Goal: Task Accomplishment & Management: Manage account settings

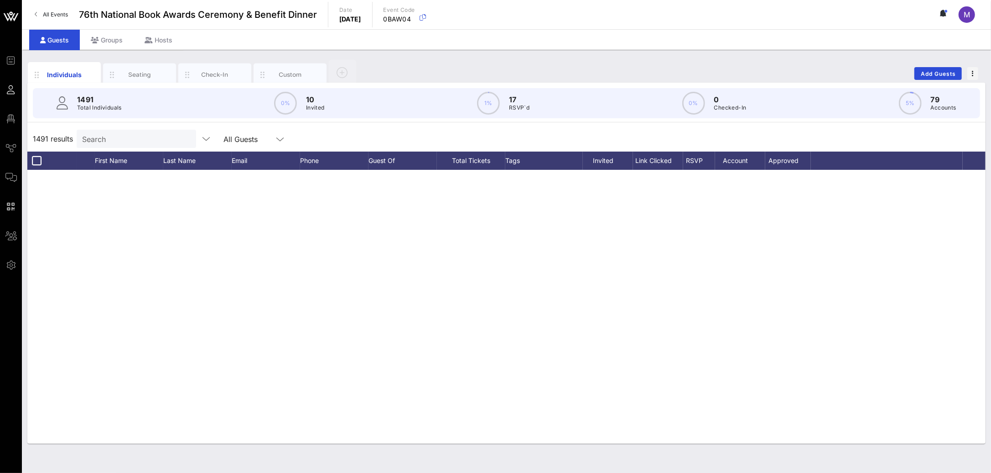
scroll to position [737, 0]
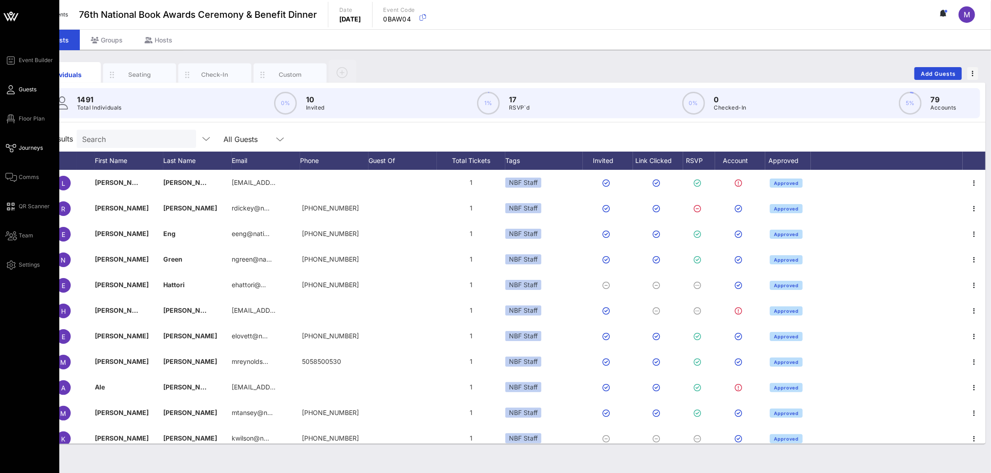
click at [31, 146] on span "Journeys" at bounding box center [31, 148] width 24 height 8
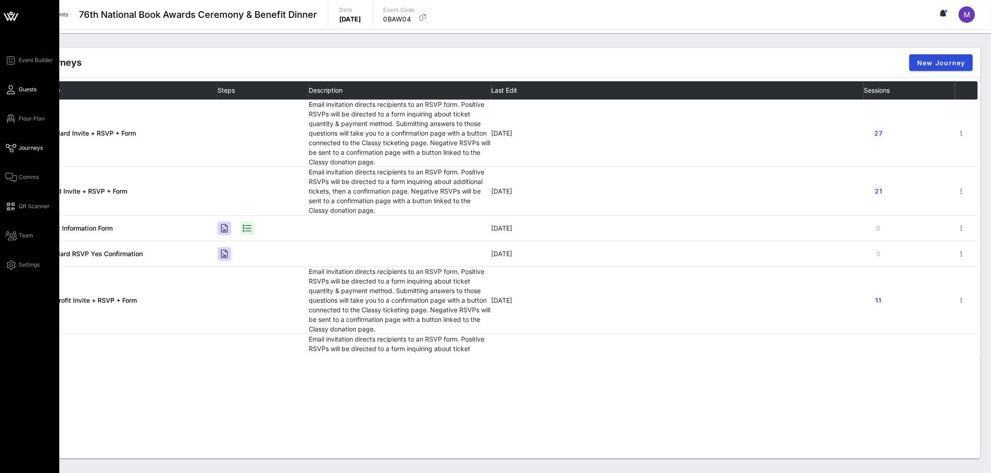
click at [22, 90] on span "Guests" at bounding box center [28, 89] width 18 height 8
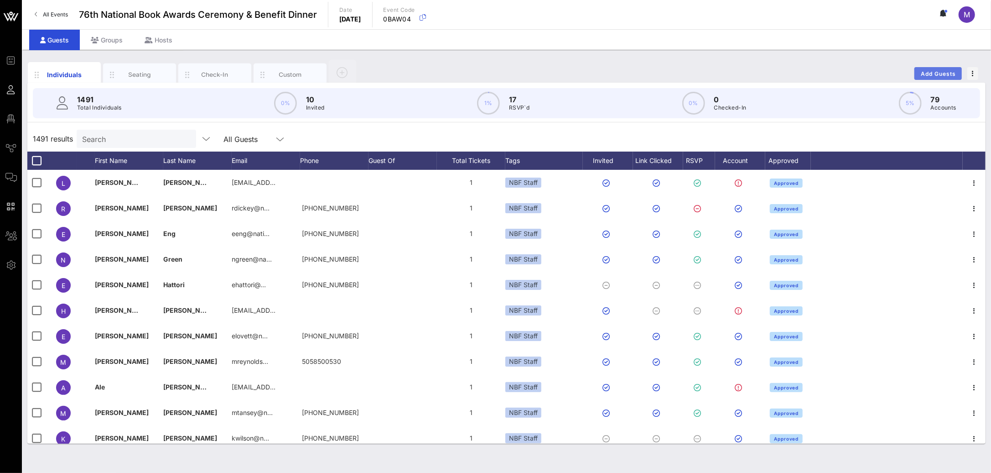
click at [933, 76] on span "Add Guests" at bounding box center [939, 73] width 36 height 7
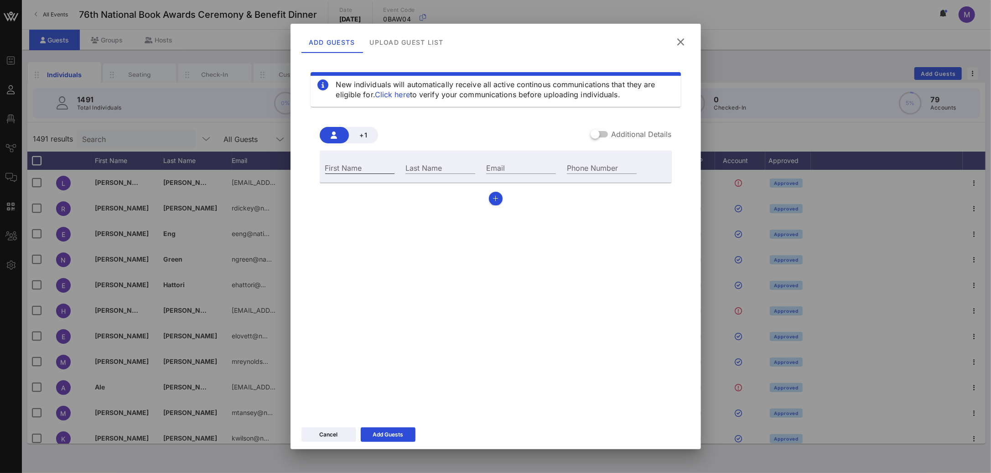
click at [372, 167] on input "First Name" at bounding box center [360, 167] width 70 height 12
type input "Madeleine"
type input "Shelton"
type input "shelton.madeleine@gmail.com"
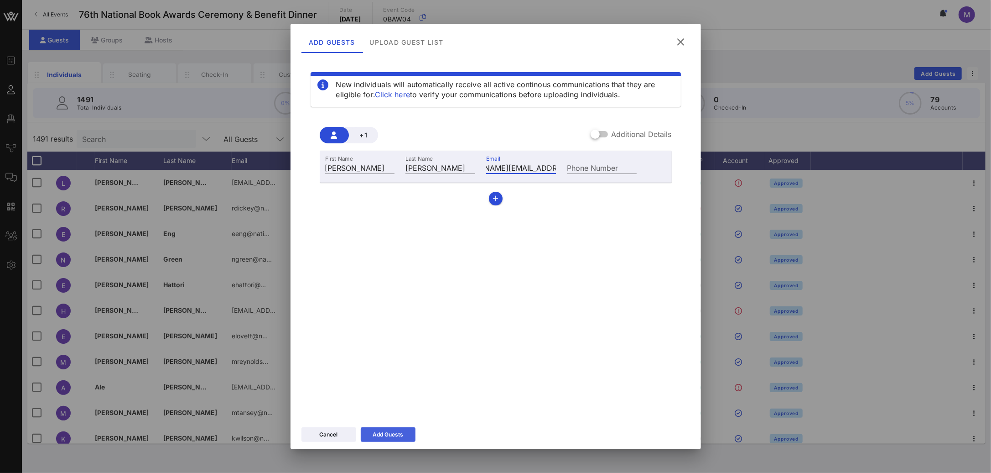
click at [408, 429] on button "Add Guests" at bounding box center [388, 434] width 55 height 15
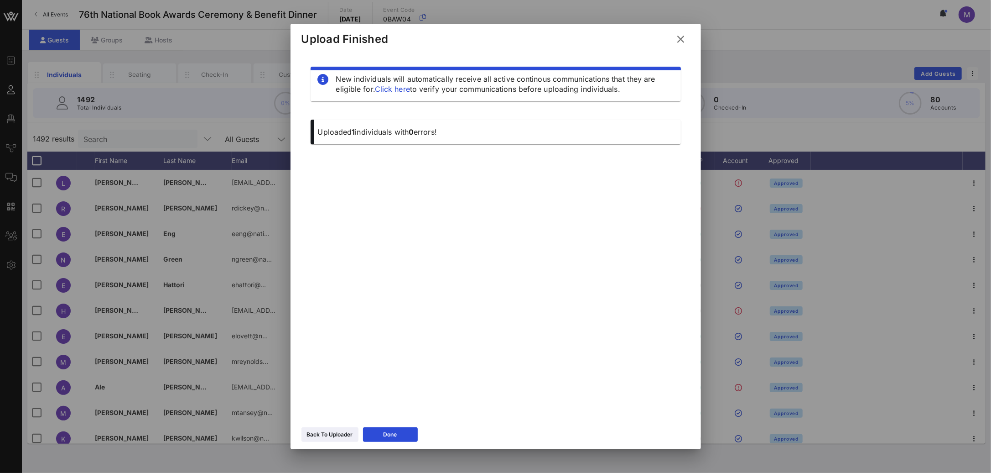
click at [682, 42] on icon at bounding box center [681, 39] width 12 height 11
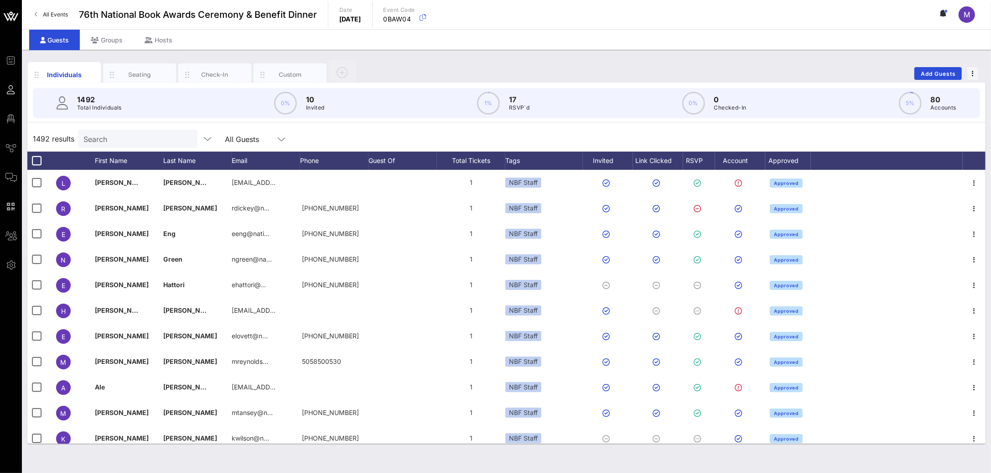
click at [161, 137] on input "Search" at bounding box center [136, 139] width 107 height 12
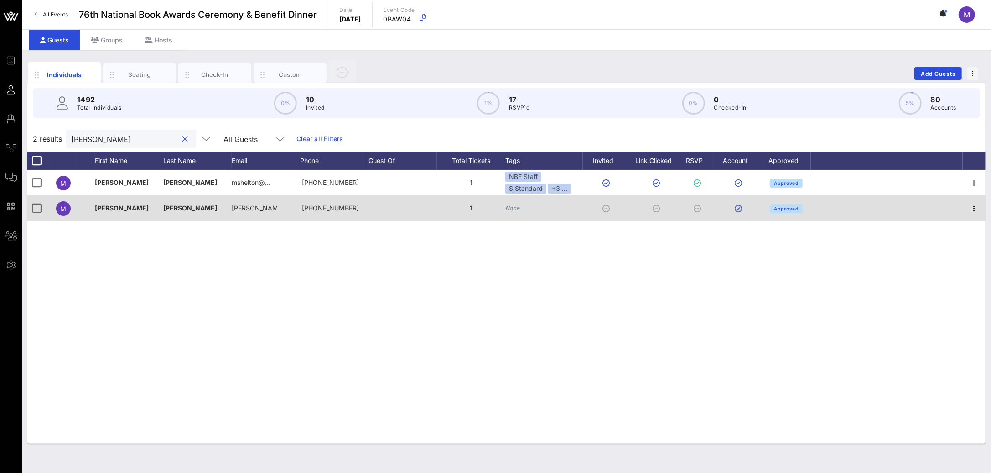
type input "[PERSON_NAME]"
click at [515, 211] on icon "None" at bounding box center [512, 207] width 15 height 7
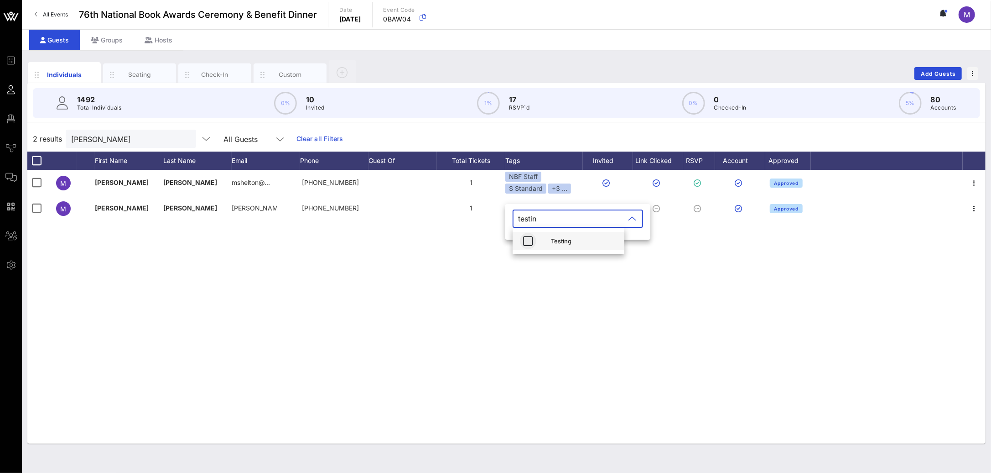
type input "testin"
click at [529, 244] on icon "button" at bounding box center [528, 240] width 11 height 11
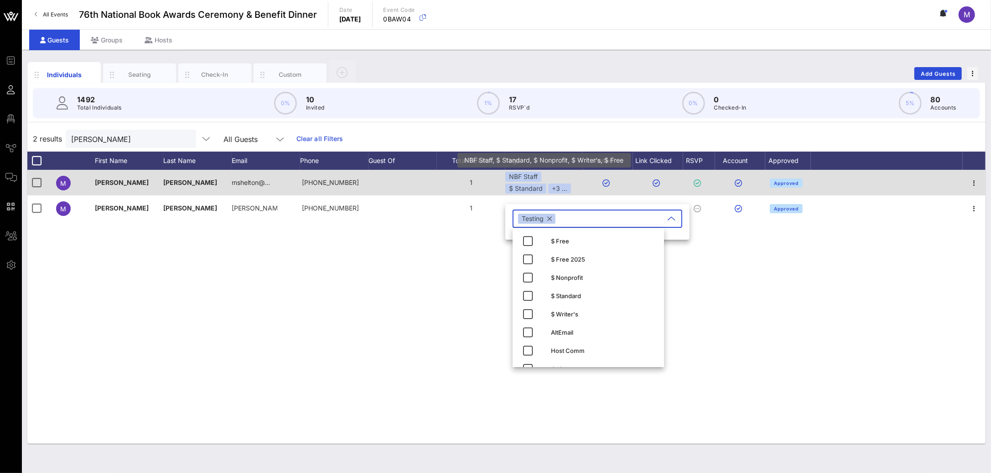
click at [563, 177] on div "NBF Staff $ Standard +3 ..." at bounding box center [544, 183] width 78 height 22
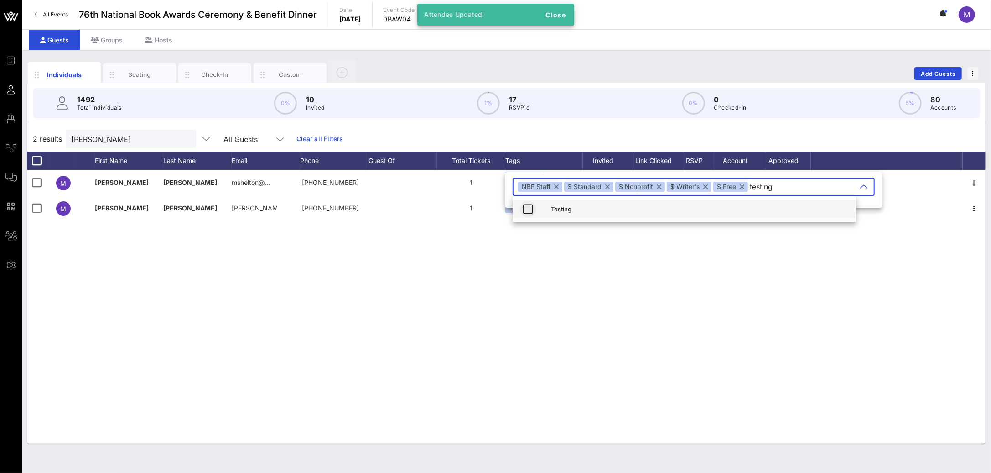
type input "testing"
click at [524, 206] on icon "button" at bounding box center [528, 208] width 11 height 11
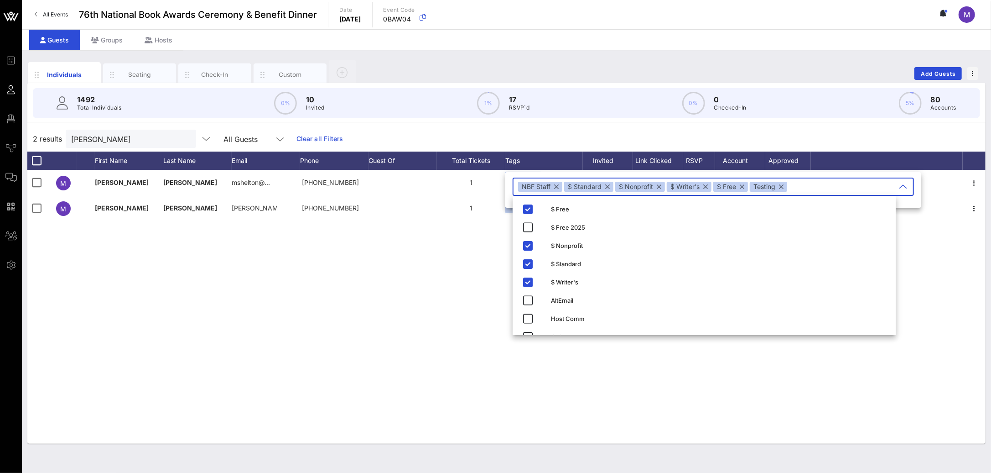
click at [413, 257] on div "M Madeleine Shelton mshelton@… +13107731004 1 NBF Staff $ Standard +3 ... Appro…" at bounding box center [506, 307] width 958 height 274
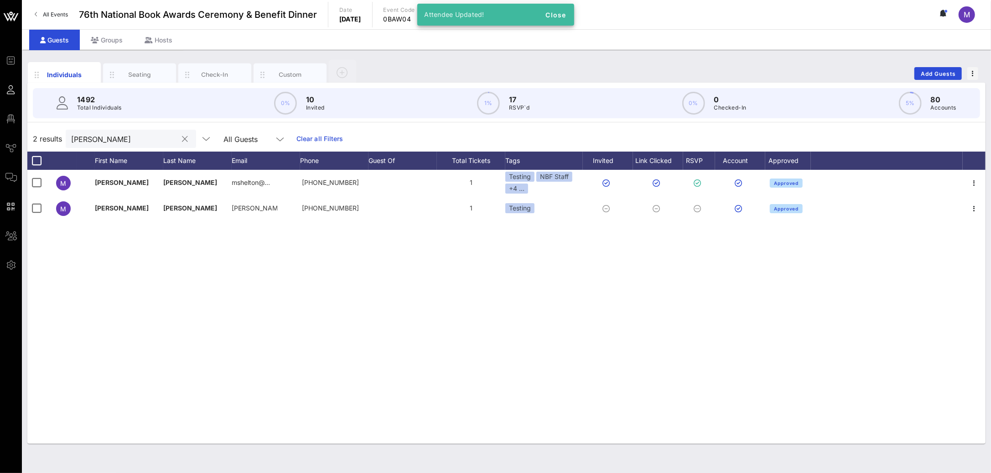
click at [117, 141] on input "[PERSON_NAME]" at bounding box center [124, 139] width 107 height 12
click at [116, 141] on input "[PERSON_NAME]" at bounding box center [124, 139] width 107 height 12
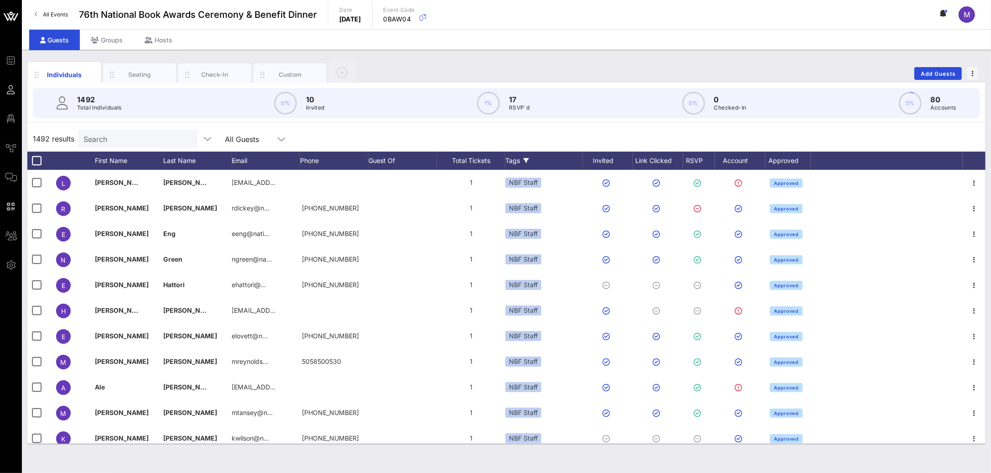
click at [526, 163] on icon at bounding box center [526, 160] width 5 height 5
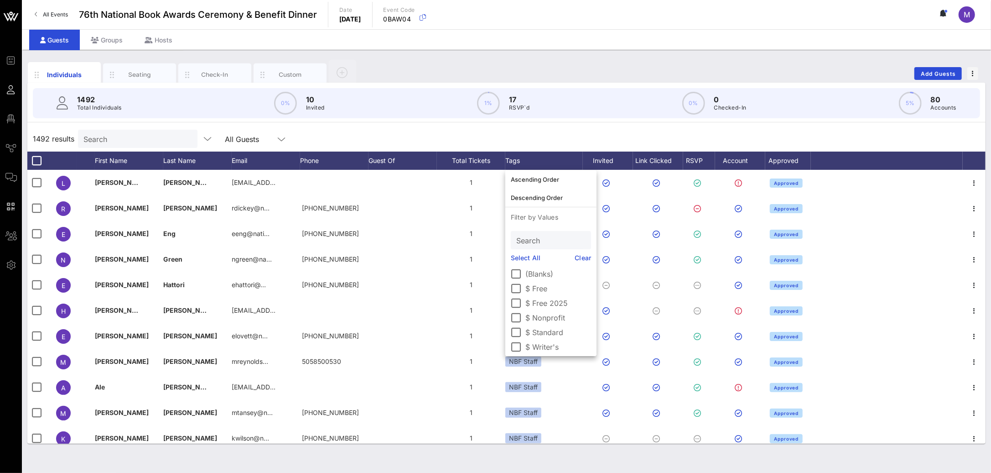
click at [543, 239] on input "Search" at bounding box center [550, 240] width 68 height 12
type input "test"
click at [520, 274] on div at bounding box center [517, 274] width 16 height 16
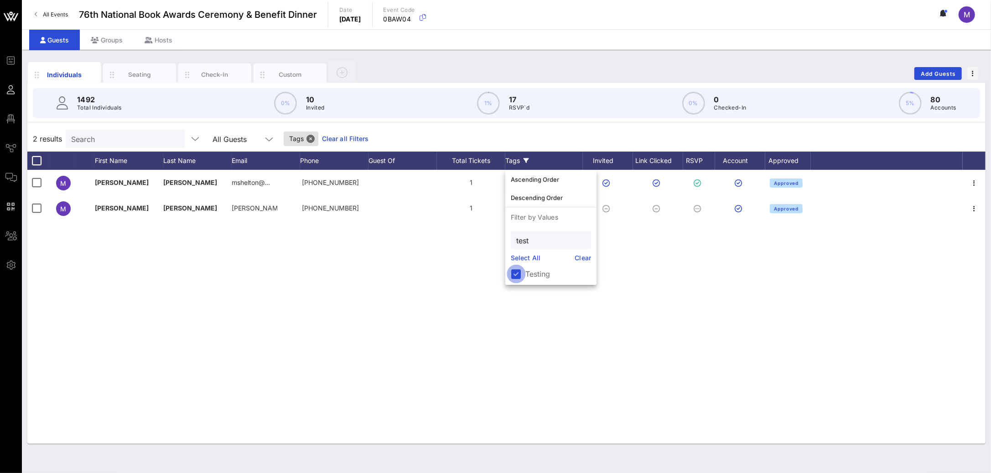
click at [518, 274] on div at bounding box center [517, 274] width 16 height 16
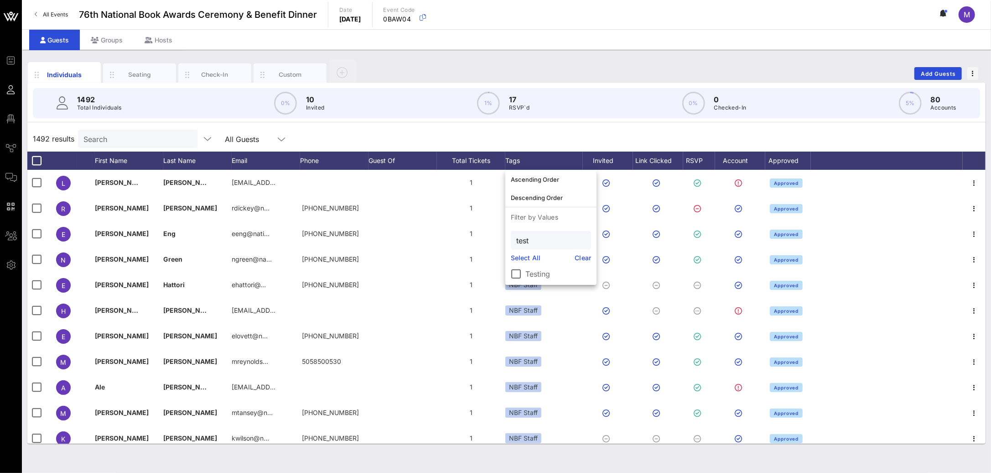
click at [482, 127] on div "1492 results Search All Guests" at bounding box center [506, 139] width 958 height 26
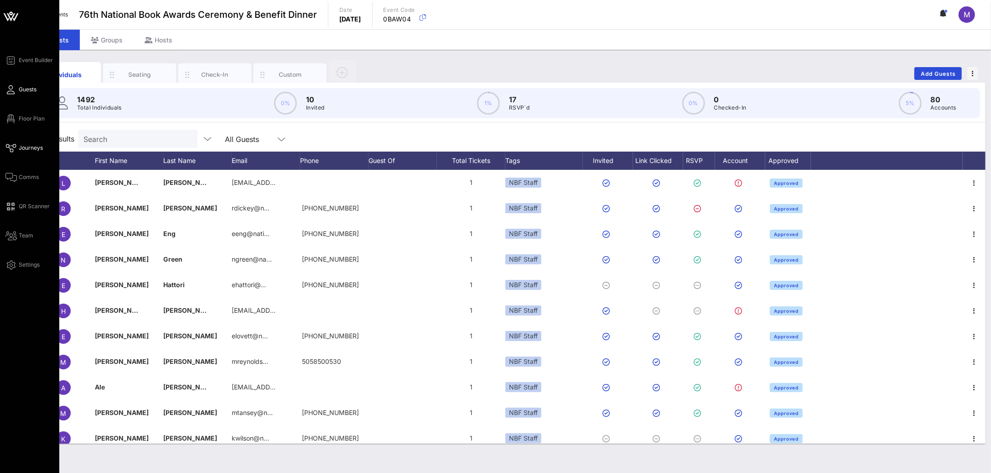
click at [30, 151] on span "Journeys" at bounding box center [31, 148] width 24 height 8
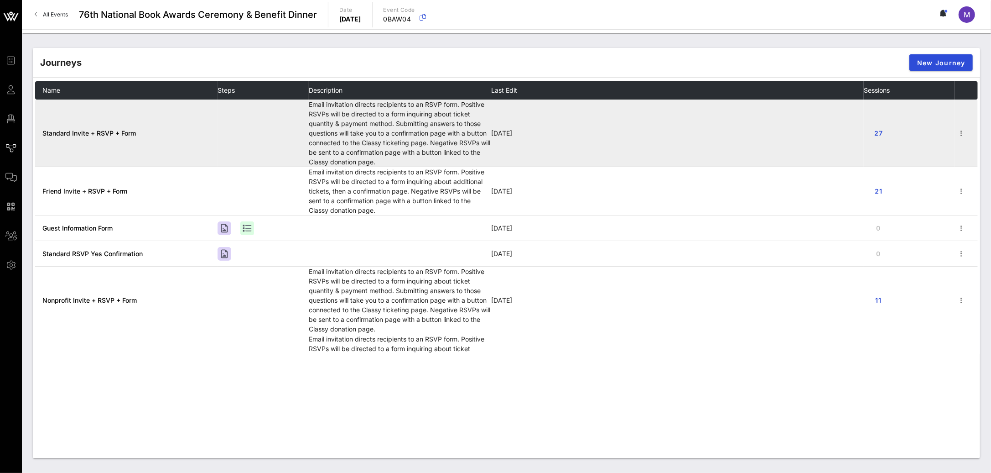
click at [104, 135] on span "Standard Invite + RSVP + Form" at bounding box center [89, 133] width 94 height 8
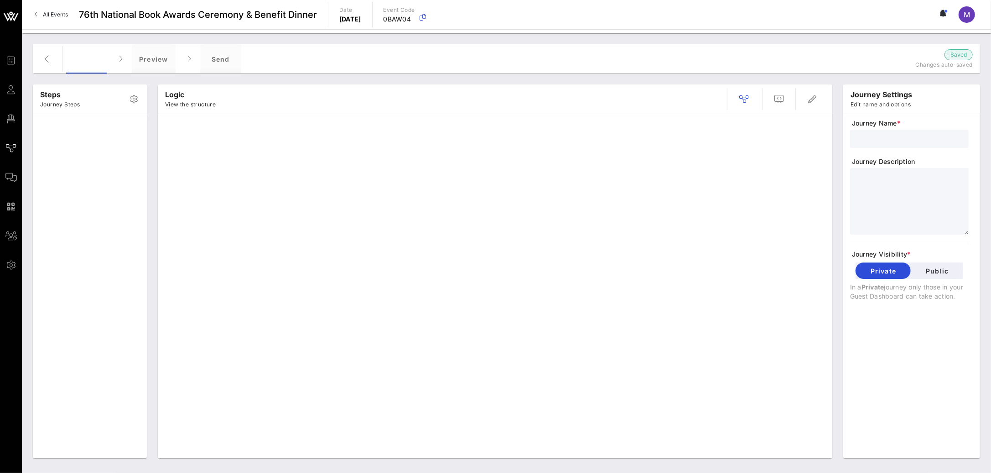
type input "Standard Invite + RSVP + Form"
type textarea "**********"
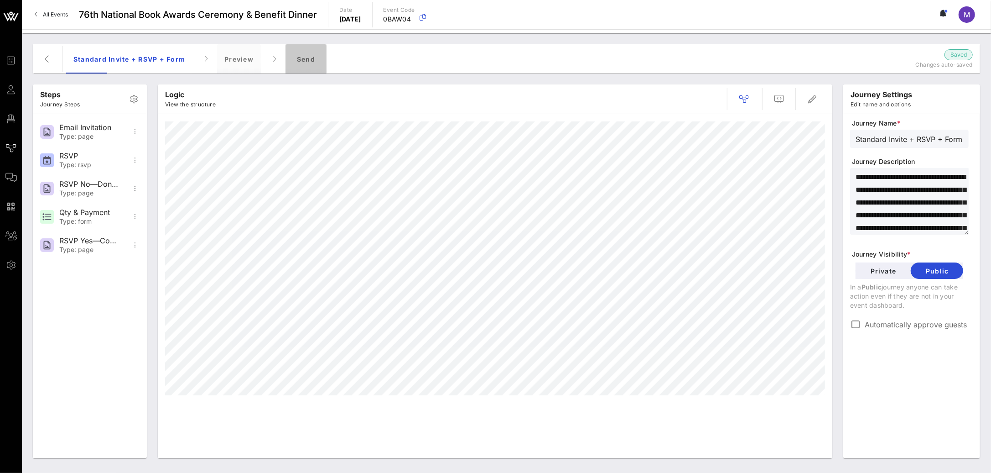
click at [304, 48] on div "Send" at bounding box center [306, 58] width 41 height 29
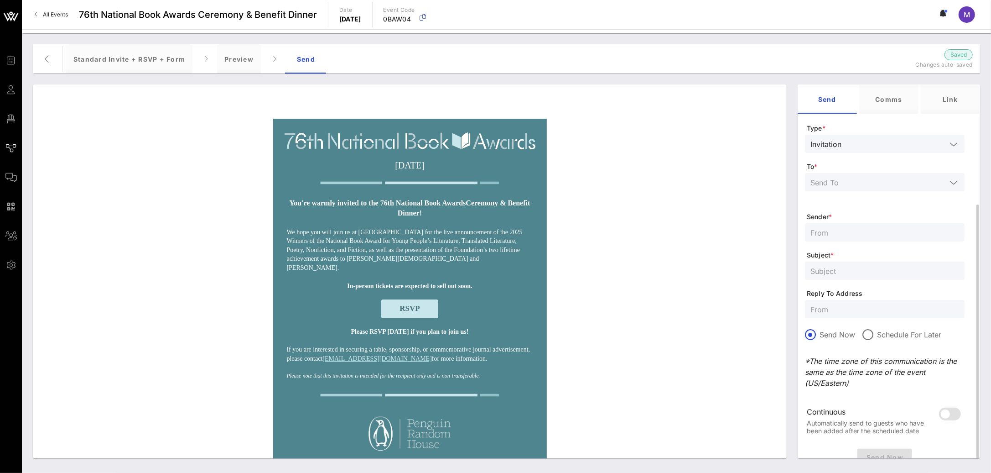
scroll to position [72, 0]
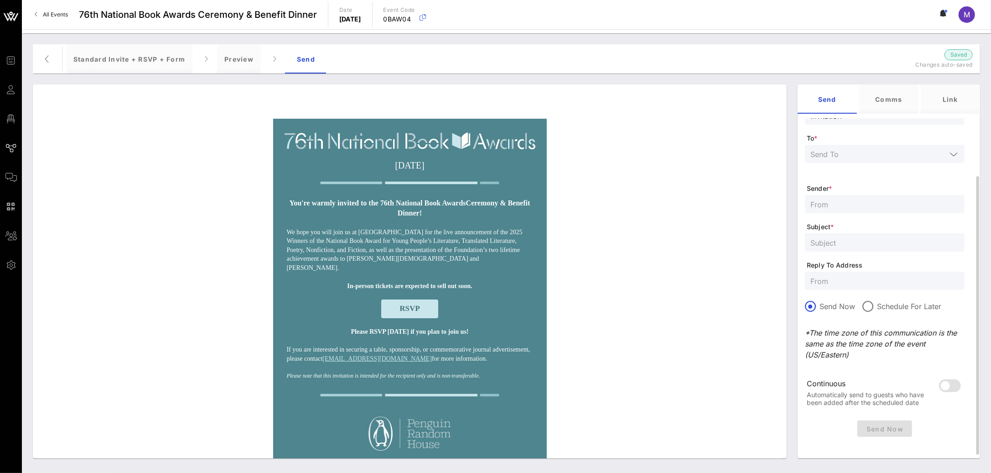
click at [882, 146] on div at bounding box center [885, 154] width 149 height 18
click at [890, 232] on div "Selected Tags" at bounding box center [884, 230] width 145 height 7
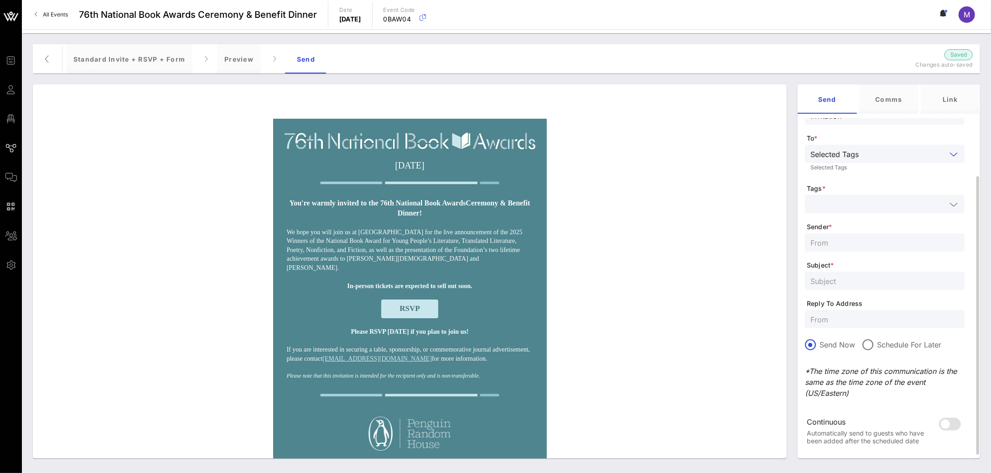
click at [878, 208] on input "text" at bounding box center [879, 204] width 136 height 12
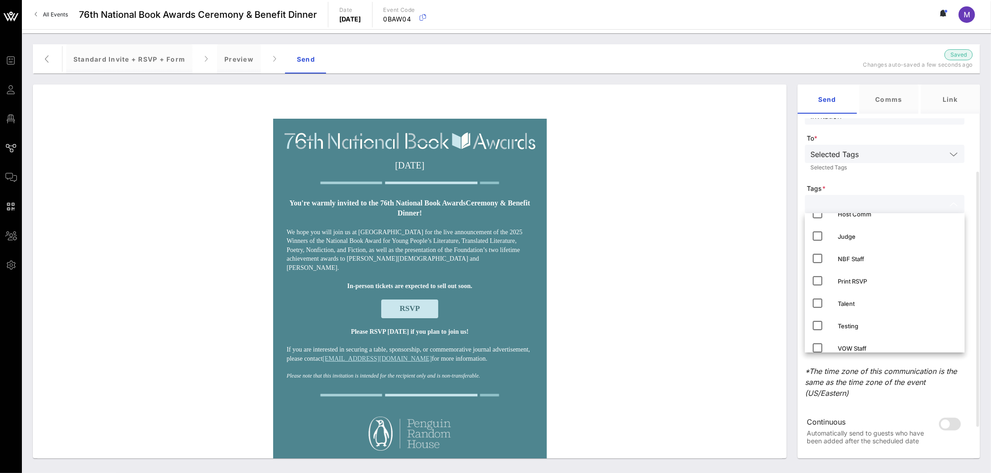
scroll to position [161, 0]
click at [816, 314] on icon at bounding box center [817, 314] width 11 height 11
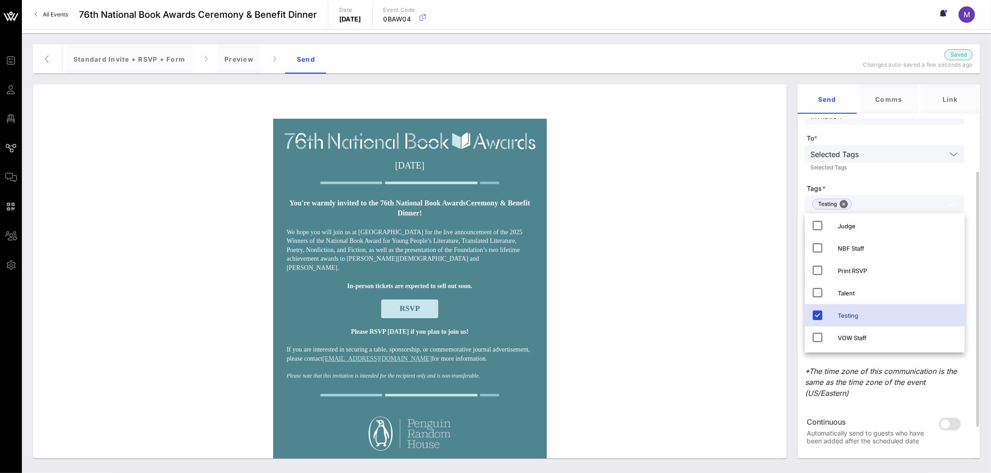
click at [879, 177] on form "Type * Invitation To * Selected Tags Selected Tags Tags * Testing Sender * Subj…" at bounding box center [885, 274] width 160 height 359
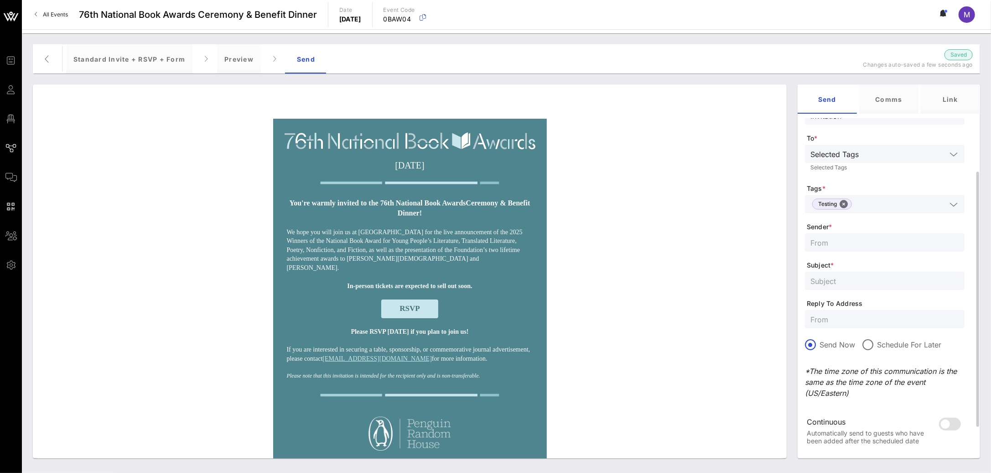
click at [884, 243] on input "text" at bounding box center [885, 242] width 149 height 12
type input "National Book Foundation"
click at [901, 276] on input "text" at bounding box center [885, 281] width 149 height 12
type input "You're invited to the 76th National Book Awards!"
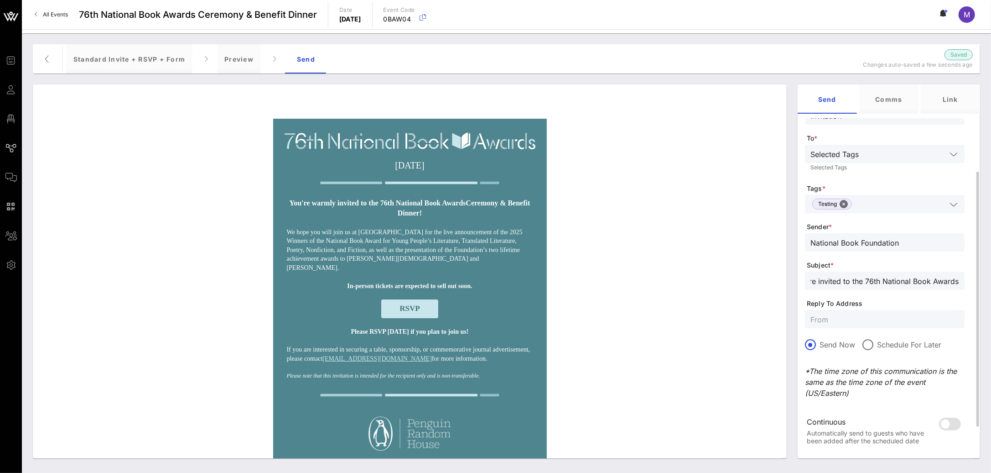
click at [905, 310] on div at bounding box center [885, 319] width 149 height 18
type input "[EMAIL_ADDRESS][DOMAIN_NAME]"
click at [901, 375] on p "*The time zone of this communication is the same as the time zone of the event …" at bounding box center [885, 381] width 160 height 33
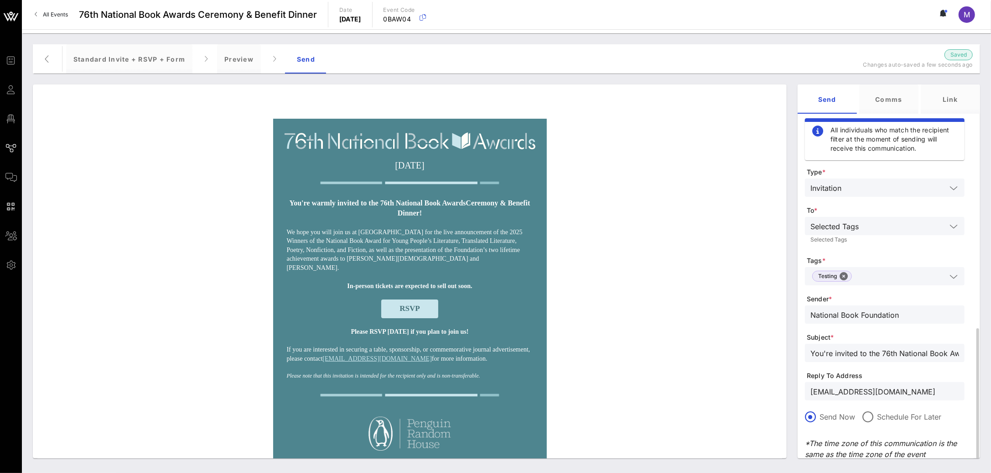
scroll to position [120, 0]
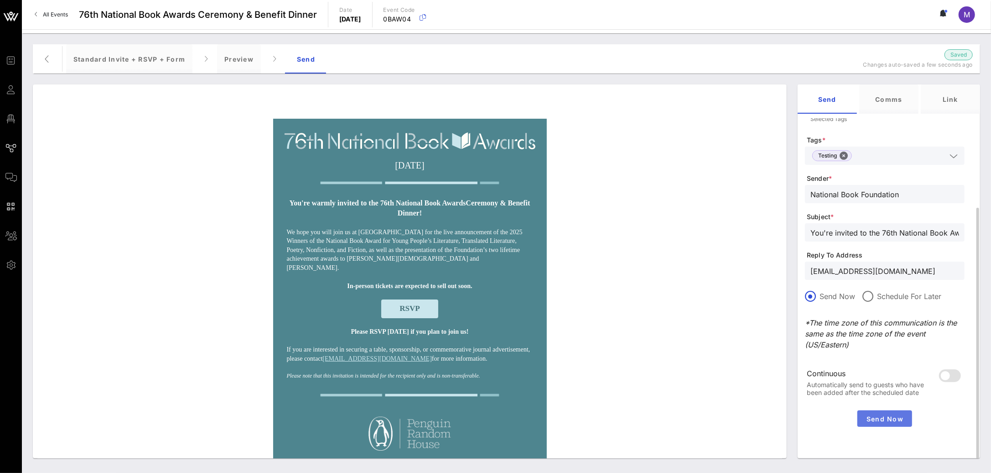
click at [889, 421] on span "Send Now" at bounding box center [884, 419] width 47 height 8
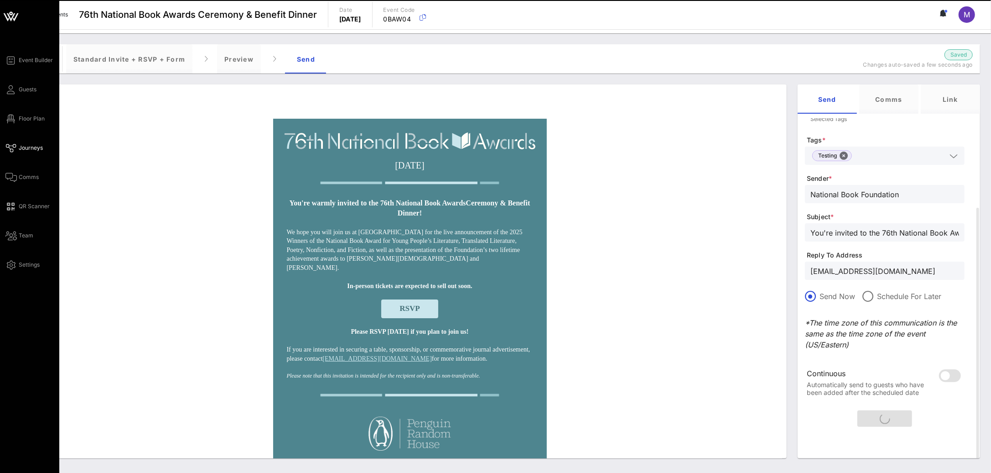
scroll to position [0, 0]
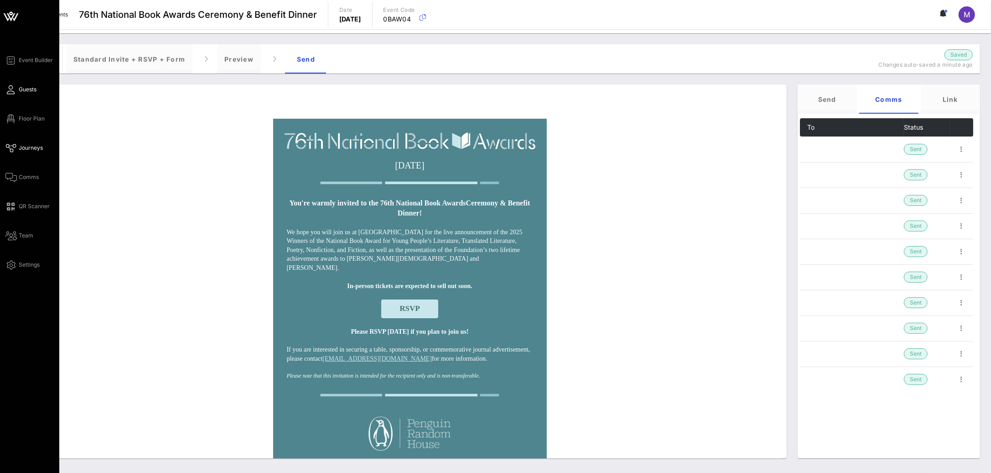
click at [24, 87] on span "Guests" at bounding box center [28, 89] width 18 height 8
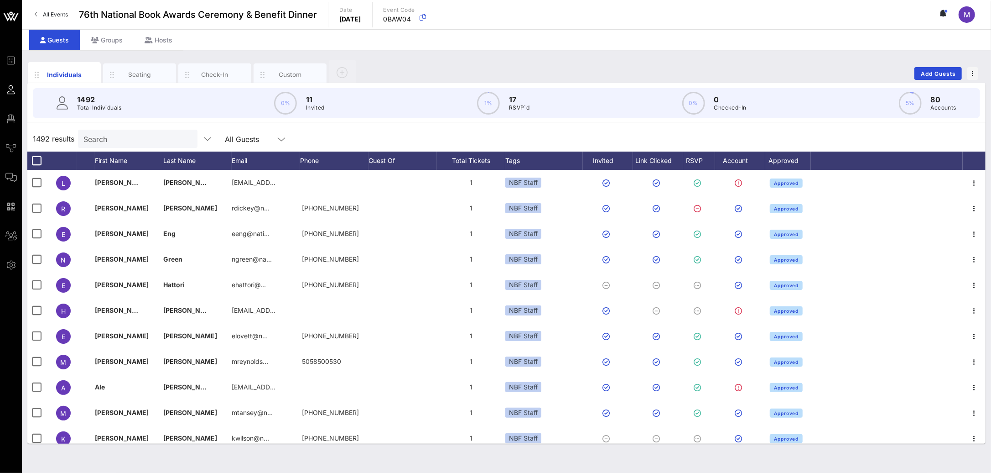
click at [157, 146] on div "Search" at bounding box center [136, 139] width 107 height 18
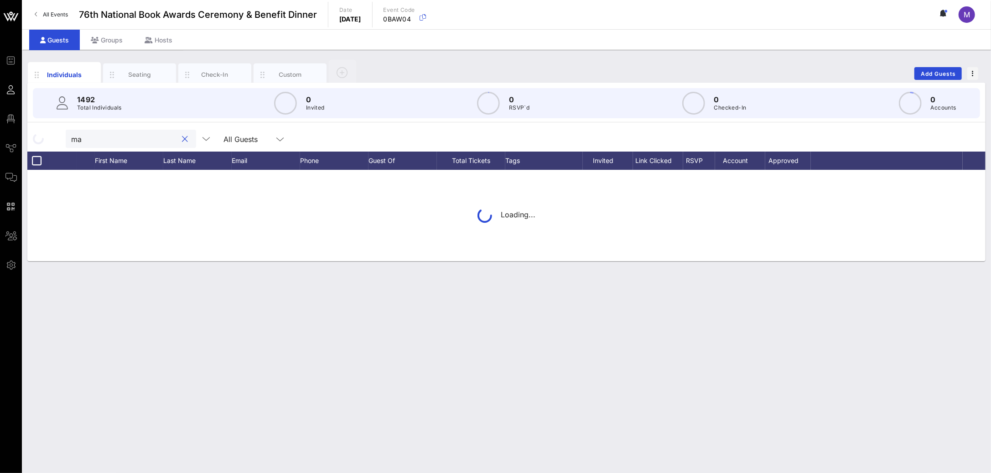
type input "m"
type input "testing"
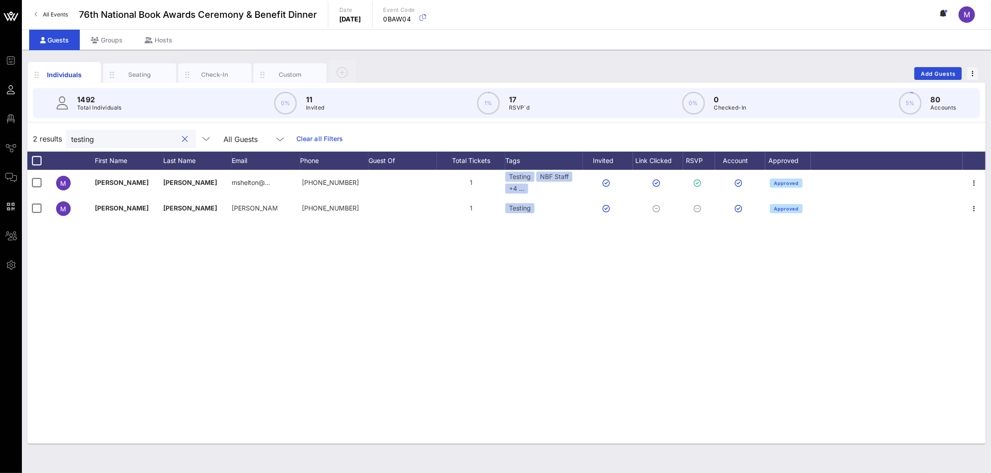
click at [182, 136] on button "clear icon" at bounding box center [185, 139] width 6 height 9
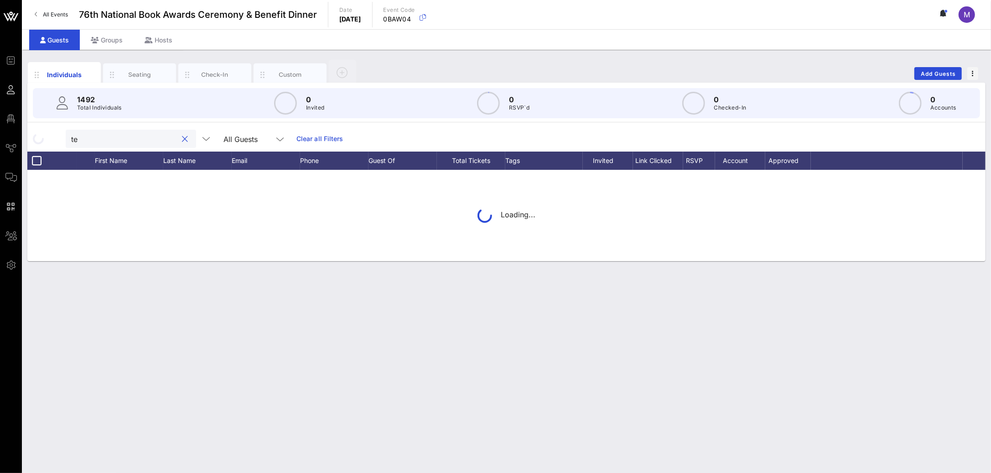
type input "t"
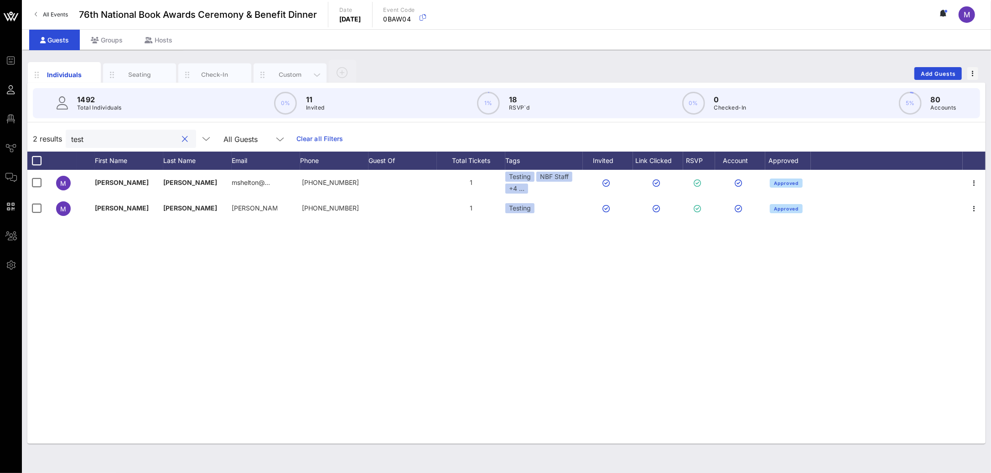
type input "test"
click at [278, 76] on div "Custom" at bounding box center [290, 74] width 41 height 9
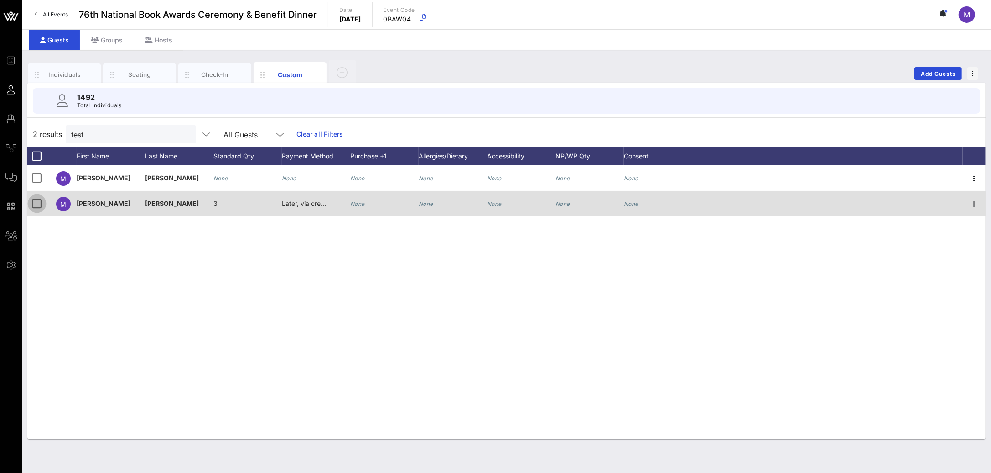
click at [33, 209] on div at bounding box center [37, 204] width 16 height 16
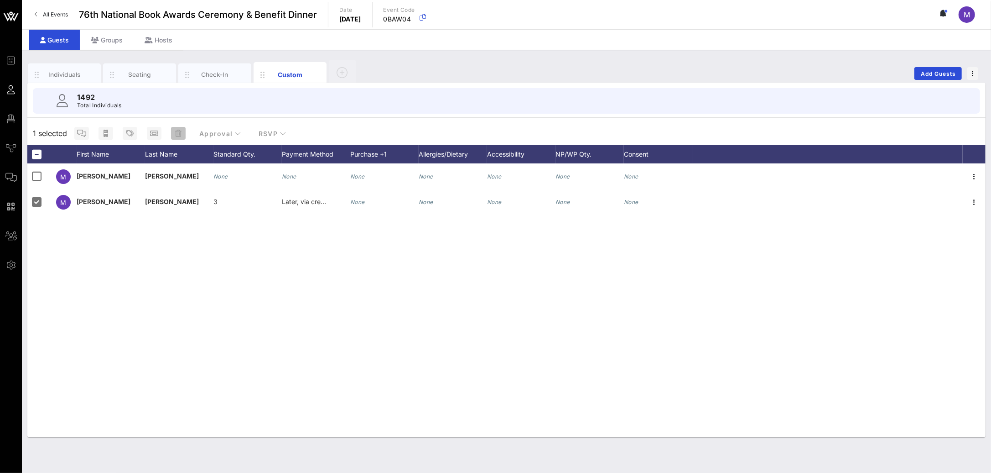
click at [182, 132] on span "button" at bounding box center [178, 133] width 15 height 7
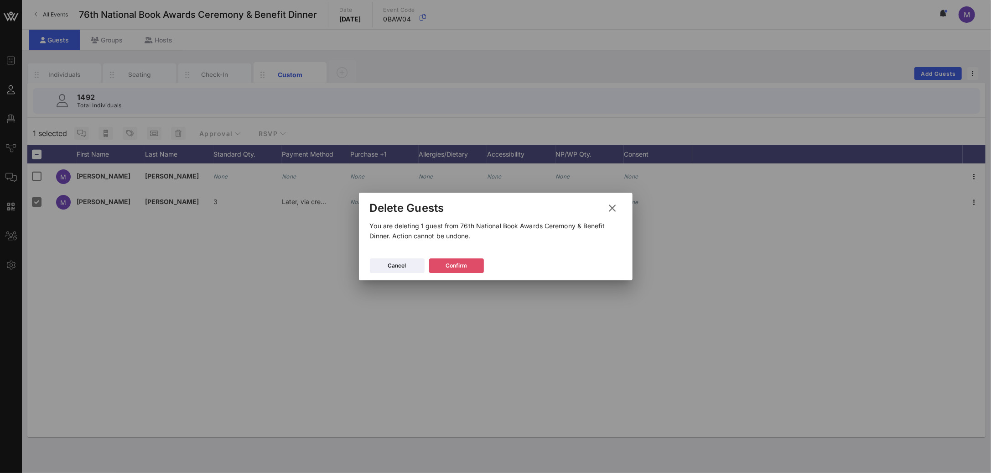
click at [456, 269] on div "Confirm" at bounding box center [456, 265] width 21 height 9
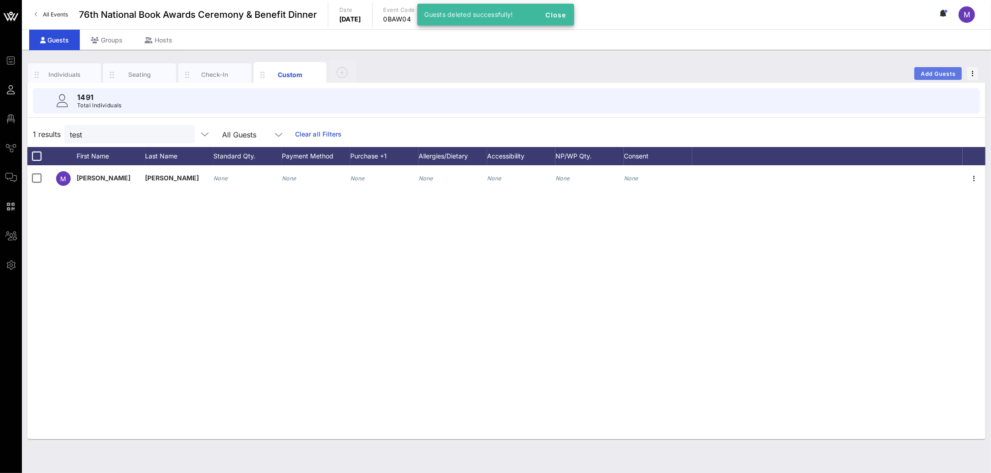
click at [923, 78] on button "Add Guests" at bounding box center [938, 73] width 47 height 13
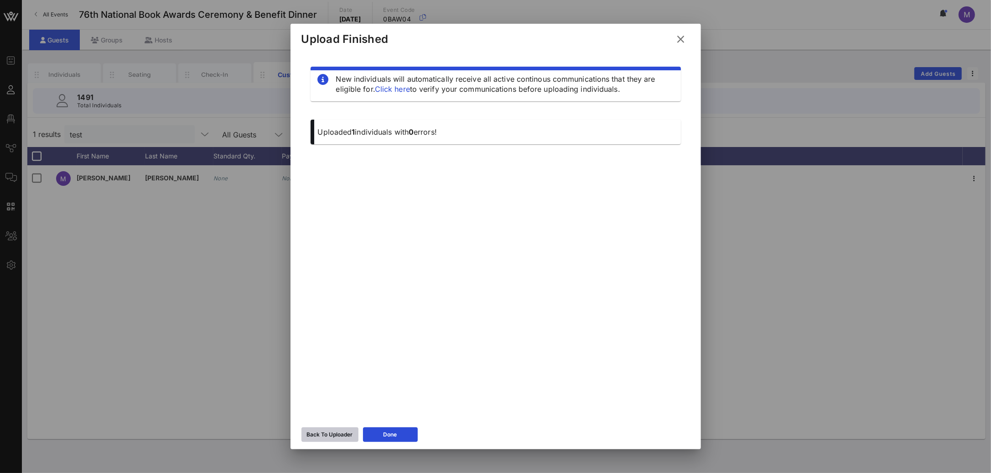
click at [328, 438] on div "Back To Uploader" at bounding box center [330, 434] width 46 height 9
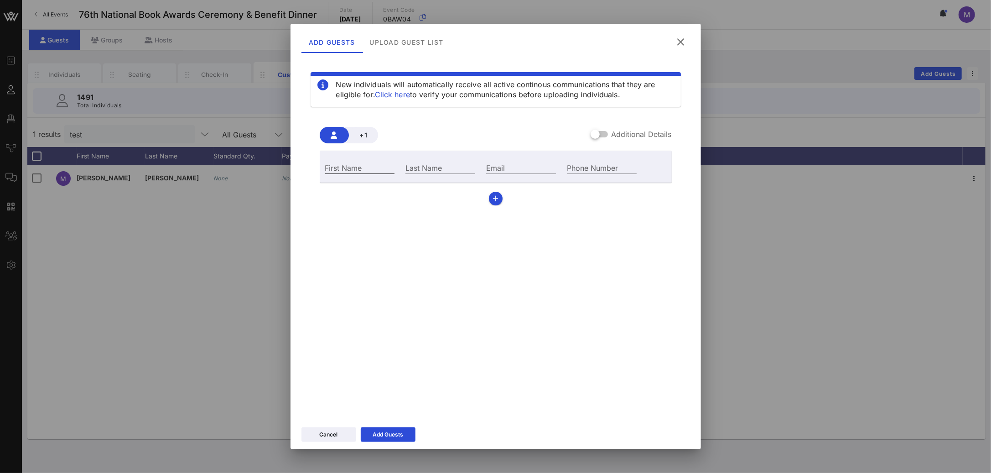
click at [371, 169] on input "First Name" at bounding box center [360, 167] width 70 height 12
type input "Madeleine"
type input "Shelton"
type input "shelton.madeleine@gmail.com"
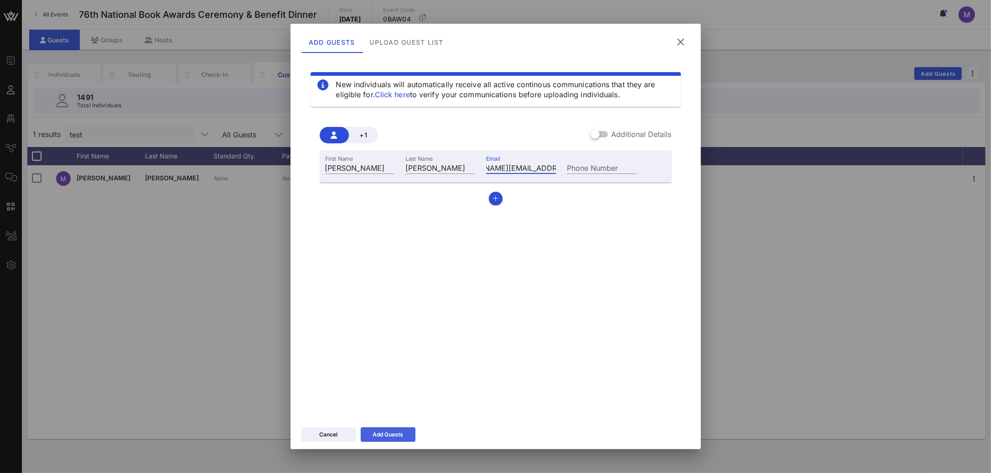
click at [393, 433] on div "Add Guests" at bounding box center [388, 434] width 31 height 9
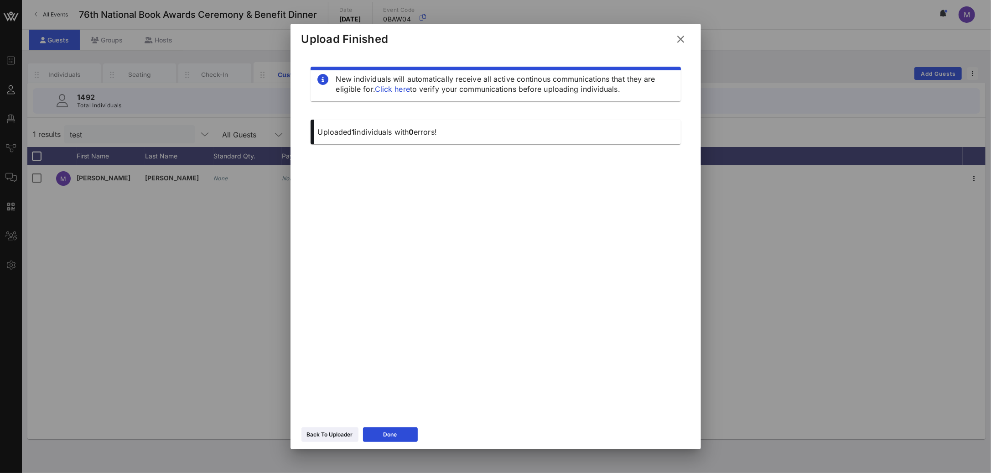
click at [675, 39] on icon at bounding box center [681, 39] width 12 height 11
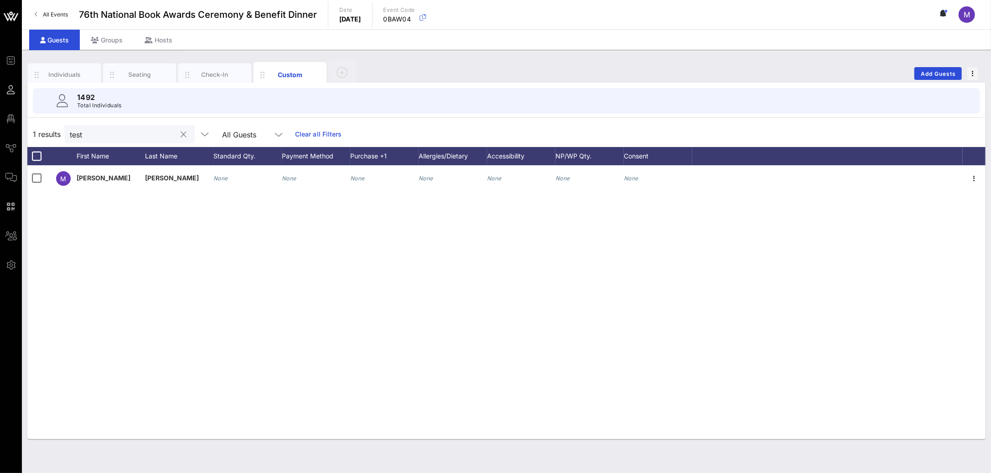
click at [100, 135] on input "test" at bounding box center [123, 134] width 107 height 12
type input "madeleine"
click at [68, 78] on div "Individuals" at bounding box center [64, 74] width 41 height 9
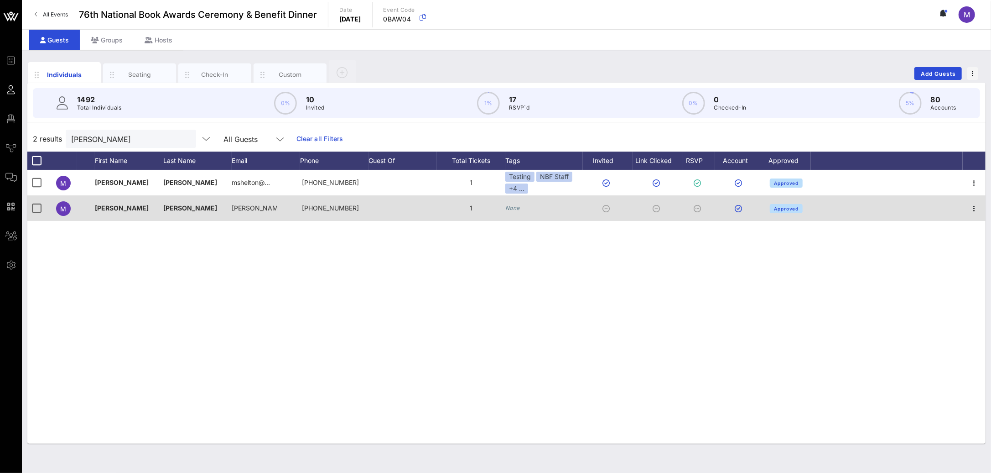
click at [513, 211] on icon "None" at bounding box center [512, 207] width 15 height 7
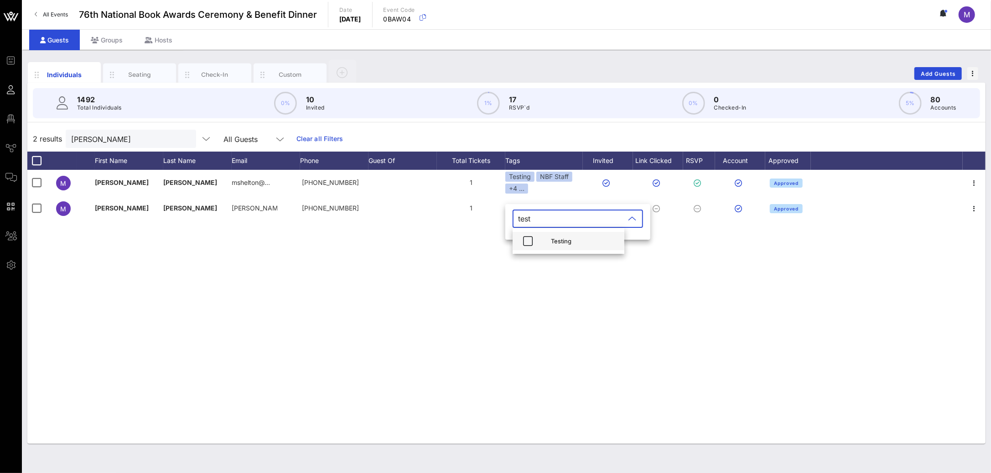
type input "test"
click at [544, 238] on div "Testing" at bounding box center [569, 241] width 112 height 18
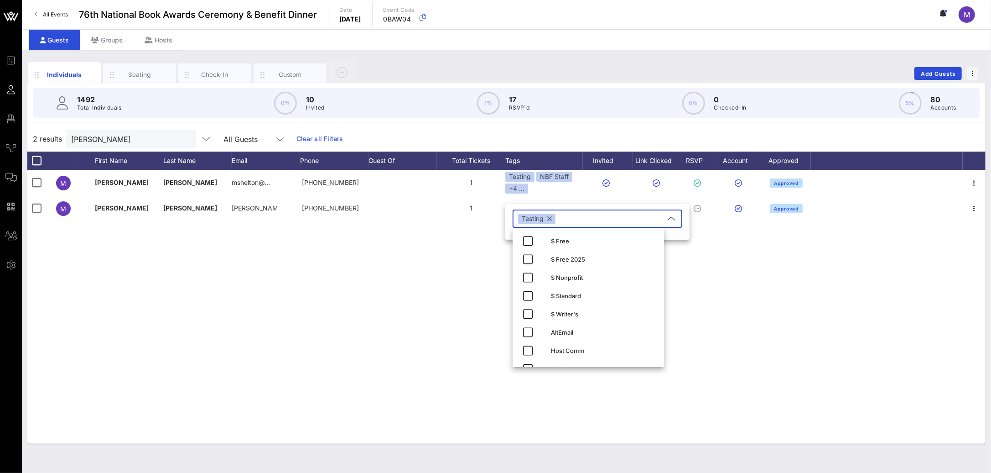
click at [446, 253] on div "M Madeleine Shelton mshelton@… +13107731004 1 Testing NBF Staff +4 ... Approved…" at bounding box center [506, 307] width 958 height 274
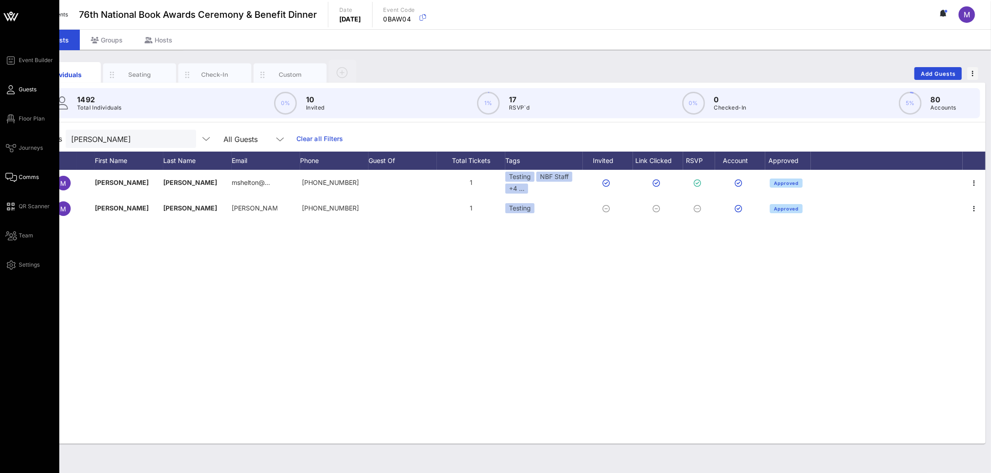
click at [29, 172] on link "Comms" at bounding box center [21, 177] width 33 height 11
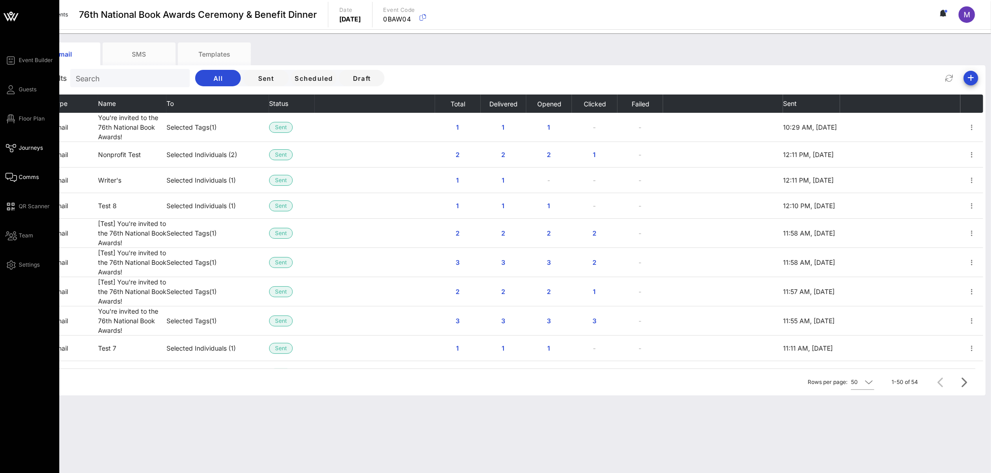
click at [38, 146] on span "Journeys" at bounding box center [31, 148] width 24 height 8
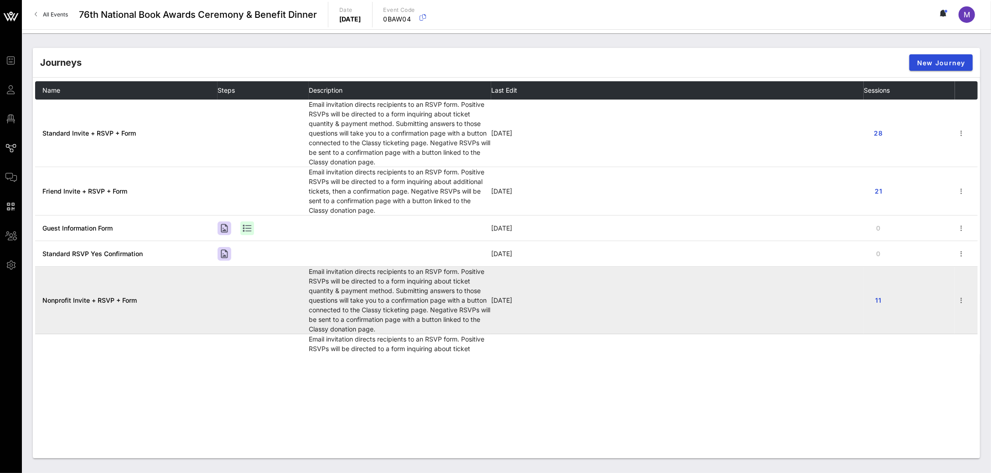
scroll to position [47, 0]
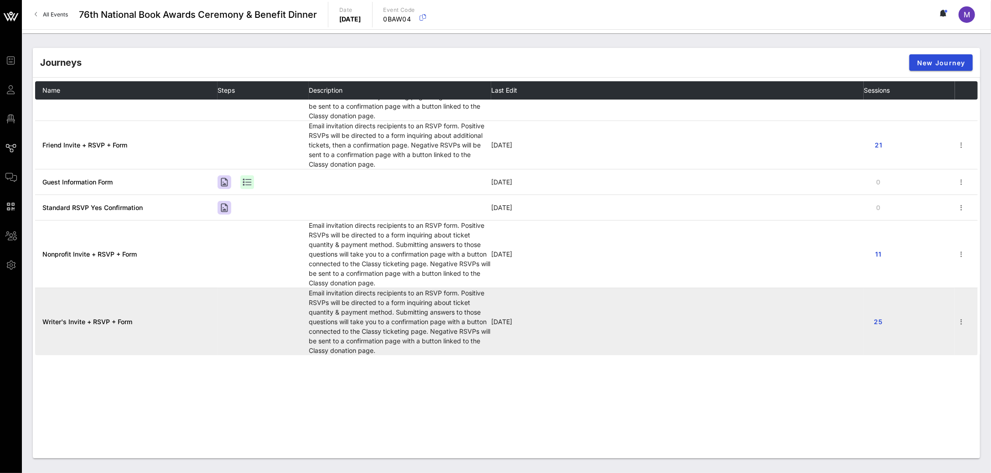
click at [114, 325] on td "Writer's Invite + RSVP + Form" at bounding box center [126, 321] width 182 height 67
click at [122, 317] on span "Writer's Invite + RSVP + Form" at bounding box center [87, 321] width 90 height 8
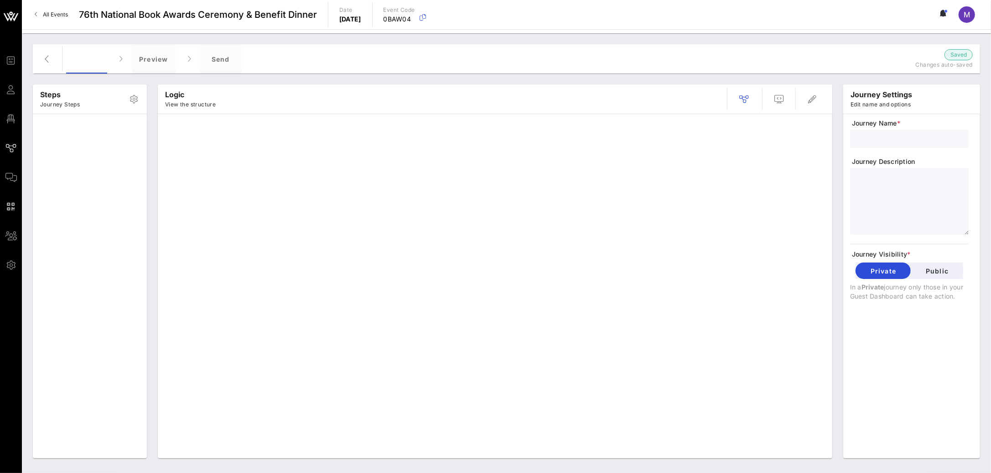
type input "Writer's Invite + RSVP + Form"
type textarea "**********"
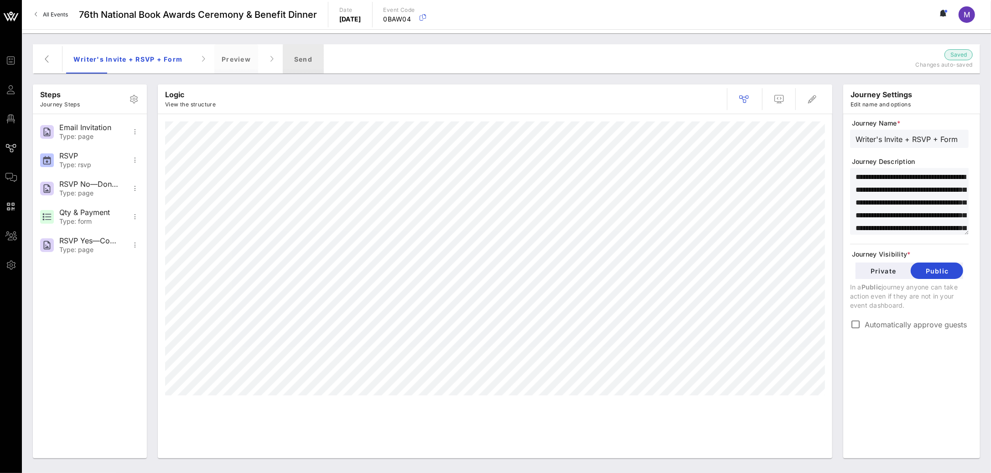
click at [302, 57] on div "Send" at bounding box center [303, 58] width 41 height 29
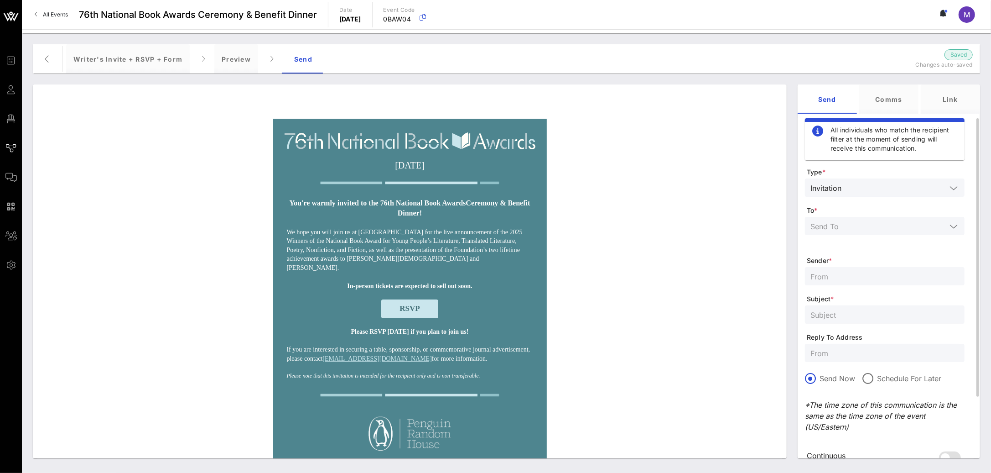
click at [872, 221] on input "text" at bounding box center [879, 226] width 136 height 12
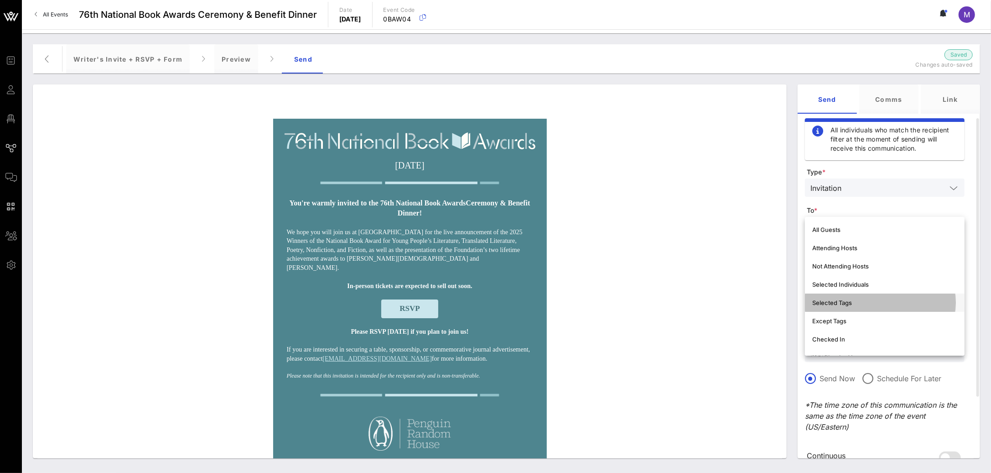
click at [880, 299] on div "Selected Tags" at bounding box center [884, 302] width 145 height 7
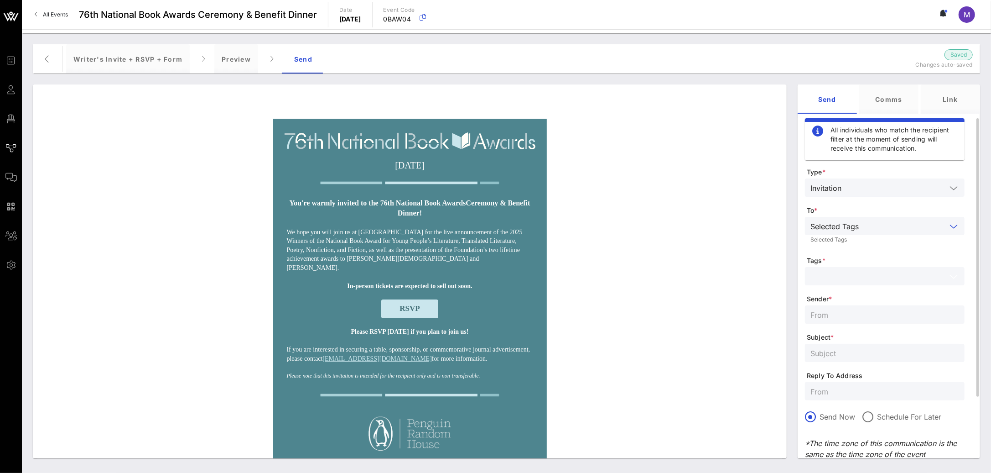
click at [853, 273] on input "text" at bounding box center [879, 276] width 136 height 12
click at [857, 297] on div "Test ing" at bounding box center [898, 300] width 120 height 7
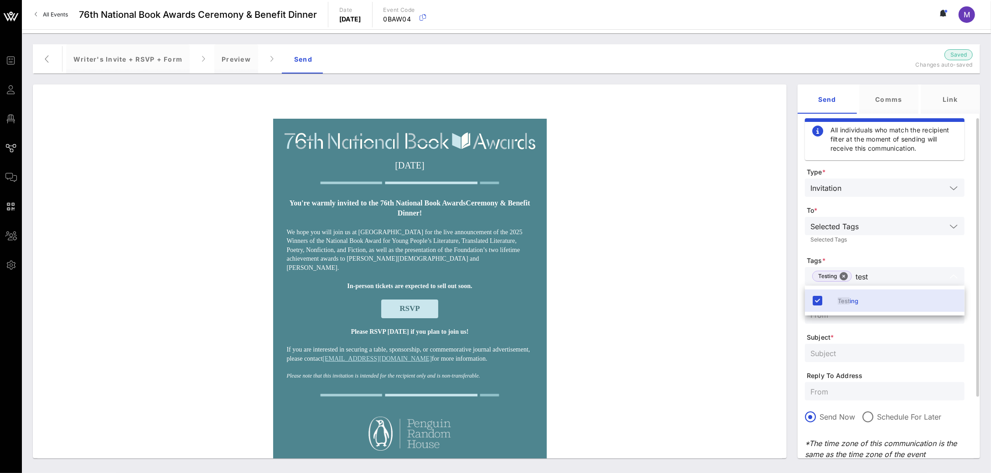
type input "test"
click at [876, 329] on form "Type * Invitation To * Selected Tags Selected Tags Tags * Testing test Sender *…" at bounding box center [885, 346] width 160 height 359
click at [858, 316] on input "text" at bounding box center [885, 314] width 149 height 12
type input "National Book Foundation"
click at [876, 359] on div at bounding box center [885, 352] width 149 height 18
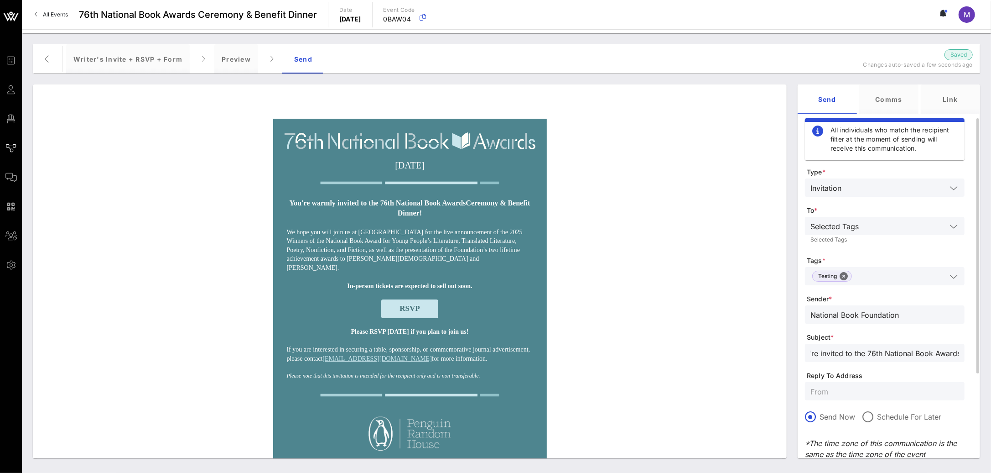
scroll to position [0, 17]
type input "You're invited to the 76th National Book Awards!"
click at [897, 356] on input "You're invited to the 76th National Book Awards!" at bounding box center [885, 353] width 149 height 12
click at [896, 356] on input "You're invited to the 76th National Book Awards!" at bounding box center [885, 353] width 149 height 12
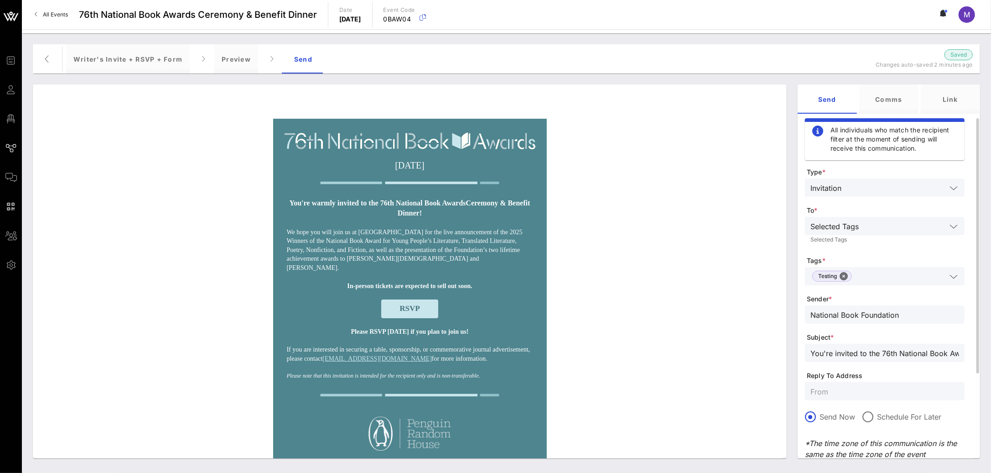
click at [896, 356] on input "You're invited to the 76th National Book Awards!" at bounding box center [885, 353] width 149 height 12
click at [896, 355] on input "You're invited to the 76th National Book Awards!" at bounding box center [885, 353] width 149 height 12
click at [895, 354] on input "You're invited to the 76th National Book Awards!" at bounding box center [885, 353] width 149 height 12
click at [876, 359] on div "You're invited to the 76th National Book Awards!" at bounding box center [885, 352] width 149 height 18
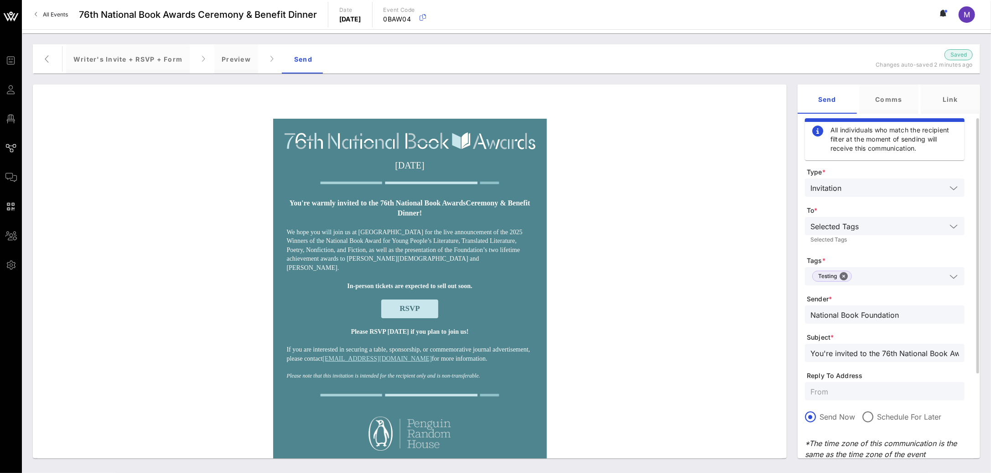
click at [876, 359] on div "You're invited to the 76th National Book Awards!" at bounding box center [885, 352] width 149 height 18
click at [878, 355] on input "You're invited to the 76th National Book Awards!" at bounding box center [885, 353] width 149 height 12
click at [879, 355] on input "You're invited to the 76th National Book Awards!" at bounding box center [885, 353] width 149 height 12
click at [885, 308] on input "National Book Foundation" at bounding box center [885, 314] width 149 height 12
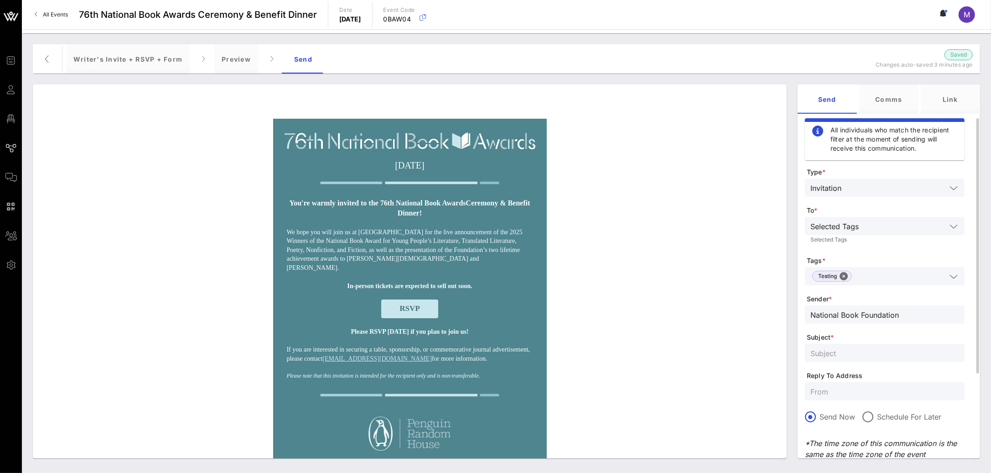
click at [886, 312] on input "National Book Foundation" at bounding box center [885, 314] width 149 height 12
paste input "National Book Foundation"
type input "National Book Foundation"
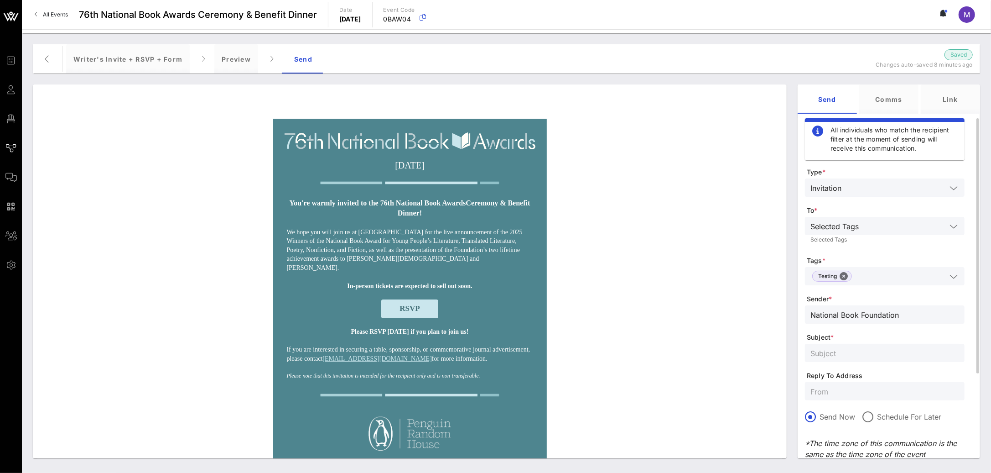
click at [856, 352] on input "text" at bounding box center [885, 353] width 149 height 12
paste input "You’re invited to the 76th National Book Awards!"
type input "You’re invited to the 76th National Book Awards!"
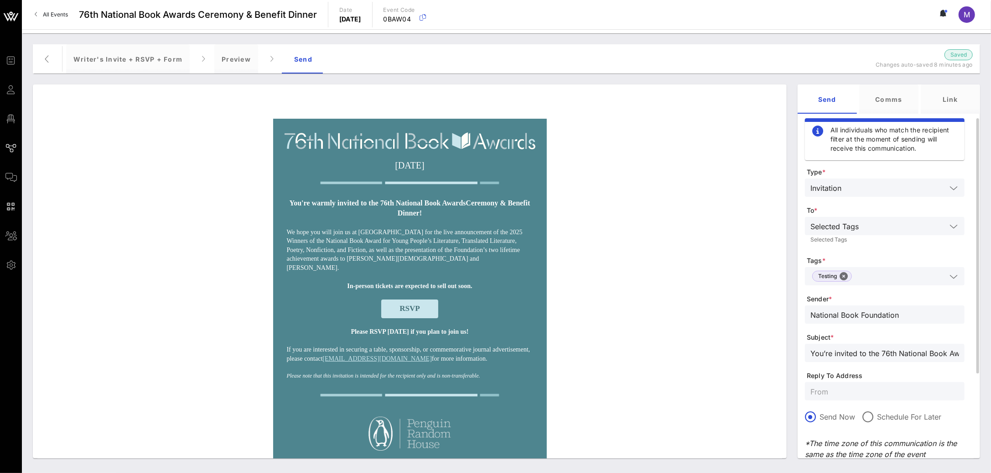
click at [900, 396] on input "text" at bounding box center [885, 391] width 149 height 12
paste input "awards@nationalbook.org"
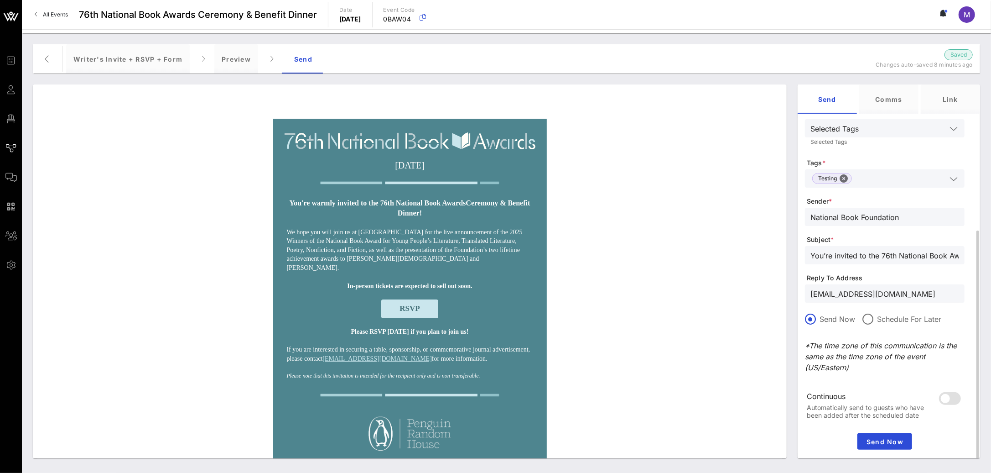
scroll to position [120, 0]
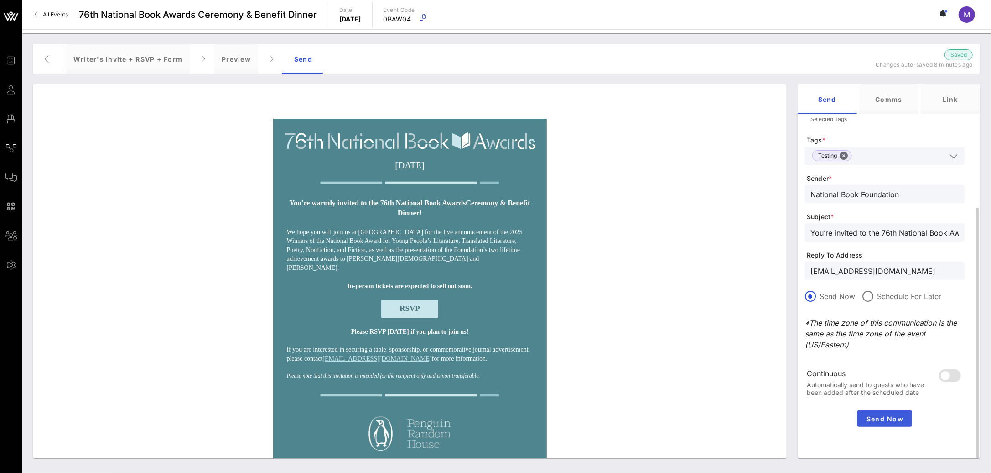
type input "awards@nationalbook.org"
click at [880, 418] on span "Send Now" at bounding box center [884, 419] width 47 height 8
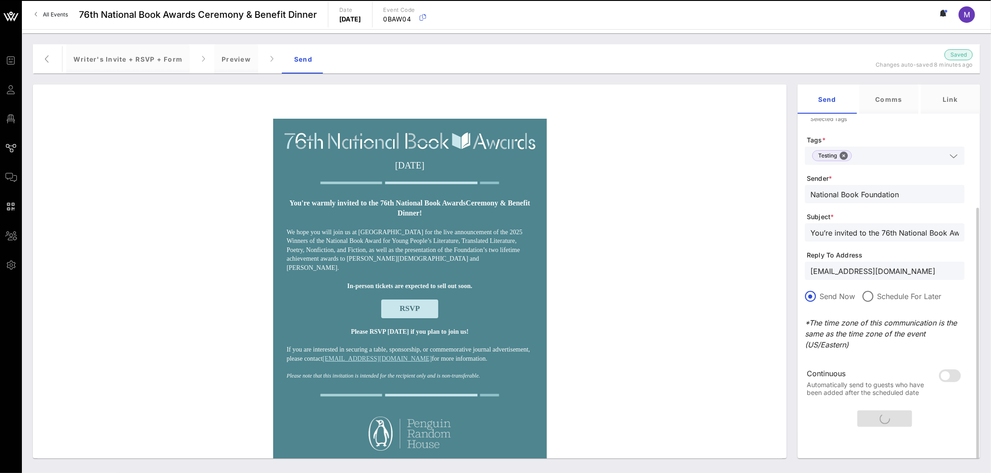
scroll to position [0, 0]
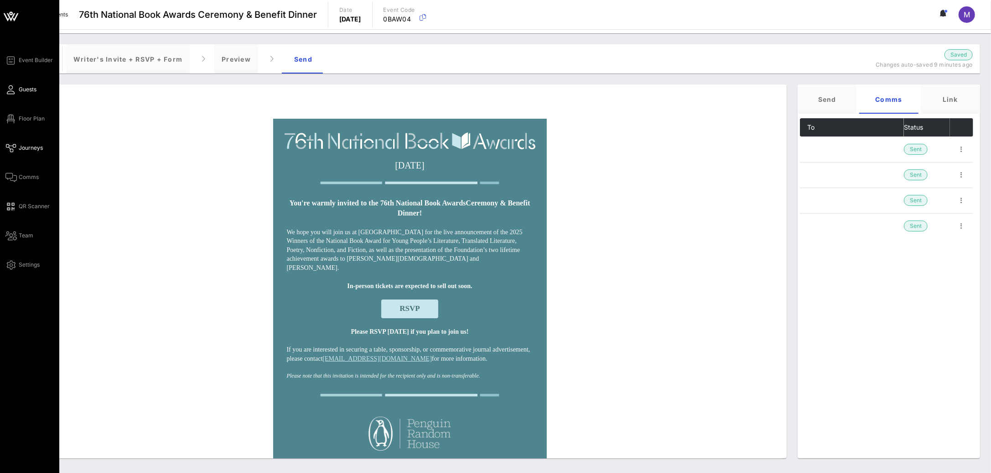
click at [21, 90] on span "Guests" at bounding box center [28, 89] width 18 height 8
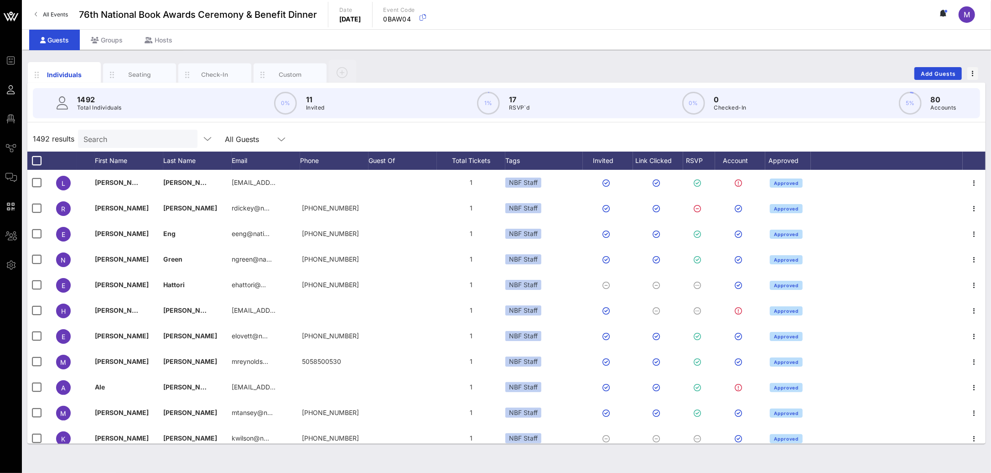
click at [153, 138] on input "Search" at bounding box center [136, 139] width 107 height 12
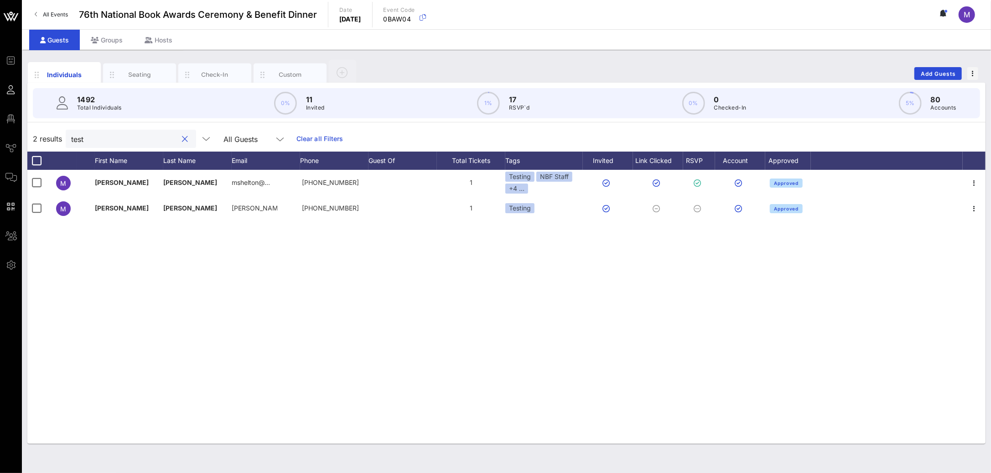
type input "test"
click at [279, 78] on div "Custom" at bounding box center [290, 74] width 41 height 9
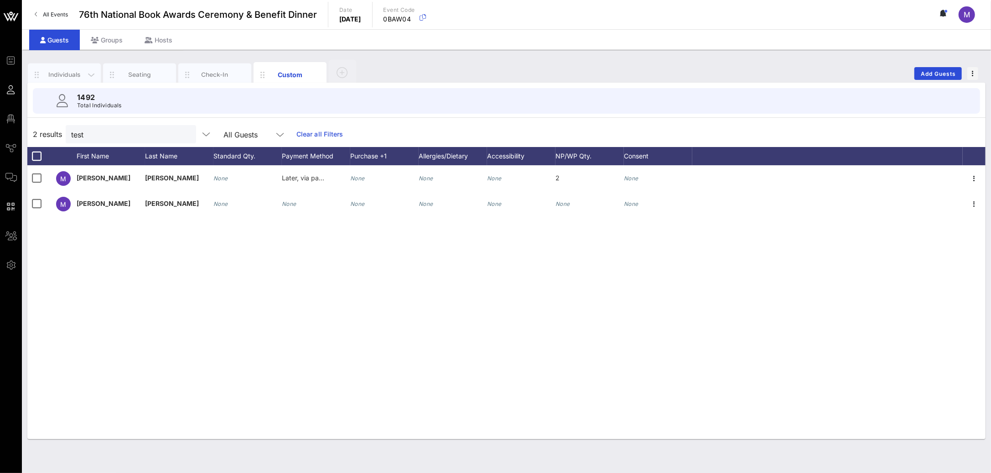
click at [72, 77] on div "Individuals" at bounding box center [64, 74] width 41 height 9
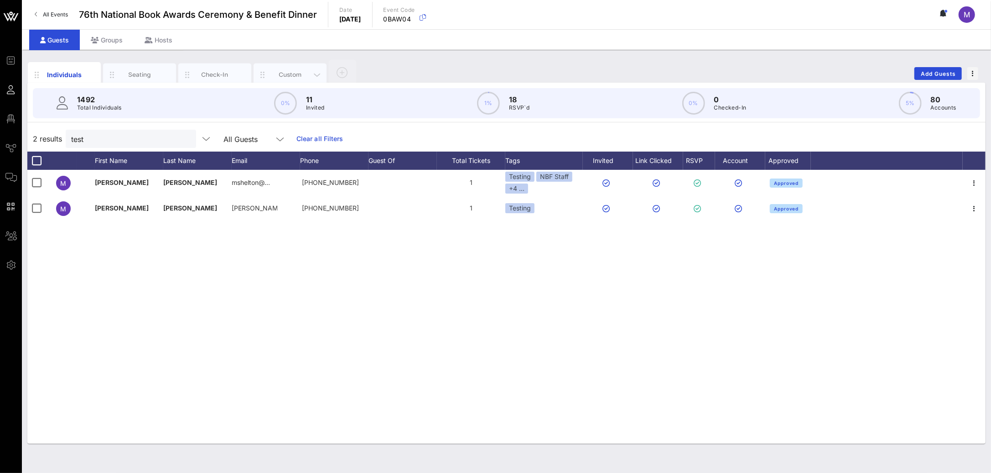
click at [296, 77] on div "Custom" at bounding box center [290, 74] width 41 height 9
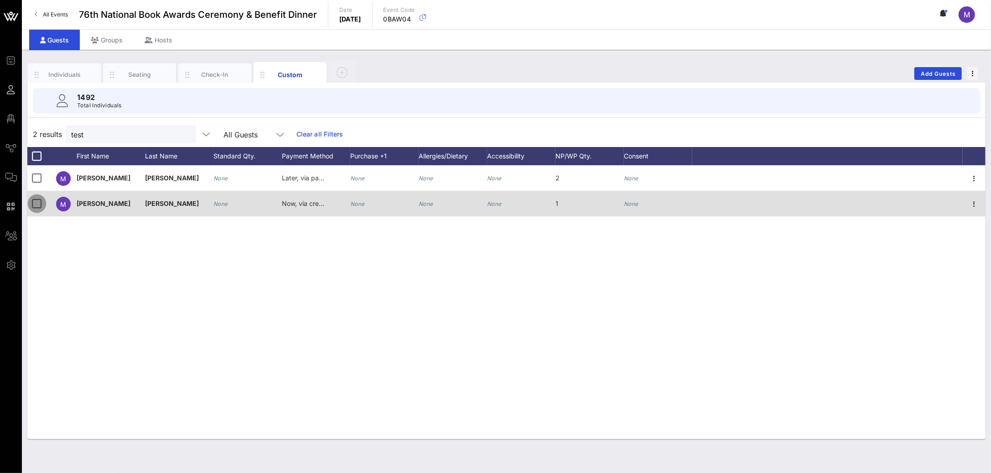
click at [35, 203] on div at bounding box center [37, 204] width 16 height 16
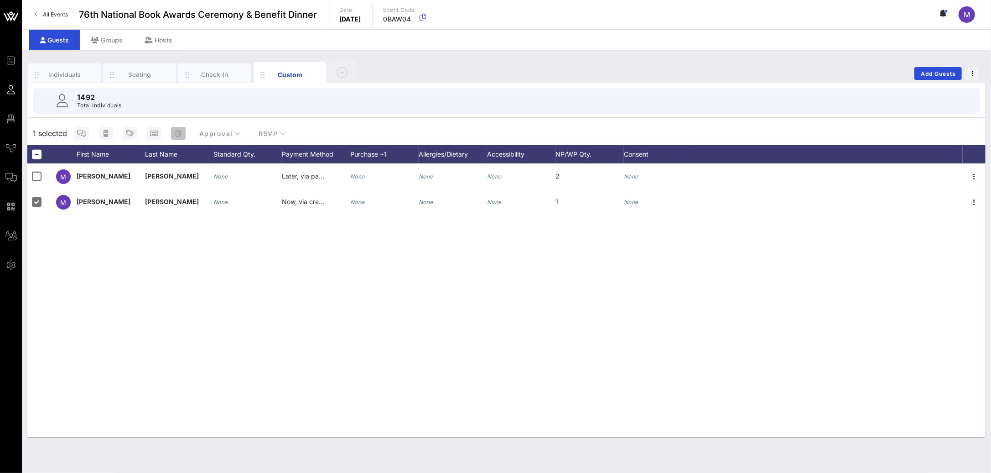
click at [176, 131] on icon "button" at bounding box center [178, 133] width 6 height 7
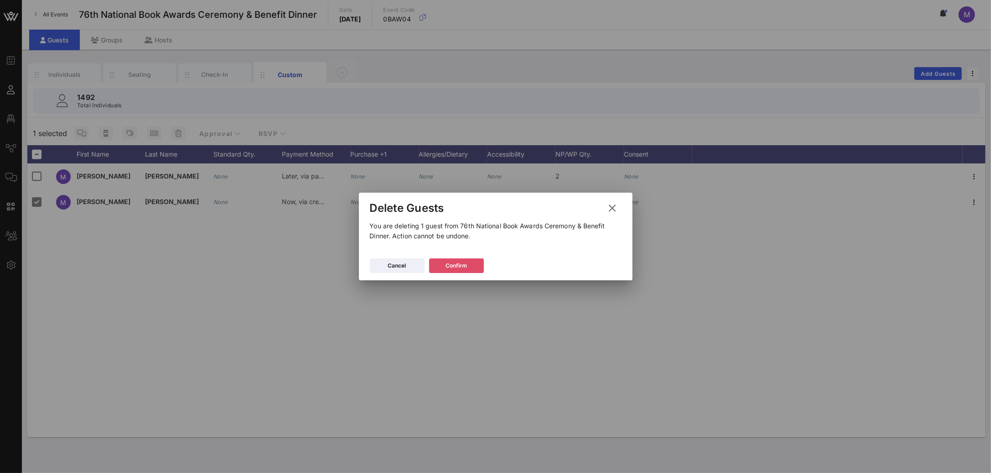
click at [455, 268] on div "Confirm" at bounding box center [456, 265] width 21 height 9
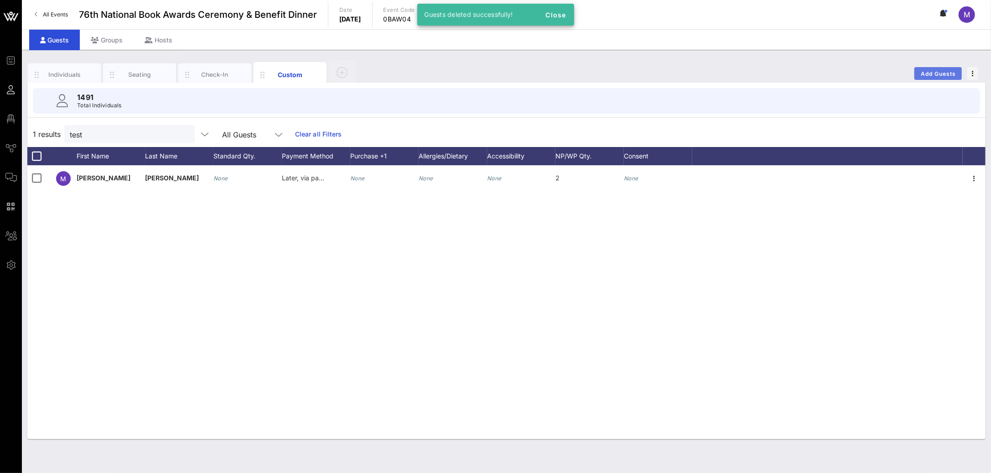
click at [938, 77] on span "Add Guests" at bounding box center [939, 73] width 36 height 7
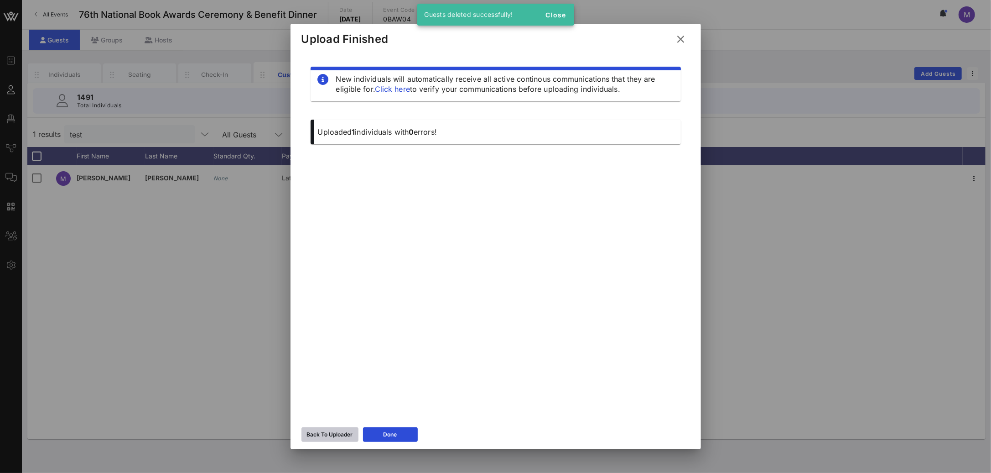
click at [327, 436] on icon at bounding box center [330, 434] width 6 height 5
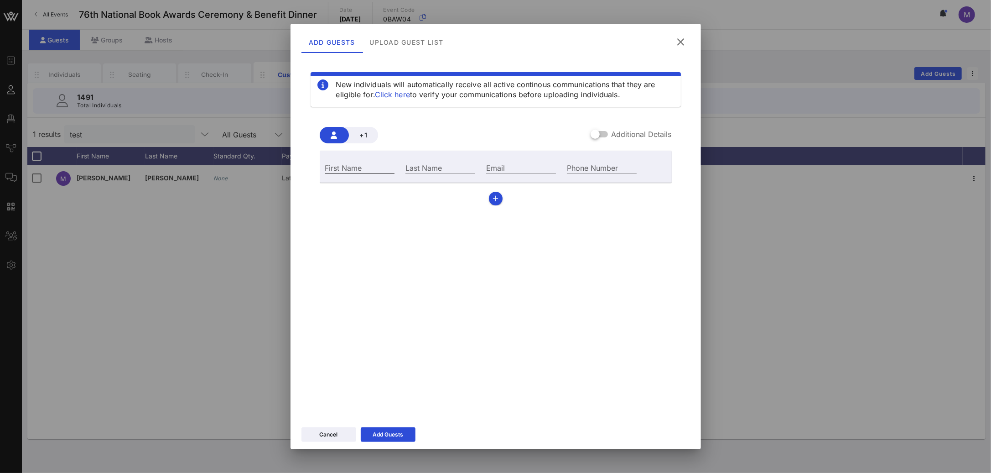
click at [367, 166] on input "First Name" at bounding box center [360, 167] width 70 height 12
type input "[PERSON_NAME]"
click at [486, 167] on div "Email" at bounding box center [521, 167] width 70 height 12
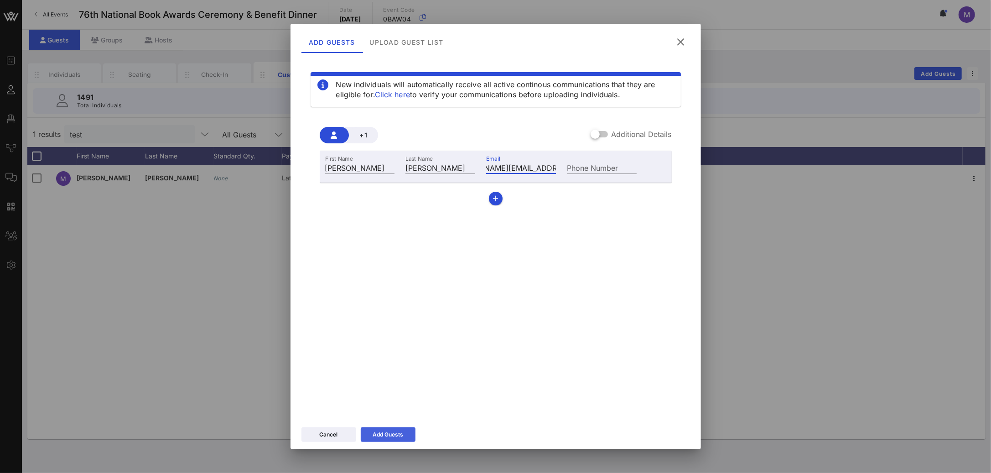
type input "shelton.madeleine@gmail.com"
click at [406, 437] on button "Add Guests" at bounding box center [388, 434] width 55 height 15
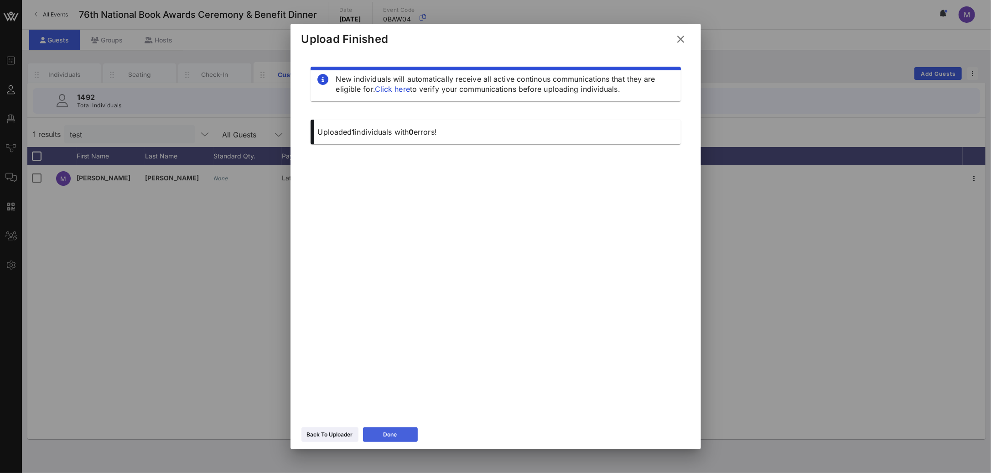
click at [406, 435] on button "Done" at bounding box center [390, 434] width 55 height 15
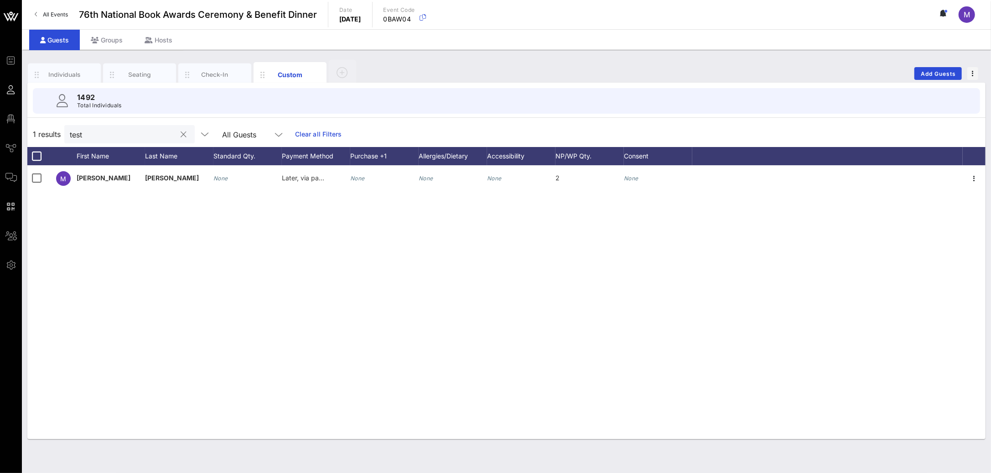
click at [97, 137] on input "test" at bounding box center [123, 134] width 107 height 12
type input "madeleine"
click at [52, 76] on div "Individuals" at bounding box center [64, 74] width 41 height 9
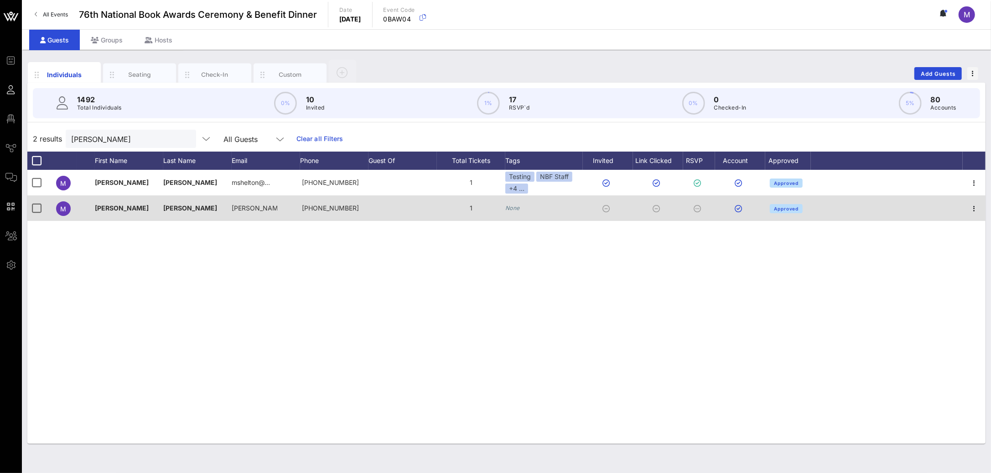
click at [523, 209] on div "None" at bounding box center [544, 208] width 78 height 26
click at [515, 210] on icon "None" at bounding box center [512, 207] width 15 height 7
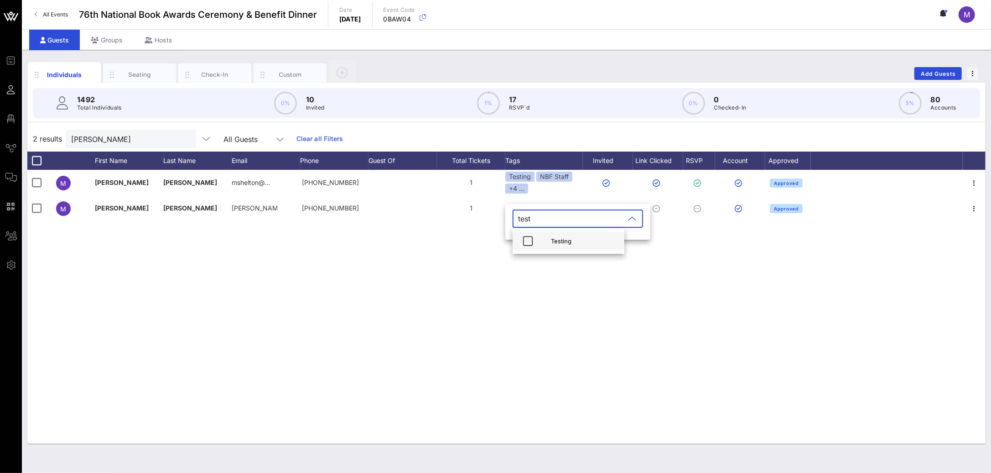
type input "test"
click at [556, 237] on div "Testing" at bounding box center [584, 240] width 66 height 7
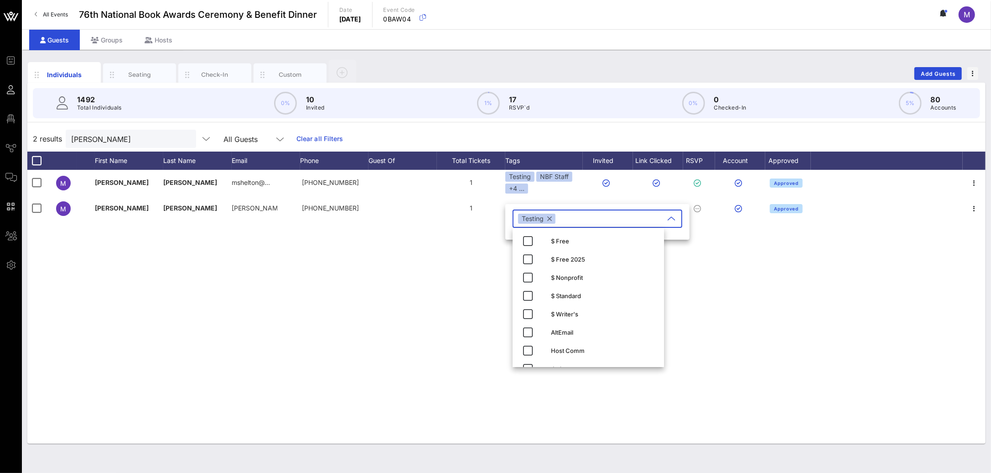
click at [416, 240] on div "M Madeleine Shelton mshelton@… +13107731004 1 Testing NBF Staff +4 ... Approved…" at bounding box center [506, 307] width 958 height 274
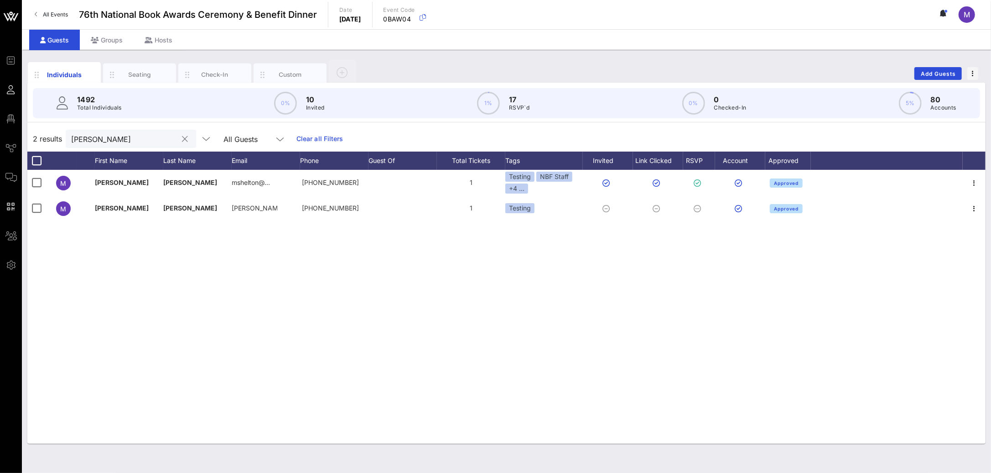
click at [99, 146] on div "madeleine" at bounding box center [124, 139] width 107 height 18
click at [99, 145] on div "madeleine" at bounding box center [124, 139] width 107 height 18
click at [100, 144] on input "madeleine" at bounding box center [124, 139] width 107 height 12
click at [99, 142] on input "madeleine" at bounding box center [124, 139] width 107 height 12
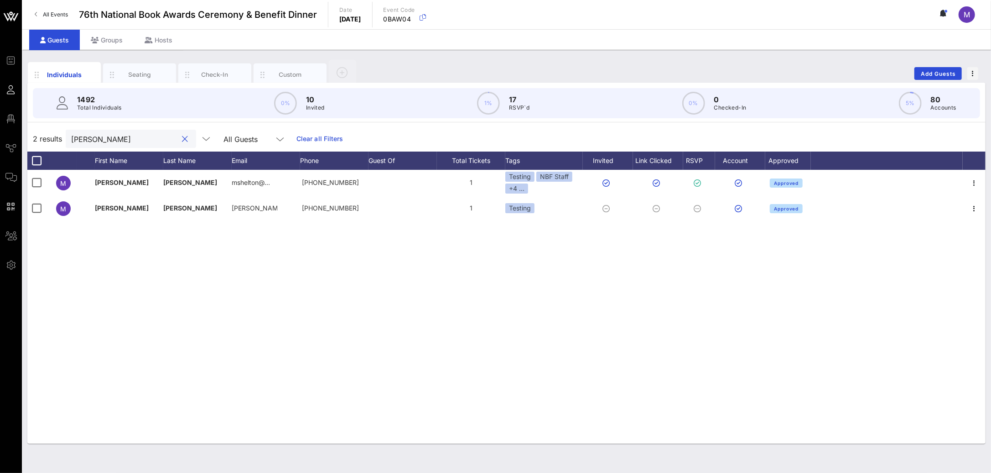
click at [99, 142] on input "madeleine" at bounding box center [124, 139] width 107 height 12
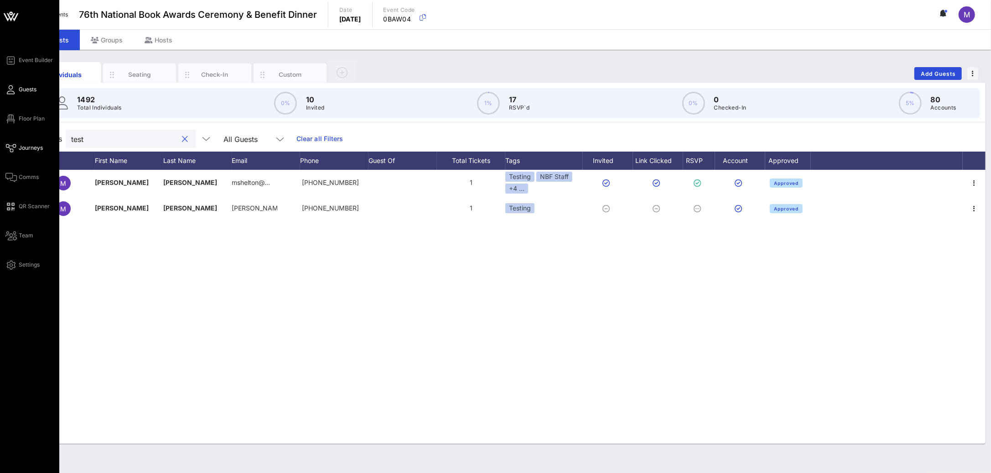
type input "test"
click at [35, 146] on span "Journeys" at bounding box center [31, 148] width 24 height 8
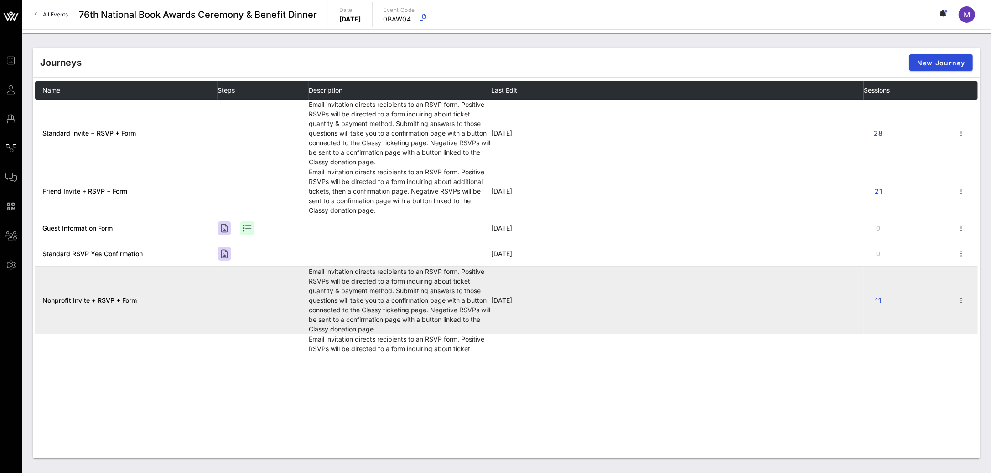
click at [124, 300] on span "Nonprofit Invite + RSVP + Form" at bounding box center [89, 300] width 94 height 8
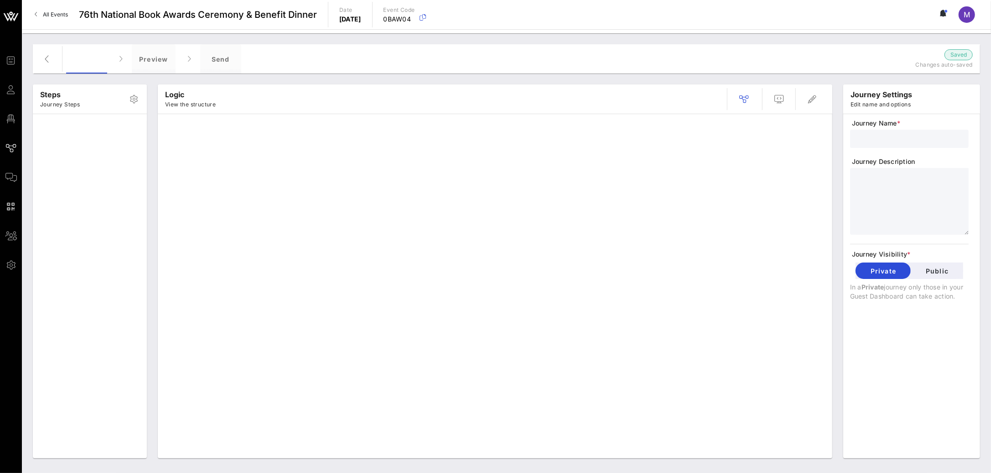
type input "Nonprofit Invite + RSVP + Form"
type textarea "**********"
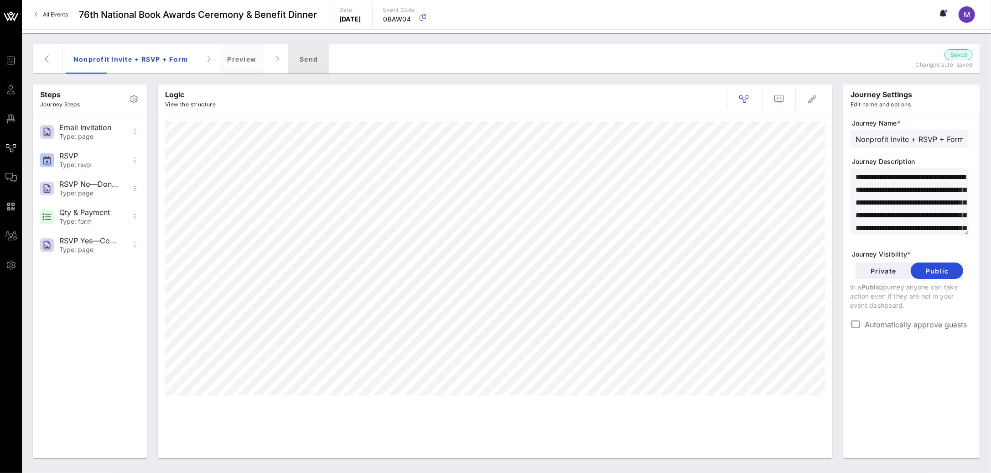
click at [304, 66] on div "Send" at bounding box center [308, 58] width 41 height 29
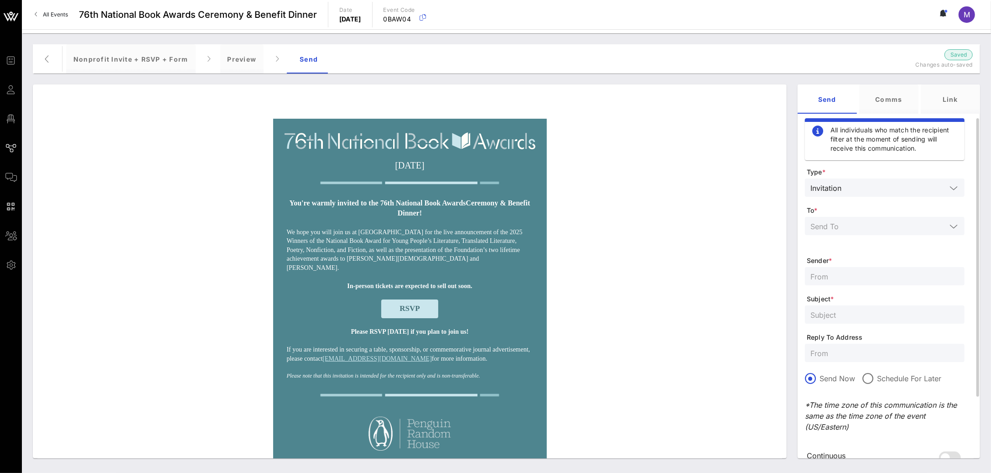
click at [812, 234] on div at bounding box center [885, 226] width 149 height 18
click at [871, 297] on div "Selected Tags" at bounding box center [884, 302] width 145 height 15
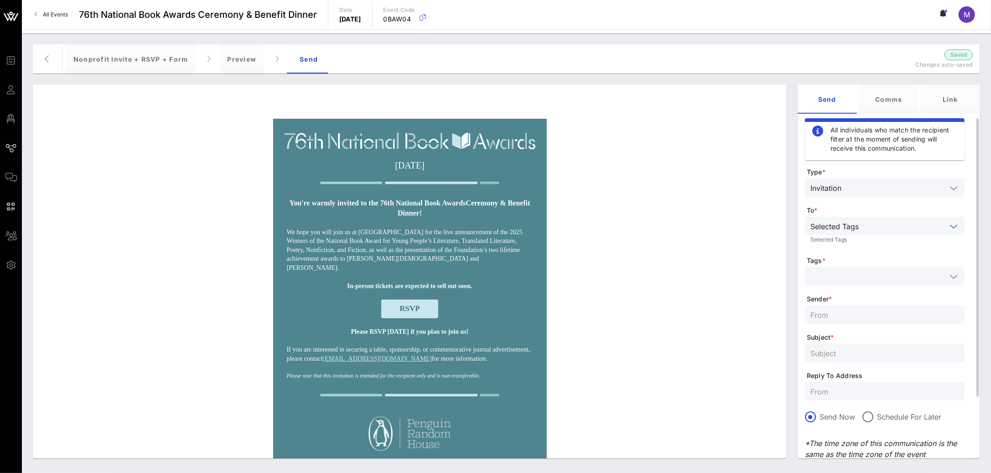
click at [865, 274] on input "text" at bounding box center [879, 276] width 136 height 12
click at [874, 297] on div "Test ing" at bounding box center [898, 300] width 120 height 7
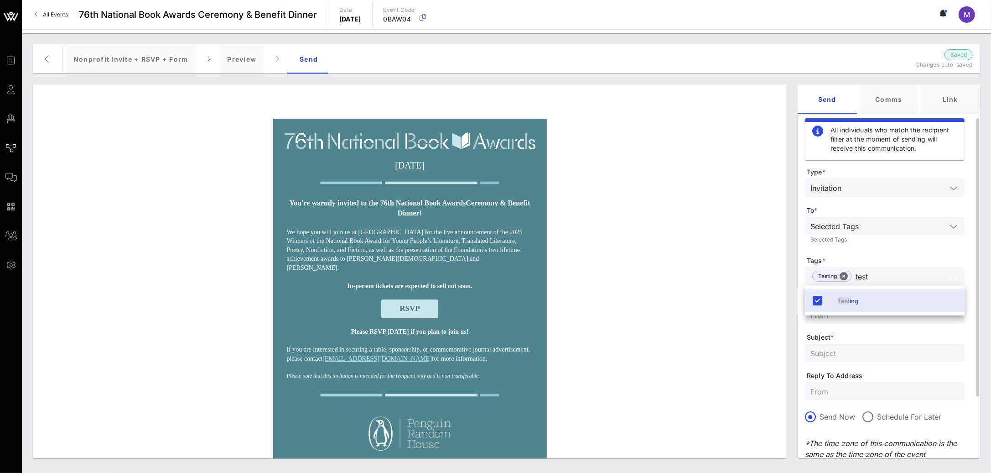
type input "test"
click at [934, 334] on span "Subject *" at bounding box center [886, 337] width 158 height 9
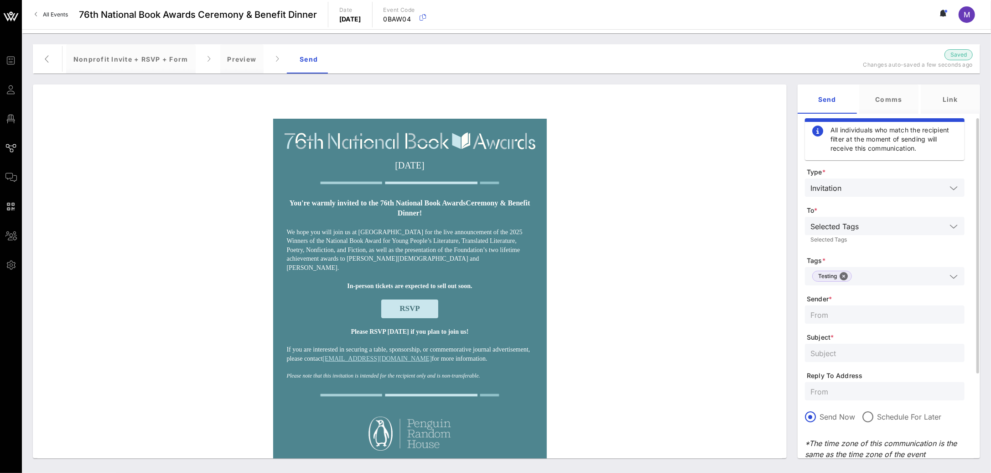
click at [893, 312] on input "text" at bounding box center [885, 314] width 149 height 12
paste input "National Book Foundation"
type input "National Book Foundation"
click at [841, 358] on input "text" at bounding box center [885, 353] width 149 height 12
paste input "You’re invited to the 76th National Book Awards!"
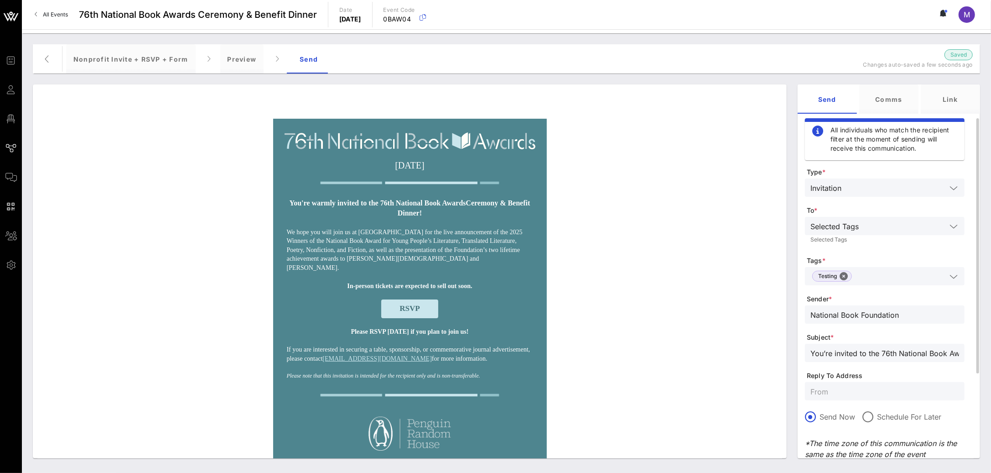
scroll to position [0, 16]
type input "You’re invited to the 76th National Book Awards!"
click at [846, 398] on div at bounding box center [885, 391] width 149 height 18
paste input "awards@nationalbook.org"
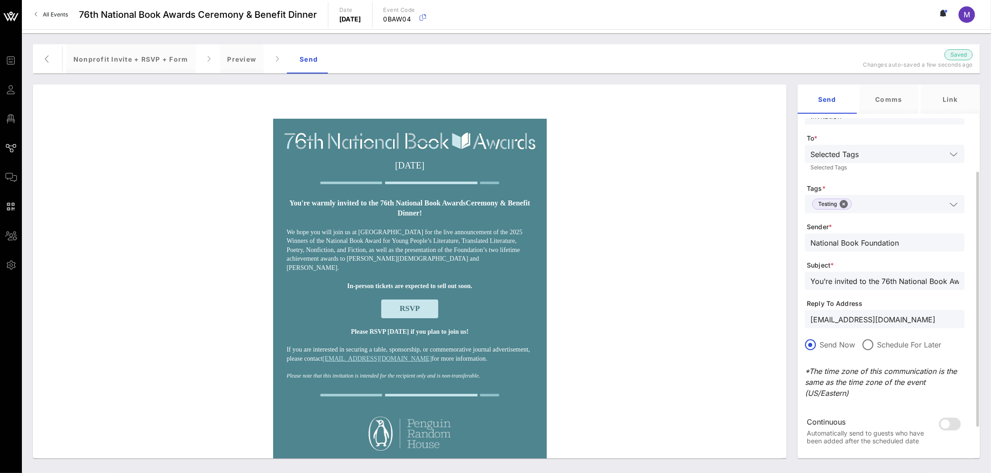
scroll to position [120, 0]
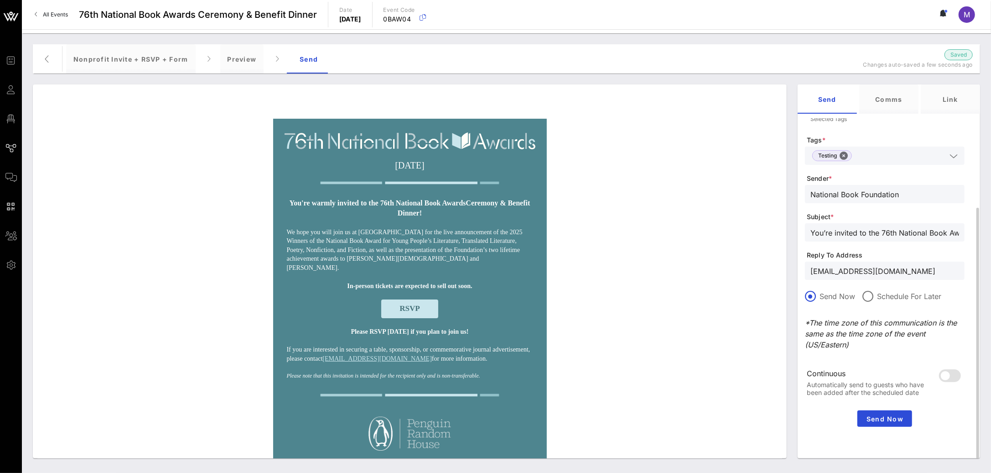
type input "awards@nationalbook.org"
click at [852, 350] on form "Type * Invitation To * Selected Tags Selected Tags Tags * Testing Sender * Nati…" at bounding box center [885, 226] width 160 height 359
click at [883, 418] on span "Send Now" at bounding box center [884, 419] width 47 height 8
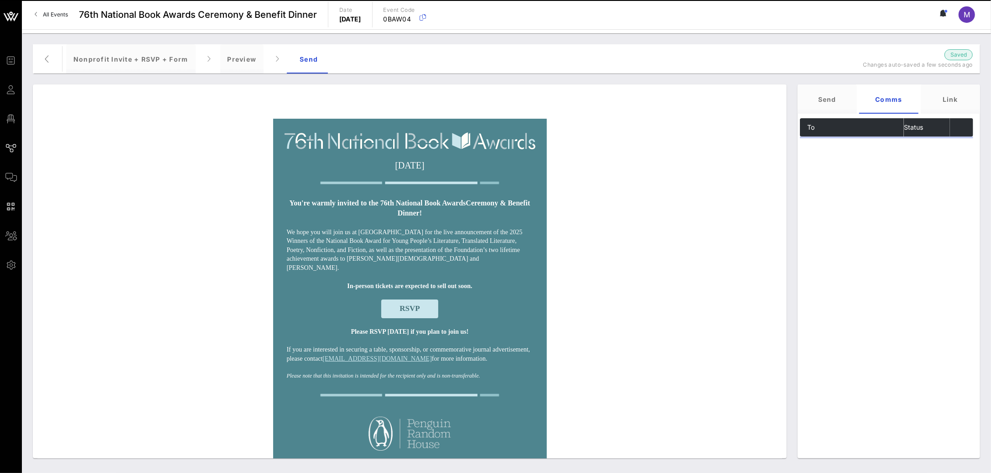
scroll to position [0, 0]
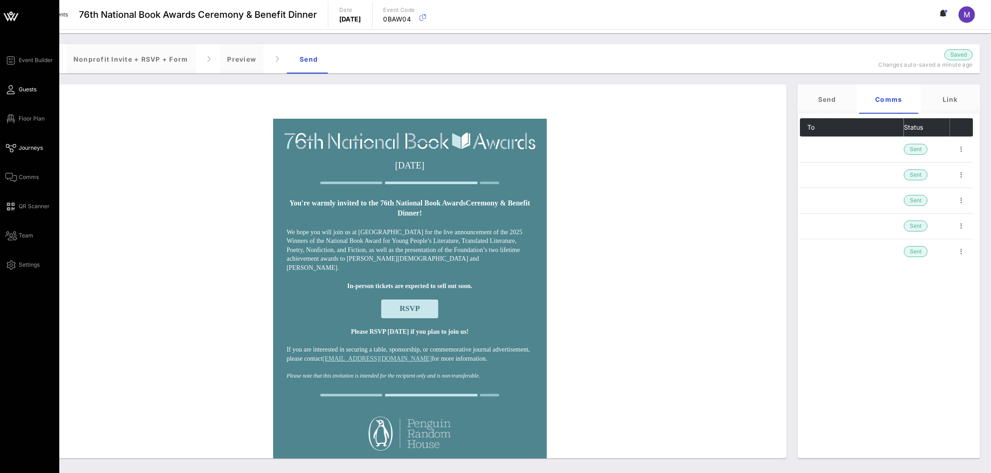
click at [31, 88] on span "Guests" at bounding box center [28, 89] width 18 height 8
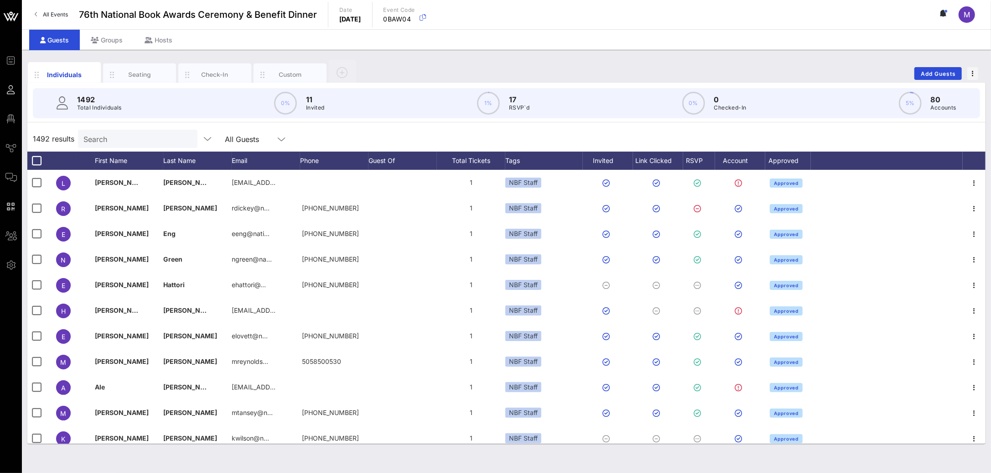
click at [156, 141] on input "Search" at bounding box center [136, 139] width 107 height 12
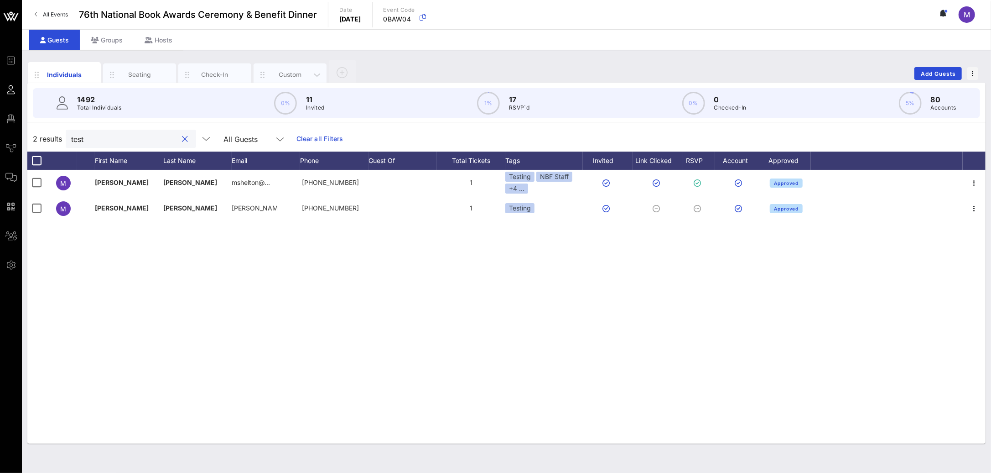
type input "test"
click at [287, 73] on div "Custom" at bounding box center [290, 74] width 41 height 9
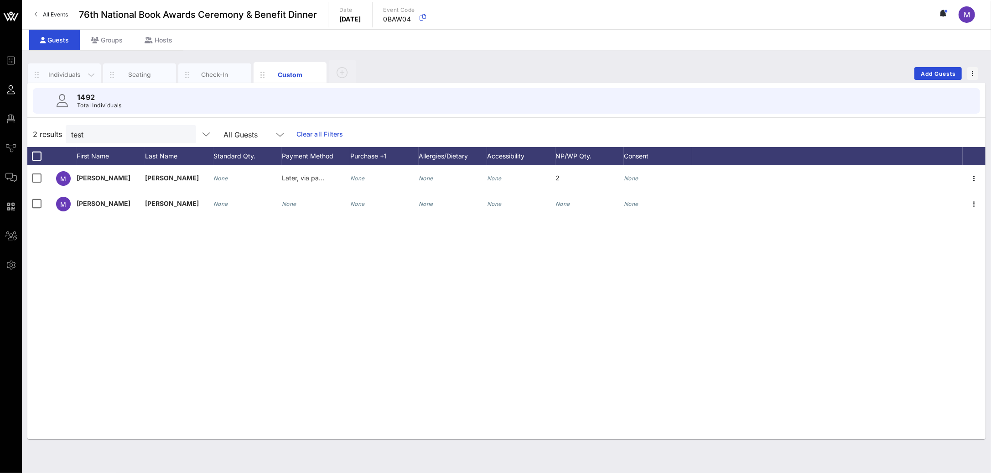
click at [58, 77] on div "Individuals" at bounding box center [64, 74] width 41 height 9
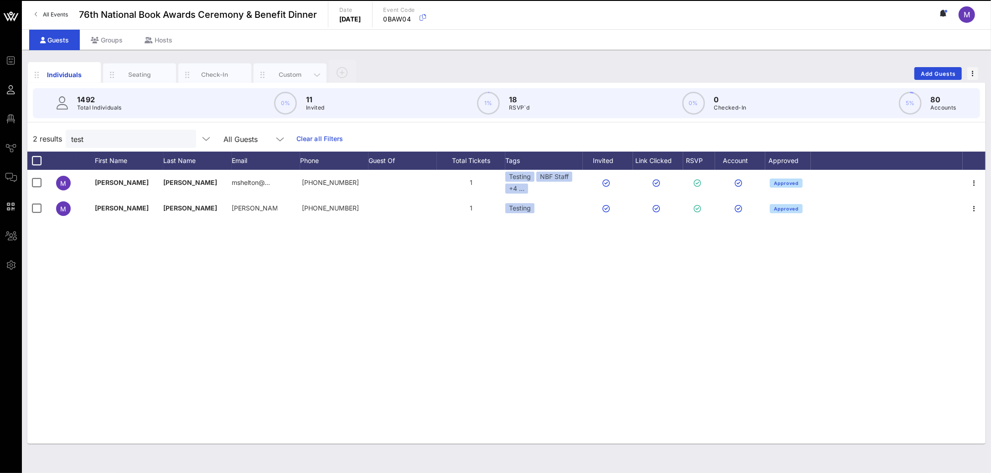
click at [277, 73] on div "Custom" at bounding box center [290, 74] width 41 height 9
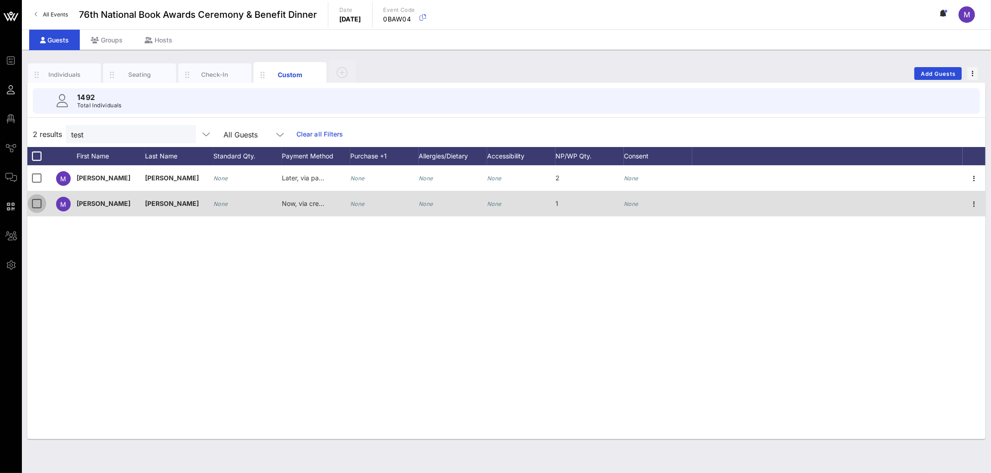
click at [39, 208] on div at bounding box center [37, 204] width 16 height 16
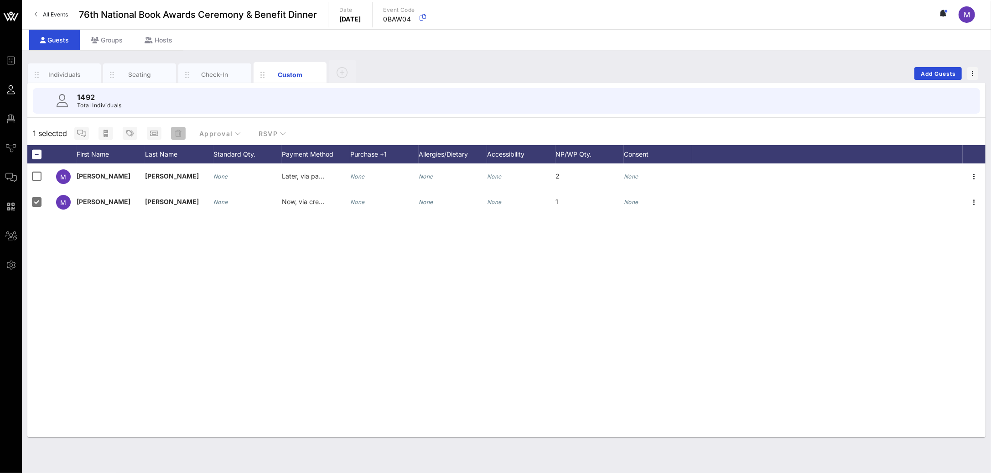
click at [179, 135] on icon "button" at bounding box center [178, 133] width 6 height 7
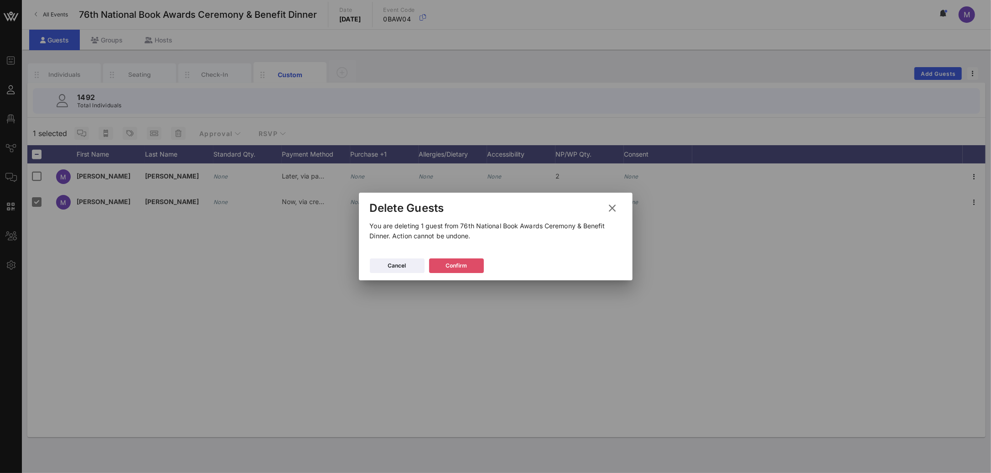
click at [457, 265] on icon at bounding box center [456, 265] width 6 height 5
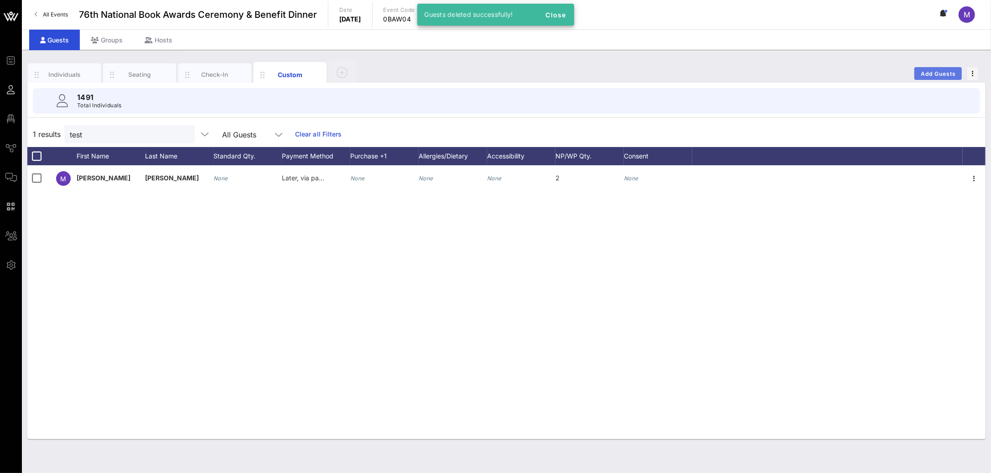
click at [931, 77] on button "Add Guests" at bounding box center [938, 73] width 47 height 13
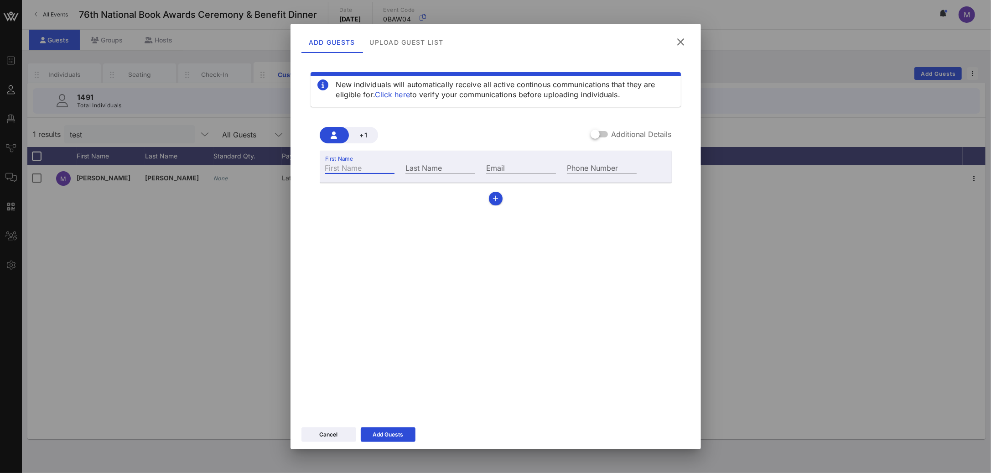
click at [389, 164] on input "First Name" at bounding box center [360, 167] width 70 height 12
type input "[PERSON_NAME]"
type input "shelton.madeleine@gmail.com"
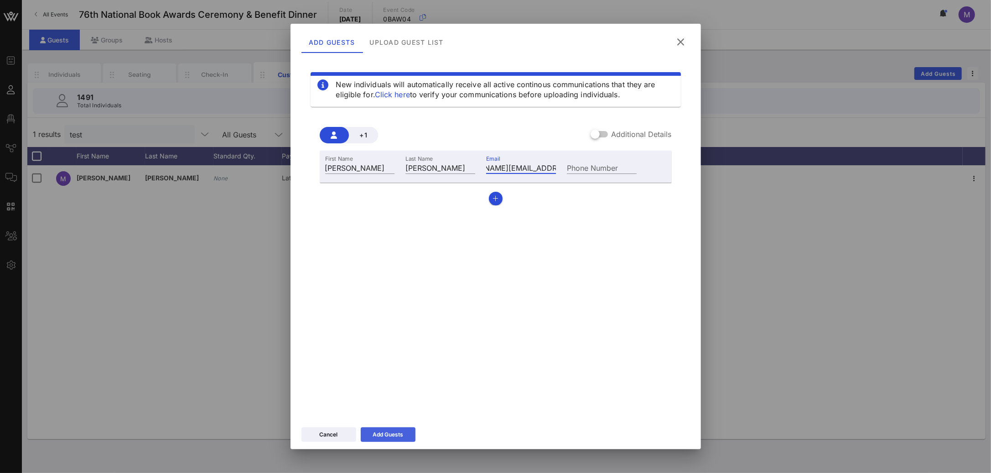
click at [394, 432] on div "Add Guests" at bounding box center [388, 434] width 31 height 9
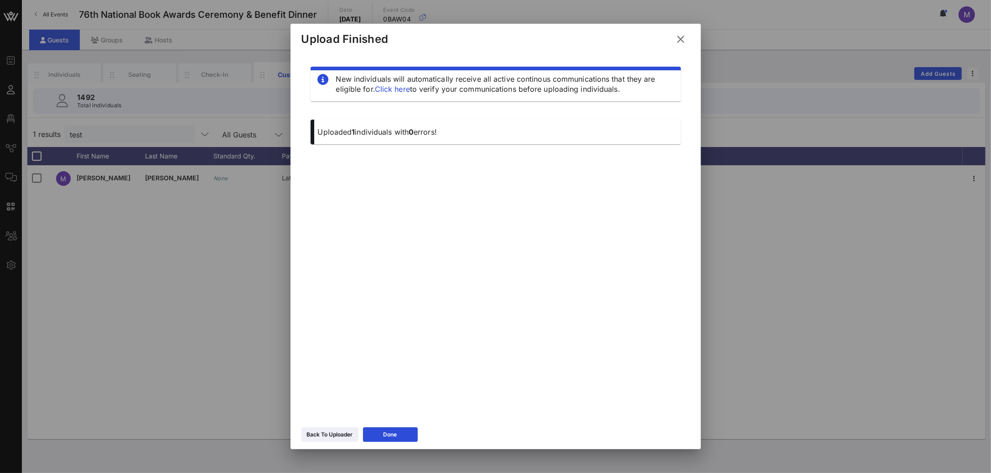
click at [679, 39] on icon at bounding box center [681, 39] width 16 height 15
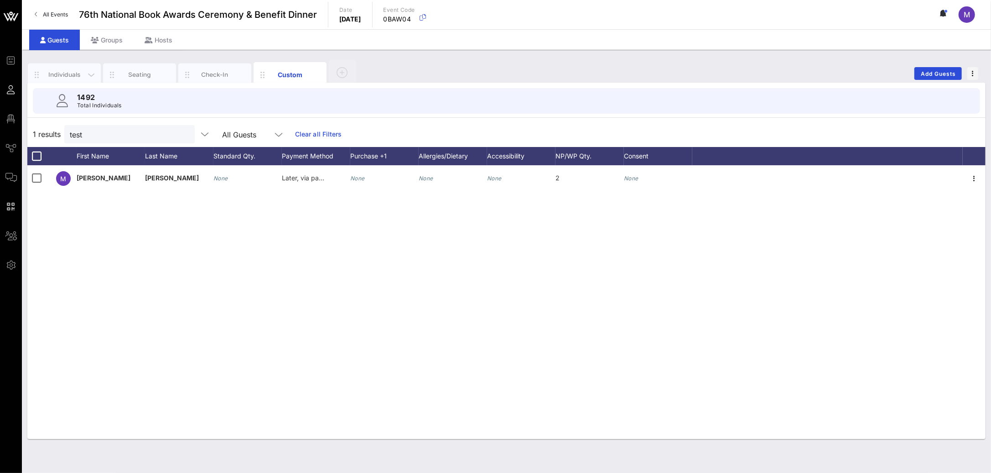
click at [78, 72] on div "Individuals" at bounding box center [64, 74] width 41 height 9
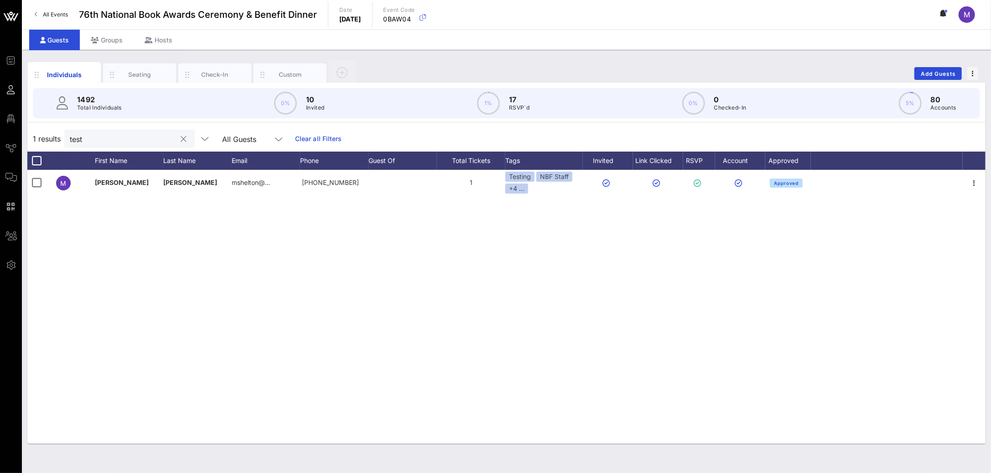
click at [144, 141] on input "test" at bounding box center [123, 139] width 107 height 12
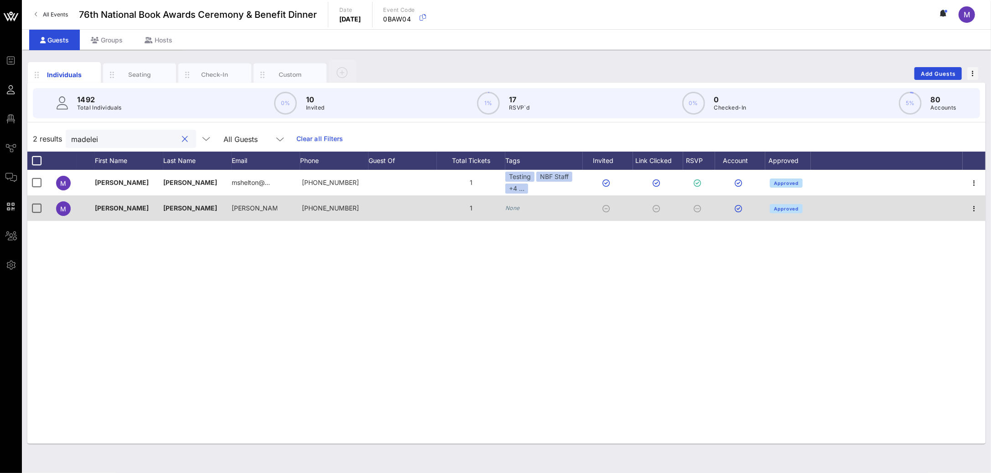
type input "madelei"
click at [506, 210] on icon "None" at bounding box center [512, 207] width 15 height 7
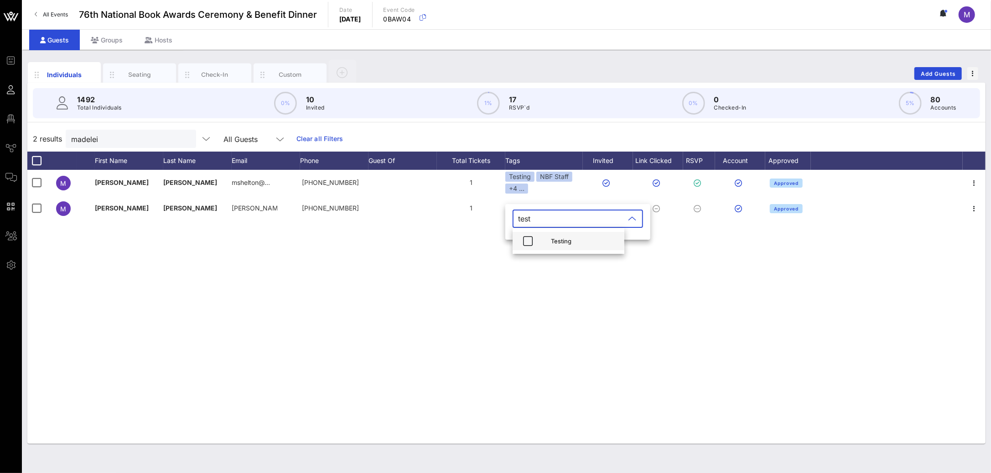
type input "test"
click at [569, 247] on div "Testing" at bounding box center [584, 241] width 66 height 15
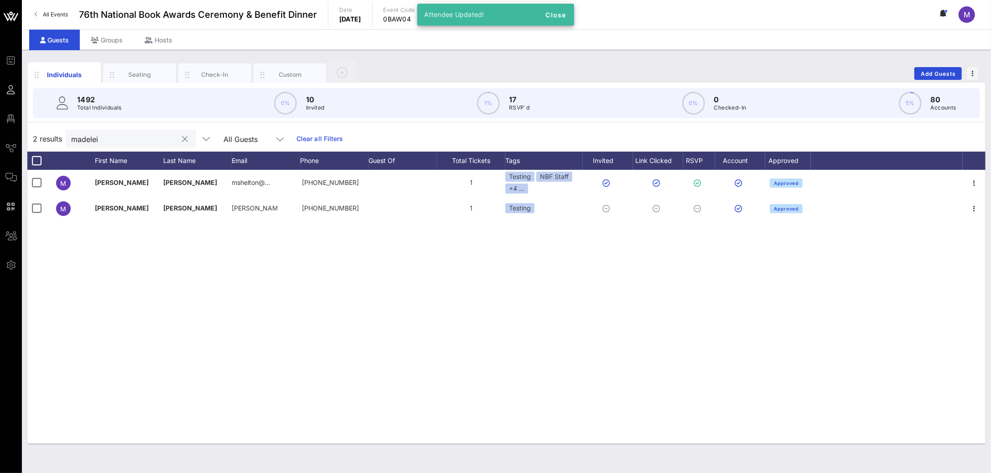
click at [156, 135] on input "madelei" at bounding box center [124, 139] width 107 height 12
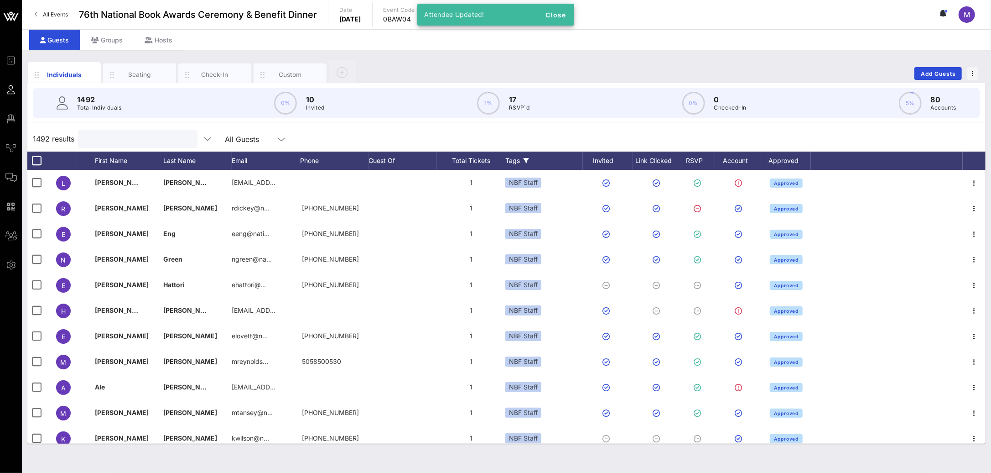
drag, startPoint x: 525, startPoint y: 156, endPoint x: 519, endPoint y: 157, distance: 6.5
click at [519, 157] on div "Tags" at bounding box center [544, 160] width 78 height 18
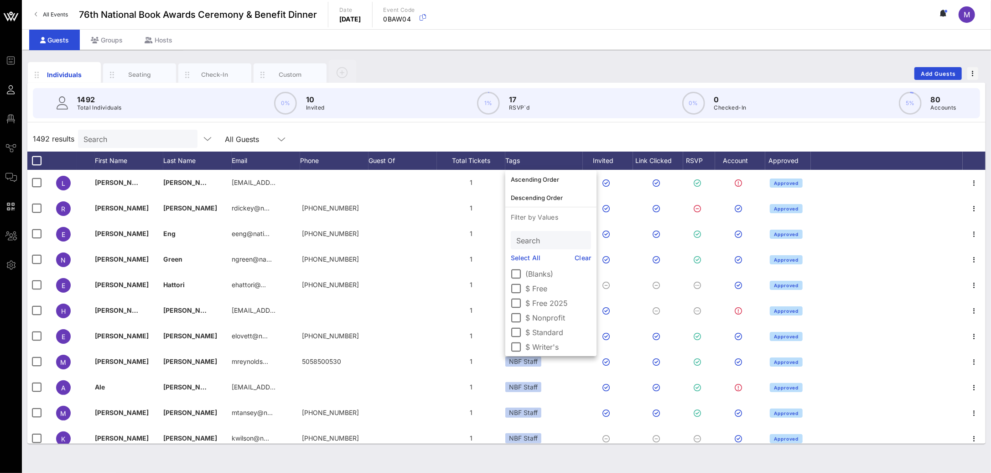
click at [534, 239] on input "Search" at bounding box center [550, 240] width 68 height 12
type input "test"
click at [518, 276] on div at bounding box center [517, 274] width 16 height 16
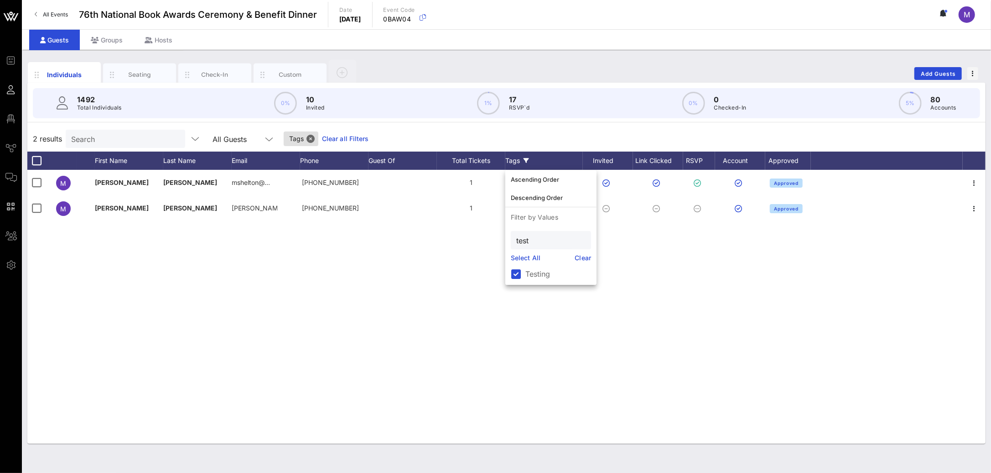
click at [539, 131] on div "2 results Search All Guests Tags Clear all Filters" at bounding box center [506, 139] width 958 height 26
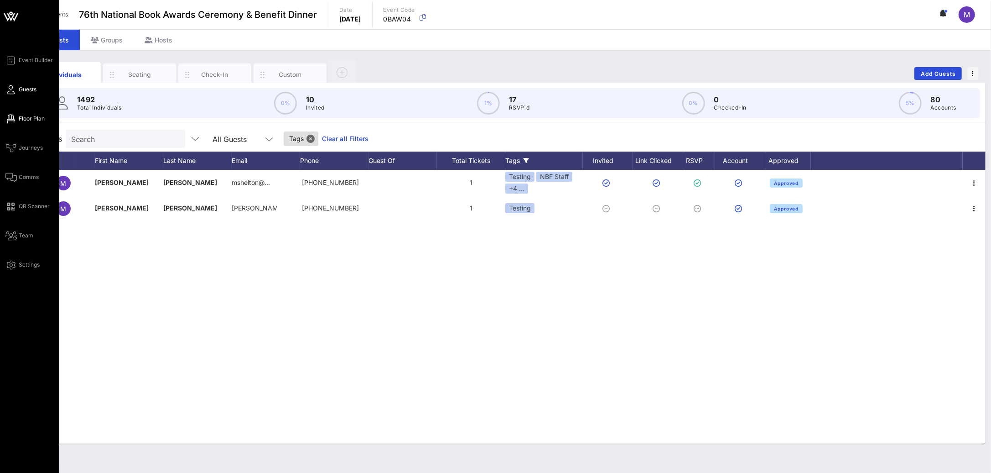
click at [27, 118] on span "Floor Plan" at bounding box center [32, 118] width 26 height 8
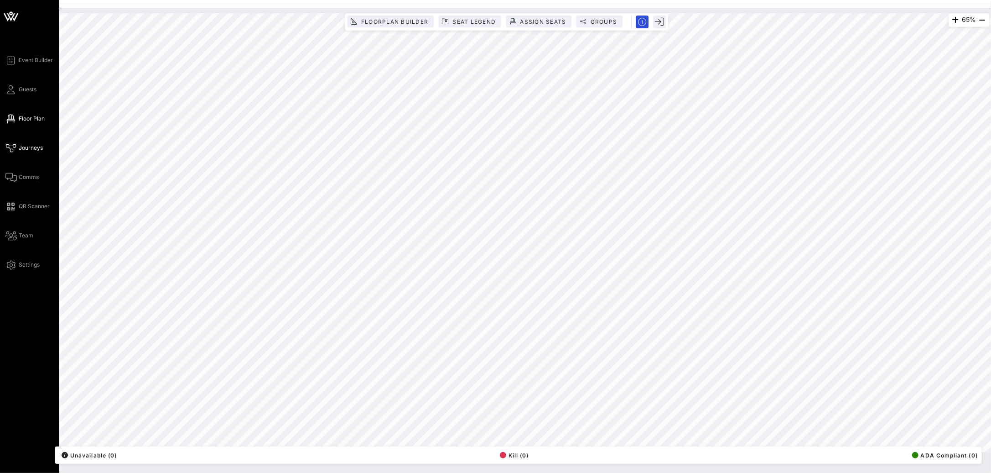
click at [26, 151] on span "Journeys" at bounding box center [31, 148] width 24 height 8
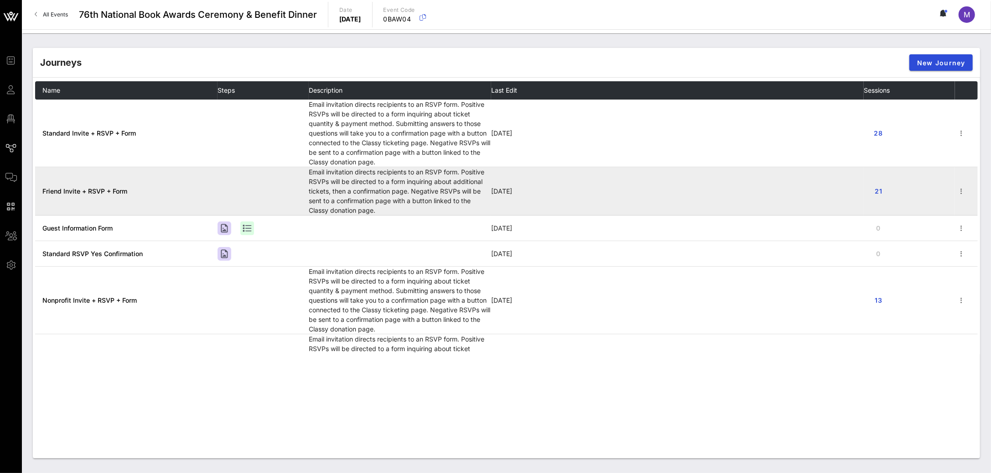
click at [130, 192] on td "Friend Invite + RSVP + Form" at bounding box center [126, 191] width 182 height 48
click at [110, 192] on span "Friend Invite + RSVP + Form" at bounding box center [84, 191] width 85 height 8
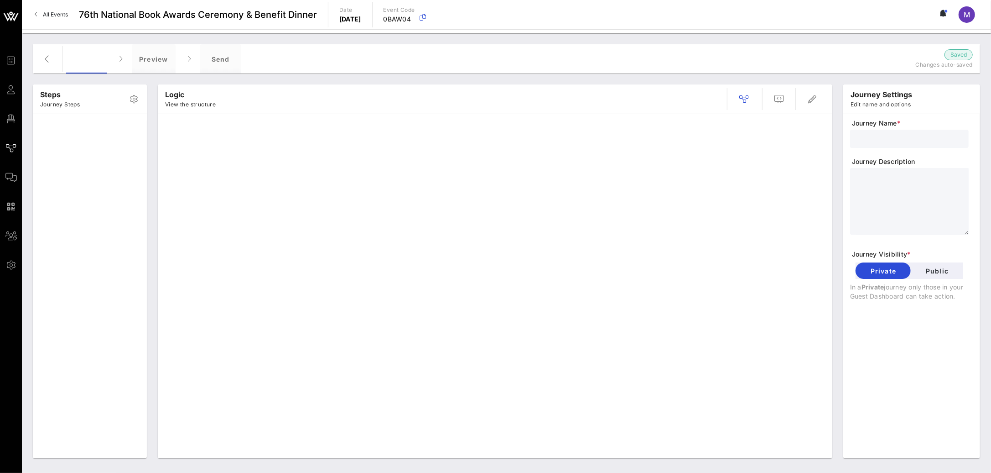
type input "Friend Invite + RSVP + Form"
type textarea "**********"
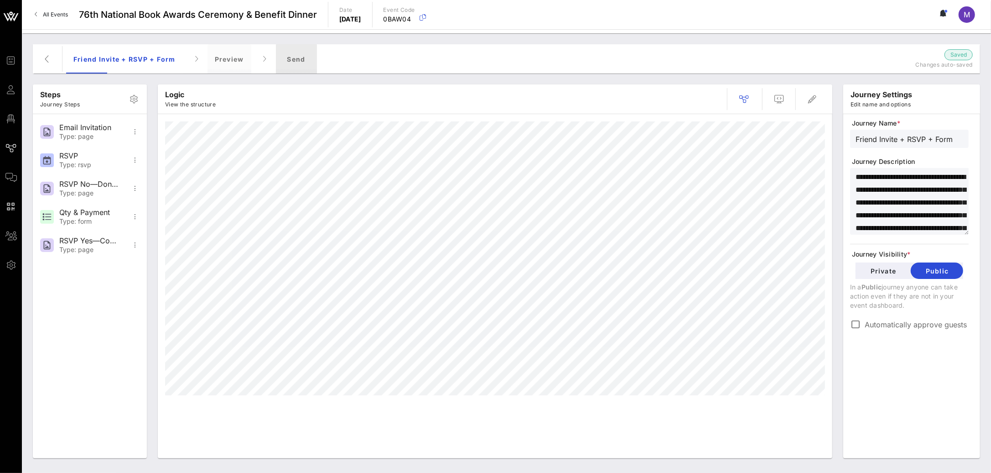
click at [288, 57] on div "Send" at bounding box center [296, 58] width 41 height 29
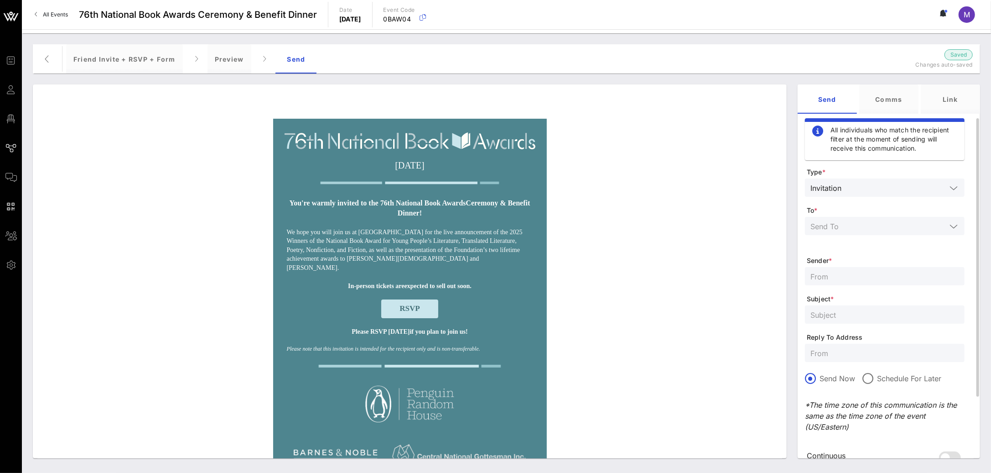
click at [853, 229] on input "text" at bounding box center [879, 226] width 136 height 12
click at [879, 300] on div "Selected Tags" at bounding box center [884, 302] width 145 height 7
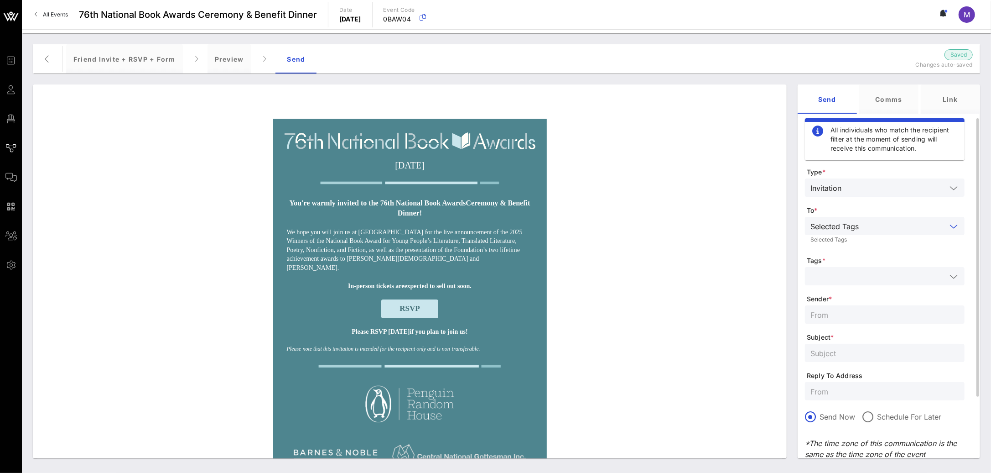
click at [876, 278] on input "text" at bounding box center [879, 276] width 136 height 12
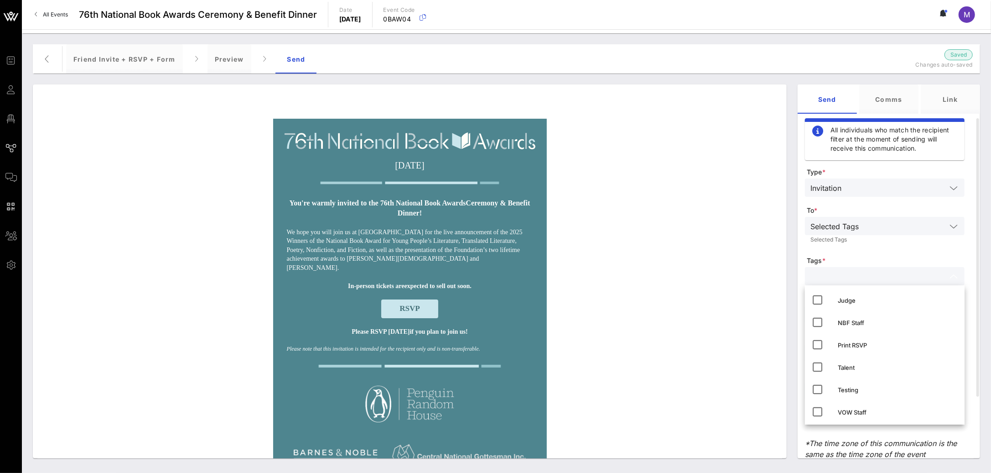
scroll to position [161, 0]
click at [871, 390] on div "Testing" at bounding box center [898, 387] width 120 height 15
click at [853, 244] on div "Selected Tags Selected Tags" at bounding box center [885, 232] width 160 height 30
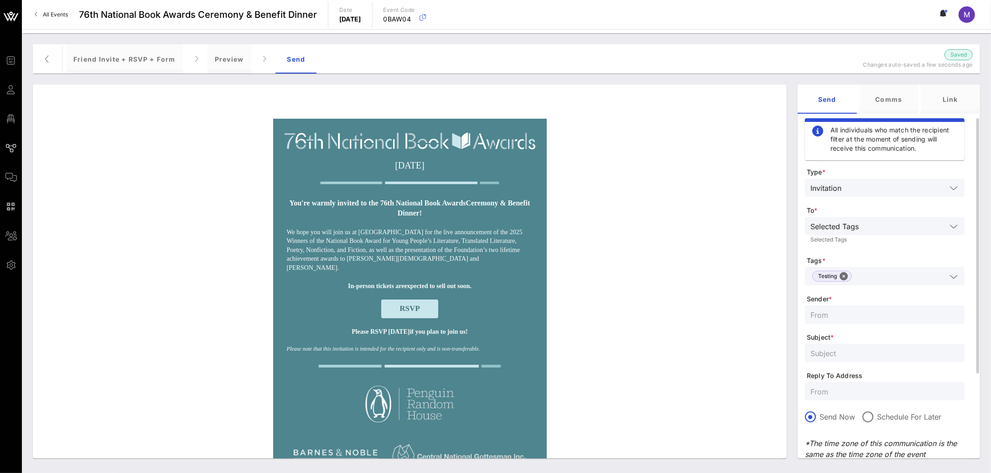
click at [912, 313] on input "text" at bounding box center [885, 314] width 149 height 12
paste input "National Book Foundation"
type input "National Book Foundation"
click at [881, 353] on input "text" at bounding box center [885, 353] width 149 height 12
paste input "You’re invited to the 76th National Book Awards!"
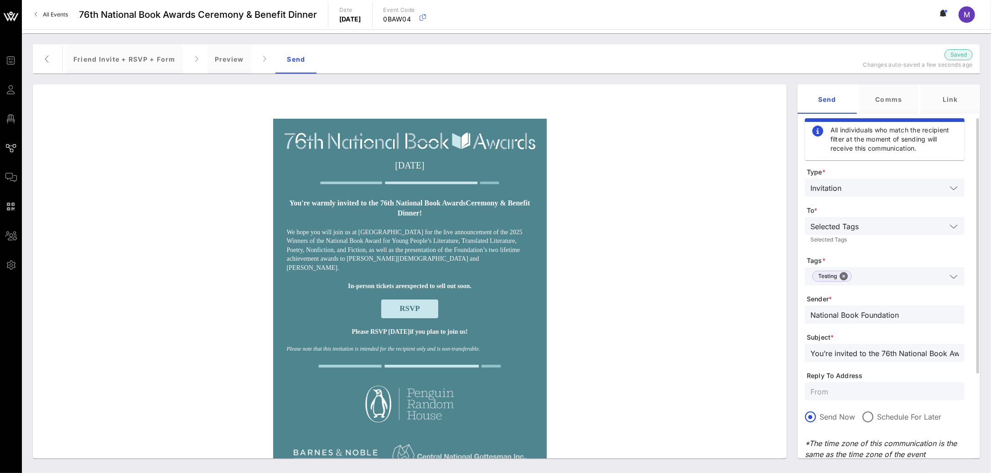
scroll to position [0, 16]
type input "You’re invited to the 76th National Book Awards!"
click at [857, 383] on div at bounding box center [885, 391] width 149 height 18
paste input "awards@nationalbook.org"
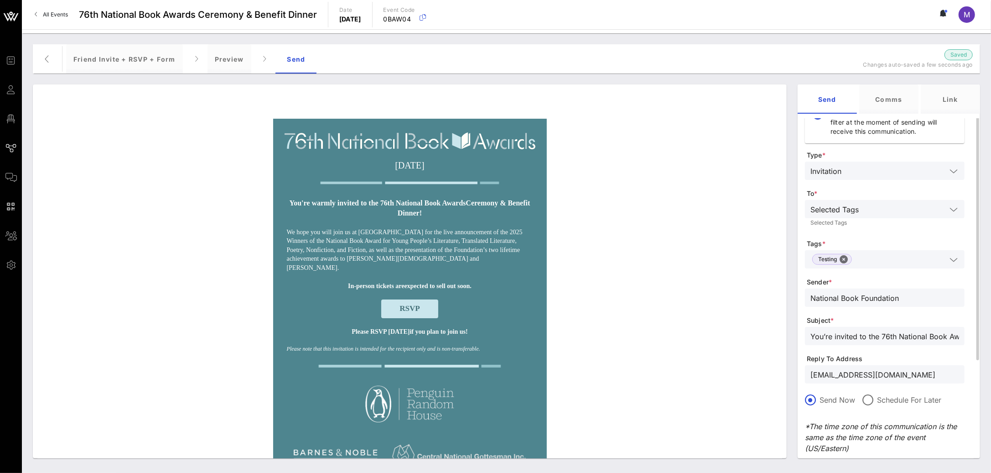
scroll to position [120, 0]
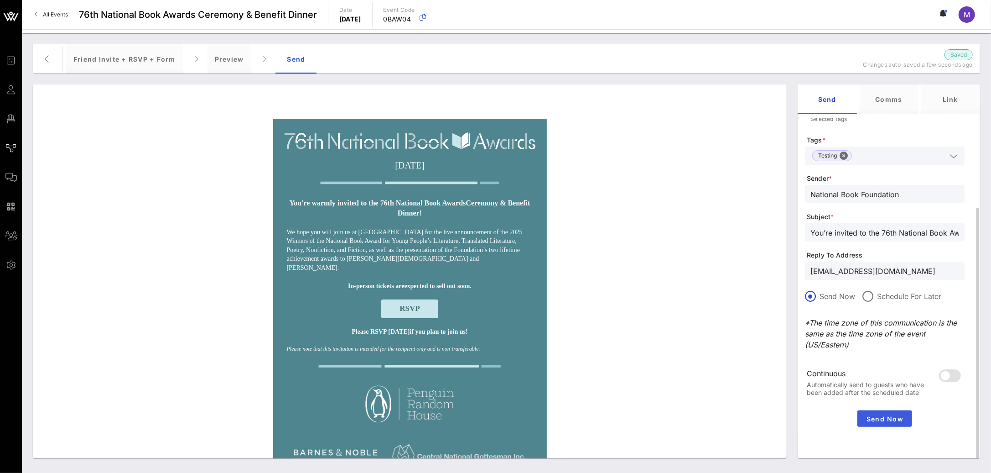
type input "awards@nationalbook.org"
click at [890, 413] on button "Send Now" at bounding box center [885, 418] width 55 height 16
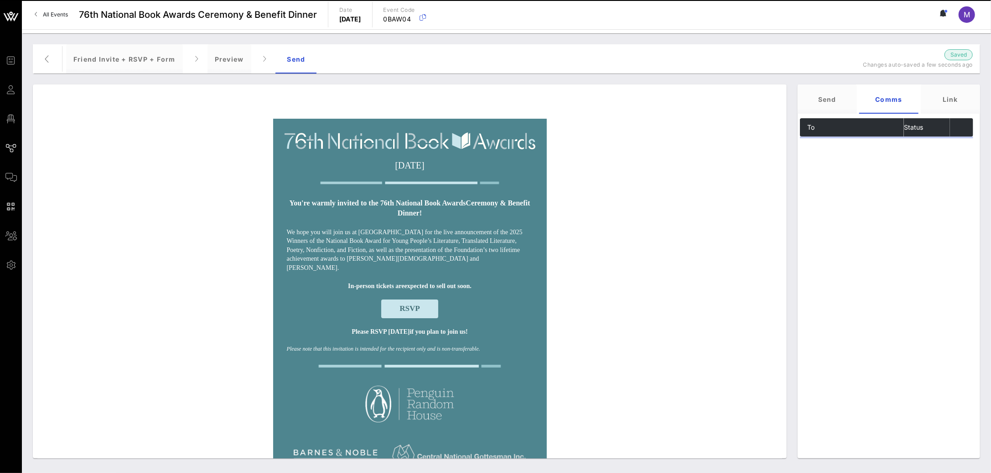
scroll to position [0, 0]
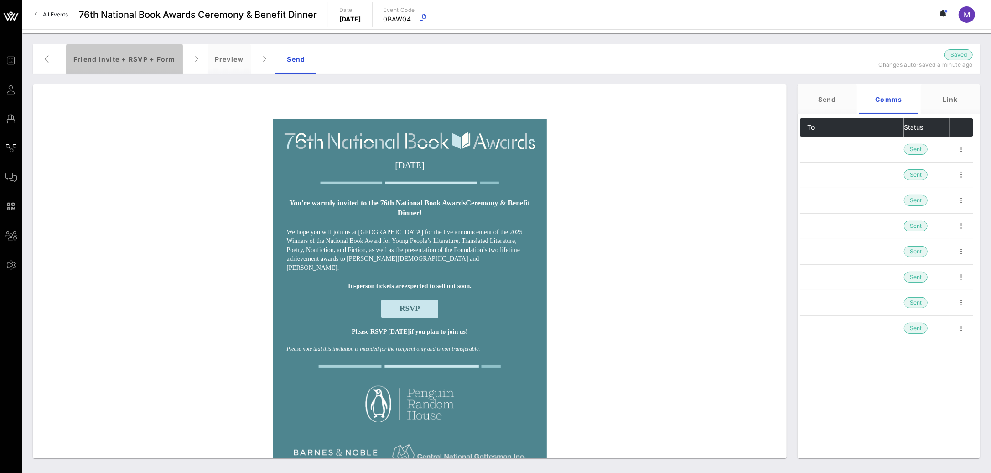
click at [135, 62] on div "Friend Invite + RSVP + Form" at bounding box center [124, 58] width 117 height 29
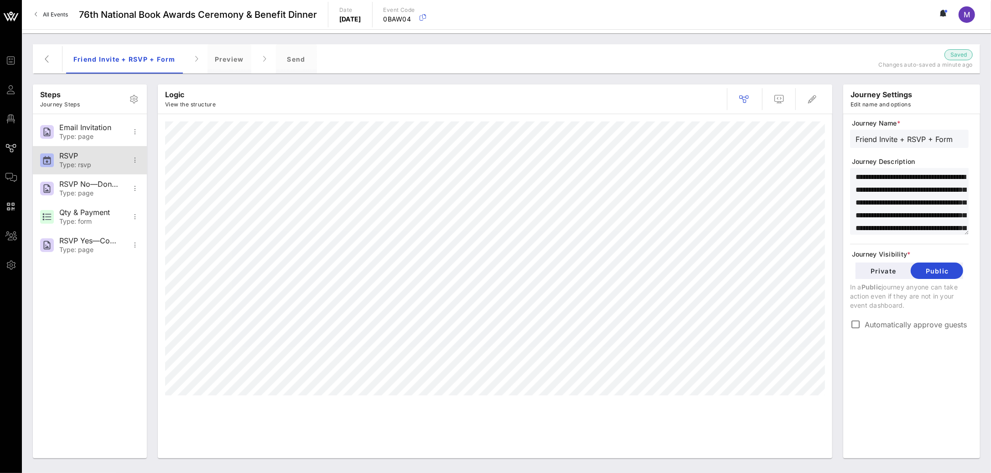
click at [98, 152] on div "RSVP" at bounding box center [89, 155] width 60 height 9
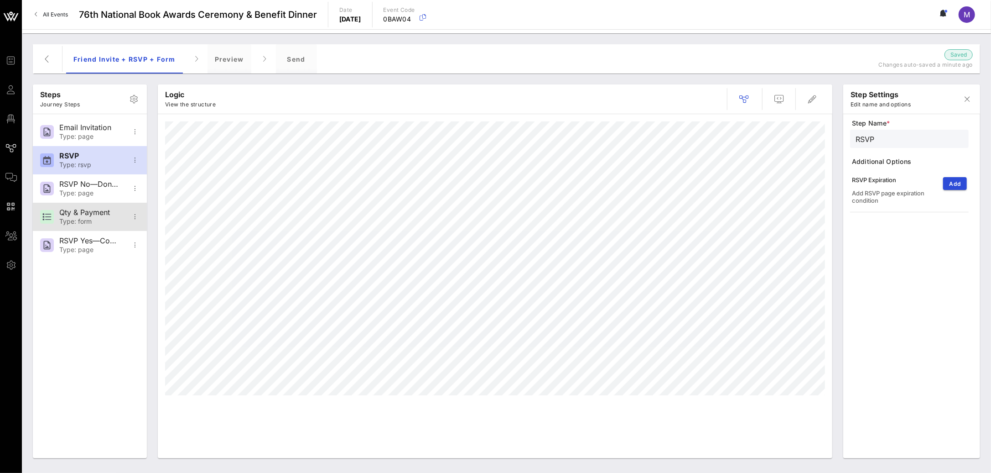
click at [106, 212] on div "Qty & Payment" at bounding box center [89, 212] width 60 height 9
type input "Qty & Payment"
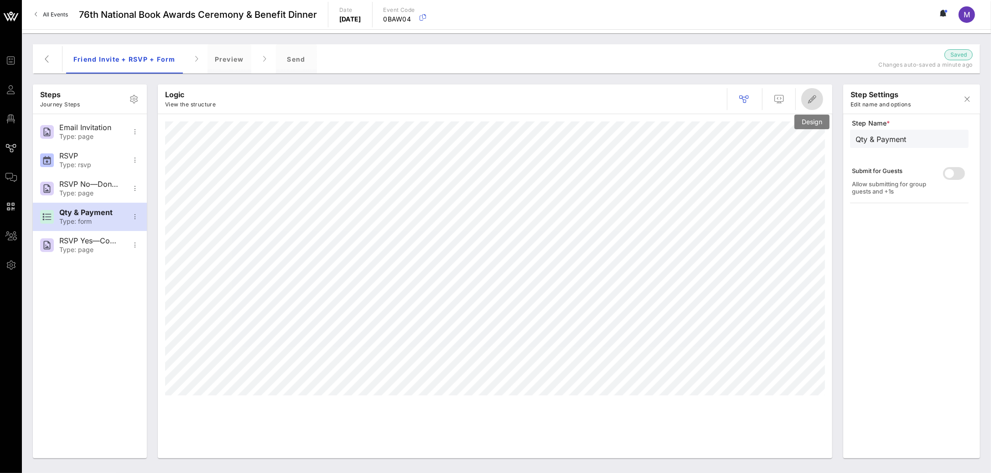
click at [808, 97] on icon "button" at bounding box center [812, 99] width 11 height 11
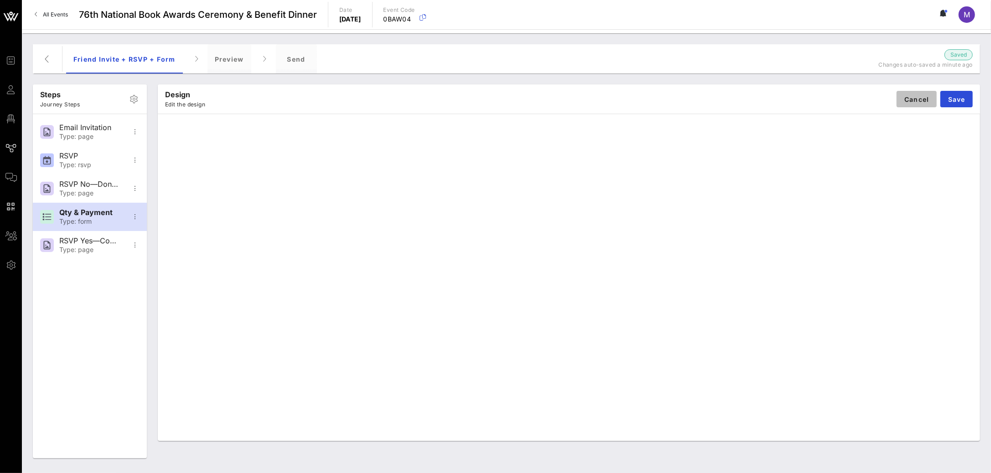
click at [916, 93] on button "Cancel" at bounding box center [917, 99] width 40 height 16
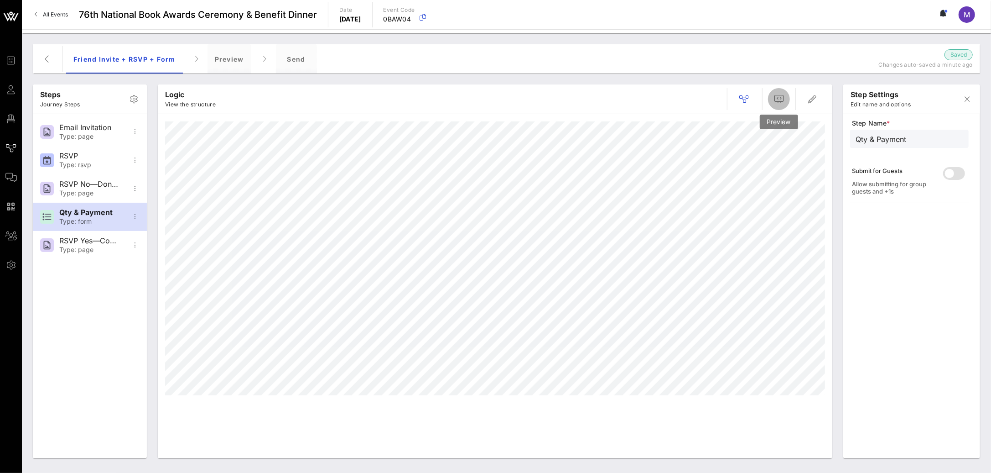
click at [781, 99] on icon "button" at bounding box center [779, 99] width 11 height 11
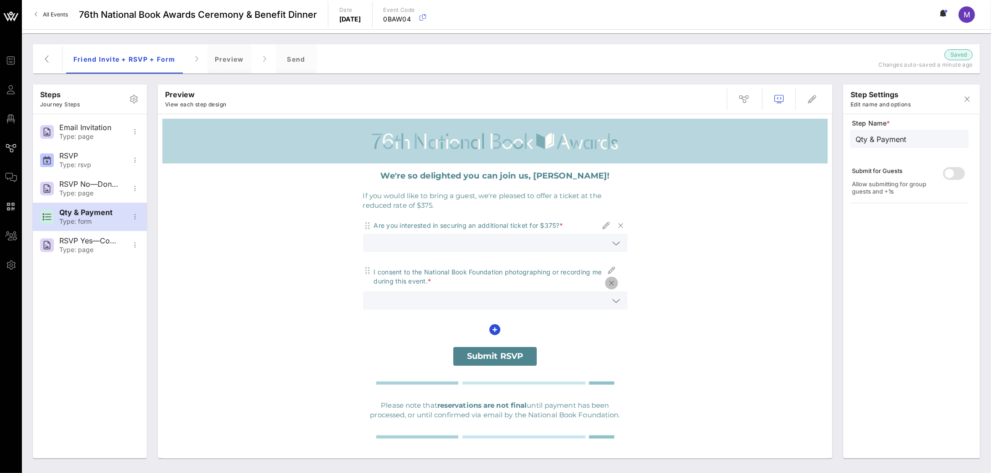
click at [611, 282] on icon "button" at bounding box center [611, 282] width 11 height 11
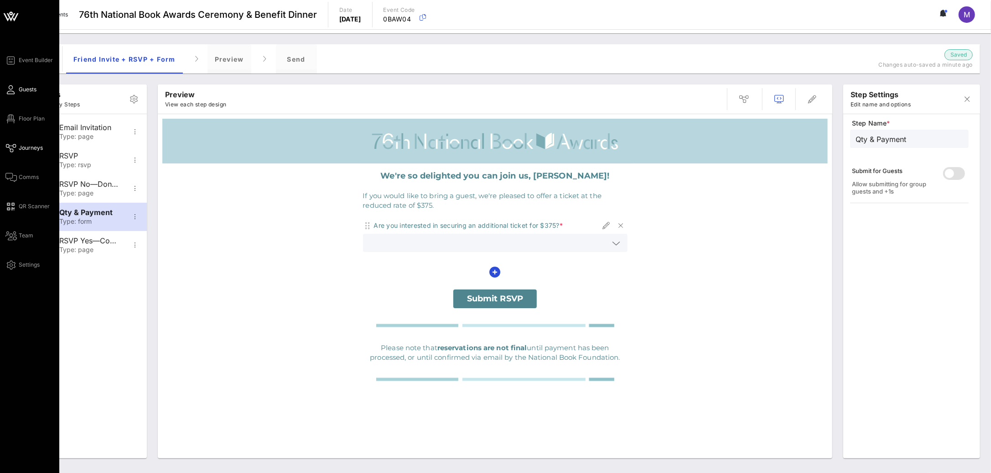
click at [18, 94] on link "Guests" at bounding box center [20, 89] width 31 height 11
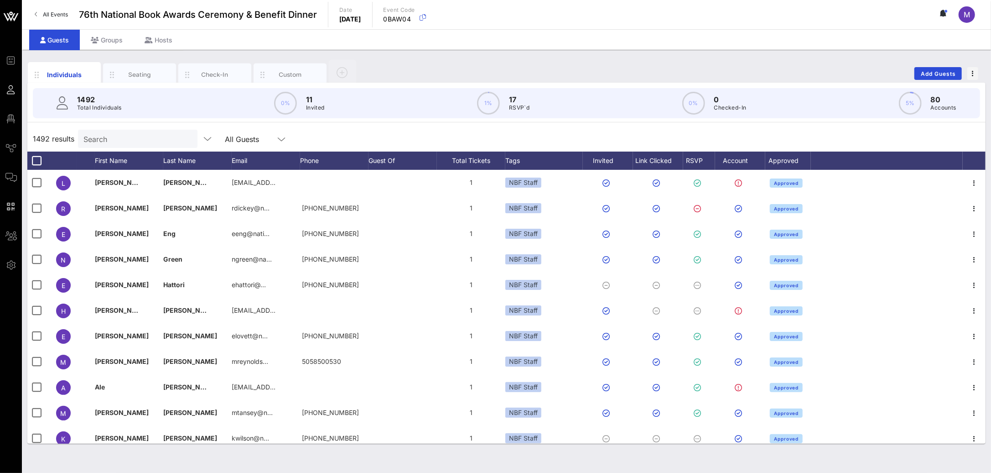
click at [158, 139] on input "Search" at bounding box center [136, 139] width 107 height 12
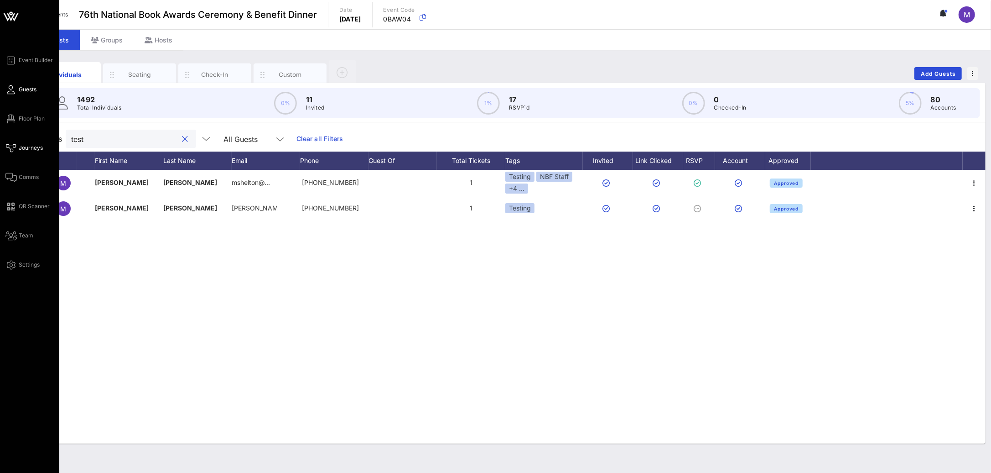
type input "test"
click at [27, 146] on span "Journeys" at bounding box center [31, 148] width 24 height 8
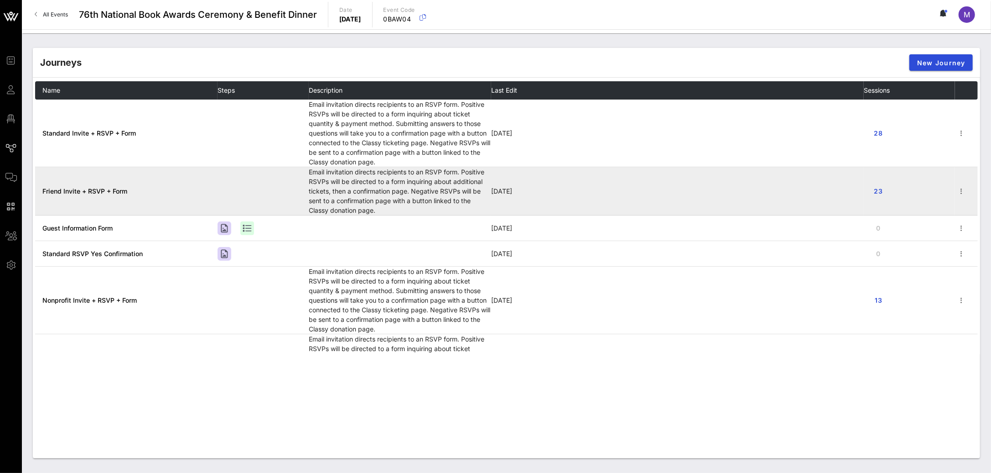
click at [124, 189] on span "Friend Invite + RSVP + Form" at bounding box center [84, 191] width 85 height 8
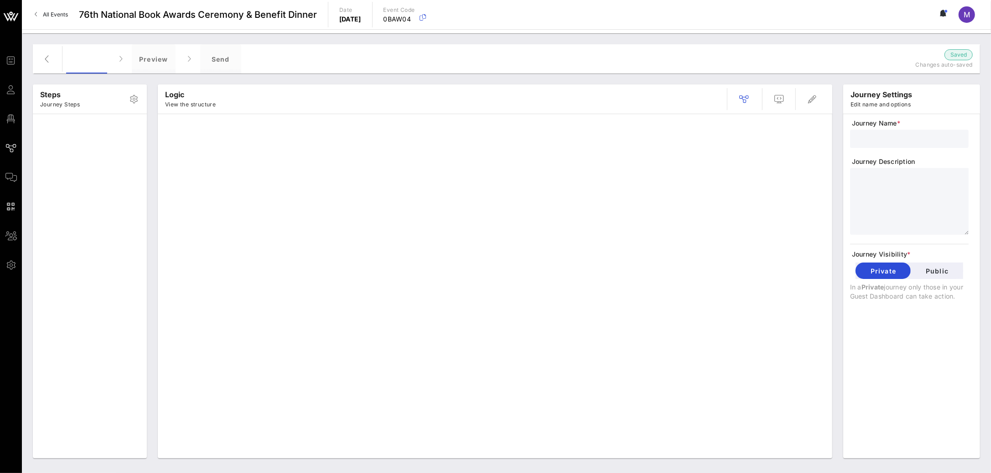
type input "Friend Invite + RSVP + Form"
type textarea "**********"
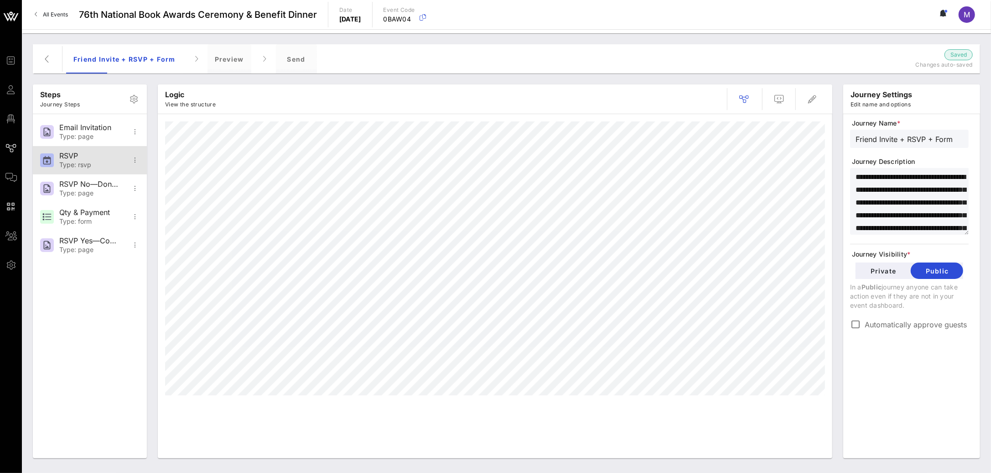
click at [100, 163] on div "Type: rsvp" at bounding box center [89, 165] width 60 height 8
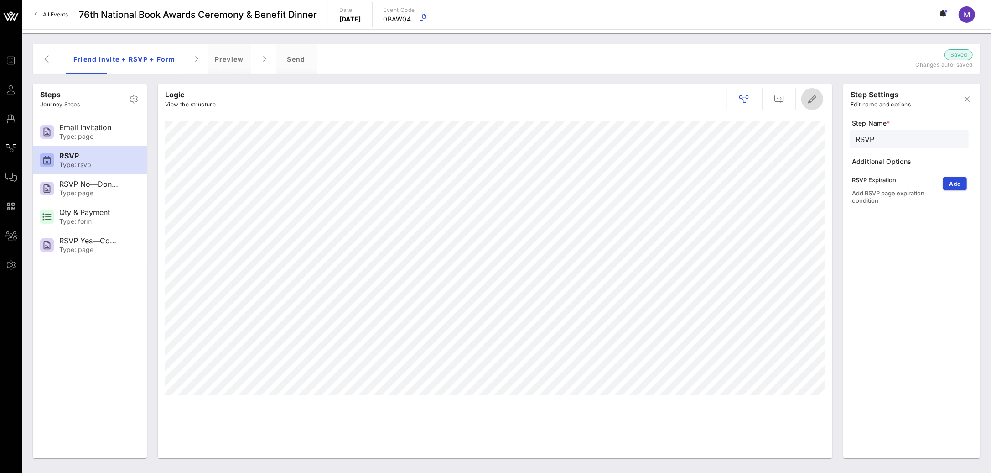
click at [804, 101] on span "button" at bounding box center [812, 99] width 22 height 11
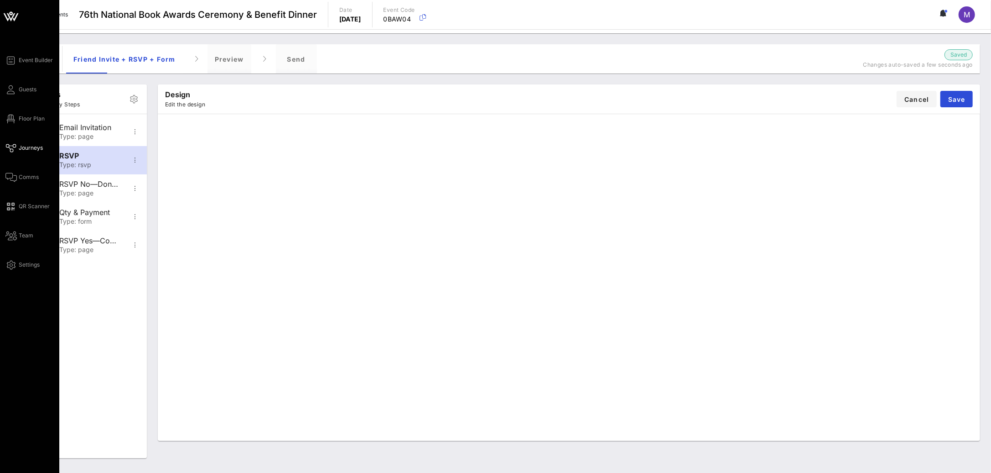
click at [10, 147] on icon at bounding box center [10, 147] width 11 height 1
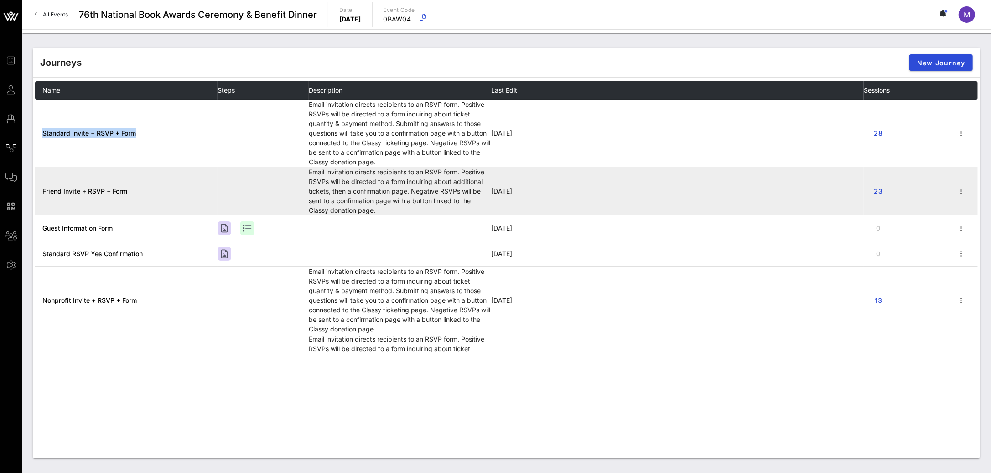
click at [90, 193] on span "Friend Invite + RSVP + Form" at bounding box center [84, 191] width 85 height 8
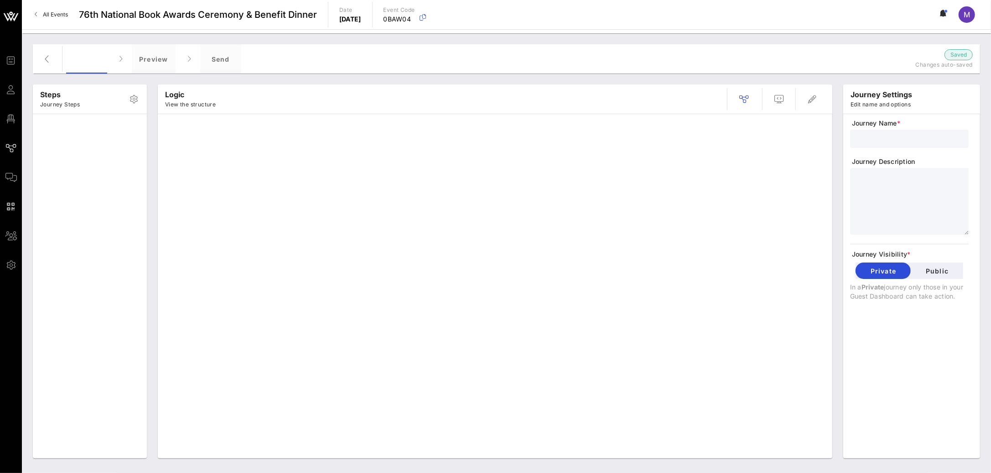
type input "Friend Invite + RSVP + Form"
type textarea "**********"
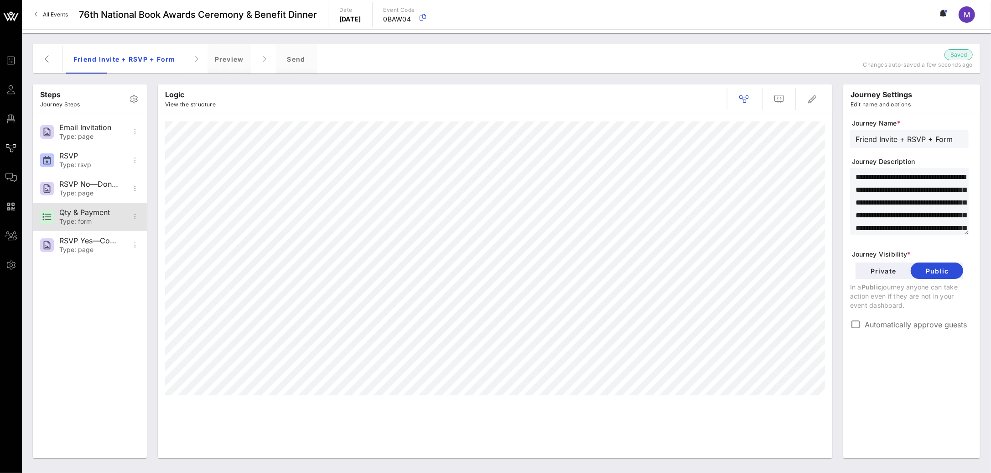
click at [100, 215] on div "Qty & Payment" at bounding box center [89, 212] width 60 height 9
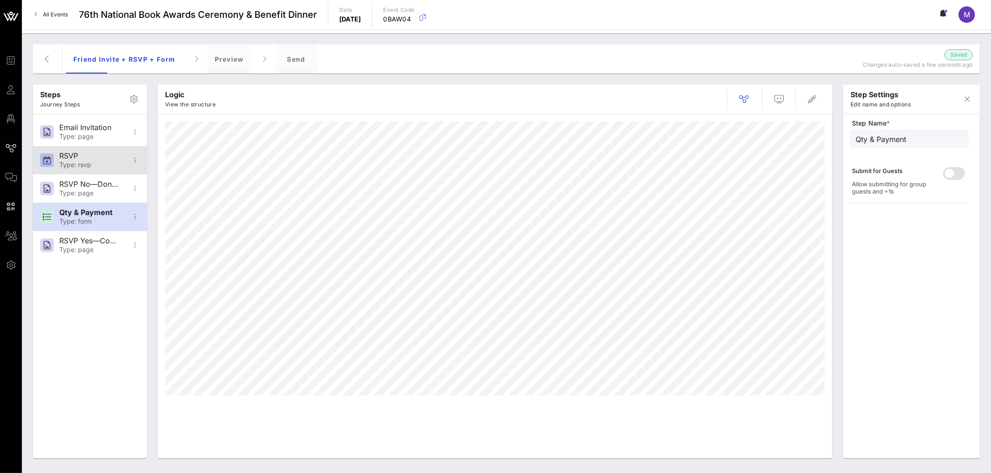
click at [94, 156] on div "RSVP" at bounding box center [89, 155] width 60 height 9
type input "RSVP"
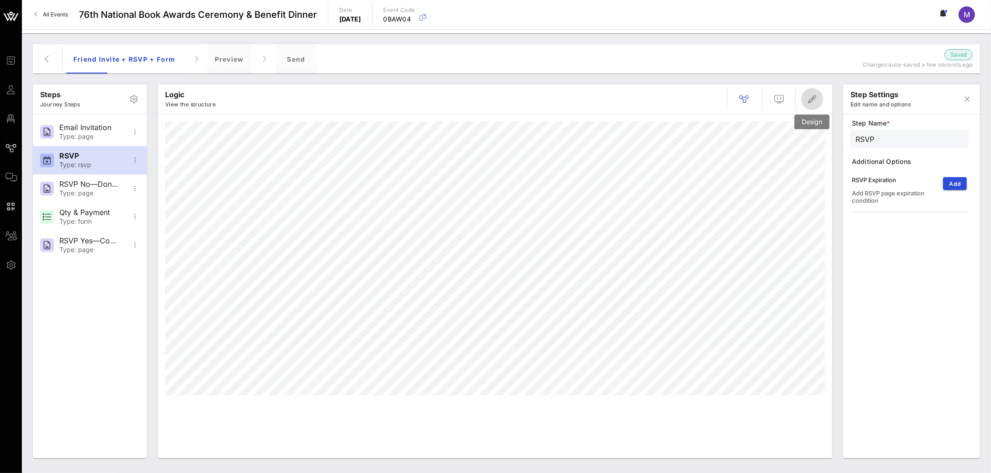
click at [811, 96] on icon "button" at bounding box center [812, 99] width 11 height 11
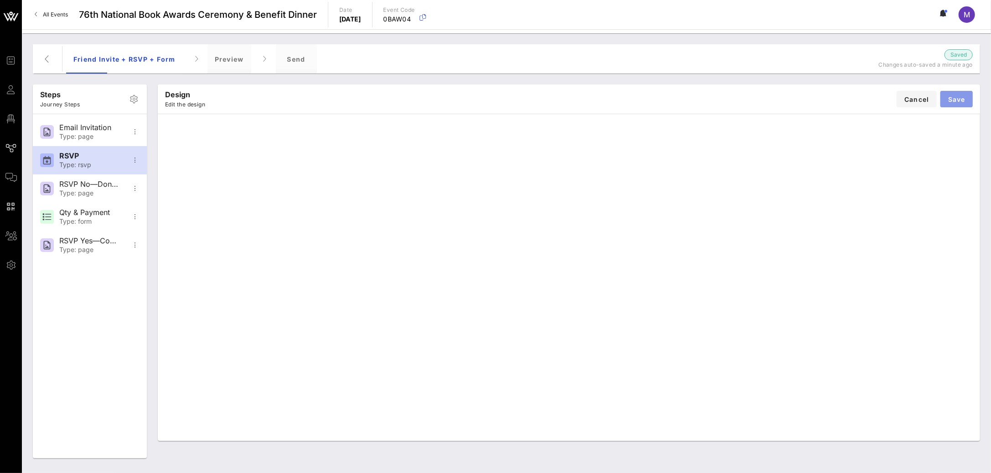
click at [958, 103] on button "Save" at bounding box center [957, 99] width 32 height 16
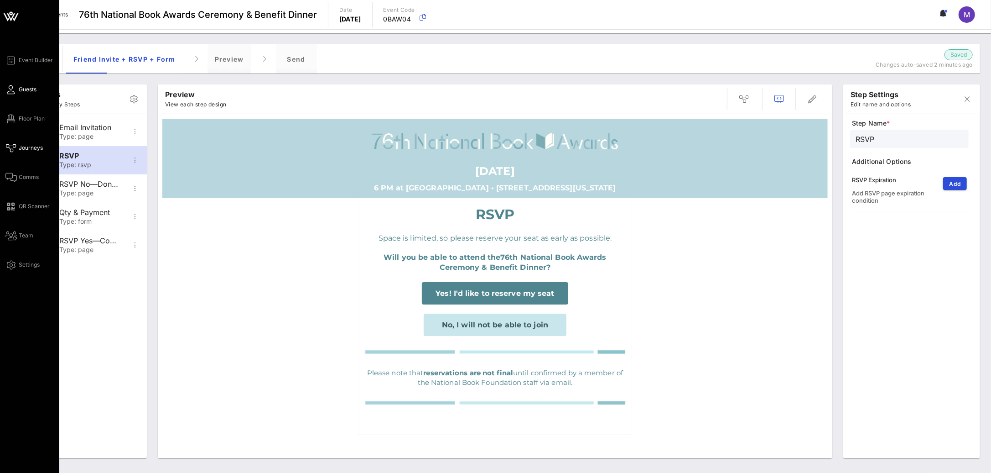
click at [29, 92] on span "Guests" at bounding box center [28, 89] width 18 height 8
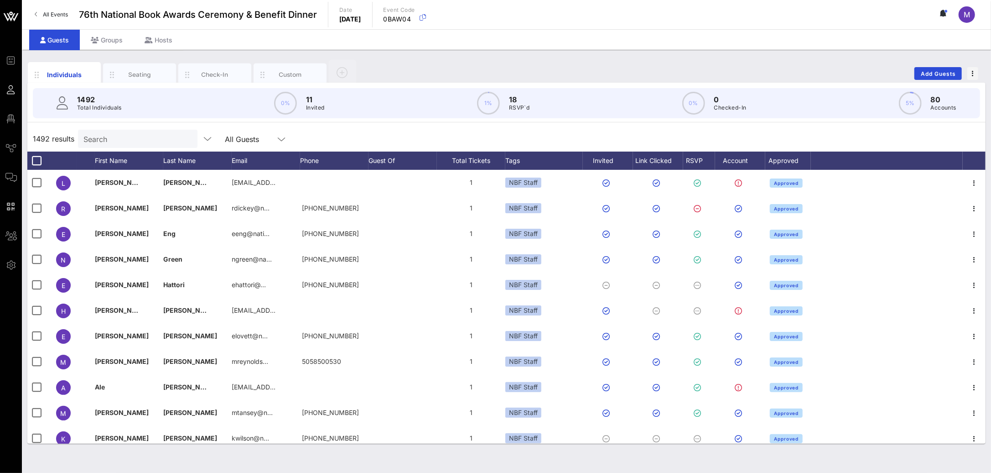
click at [128, 141] on input "Search" at bounding box center [136, 139] width 107 height 12
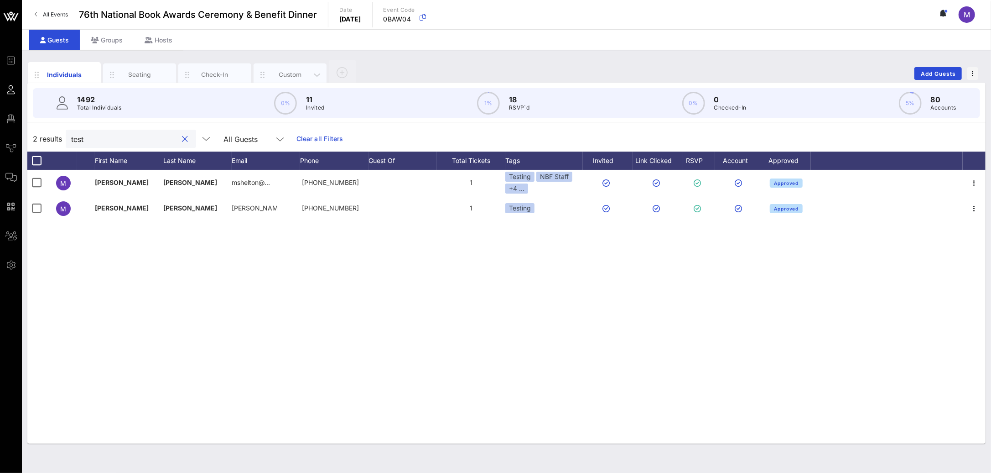
type input "test"
click at [285, 70] on div "Custom" at bounding box center [290, 74] width 41 height 9
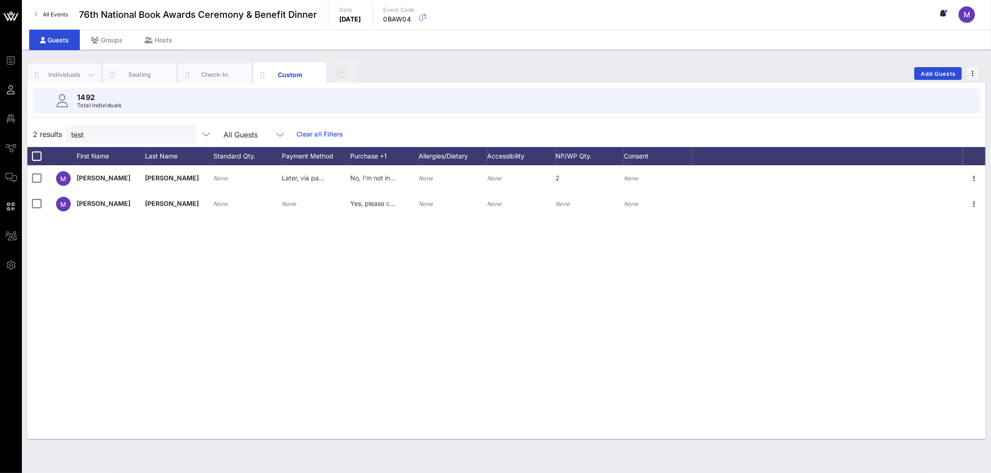
click at [62, 73] on div "Individuals" at bounding box center [64, 74] width 41 height 9
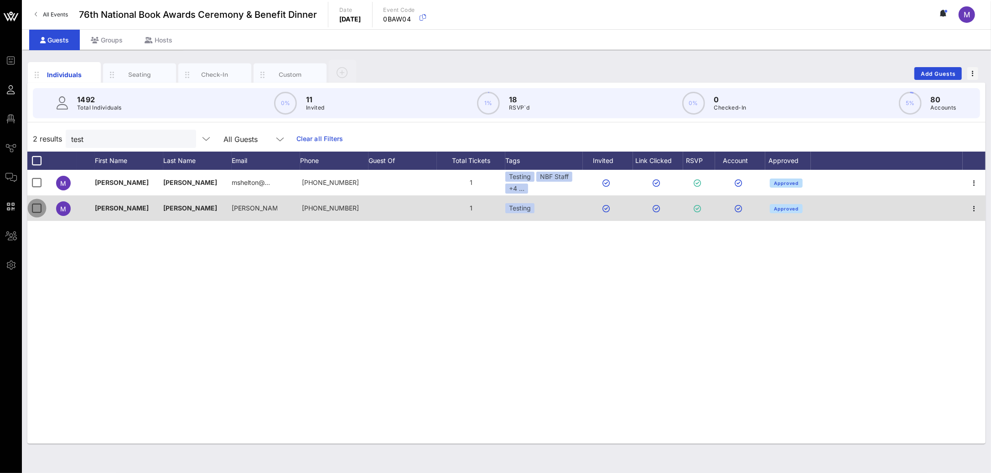
click at [35, 209] on div at bounding box center [37, 208] width 16 height 16
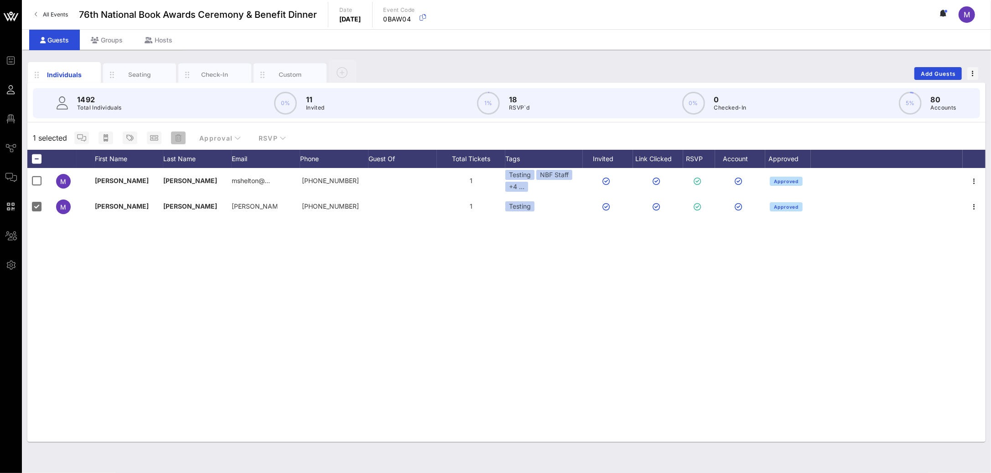
click at [179, 135] on icon "button" at bounding box center [178, 137] width 6 height 7
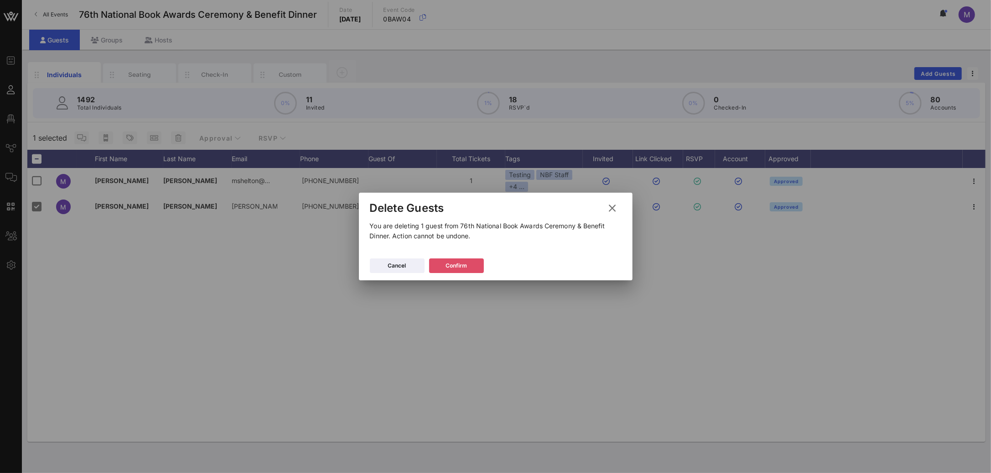
click at [470, 266] on button "Confirm" at bounding box center [456, 265] width 55 height 15
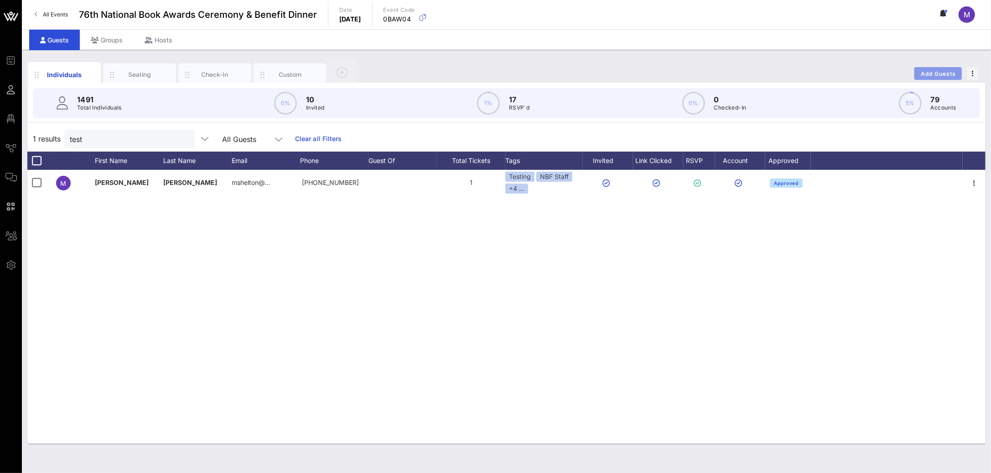
click at [954, 74] on span "Add Guests" at bounding box center [939, 73] width 36 height 7
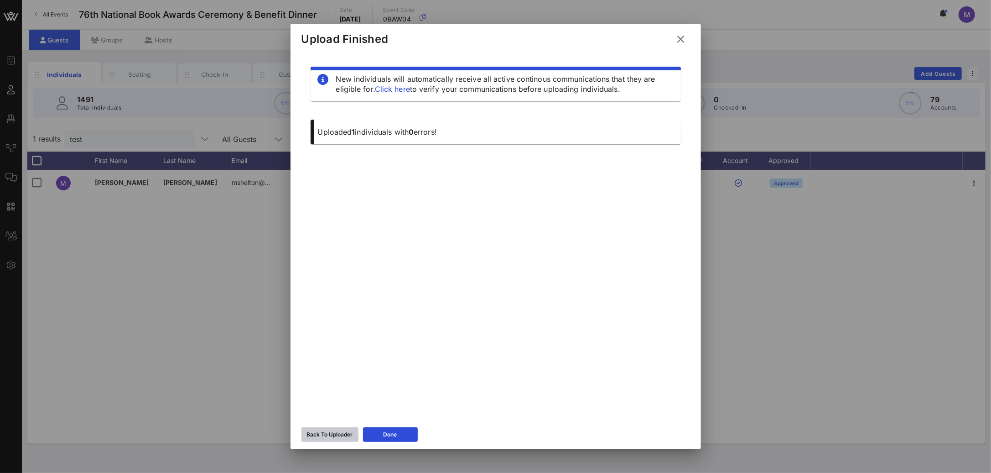
click at [333, 432] on div "Back To Uploader" at bounding box center [330, 434] width 46 height 9
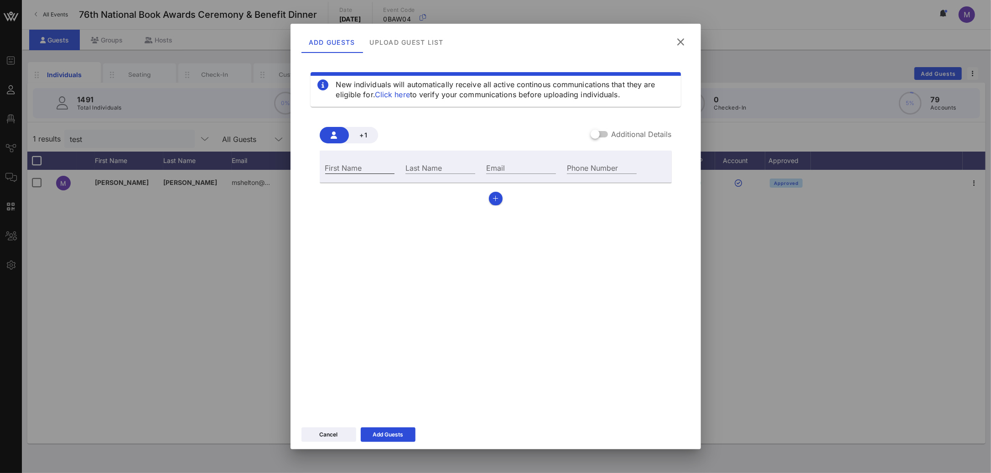
click at [363, 161] on input "First Name" at bounding box center [360, 167] width 70 height 12
type input "S"
type input "[PERSON_NAME]"
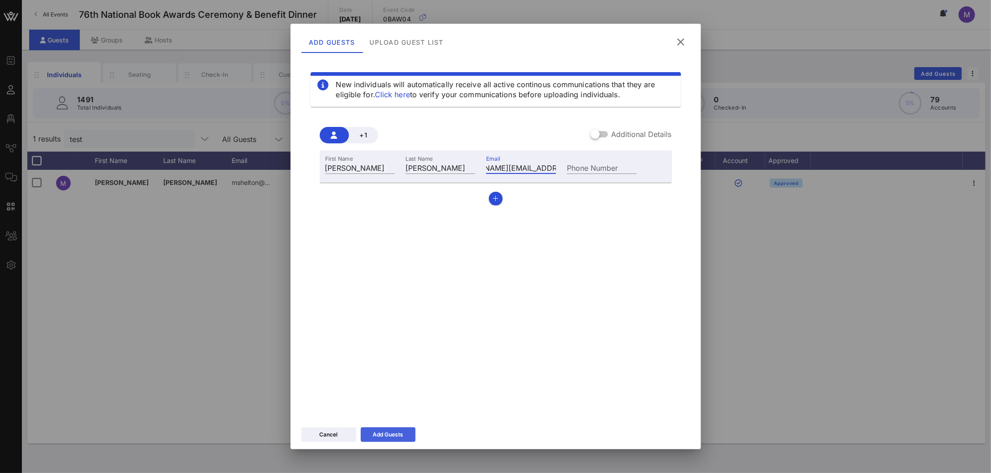
type input "shelton.madeleine@gmail.com"
click at [400, 435] on div "Add Guests" at bounding box center [388, 434] width 31 height 9
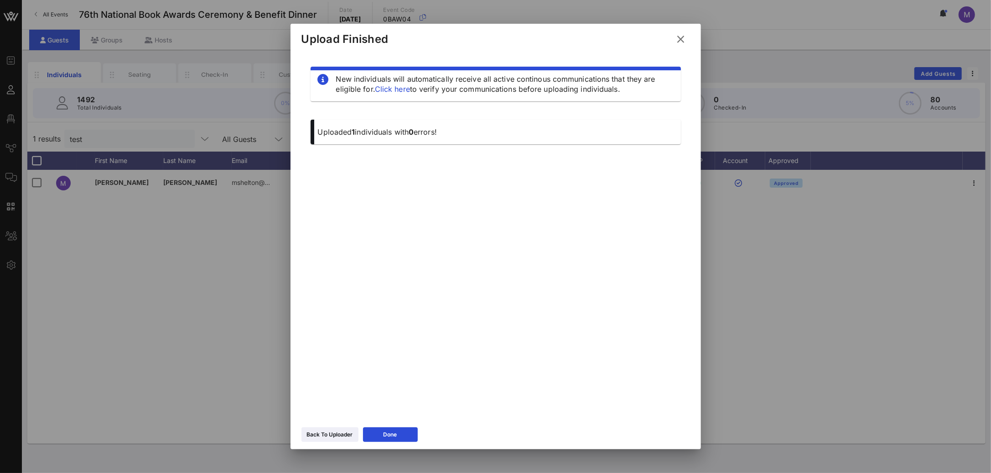
click at [680, 41] on icon at bounding box center [681, 39] width 16 height 16
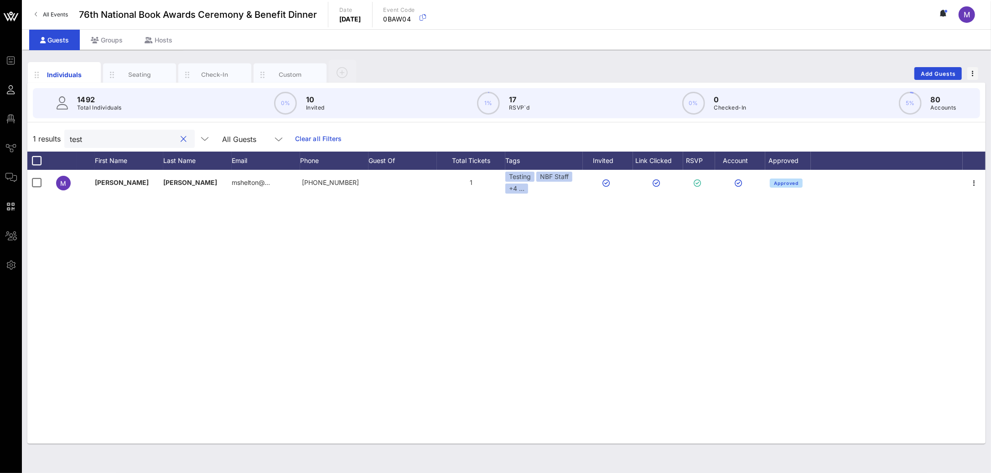
click at [96, 145] on input "test" at bounding box center [123, 139] width 107 height 12
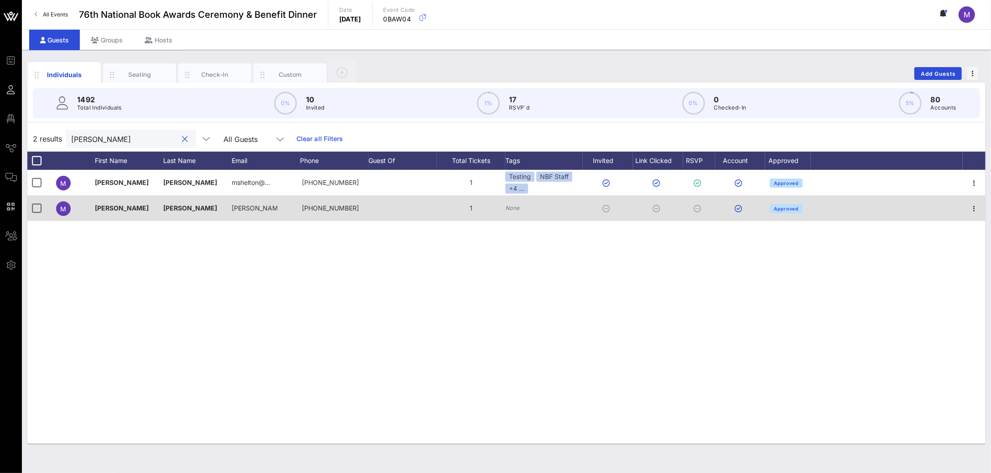
type input "madeleine"
click at [520, 211] on icon "None" at bounding box center [512, 207] width 15 height 7
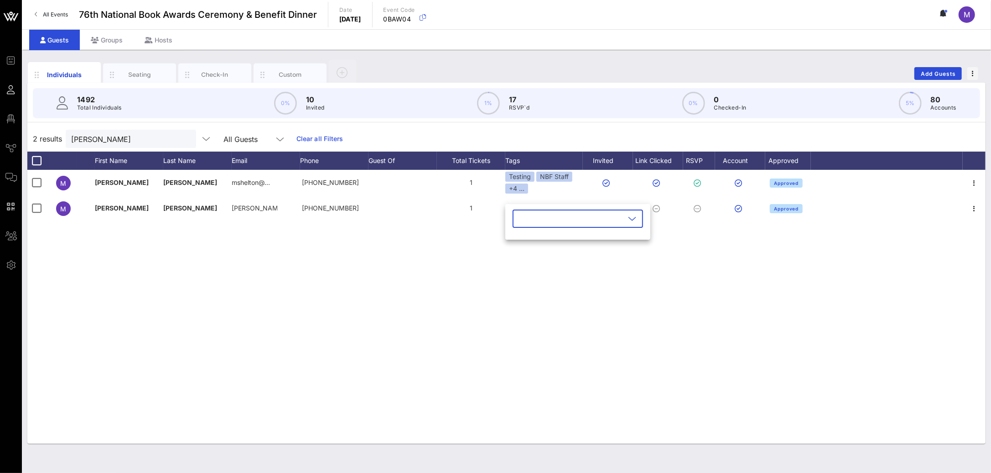
click at [628, 216] on icon at bounding box center [632, 218] width 8 height 11
type input "nb"
click at [577, 238] on div "NBF Staff" at bounding box center [584, 240] width 66 height 7
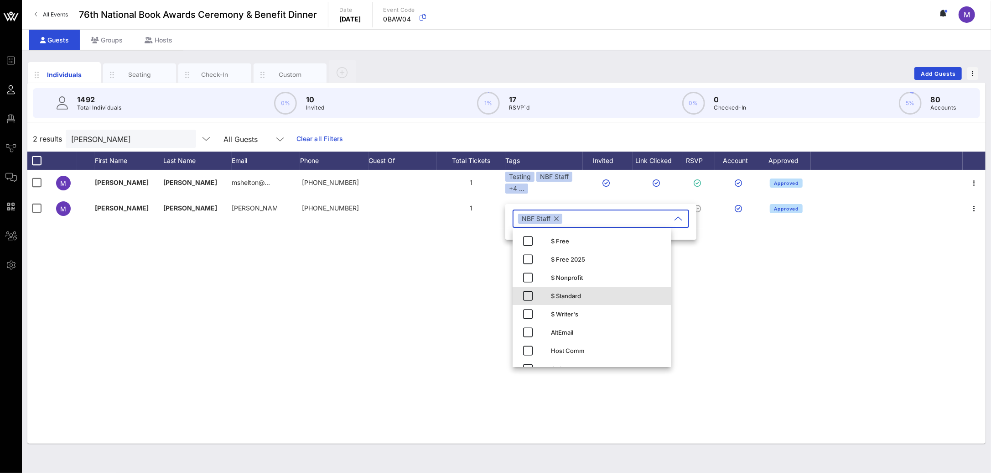
click at [586, 298] on div "$ Standard" at bounding box center [607, 295] width 113 height 7
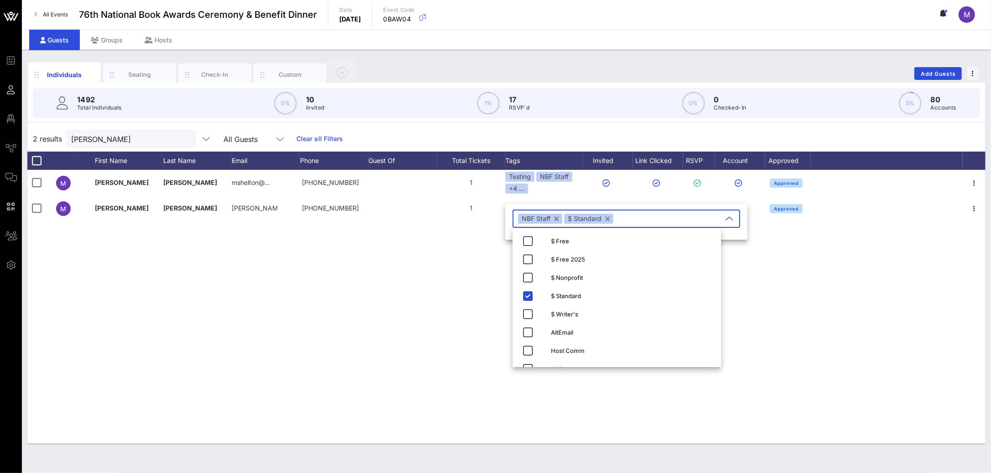
click at [411, 302] on div "M Madeleine Shelton mshelton@… +13107731004 1 Testing NBF Staff +4 ... Approved…" at bounding box center [506, 307] width 958 height 274
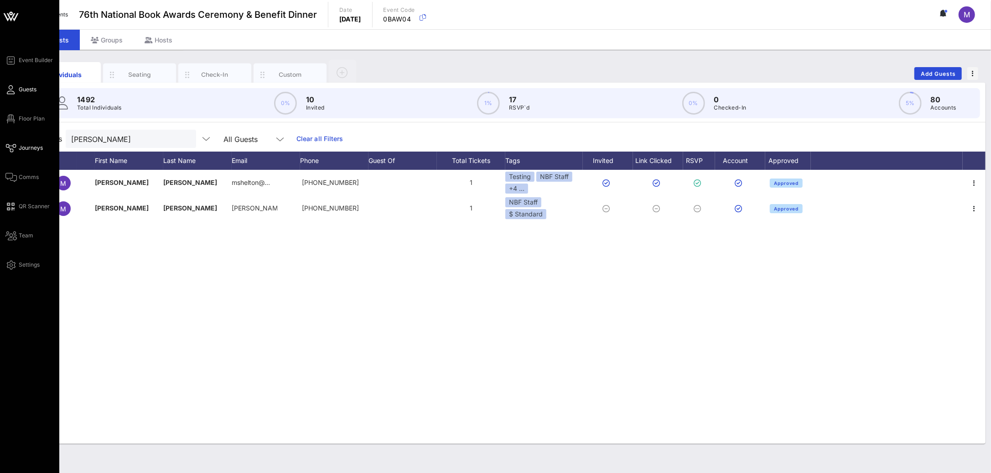
click at [30, 148] on span "Journeys" at bounding box center [31, 148] width 24 height 8
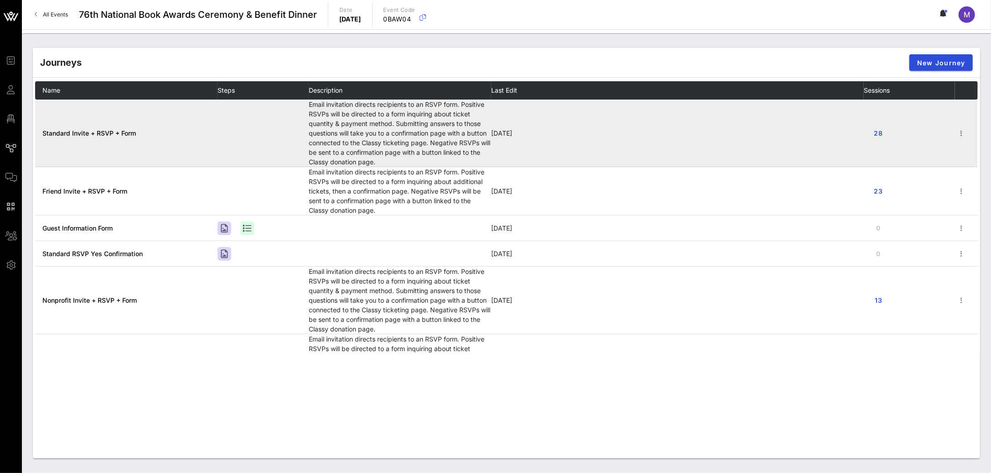
click at [101, 134] on span "Standard Invite + RSVP + Form" at bounding box center [89, 133] width 94 height 8
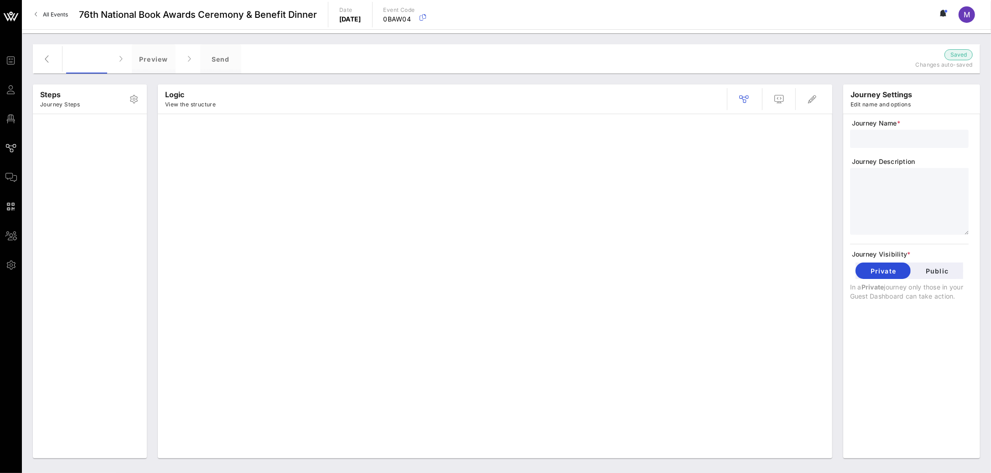
type input "Standard Invite + RSVP + Form"
type textarea "**********"
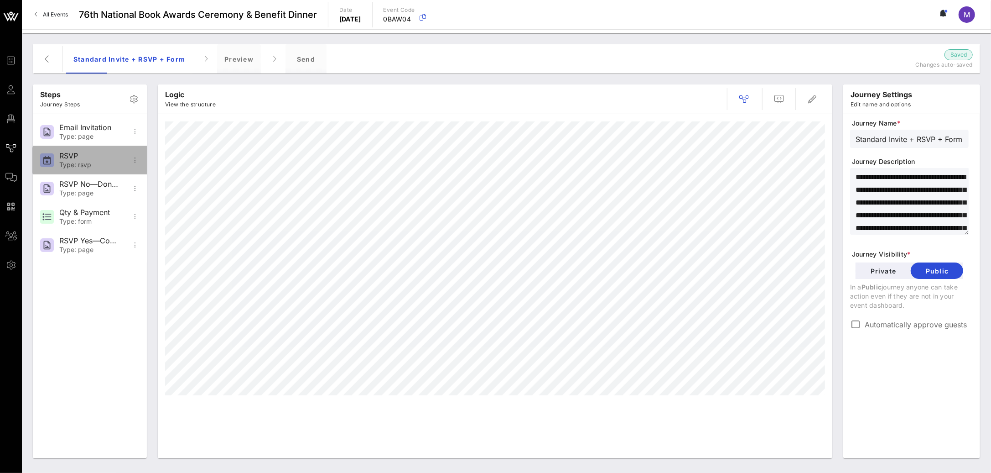
click at [99, 163] on div "Type: rsvp" at bounding box center [89, 165] width 60 height 8
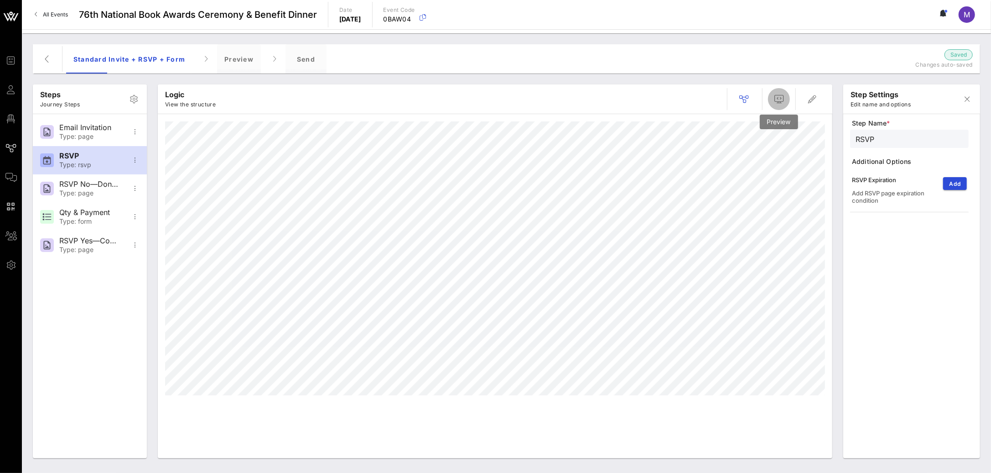
click at [775, 104] on icon "button" at bounding box center [779, 99] width 11 height 11
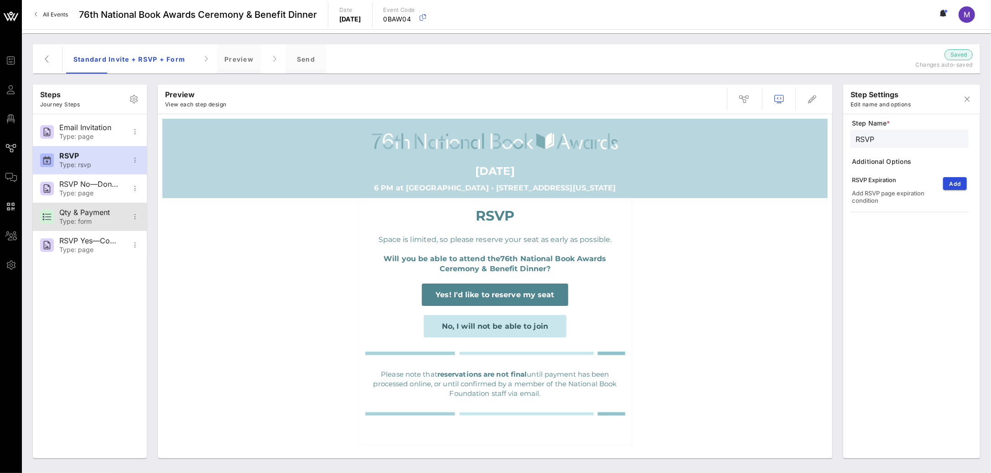
click at [103, 208] on div "Qty & Payment" at bounding box center [89, 212] width 60 height 9
type input "Qty & Payment"
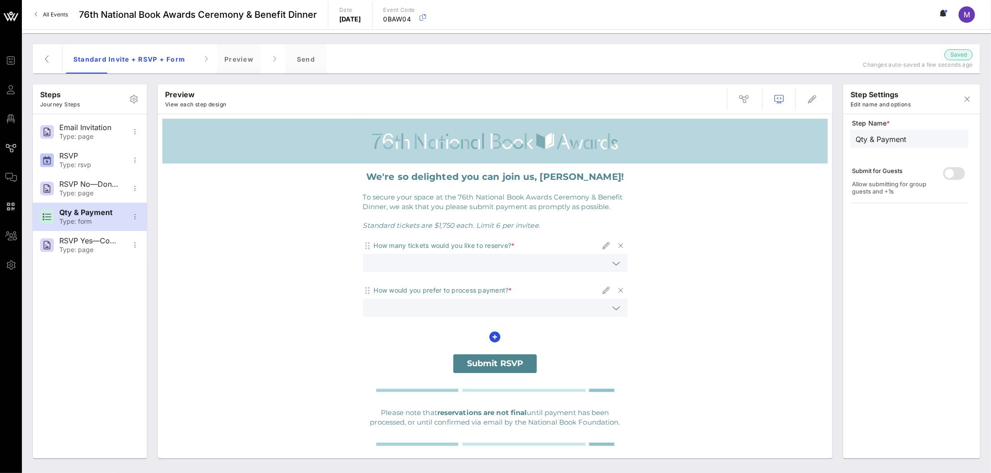
click at [613, 262] on icon at bounding box center [617, 263] width 8 height 11
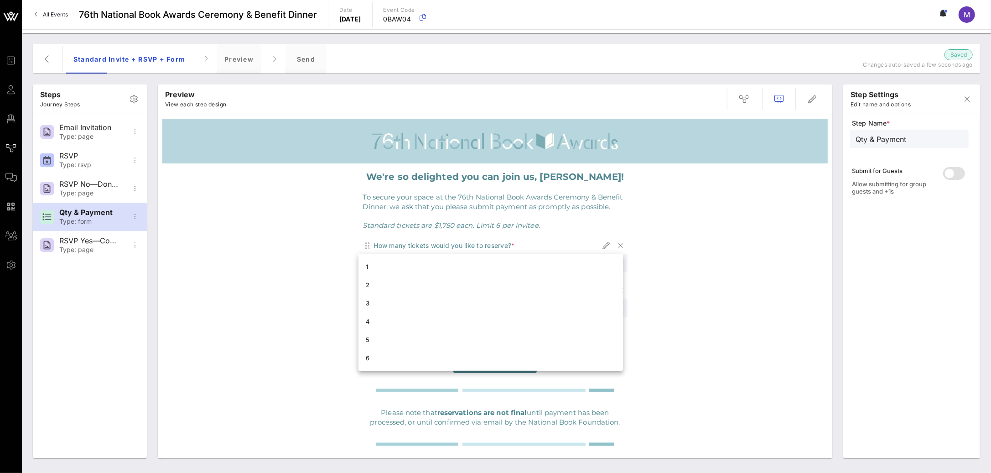
click at [705, 193] on div "We're so delighted you can join us, Madeleine! To secure your space at the 76th…" at bounding box center [495, 319] width 666 height 312
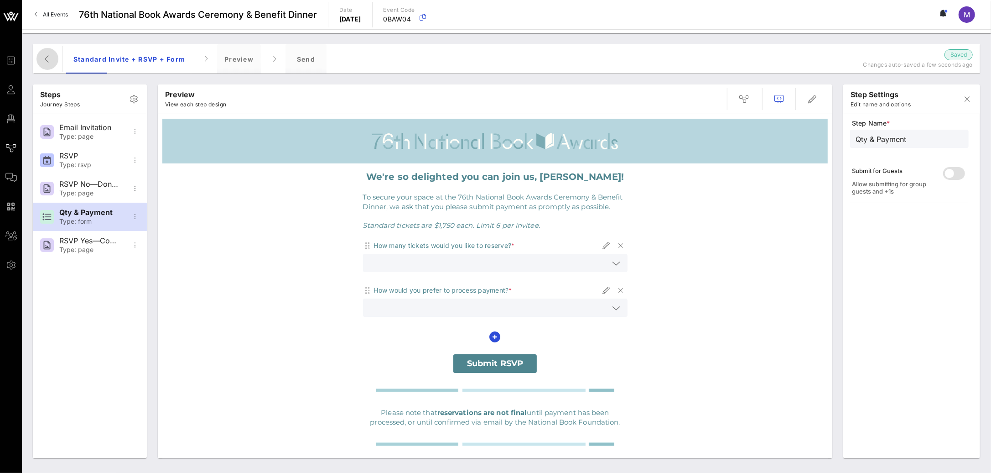
click at [42, 55] on icon "button" at bounding box center [47, 58] width 11 height 11
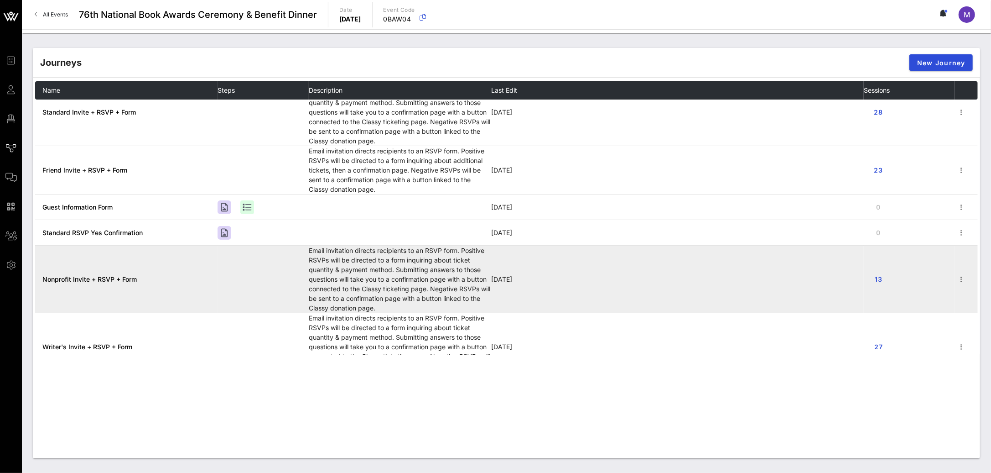
scroll to position [47, 0]
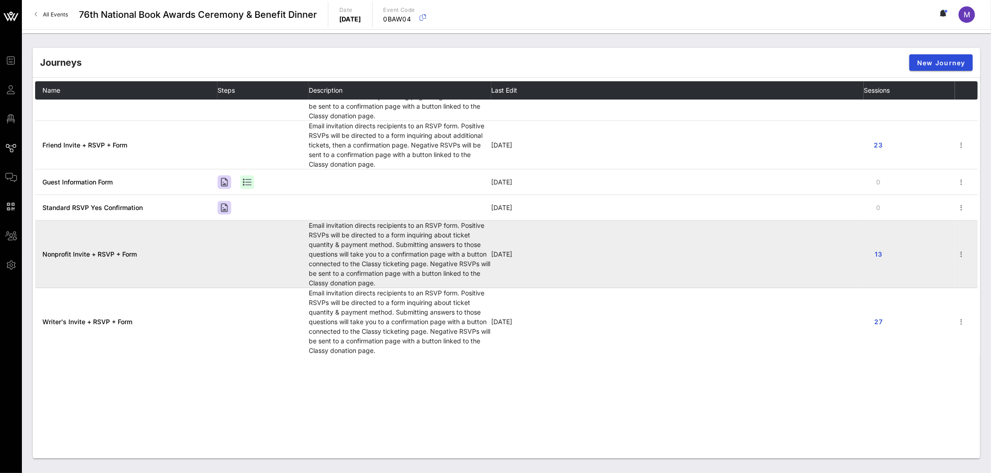
click at [109, 251] on span "Nonprofit Invite + RSVP + Form" at bounding box center [89, 254] width 94 height 8
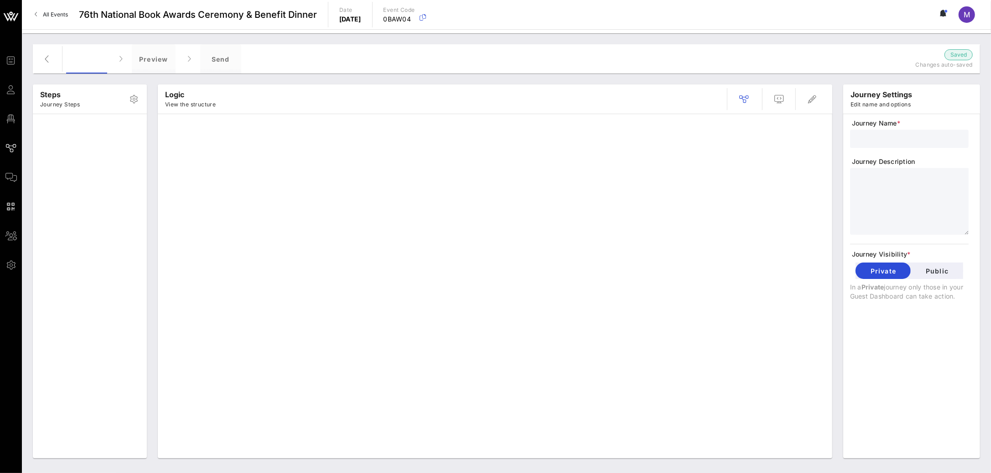
type input "Nonprofit Invite + RSVP + Form"
type textarea "**********"
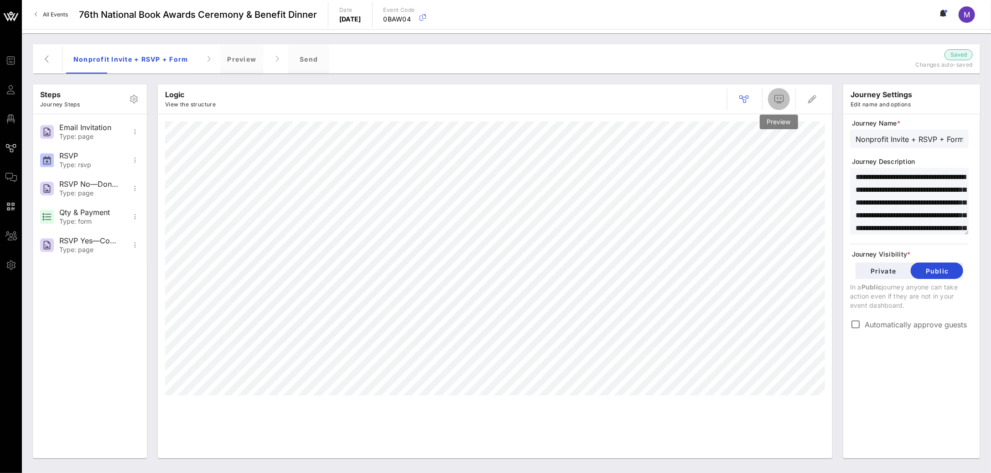
click at [780, 94] on icon "button" at bounding box center [779, 99] width 11 height 11
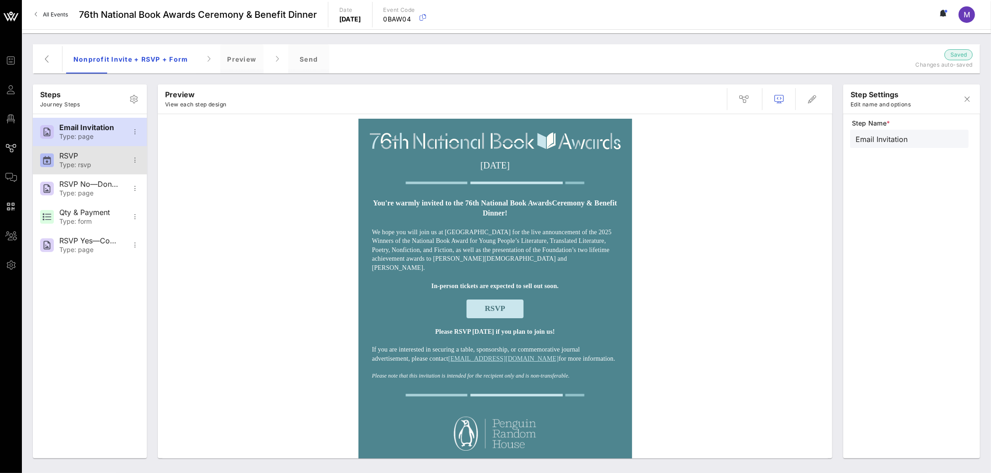
click at [95, 156] on div "RSVP" at bounding box center [89, 155] width 60 height 9
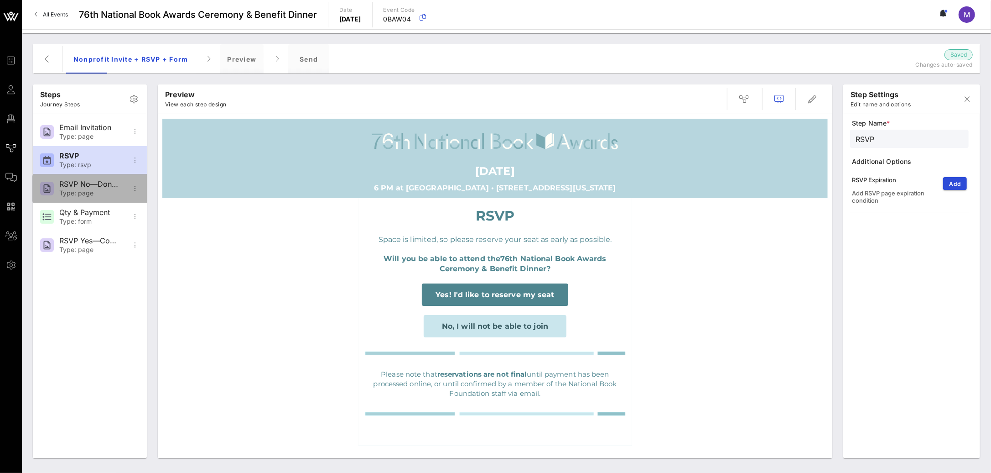
click at [103, 198] on div "RSVP No—Donation Page Type: page" at bounding box center [89, 188] width 60 height 28
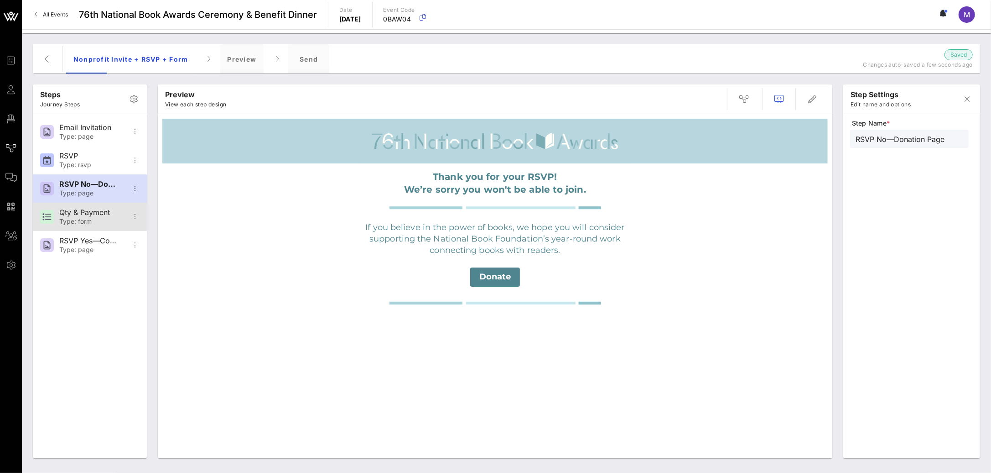
click at [103, 213] on div "Qty & Payment" at bounding box center [89, 212] width 60 height 9
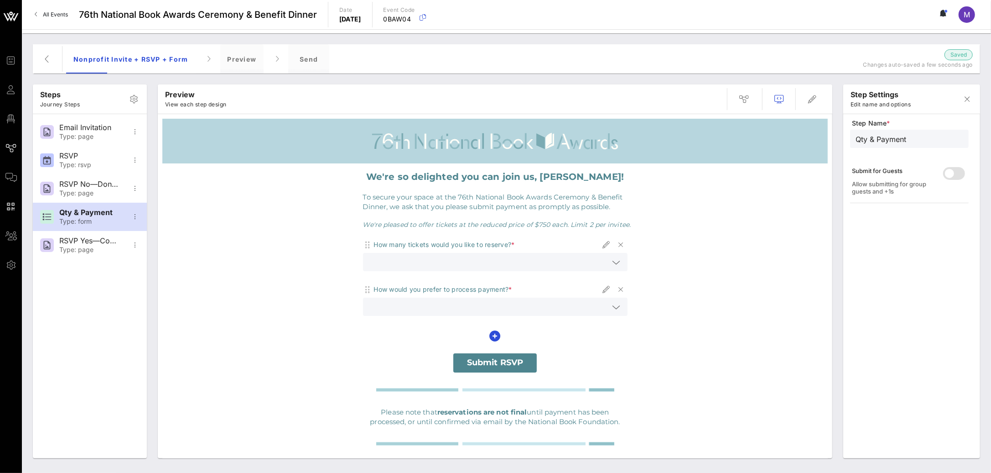
click at [614, 259] on icon at bounding box center [617, 262] width 8 height 11
click at [799, 250] on div "We're so delighted you can join us, Madeleine! To secure your space at the 76th…" at bounding box center [495, 318] width 666 height 311
click at [614, 307] on icon at bounding box center [617, 307] width 8 height 11
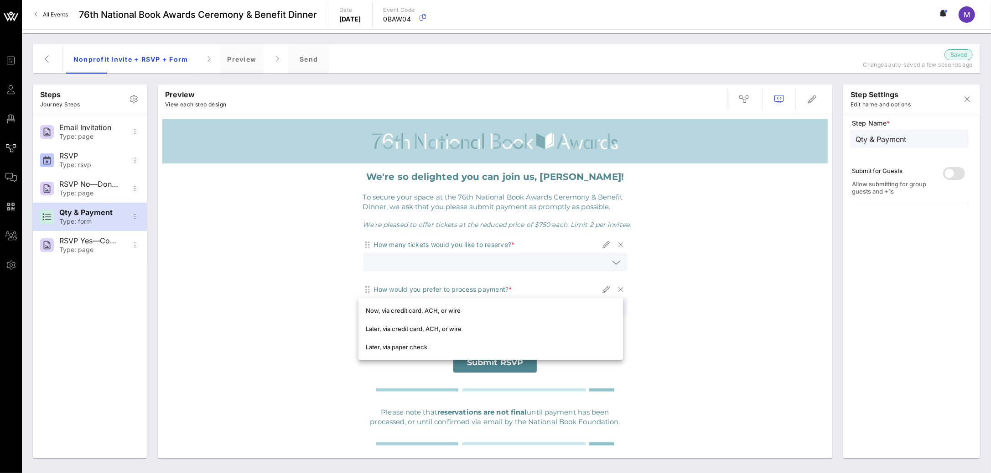
click at [783, 285] on div "We're so delighted you can join us, Madeleine! To secure your space at the 76th…" at bounding box center [495, 318] width 666 height 311
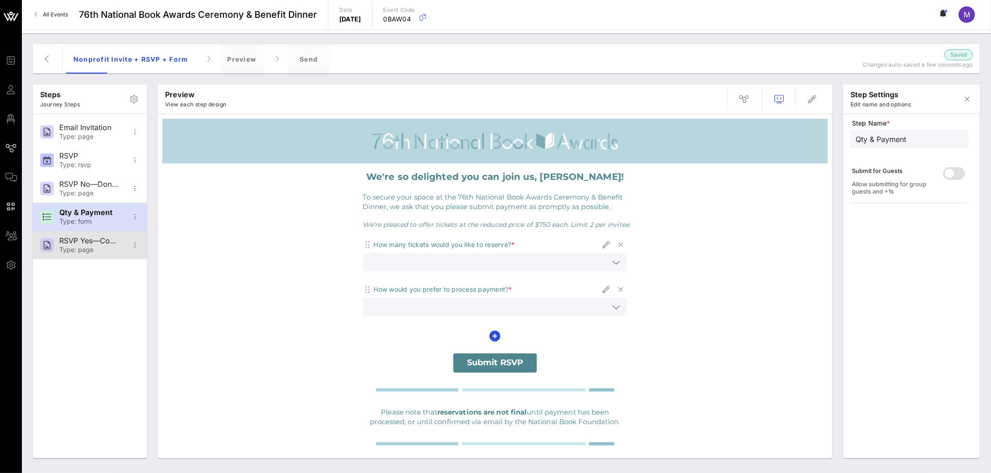
click at [83, 252] on div "Type: page" at bounding box center [89, 250] width 60 height 8
type input "RSVP Yes—Confirmation"
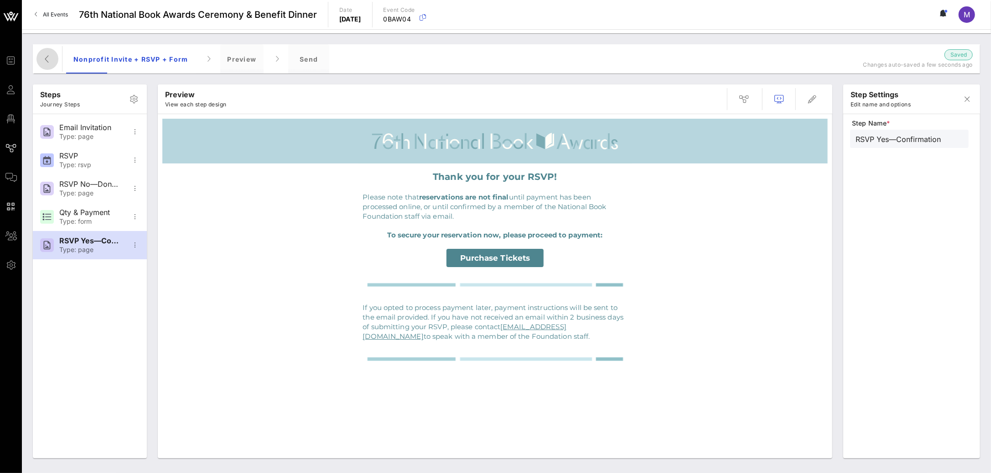
click at [46, 55] on icon "button" at bounding box center [47, 58] width 11 height 11
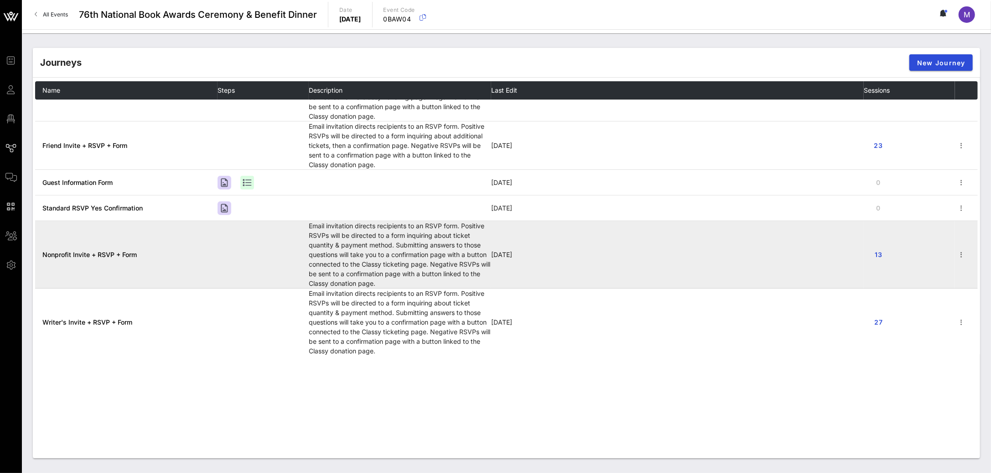
scroll to position [47, 0]
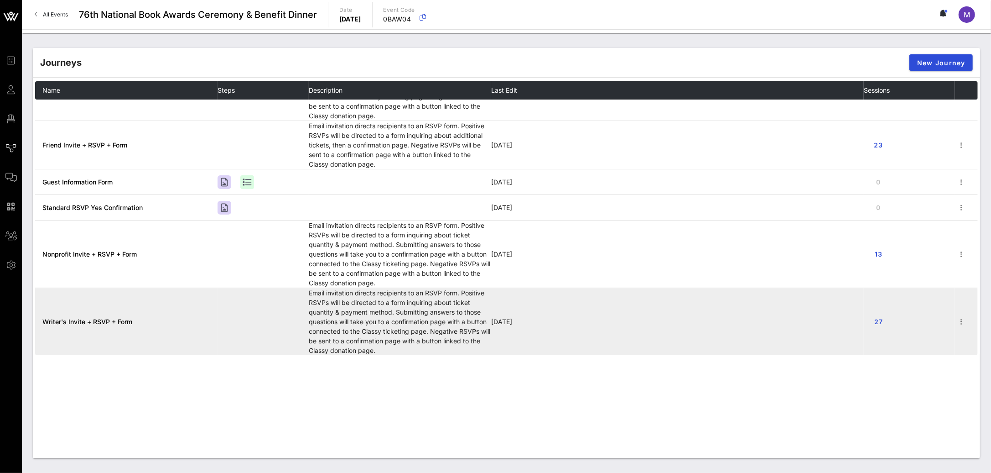
click at [100, 323] on span "Writer's Invite + RSVP + Form" at bounding box center [87, 321] width 90 height 8
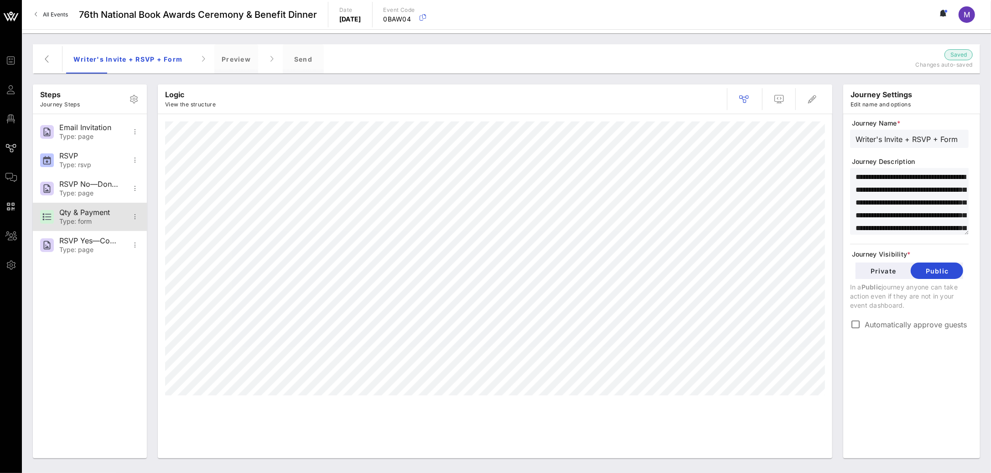
click at [86, 219] on div "Type: form" at bounding box center [89, 222] width 60 height 8
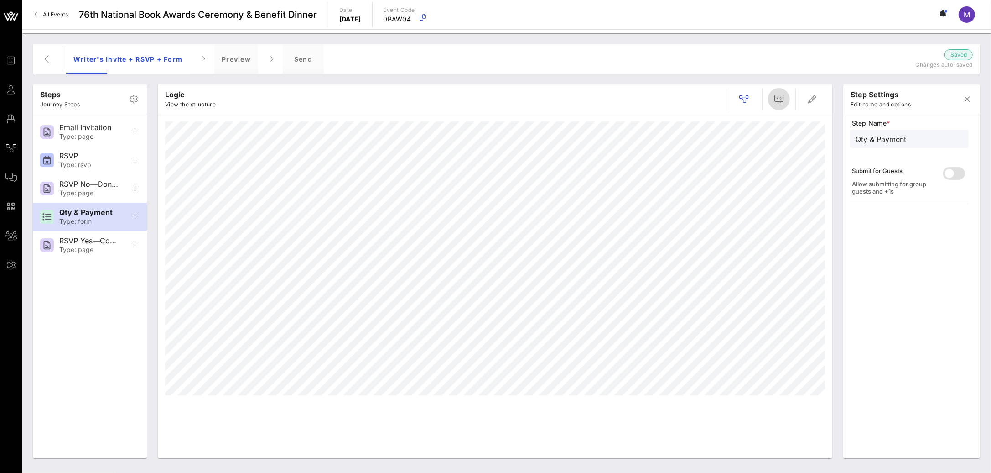
click at [776, 102] on icon "button" at bounding box center [779, 99] width 11 height 11
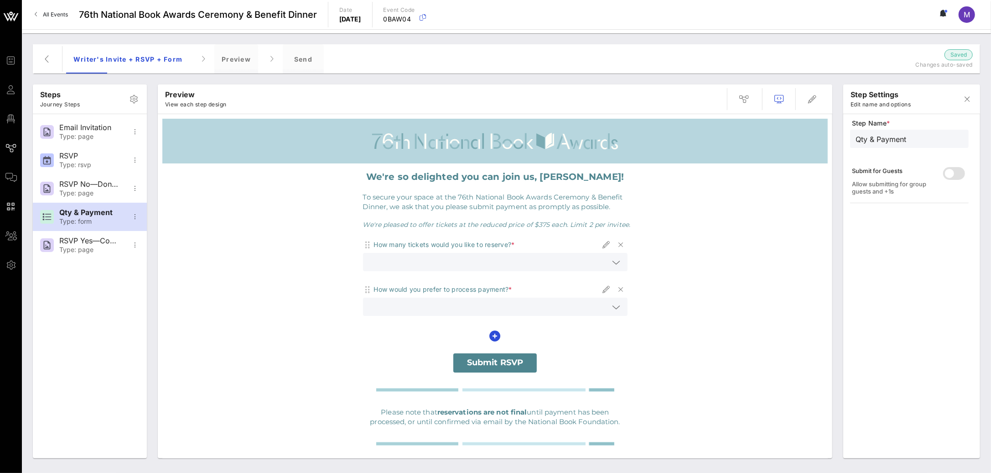
click at [614, 264] on icon at bounding box center [617, 262] width 8 height 11
click at [720, 259] on div "We're so delighted you can join us, Madeleine! To secure your space at the 76th…" at bounding box center [495, 318] width 666 height 311
click at [613, 307] on icon at bounding box center [617, 307] width 8 height 11
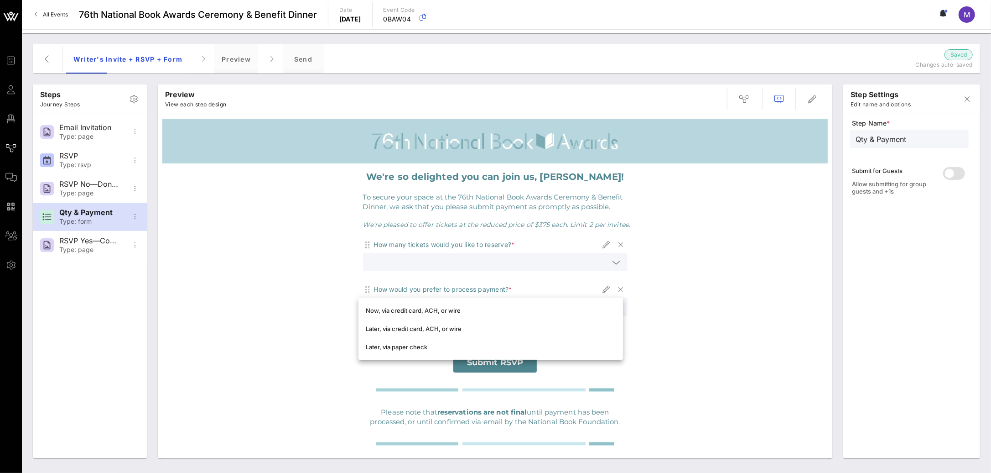
click at [743, 265] on div "We're so delighted you can join us, Madeleine! To secure your space at the 76th…" at bounding box center [495, 318] width 666 height 311
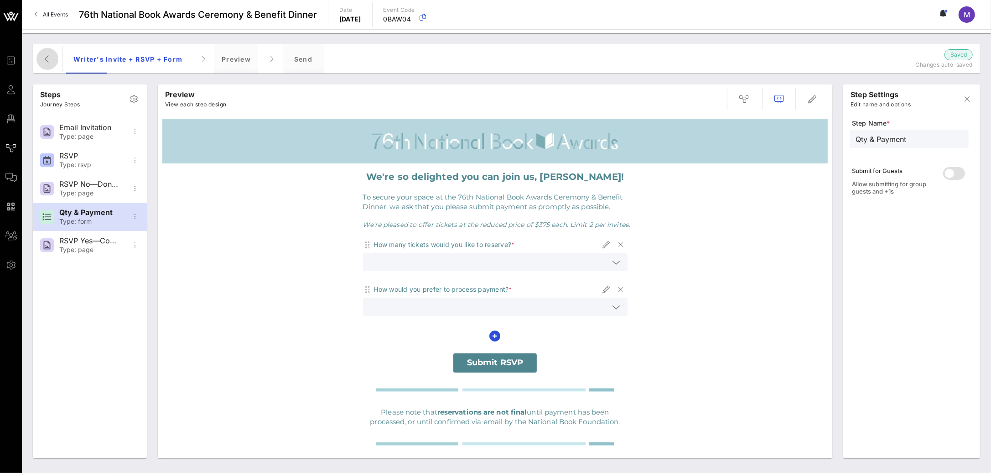
click at [40, 55] on span "button" at bounding box center [47, 58] width 22 height 11
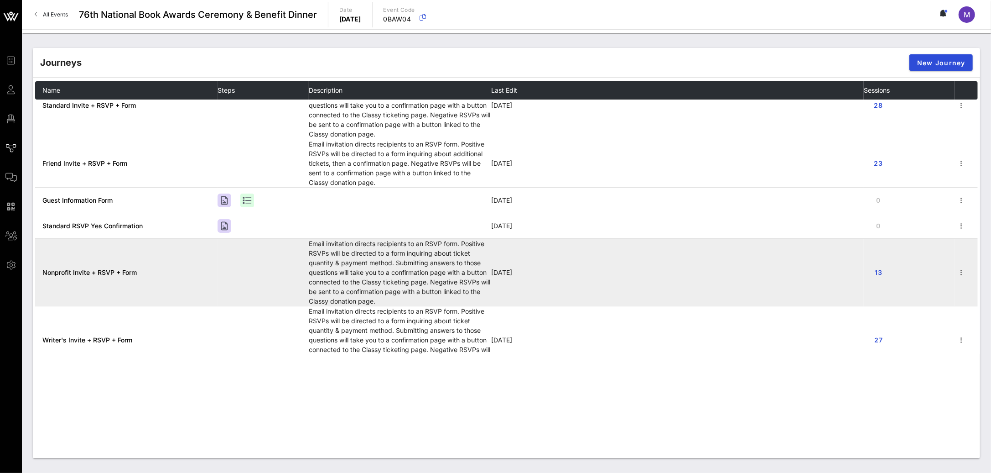
scroll to position [47, 0]
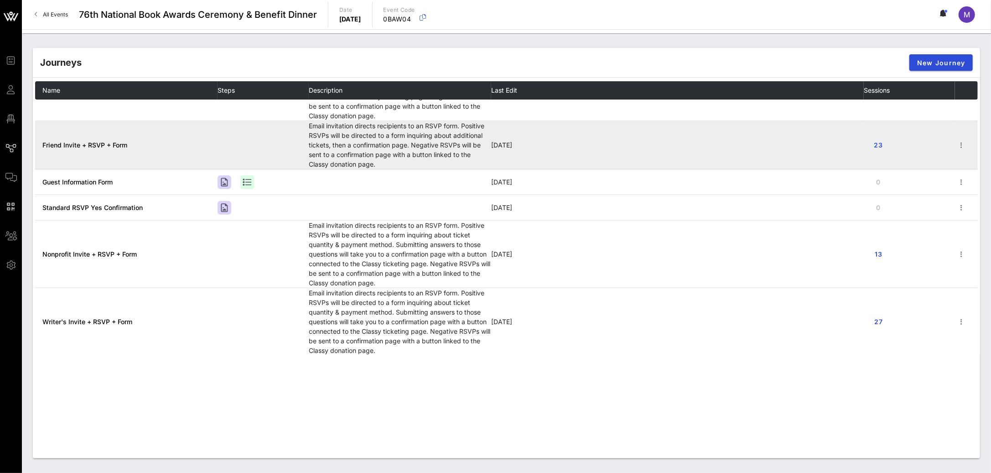
click at [82, 141] on span "Friend Invite + RSVP + Form" at bounding box center [84, 145] width 85 height 8
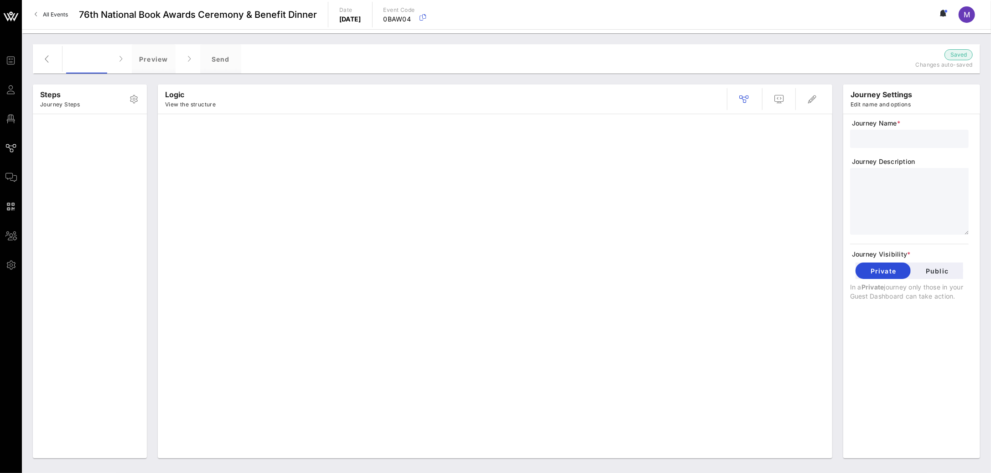
type input "Friend Invite + RSVP + Form"
type textarea "**********"
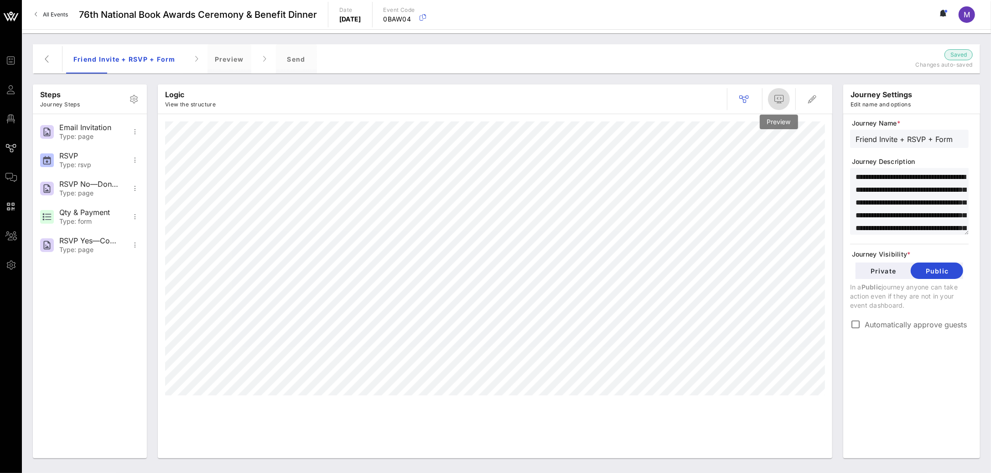
click at [781, 96] on icon "button" at bounding box center [779, 99] width 11 height 11
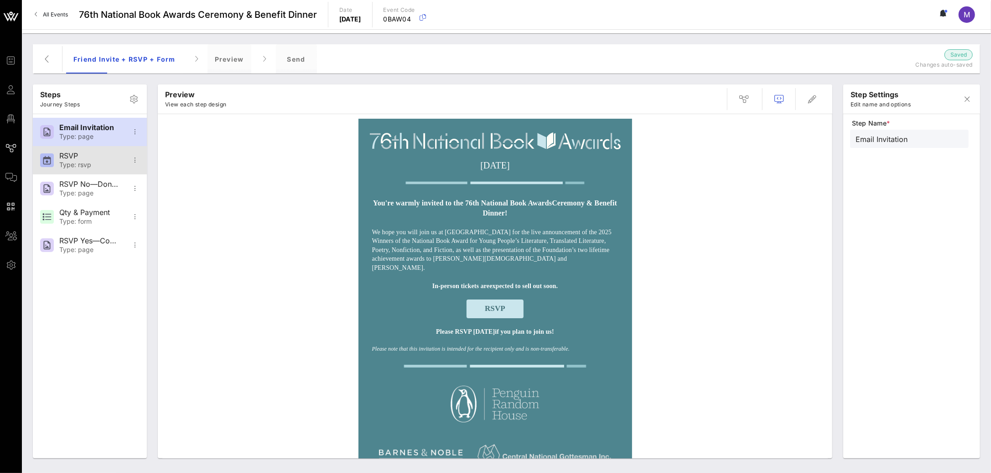
click at [81, 158] on div "RSVP" at bounding box center [89, 155] width 60 height 9
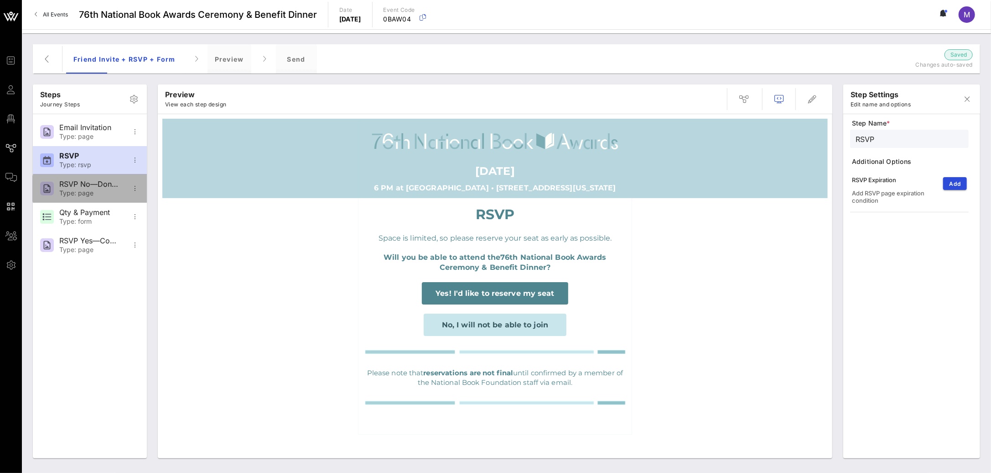
click at [107, 190] on div "Type: page" at bounding box center [89, 193] width 60 height 8
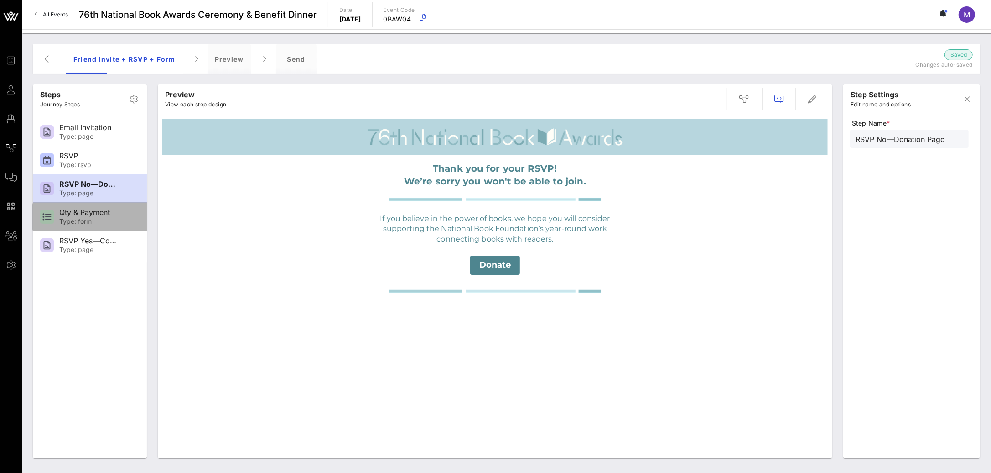
click at [101, 214] on div "Qty & Payment" at bounding box center [89, 212] width 60 height 9
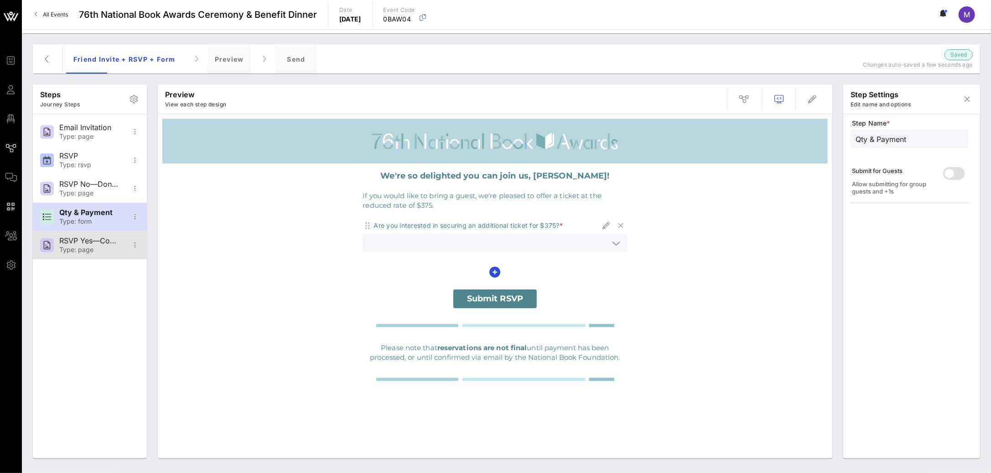
click at [104, 248] on div "Type: page" at bounding box center [89, 250] width 60 height 8
type input "RSVP Yes—Confirmation"
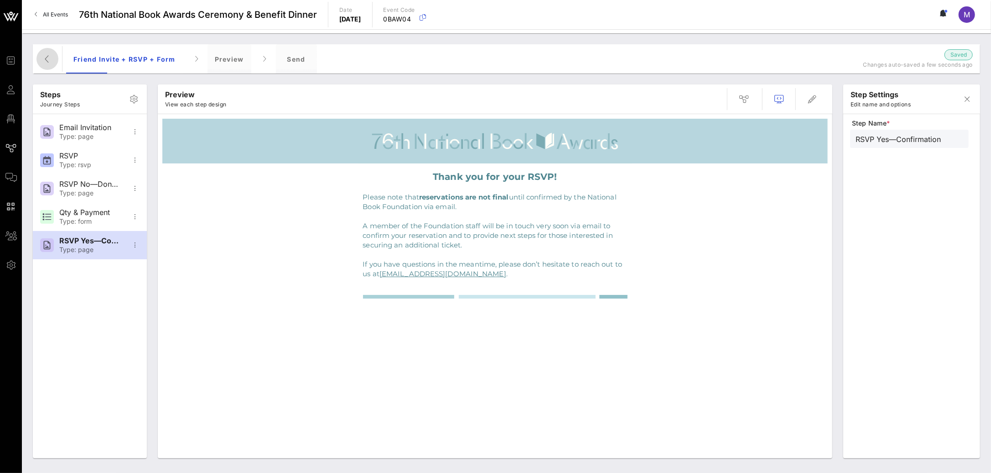
click at [42, 57] on icon "button" at bounding box center [47, 58] width 11 height 11
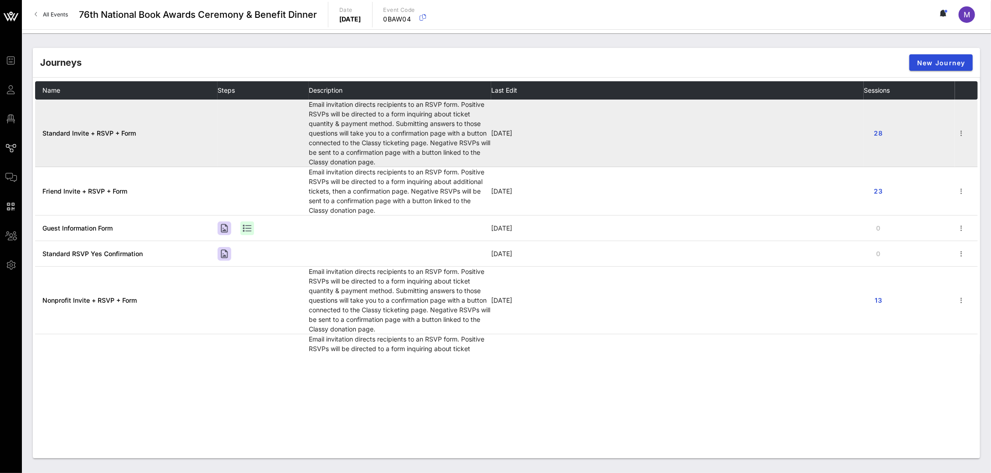
click at [133, 130] on span "Standard Invite + RSVP + Form" at bounding box center [89, 133] width 94 height 8
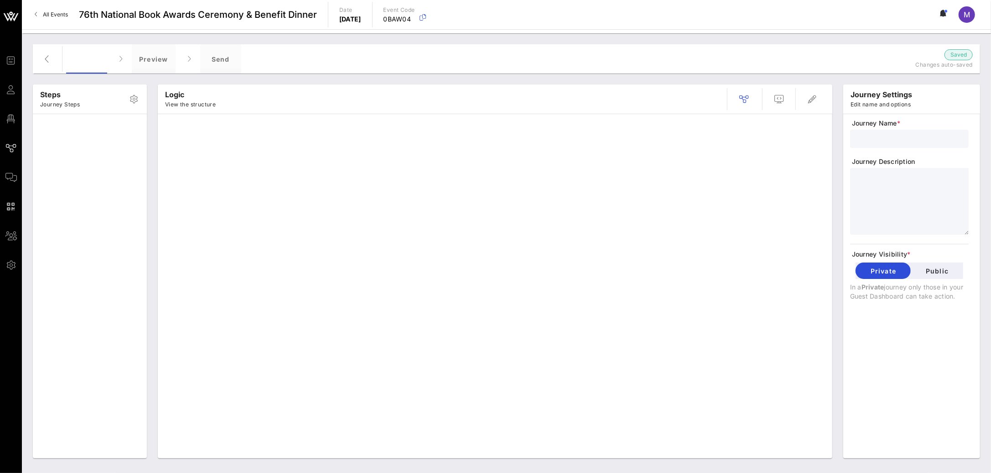
type input "Standard Invite + RSVP + Form"
type textarea "**********"
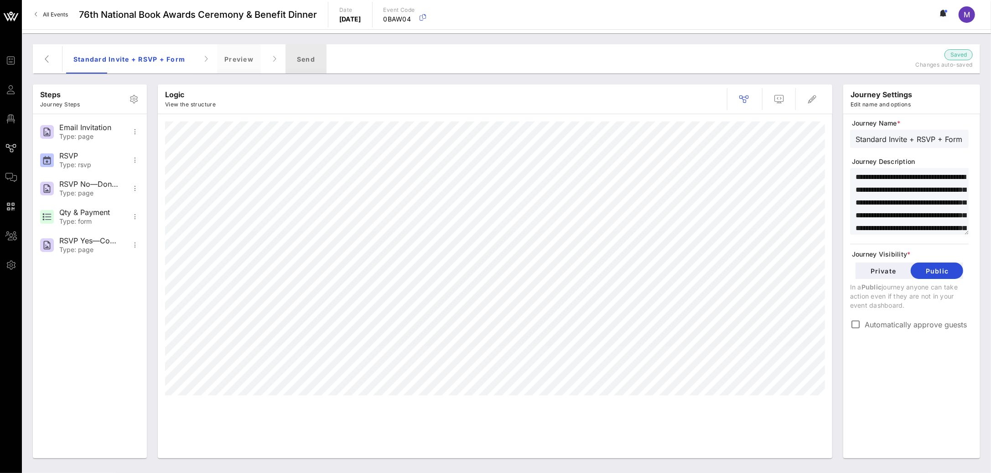
click at [317, 55] on div "Send" at bounding box center [306, 58] width 41 height 29
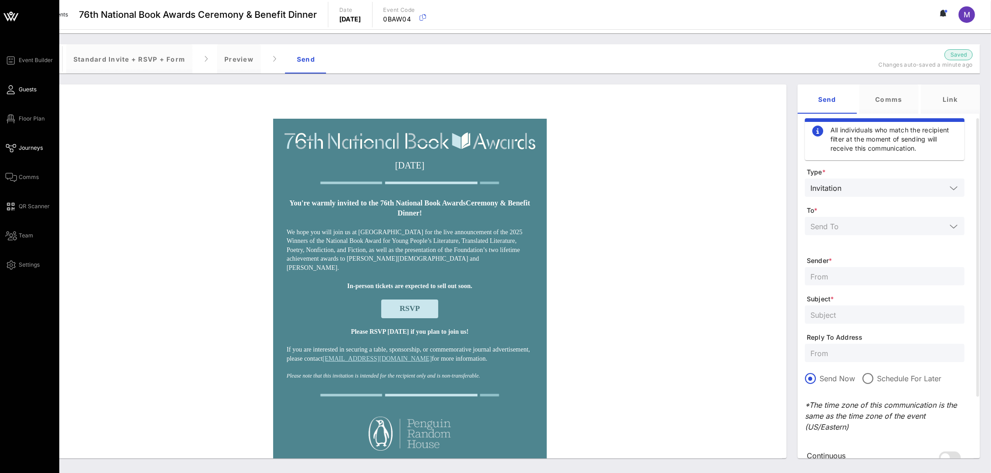
click at [35, 88] on span "Guests" at bounding box center [28, 89] width 18 height 8
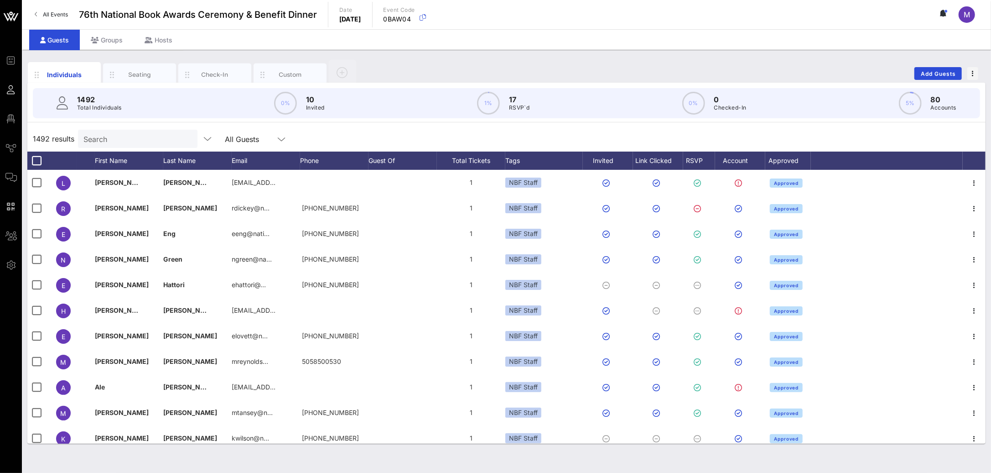
click at [132, 130] on div "Search" at bounding box center [136, 139] width 107 height 18
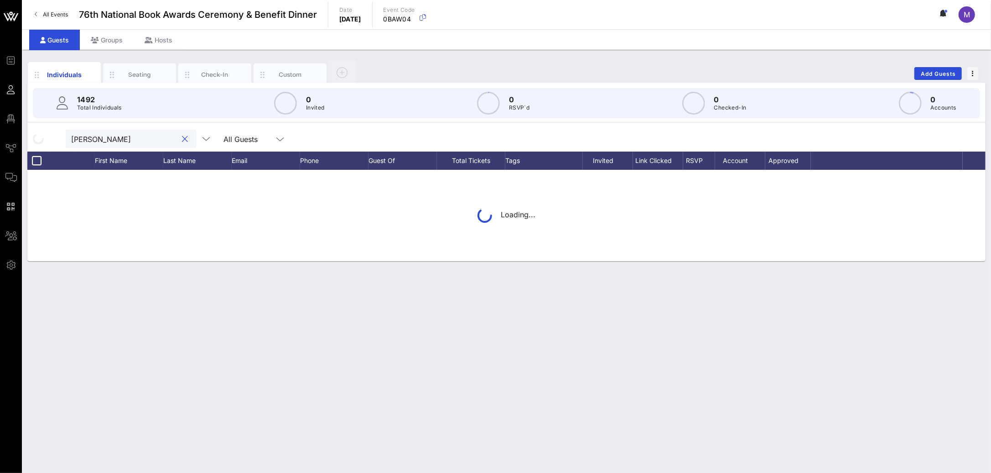
type input "madeleine"
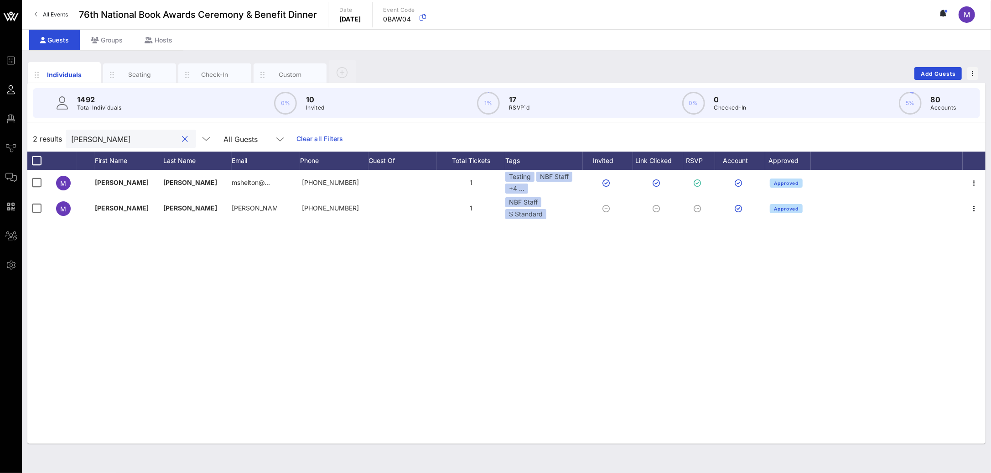
click at [182, 140] on button "clear icon" at bounding box center [185, 139] width 6 height 9
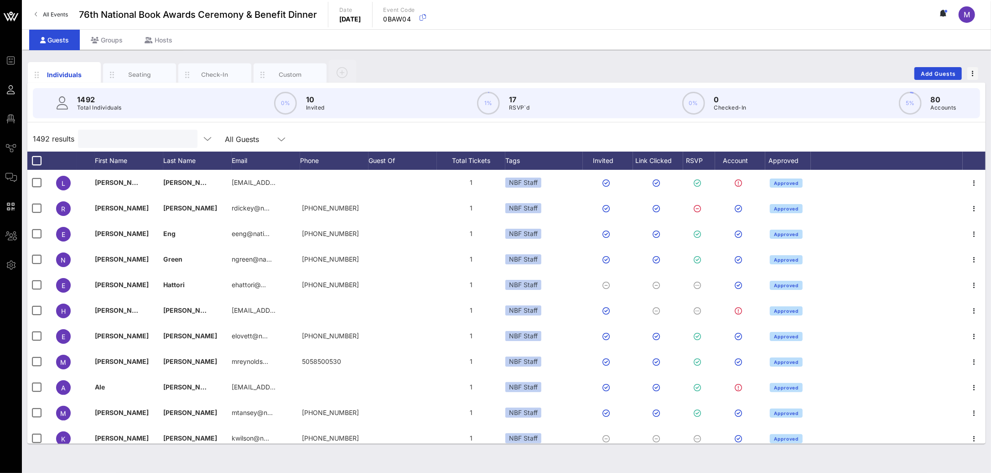
click at [921, 66] on div "Individuals Seating Check-In Custom Add Guests" at bounding box center [506, 73] width 958 height 29
click at [928, 71] on span "Add Guests" at bounding box center [939, 73] width 36 height 7
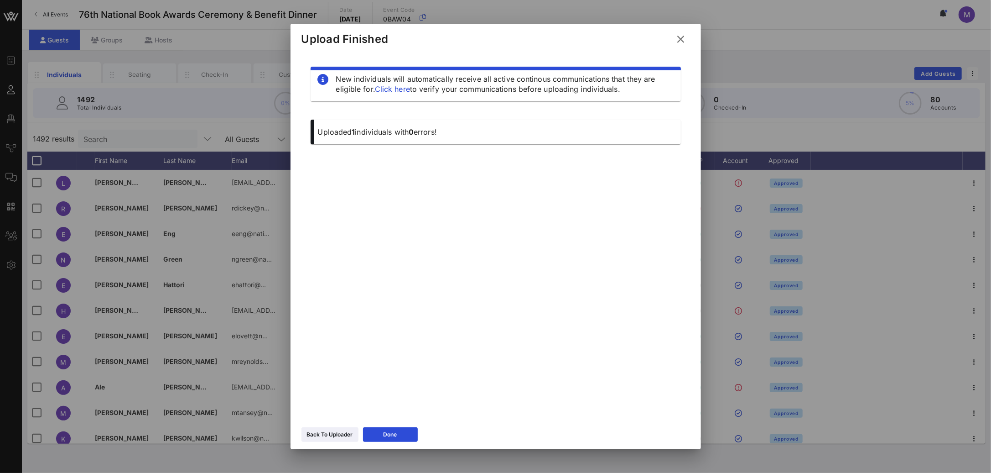
click at [320, 444] on div "Back To Uploader Done" at bounding box center [496, 435] width 411 height 26
click at [331, 430] on div "Back To Uploader" at bounding box center [330, 434] width 46 height 9
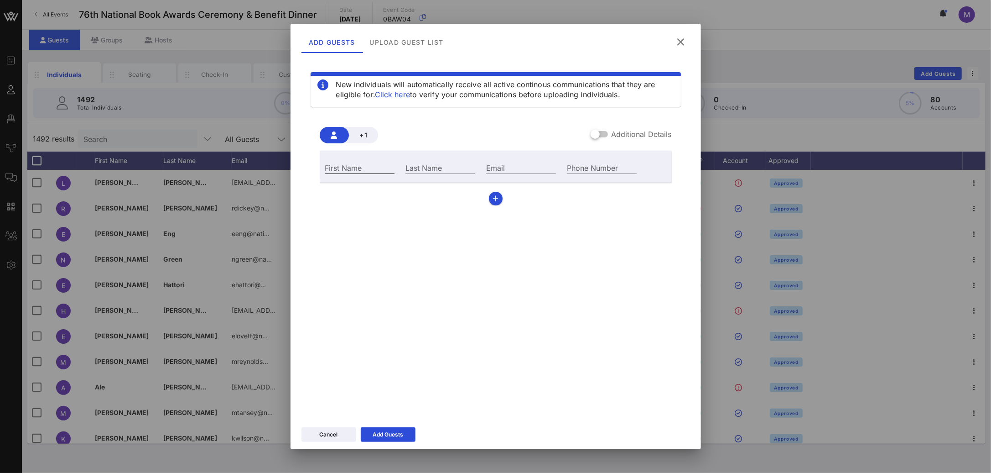
click at [380, 161] on input "First Name" at bounding box center [360, 167] width 70 height 12
type input "[PERSON_NAME]"
type input "Melhado"
type input "madeleine.melhado@gmail.com"
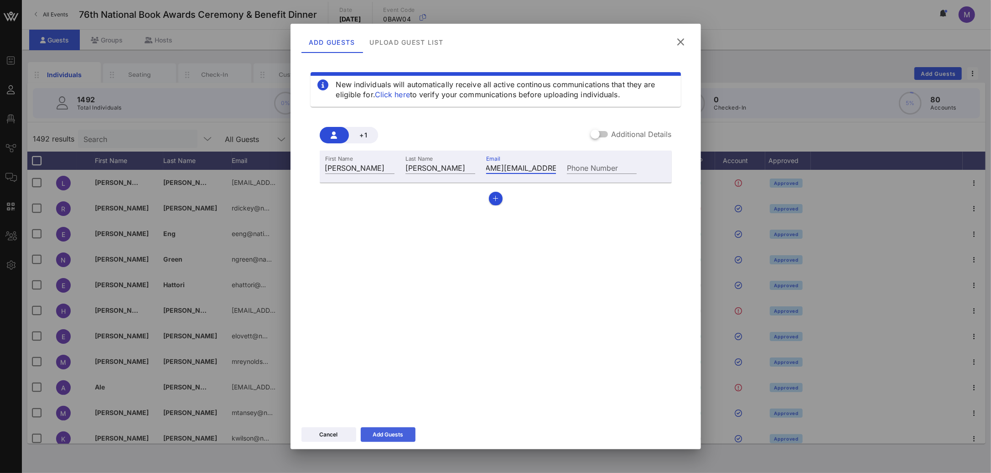
click at [398, 430] on div "Add Guests" at bounding box center [388, 434] width 31 height 9
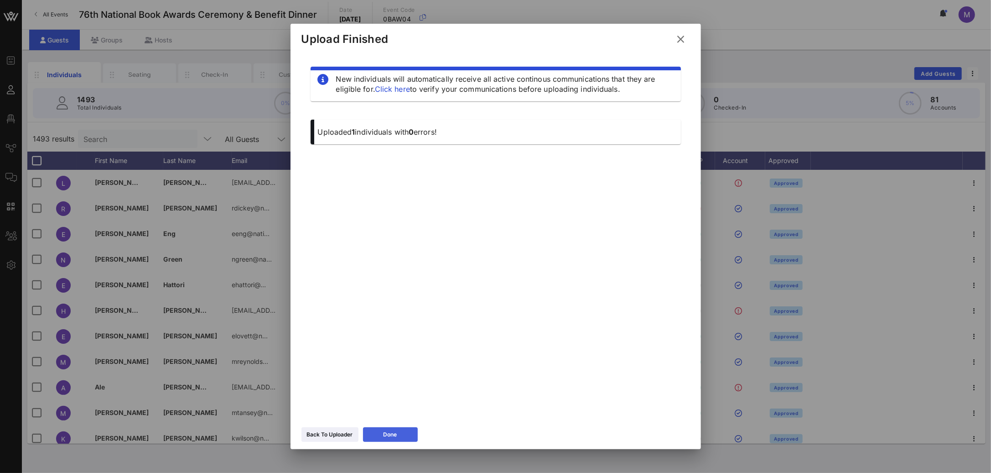
click at [398, 430] on button "Done" at bounding box center [390, 434] width 55 height 15
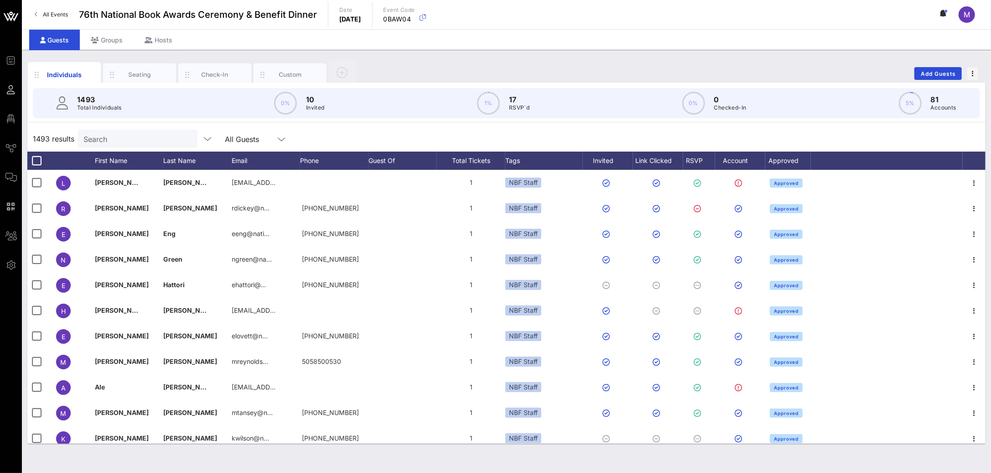
click at [129, 144] on input "Search" at bounding box center [136, 139] width 107 height 12
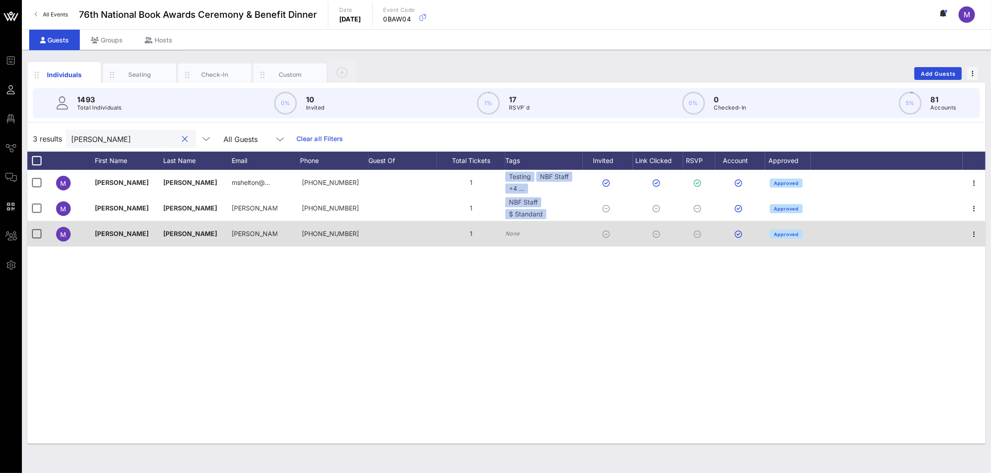
type input "madeleine"
click at [518, 235] on icon "None" at bounding box center [512, 233] width 15 height 7
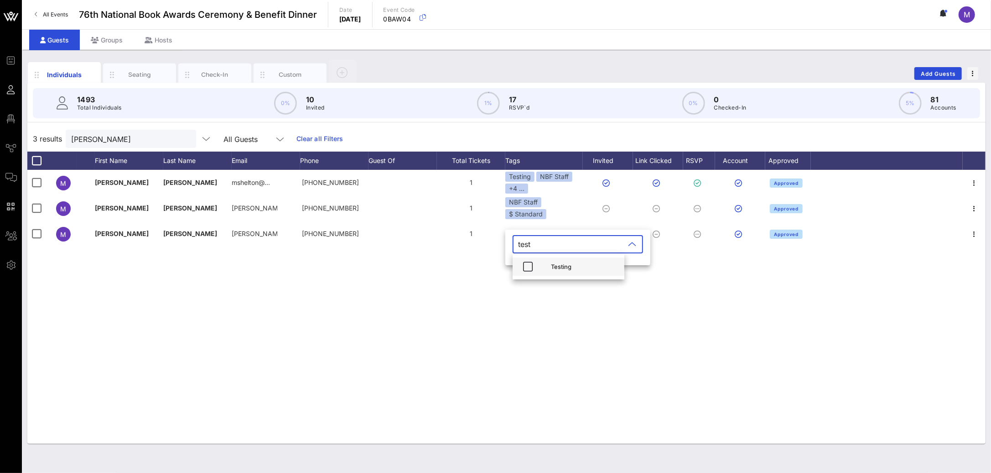
type input "test"
click at [544, 260] on div "Testing" at bounding box center [569, 266] width 112 height 18
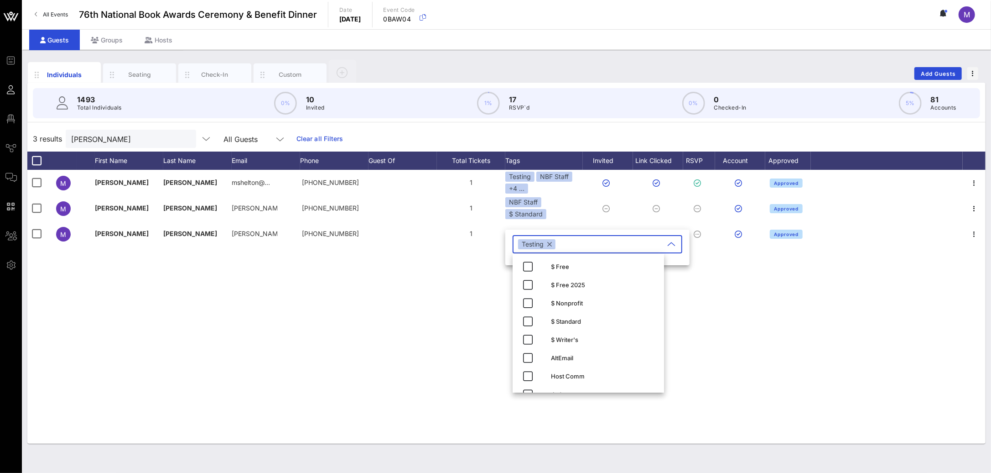
click at [478, 281] on div "M Madeleine Shelton mshelton@… +13107731004 1 Testing NBF Staff +4 ... Approved…" at bounding box center [506, 307] width 958 height 274
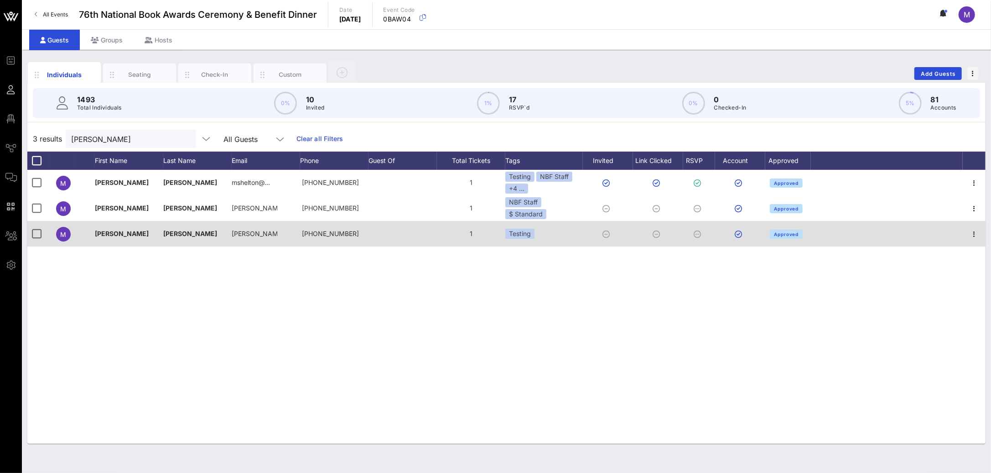
click at [567, 229] on div "Testing" at bounding box center [544, 234] width 78 height 26
click at [536, 234] on div "Testing" at bounding box center [544, 234] width 78 height 26
click at [521, 236] on div "Testing" at bounding box center [519, 234] width 29 height 10
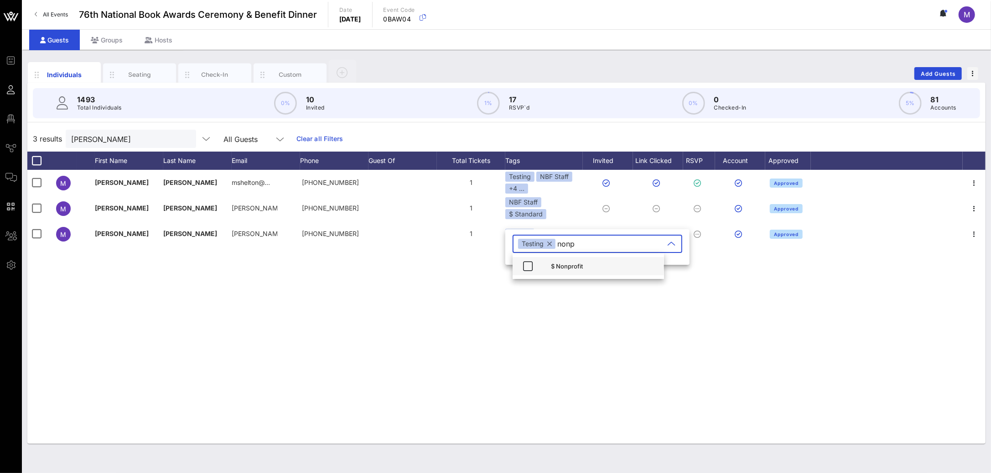
type input "nonp"
click at [582, 265] on div "$ Nonprofit" at bounding box center [604, 265] width 106 height 7
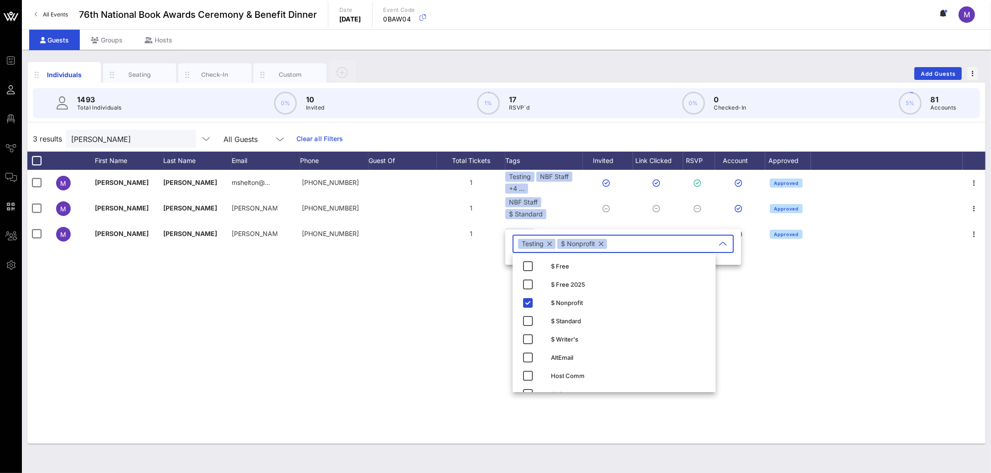
click at [430, 289] on div "M Madeleine Shelton mshelton@… +13107731004 1 Testing NBF Staff +4 ... Approved…" at bounding box center [506, 307] width 958 height 274
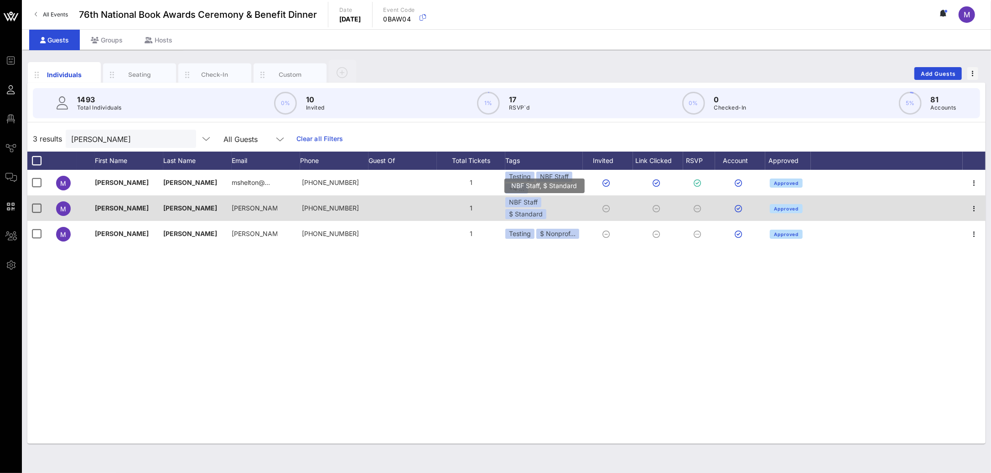
click at [552, 205] on div "NBF Staff $ Standard" at bounding box center [544, 208] width 78 height 22
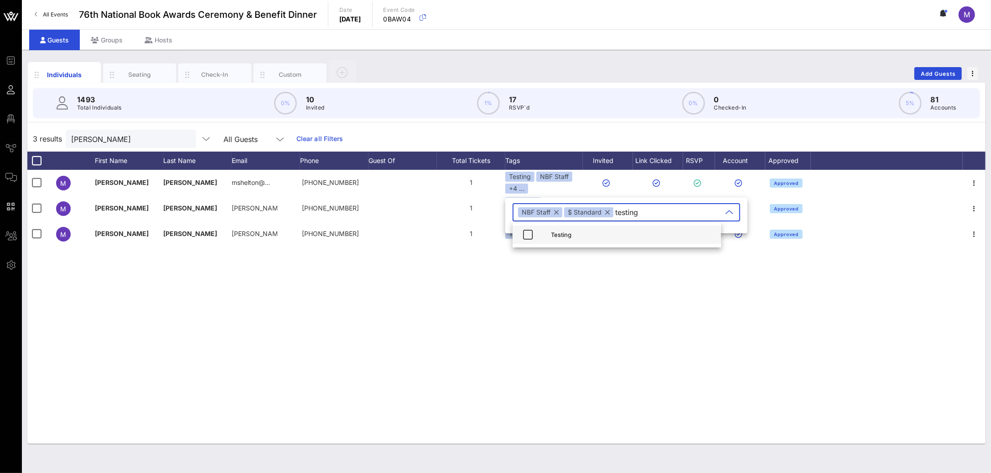
type input "testing"
click at [561, 237] on div "Testing" at bounding box center [632, 234] width 163 height 7
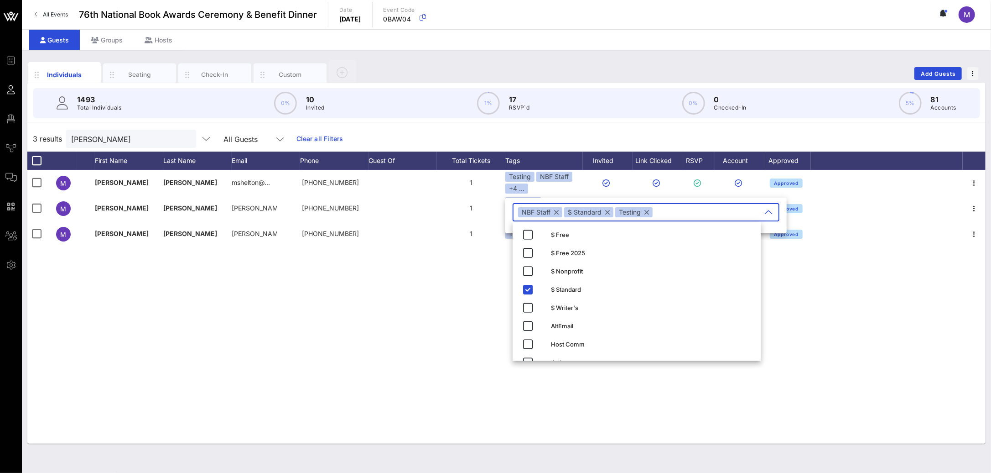
click at [449, 297] on div "M Madeleine Shelton mshelton@… +13107731004 1 Testing NBF Staff +4 ... Approved…" at bounding box center [506, 307] width 958 height 274
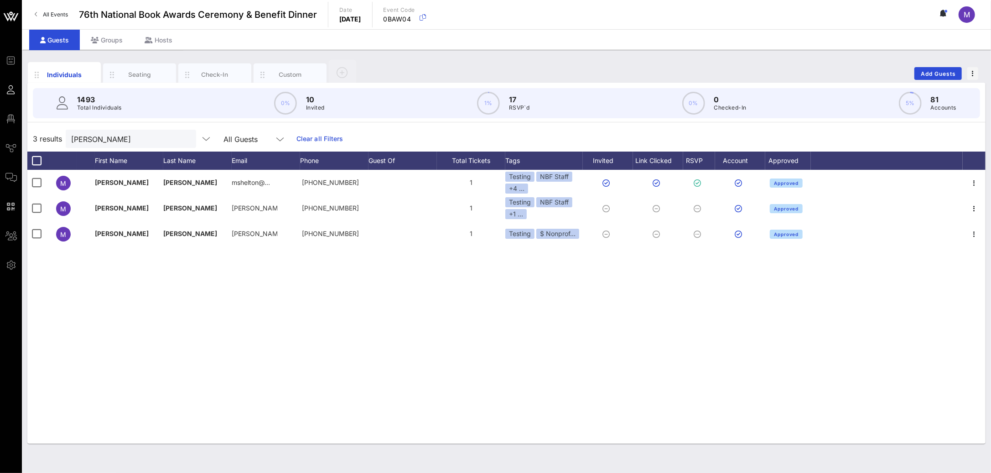
click at [182, 141] on button "clear icon" at bounding box center [185, 139] width 6 height 9
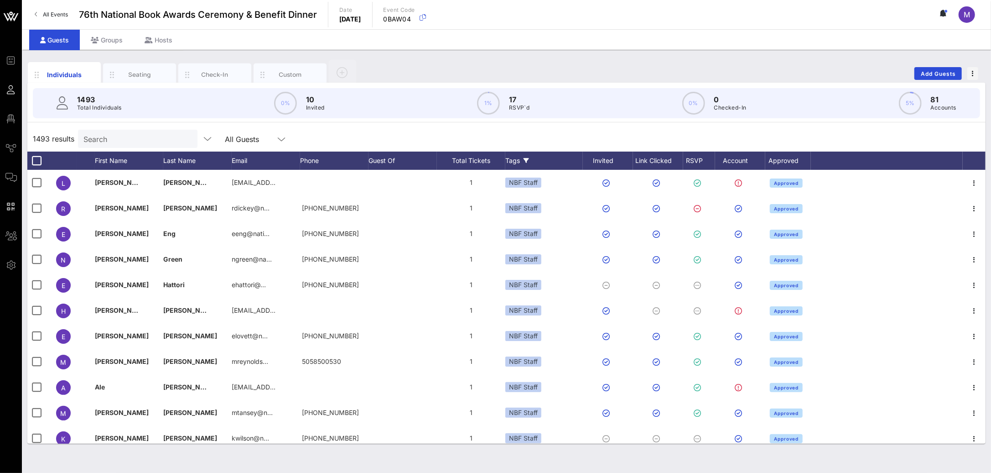
click at [529, 162] on icon at bounding box center [526, 160] width 5 height 5
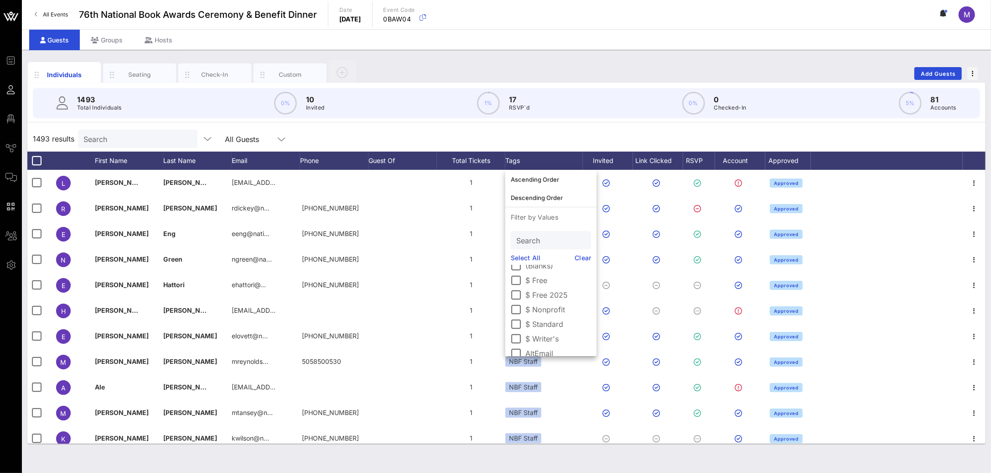
scroll to position [22, 0]
click at [519, 312] on div at bounding box center [517, 310] width 16 height 16
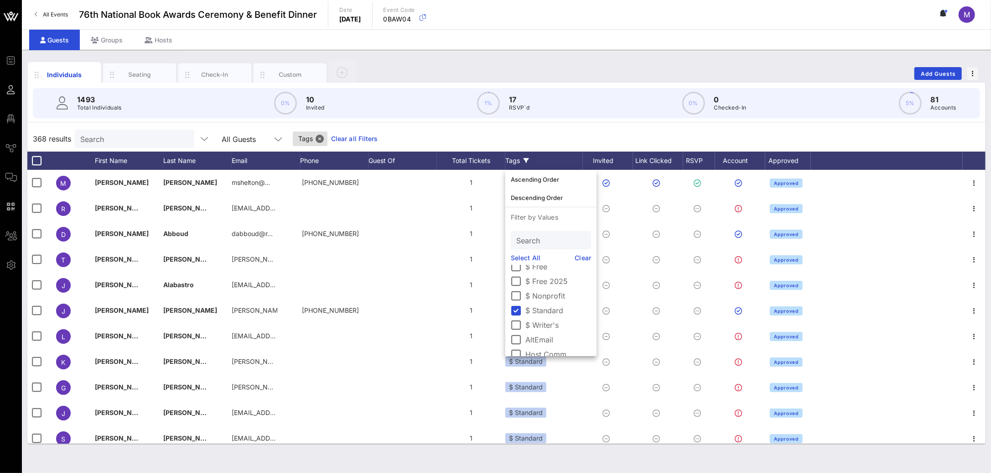
click at [559, 131] on div "368 results Search All Guests Tags Clear all Filters" at bounding box center [506, 139] width 958 height 26
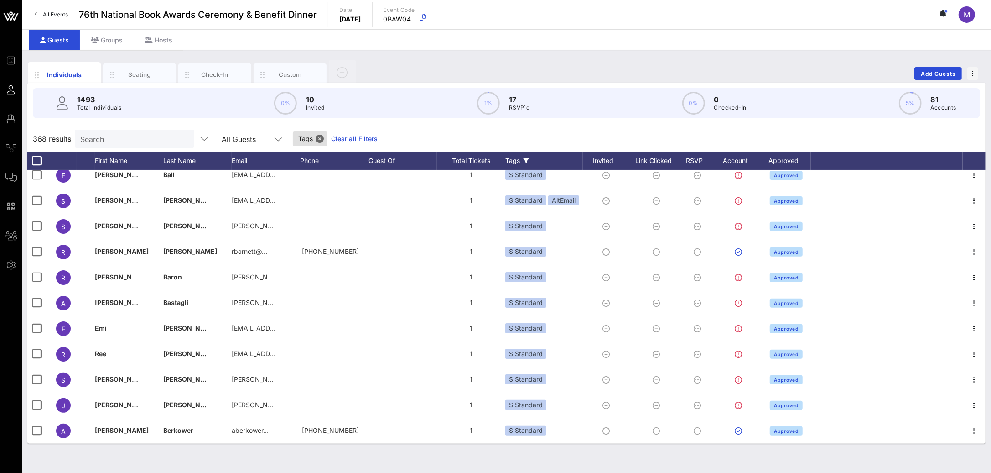
scroll to position [78, 0]
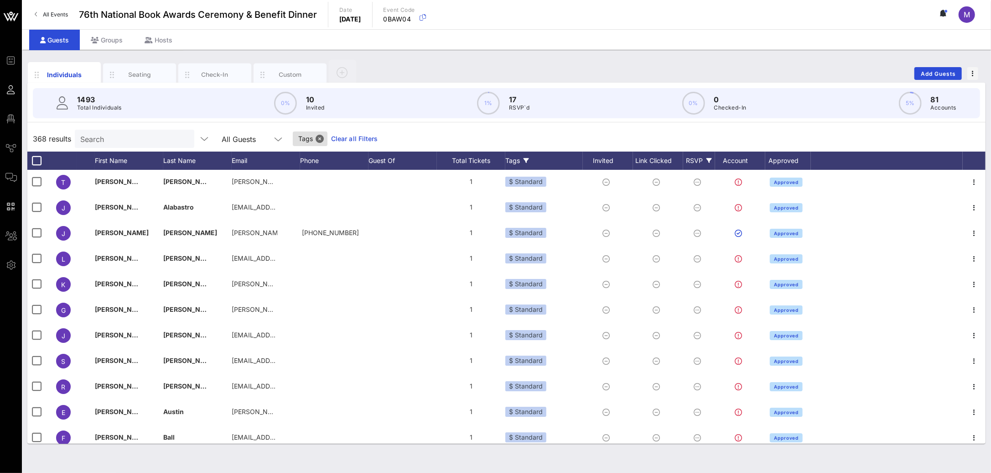
click at [695, 156] on div "RSVP" at bounding box center [699, 160] width 32 height 18
click at [692, 269] on div at bounding box center [695, 274] width 16 height 16
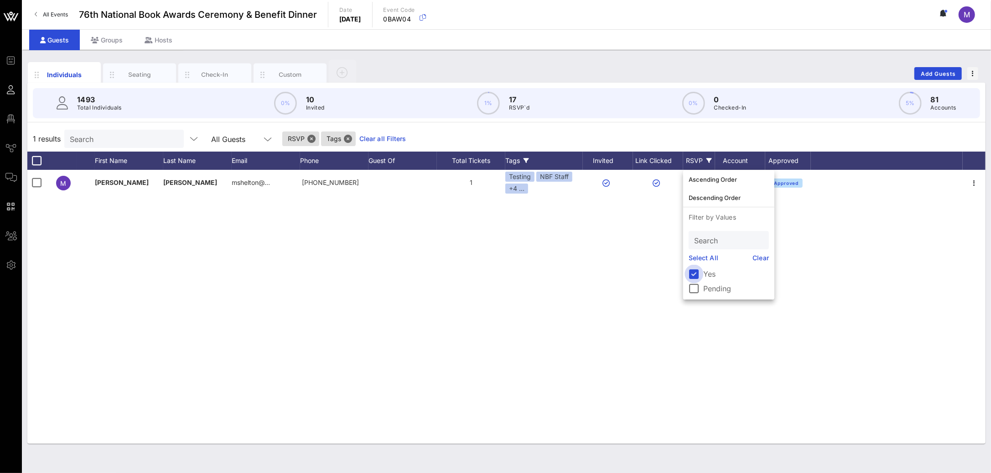
scroll to position [0, 0]
click at [695, 278] on div at bounding box center [695, 274] width 16 height 16
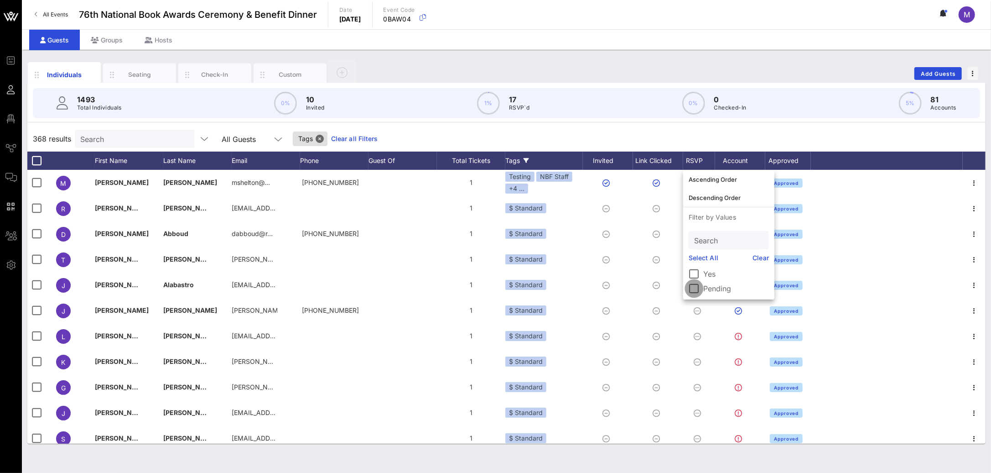
click at [696, 285] on div at bounding box center [695, 289] width 16 height 16
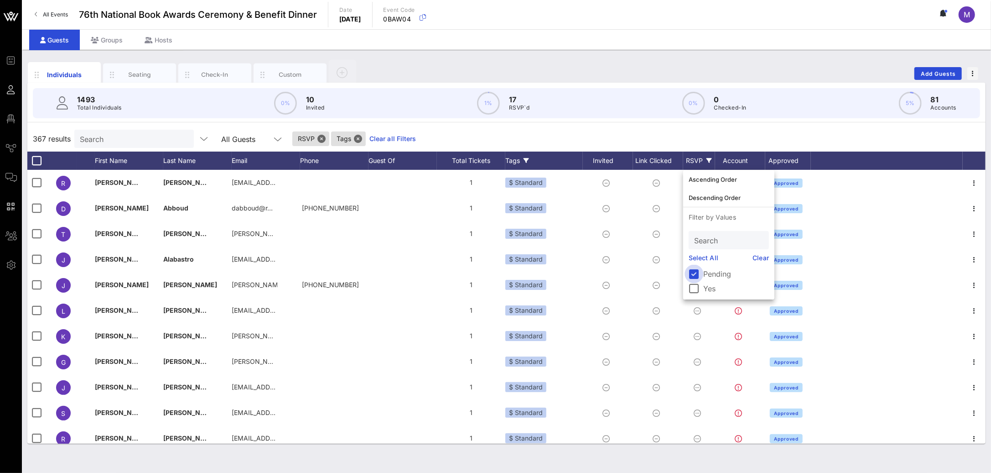
click at [699, 276] on div at bounding box center [695, 274] width 16 height 16
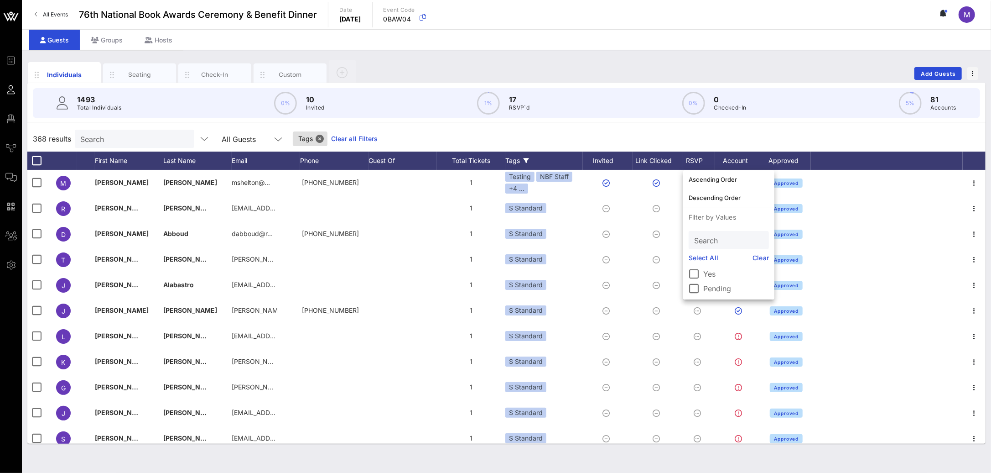
click at [658, 141] on div "368 results Search All Guests Tags Clear all Filters" at bounding box center [506, 139] width 958 height 26
click at [754, 154] on div "Account" at bounding box center [740, 160] width 50 height 18
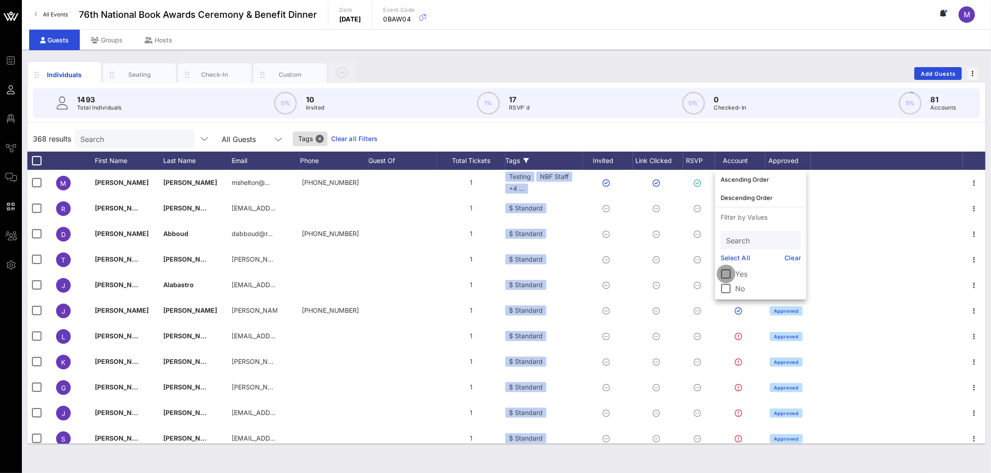
click at [728, 270] on div at bounding box center [726, 274] width 16 height 16
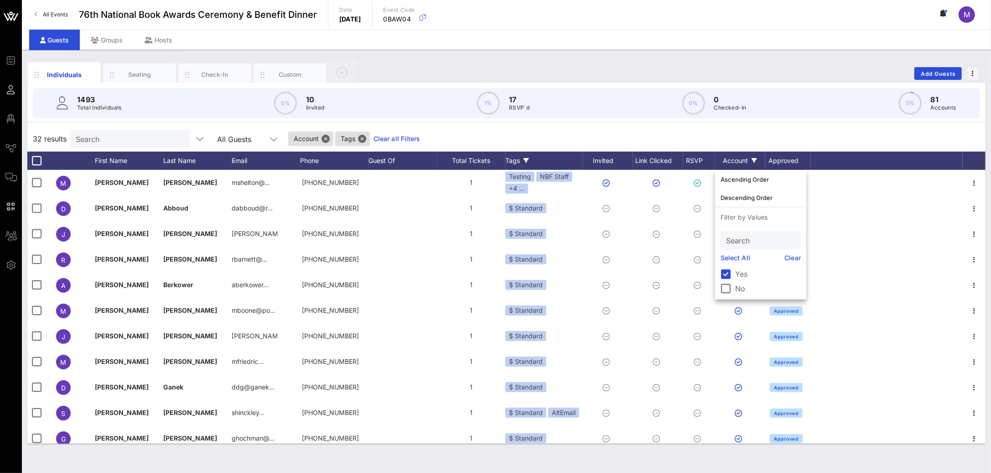
click at [747, 146] on div "32 results Search All Guests Account Tags Clear all Filters" at bounding box center [506, 139] width 958 height 26
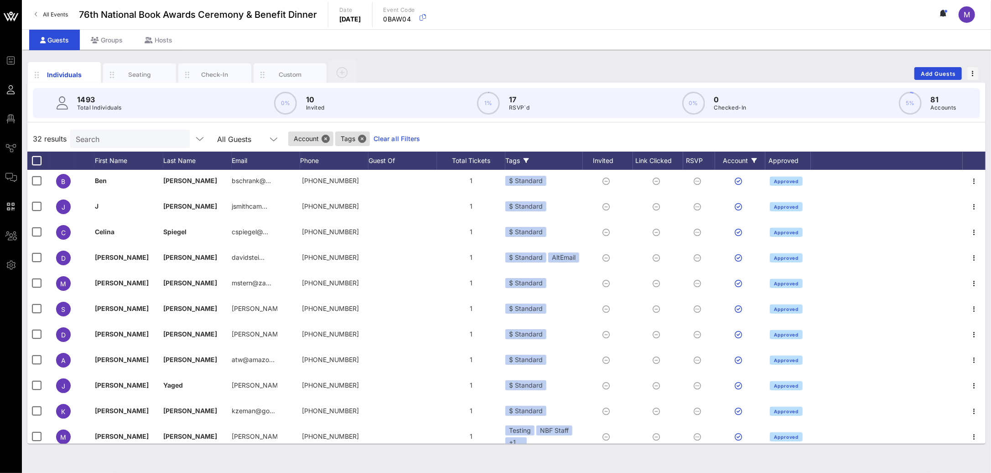
scroll to position [544, 0]
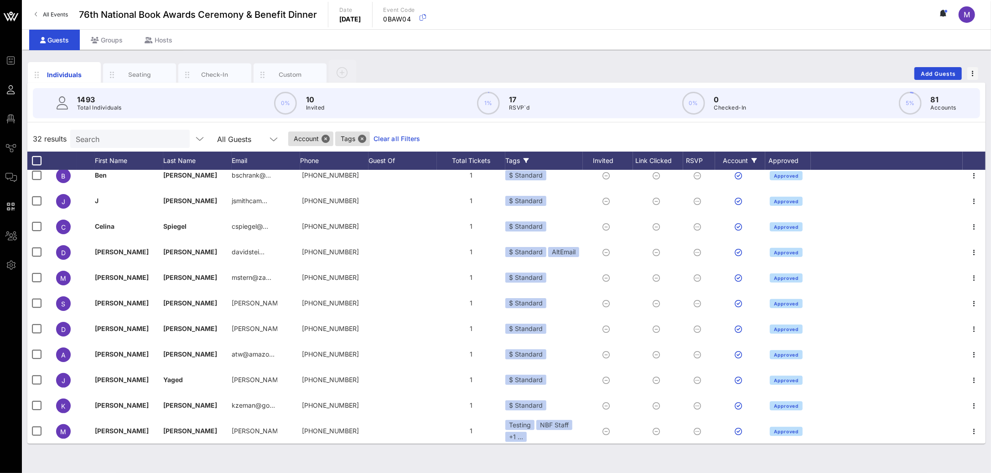
click at [749, 159] on div "Account" at bounding box center [740, 160] width 50 height 18
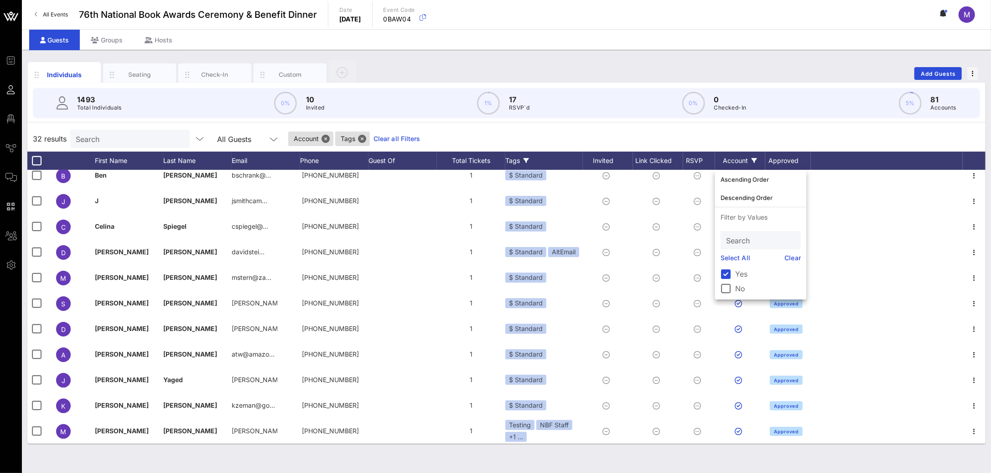
click at [729, 257] on link "Select All" at bounding box center [736, 258] width 30 height 10
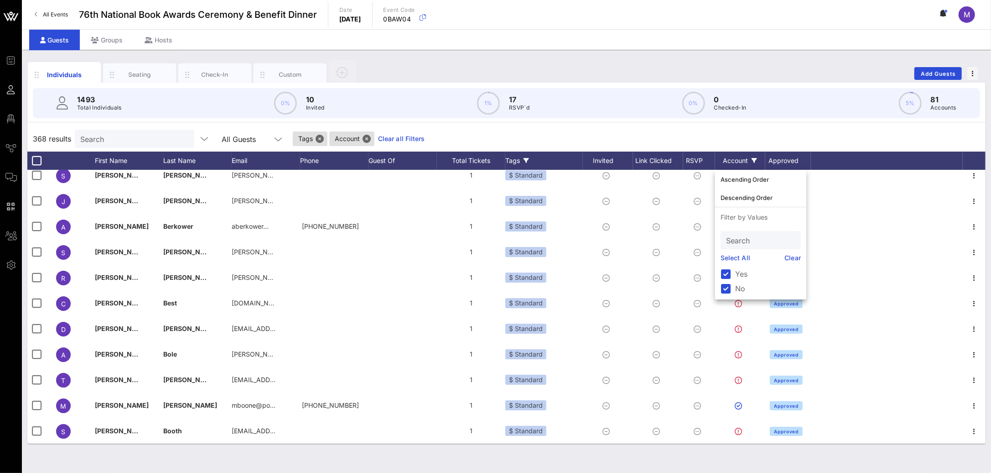
click at [746, 144] on div "368 results Search All Guests Tags Account Clear all Filters" at bounding box center [506, 139] width 958 height 26
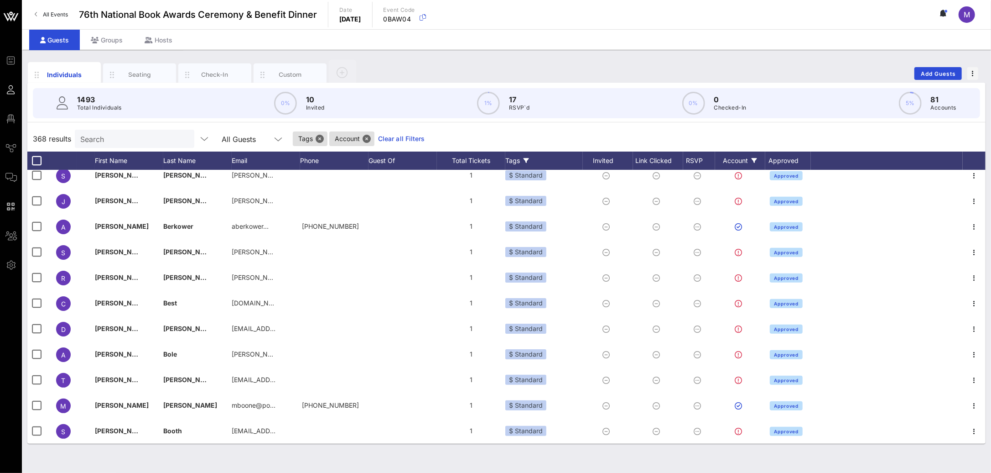
click at [746, 163] on div "Account" at bounding box center [740, 160] width 50 height 18
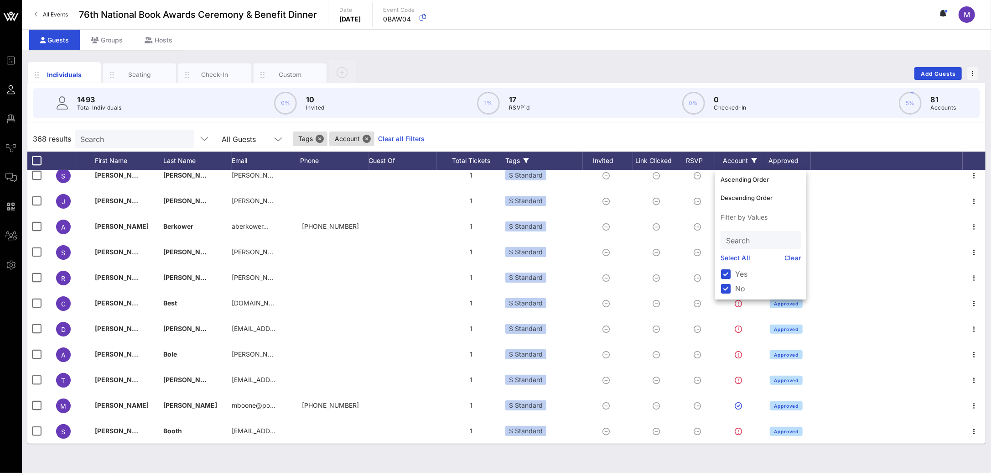
click at [795, 255] on link "Clear" at bounding box center [793, 258] width 16 height 10
click at [754, 138] on div "368 results Search All Guests Tags Clear all Filters" at bounding box center [506, 139] width 958 height 26
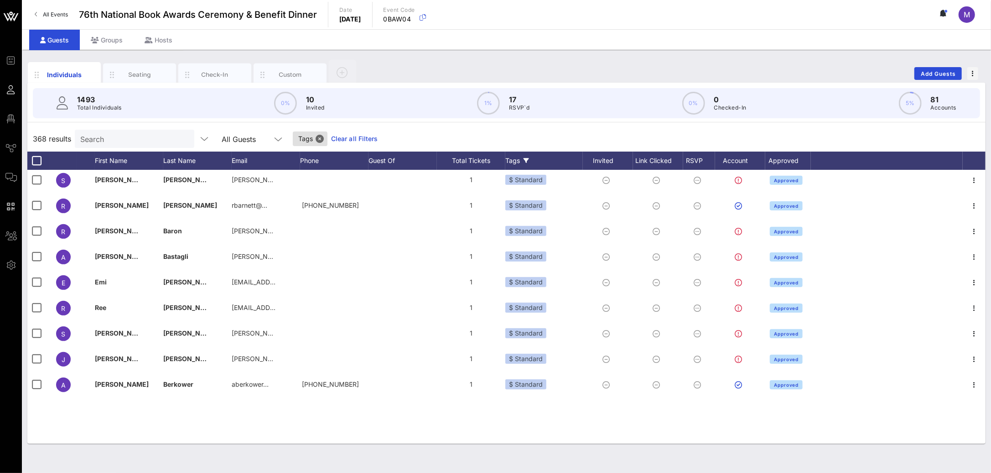
scroll to position [0, 0]
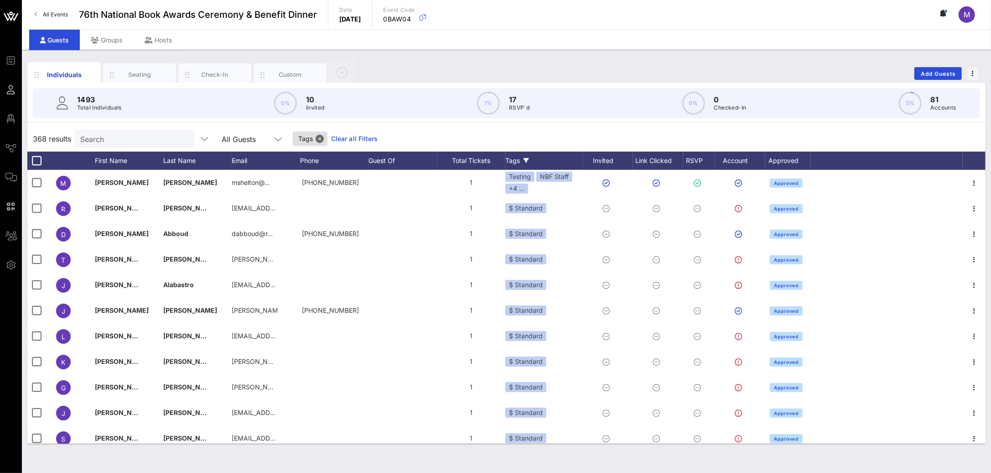
click at [167, 135] on input "Search" at bounding box center [133, 139] width 107 height 12
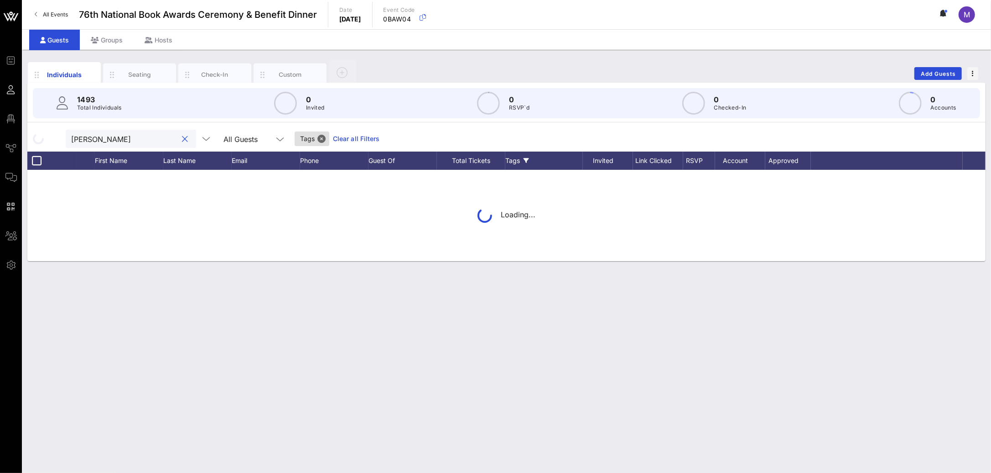
type input "madeleine"
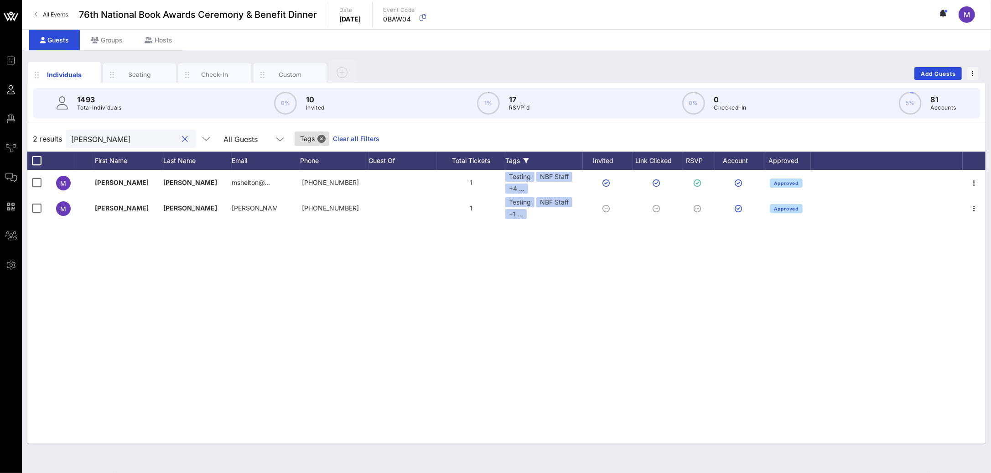
click at [180, 141] on div at bounding box center [185, 139] width 11 height 11
click at [180, 139] on div at bounding box center [185, 139] width 11 height 11
click at [182, 138] on button "clear icon" at bounding box center [185, 139] width 6 height 9
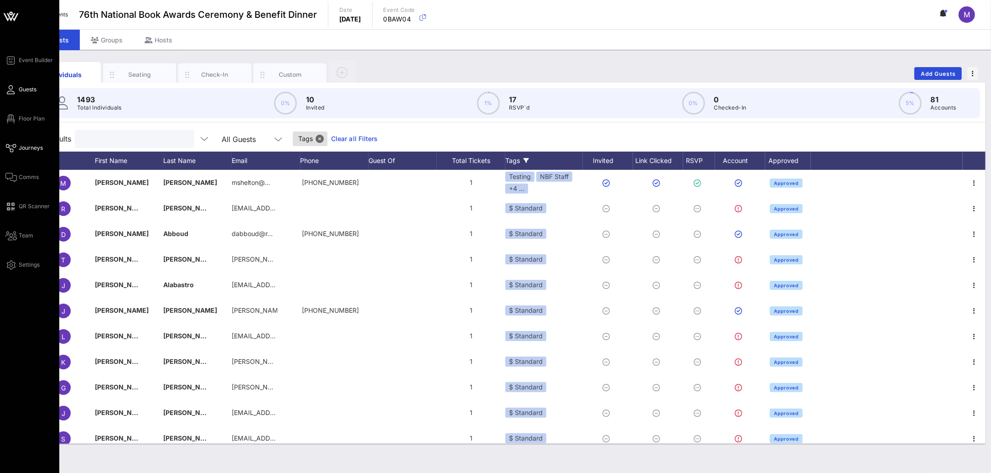
click at [22, 142] on link "Journeys" at bounding box center [23, 147] width 37 height 11
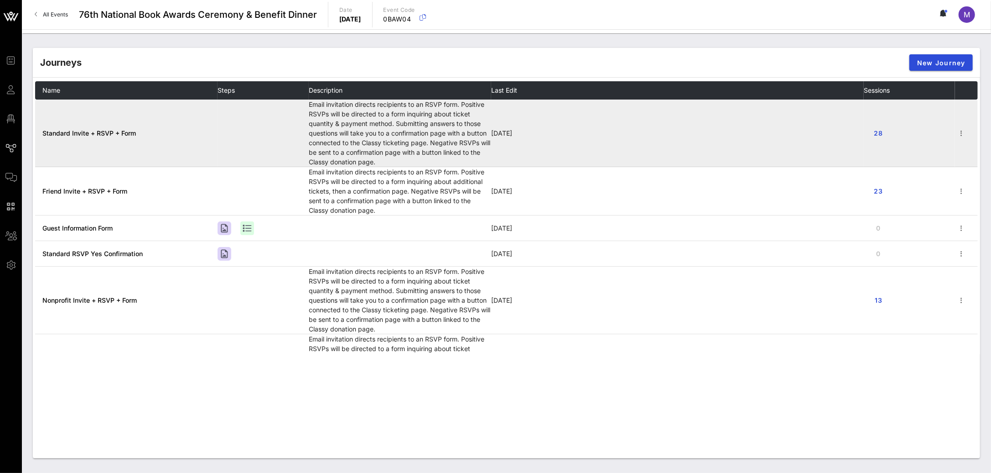
click at [112, 130] on span "Standard Invite + RSVP + Form" at bounding box center [89, 133] width 94 height 8
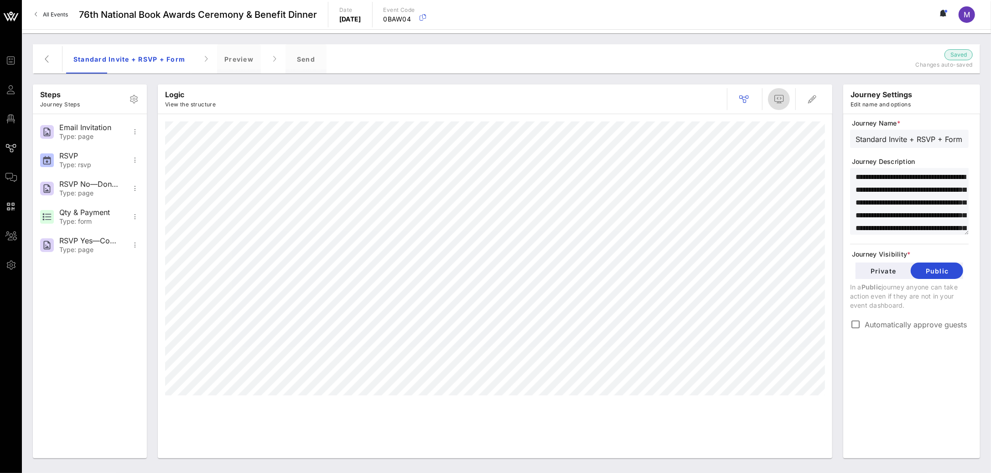
click at [784, 99] on icon "button" at bounding box center [779, 99] width 11 height 11
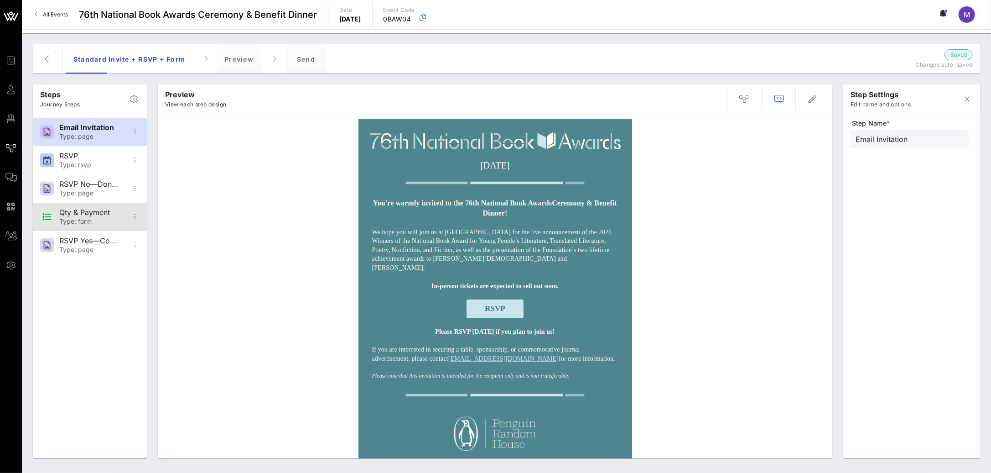
click at [103, 212] on div "Qty & Payment" at bounding box center [89, 212] width 60 height 9
type input "Qty & Payment"
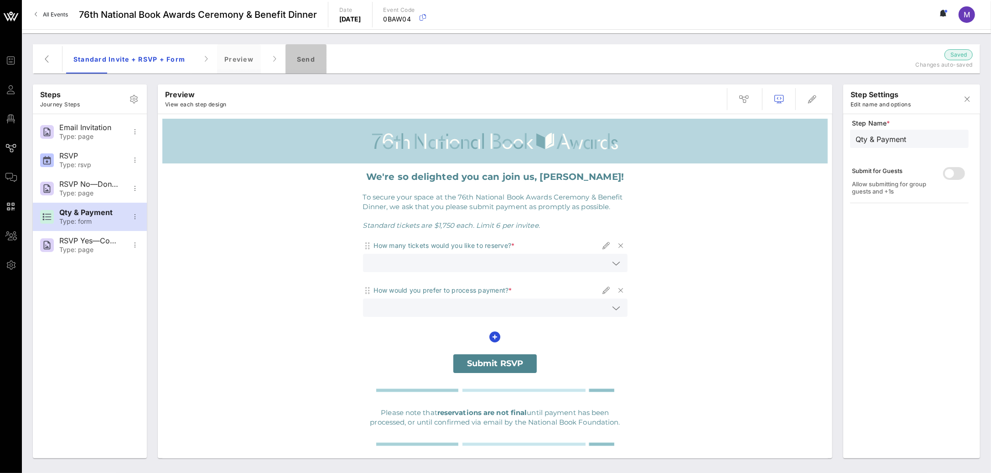
click at [309, 57] on div "Send" at bounding box center [306, 58] width 41 height 29
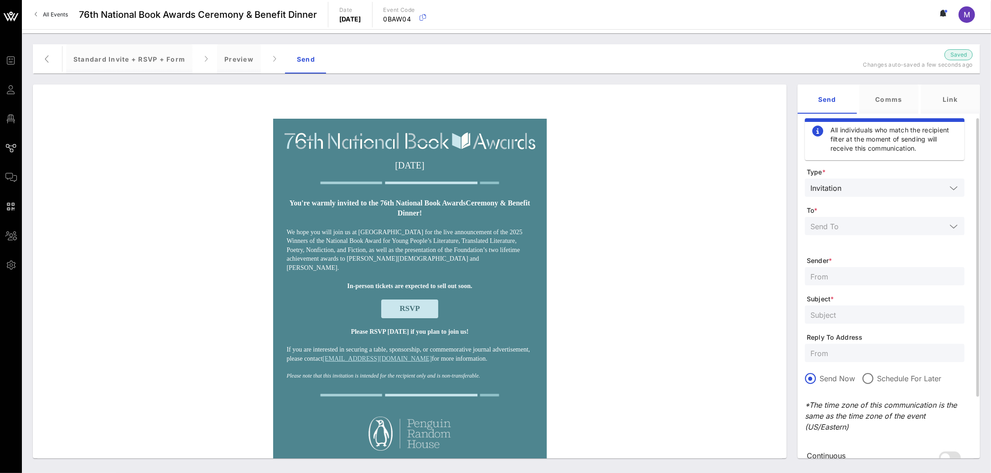
click at [956, 227] on icon at bounding box center [954, 226] width 8 height 11
click at [863, 301] on div "Selected Tags" at bounding box center [884, 302] width 145 height 7
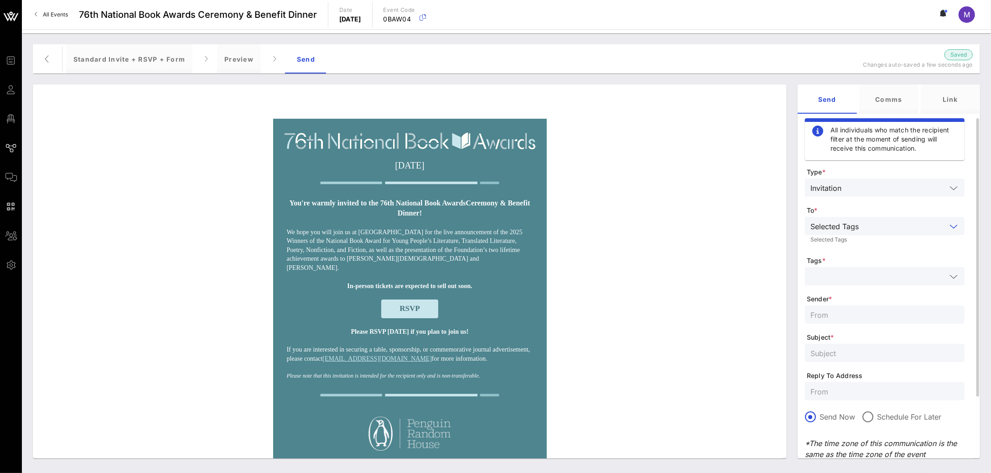
click at [869, 272] on input "text" at bounding box center [879, 276] width 136 height 12
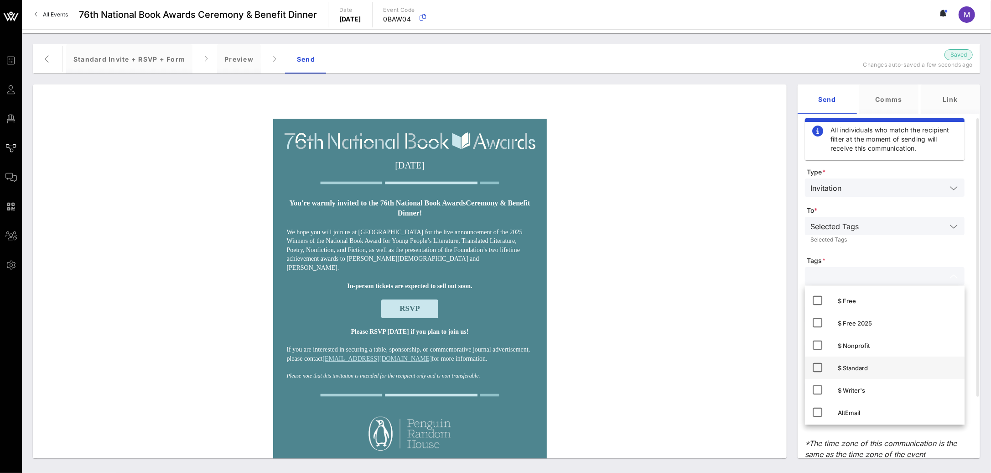
click at [822, 364] on icon at bounding box center [817, 367] width 11 height 11
click at [886, 246] on div "Selected Tags Selected Tags" at bounding box center [885, 232] width 160 height 30
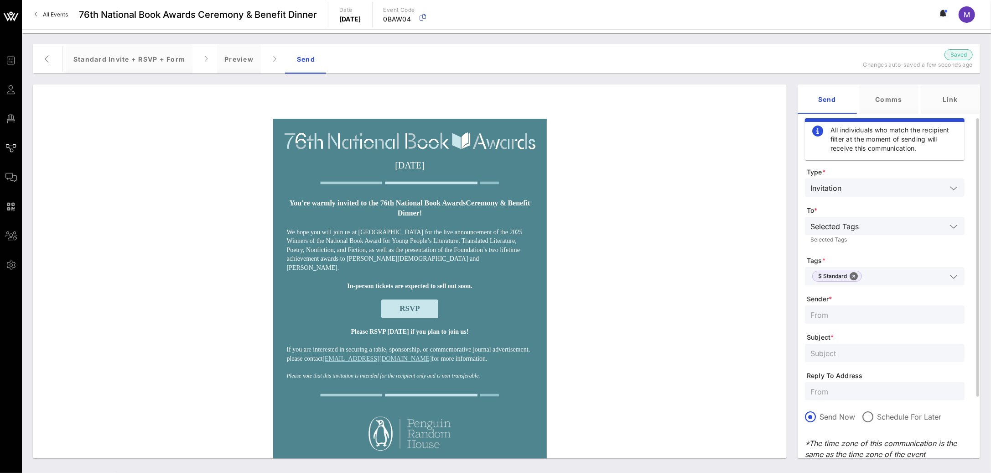
click at [839, 318] on input "text" at bounding box center [885, 314] width 149 height 12
paste input "National Book Foundation"
type input "National Book Foundation"
click at [830, 356] on input "text" at bounding box center [885, 353] width 149 height 12
paste input "You’re invited to the 76th National Book Awards!"
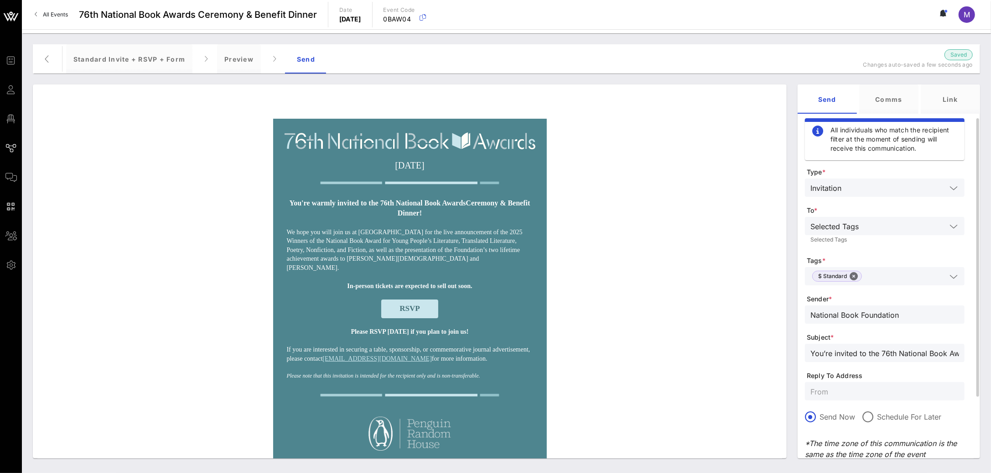
scroll to position [0, 16]
type input "You’re invited to the 76th National Book Awards!"
click at [868, 389] on input "text" at bounding box center [885, 391] width 149 height 12
paste input "awards@nationalbook.org"
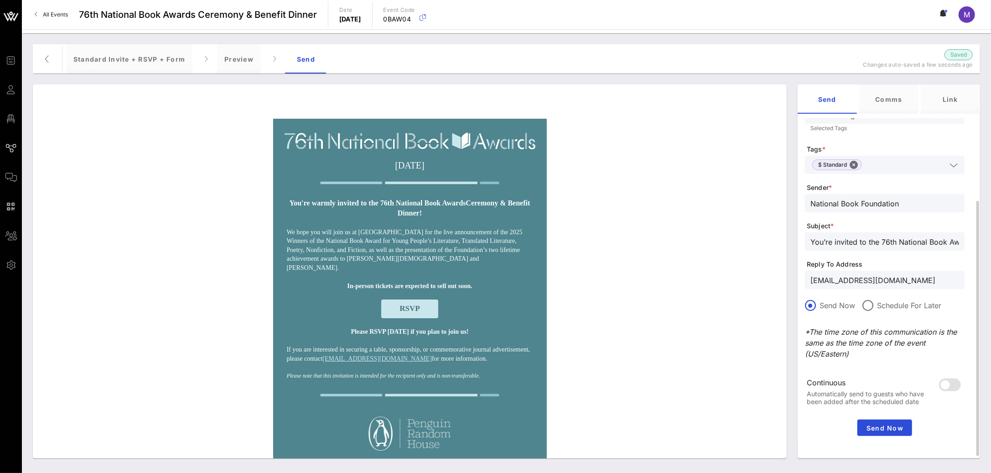
scroll to position [44, 0]
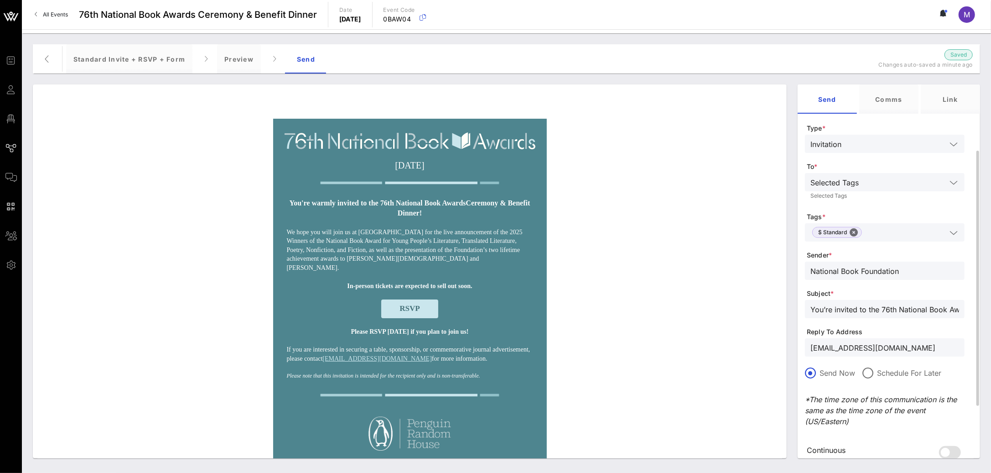
type input "awards@nationalbook.org"
click at [906, 304] on input "You’re invited to the 76th National Book Awards!" at bounding box center [885, 309] width 149 height 12
click at [930, 344] on input "awards@nationalbook.org" at bounding box center [885, 347] width 149 height 12
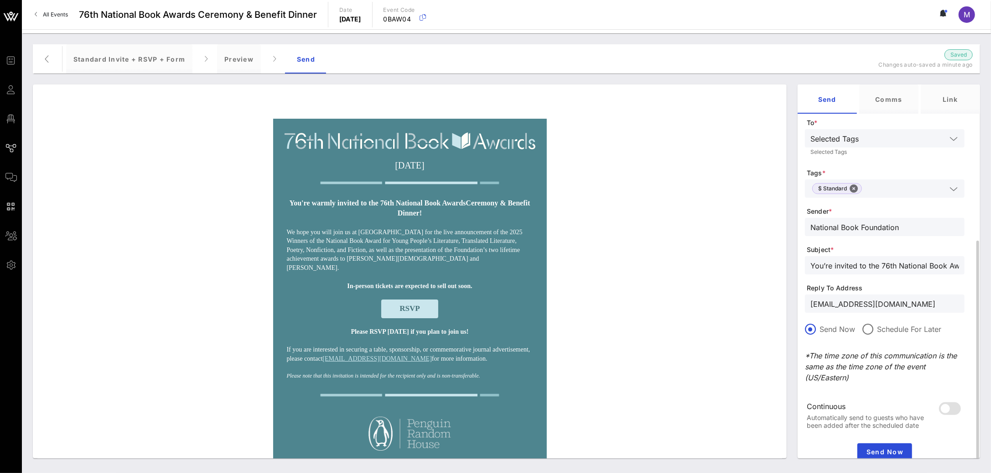
scroll to position [120, 0]
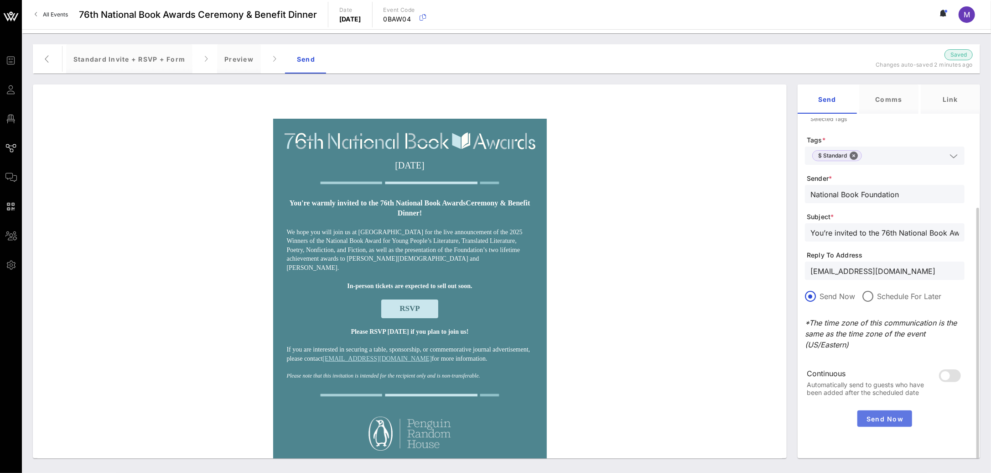
click at [885, 419] on span "Send Now" at bounding box center [884, 419] width 47 height 8
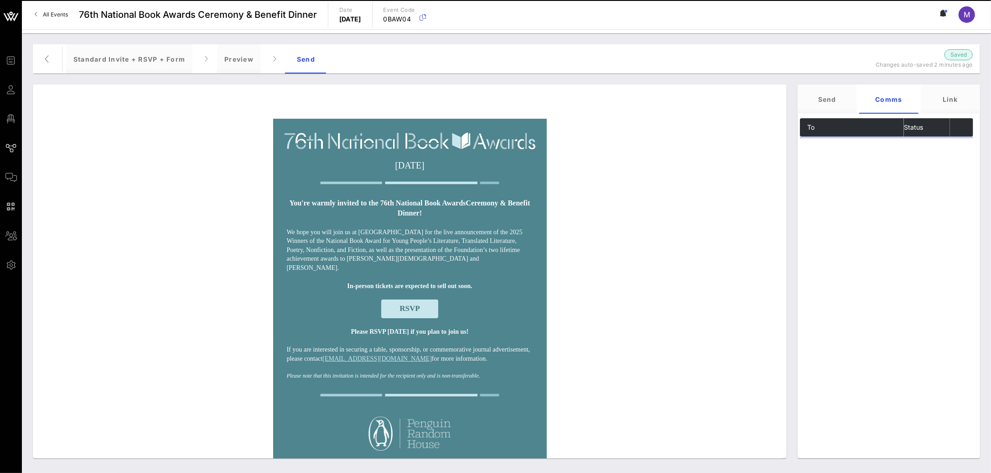
scroll to position [0, 0]
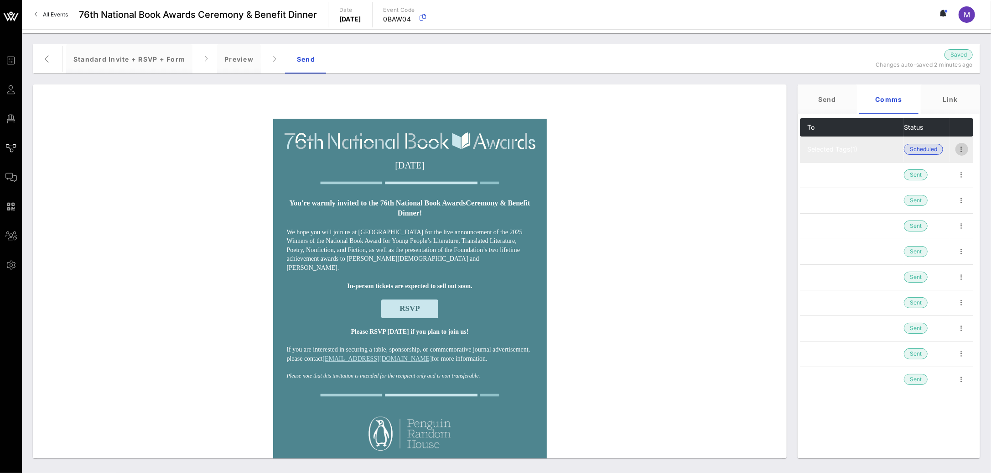
click at [957, 148] on icon "button" at bounding box center [962, 149] width 11 height 11
click at [958, 148] on icon "button" at bounding box center [962, 149] width 11 height 11
click at [693, 131] on div "Wednesday, November 19, 2025 You're warmly invited to the 76th National Book Aw…" at bounding box center [409, 481] width 745 height 724
click at [961, 152] on icon "button" at bounding box center [962, 149] width 11 height 11
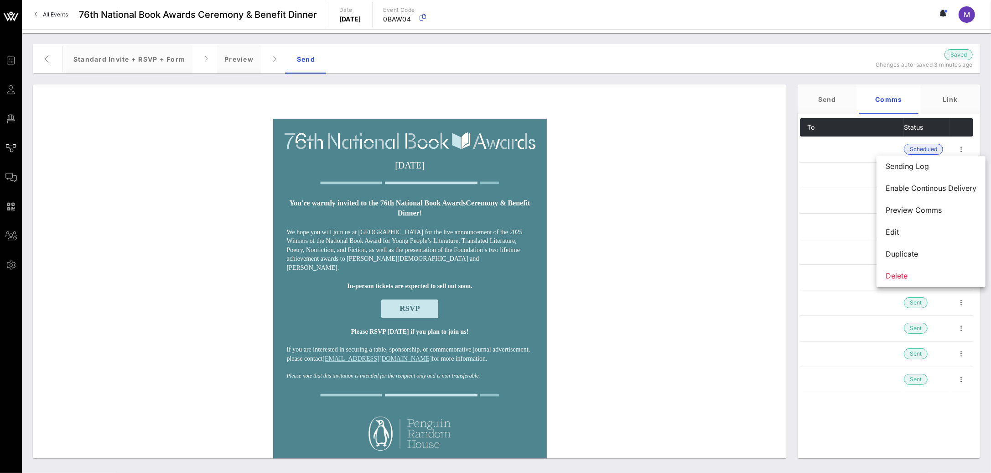
click at [985, 107] on div "Send Comms Link To Status Selected Tags (1) Scheduled Selected Tags (1) Sent Se…" at bounding box center [888, 271] width 193 height 385
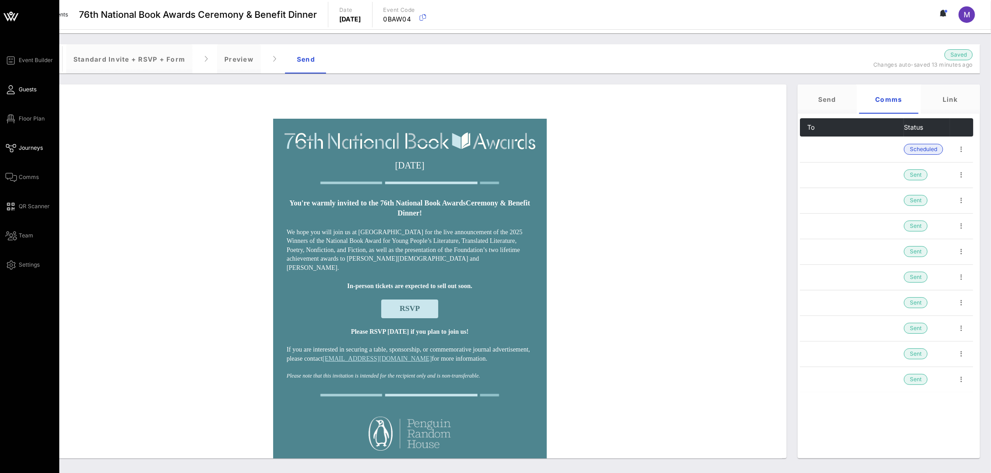
click at [23, 89] on span "Guests" at bounding box center [28, 89] width 18 height 8
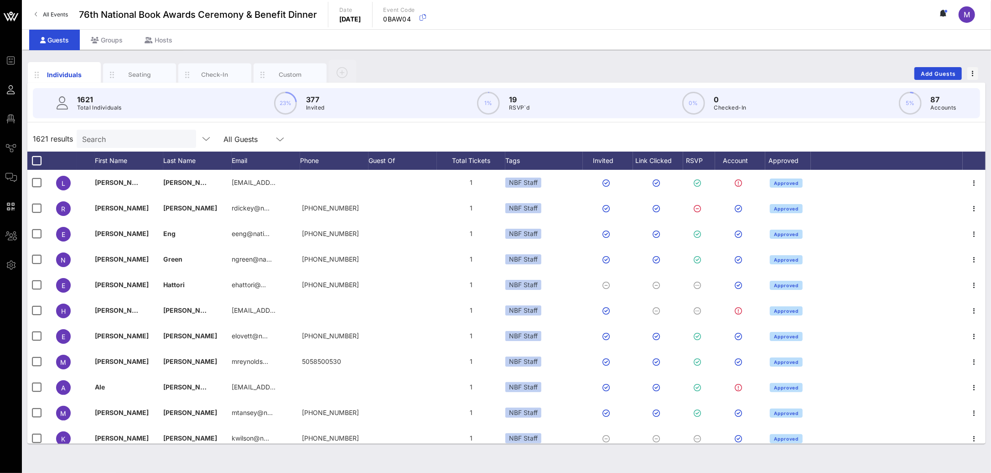
click at [140, 144] on input "Search" at bounding box center [135, 139] width 107 height 12
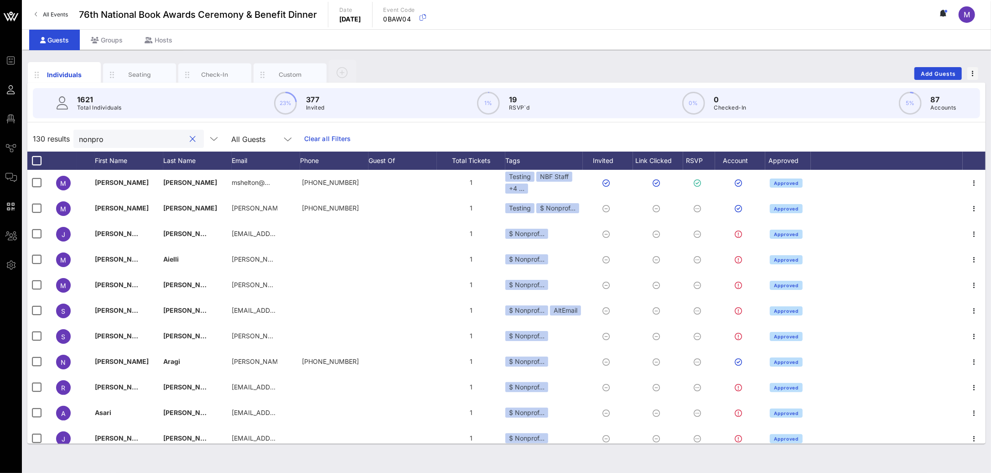
type input "nonpro"
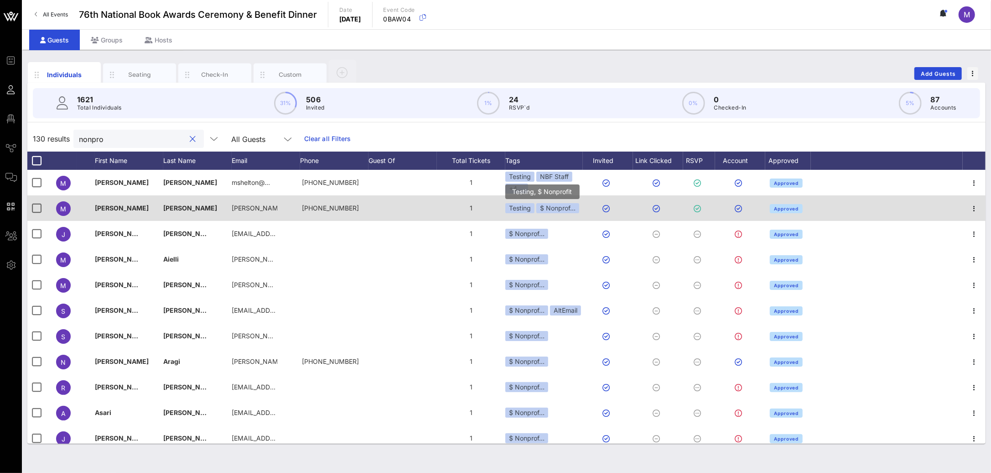
click at [576, 206] on div "$ Nonprof…" at bounding box center [557, 208] width 43 height 10
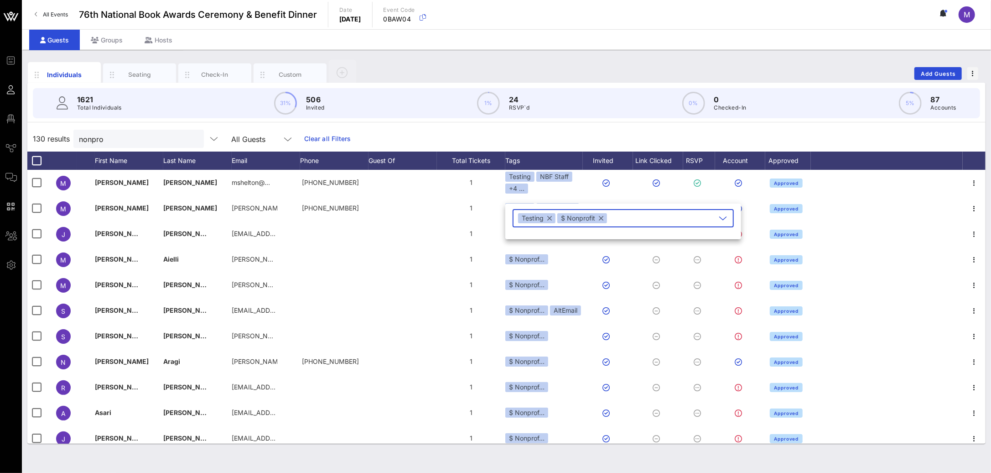
click at [603, 218] on button "button" at bounding box center [601, 218] width 5 height 10
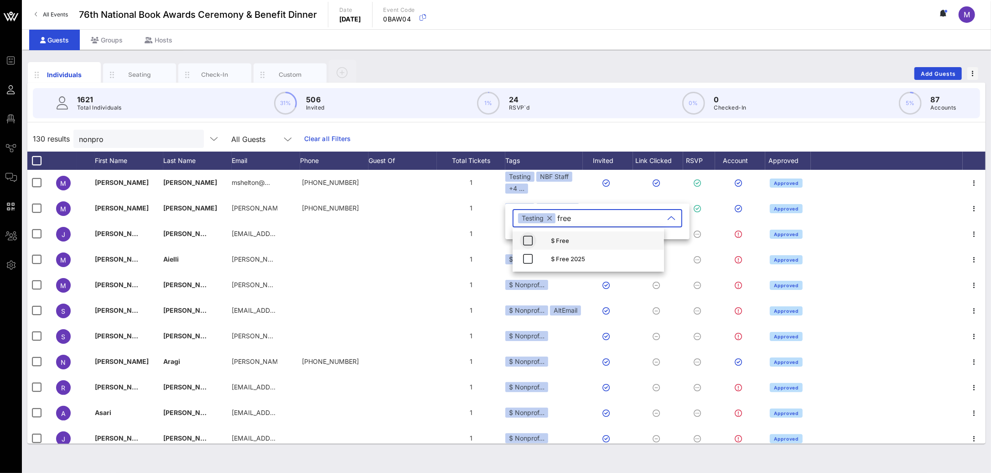
type input "free"
click at [531, 237] on icon "button" at bounding box center [528, 240] width 11 height 11
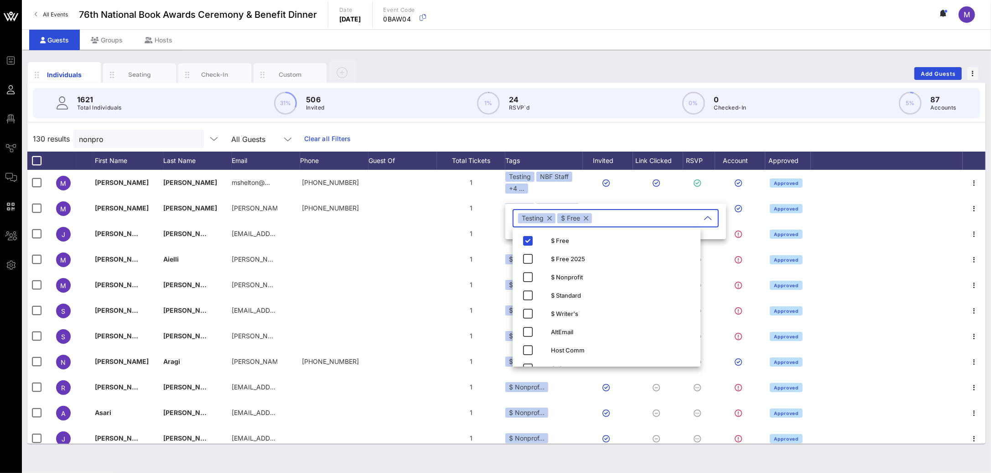
click at [557, 131] on div "130 results nonpro All Guests Clear all Filters" at bounding box center [506, 139] width 958 height 26
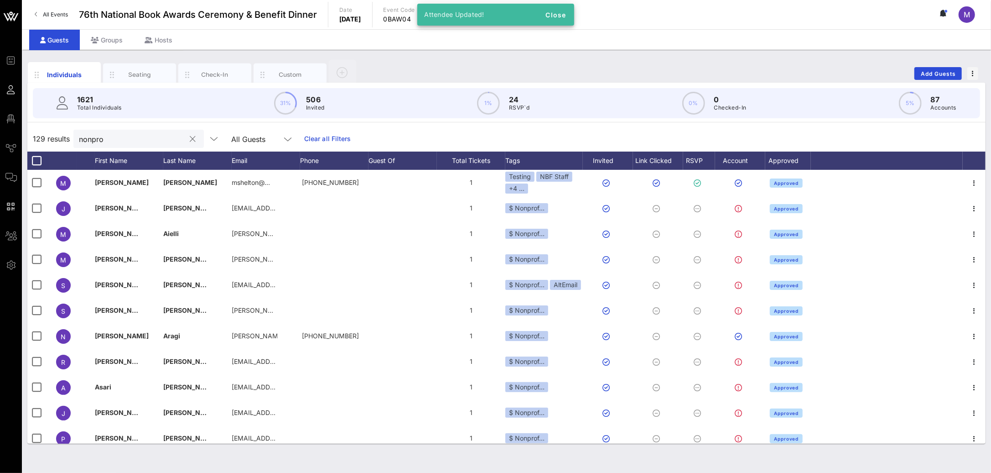
click at [129, 135] on input "nonpro" at bounding box center [132, 139] width 107 height 12
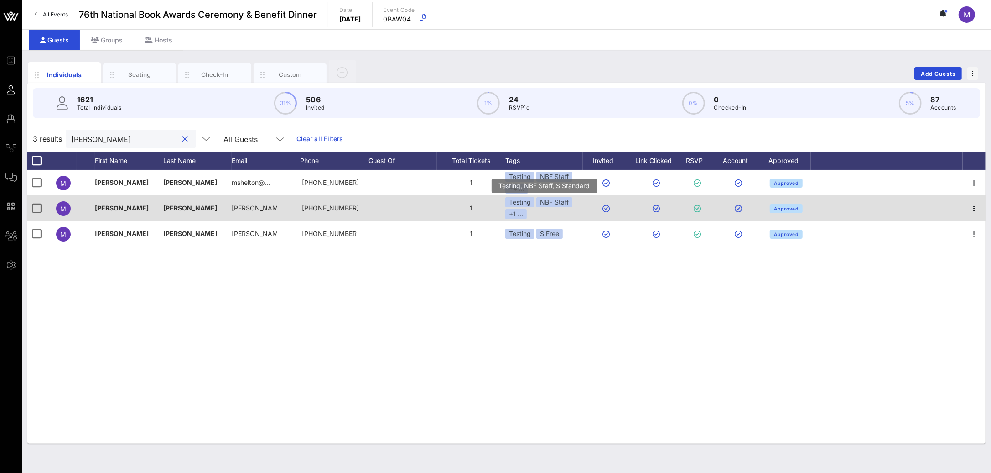
type input "madeleine"
click at [557, 213] on div "Testing NBF Staff +1 ..." at bounding box center [544, 208] width 78 height 22
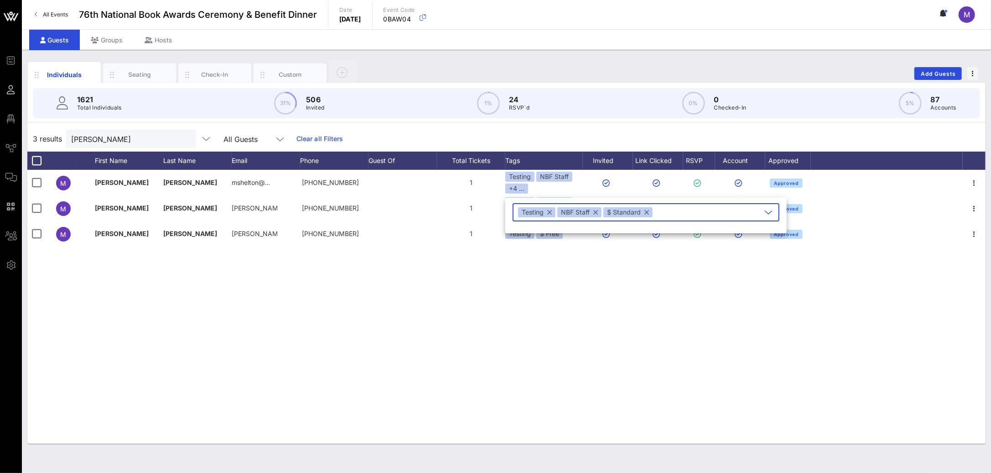
click at [647, 212] on button "button" at bounding box center [647, 212] width 5 height 10
type input "writer"
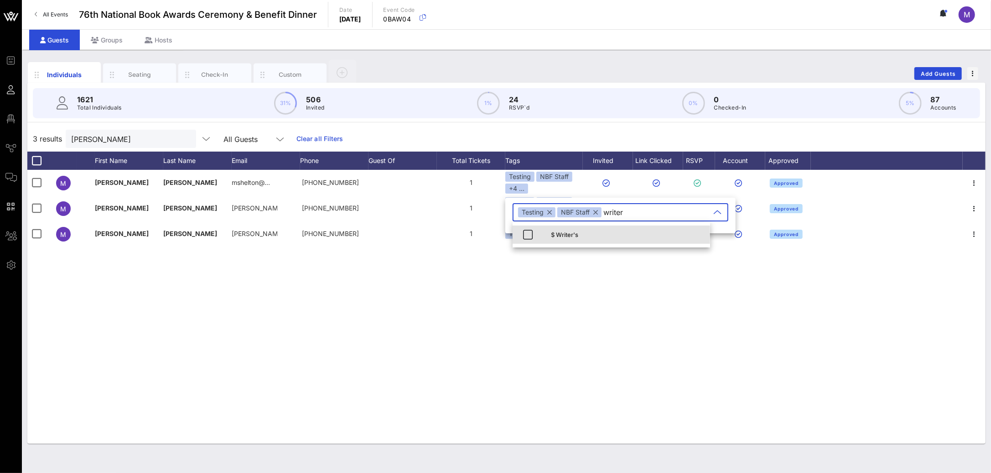
click at [558, 239] on div "$ Writer's" at bounding box center [627, 234] width 152 height 15
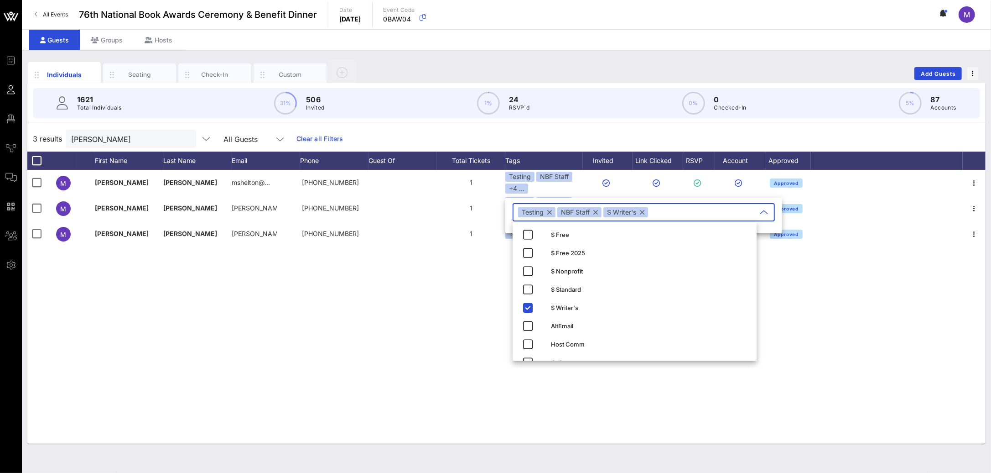
click at [419, 295] on div "M Madeleine Shelton mshelton@… +13107731004 1 Testing NBF Staff +4 ... Approved…" at bounding box center [506, 307] width 958 height 274
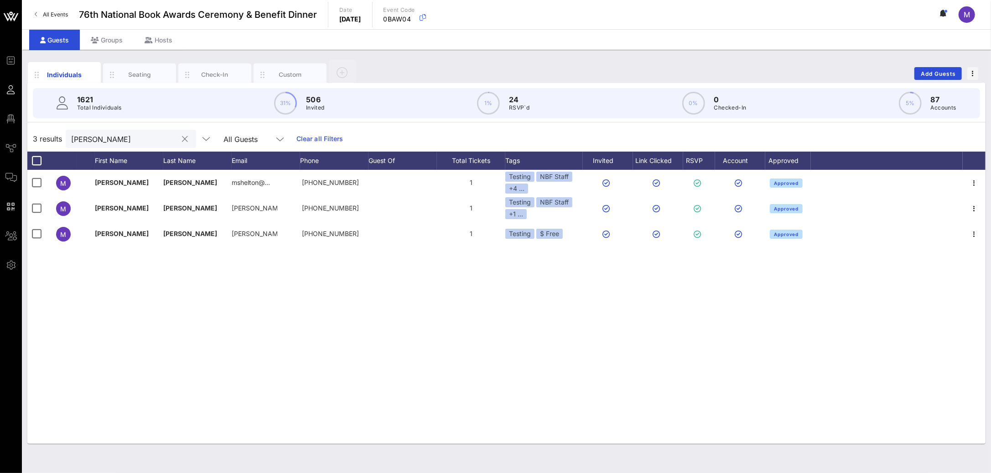
click at [182, 138] on button "clear icon" at bounding box center [185, 139] width 6 height 9
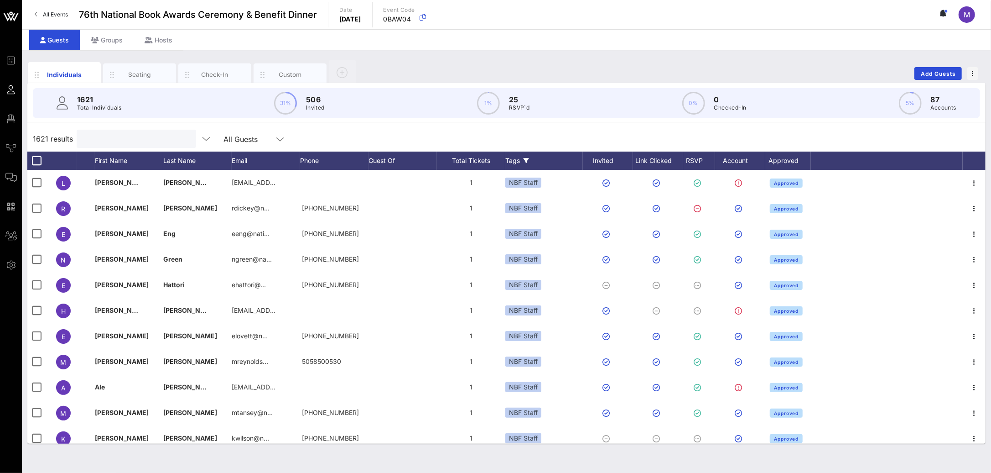
click at [522, 161] on div "Tags" at bounding box center [544, 160] width 78 height 18
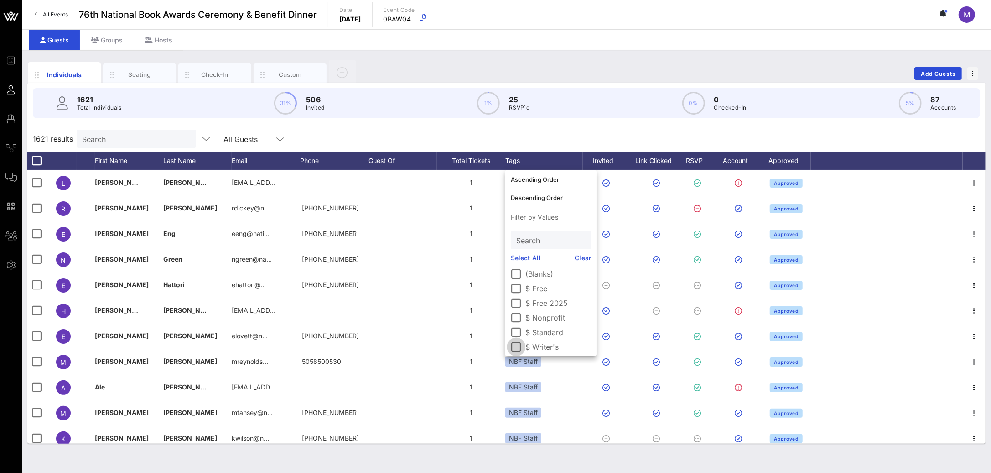
click at [519, 349] on div at bounding box center [517, 347] width 16 height 16
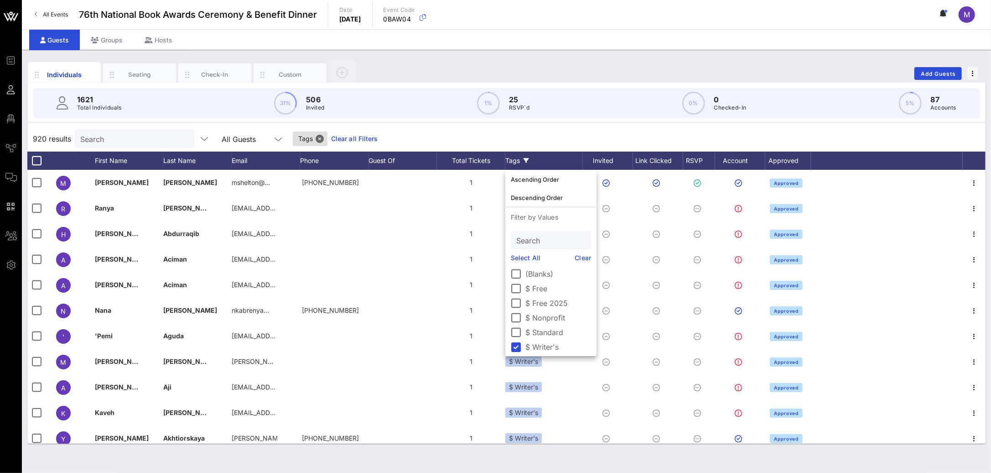
click at [504, 134] on div "920 results Search All Guests Tags Clear all Filters" at bounding box center [506, 139] width 958 height 26
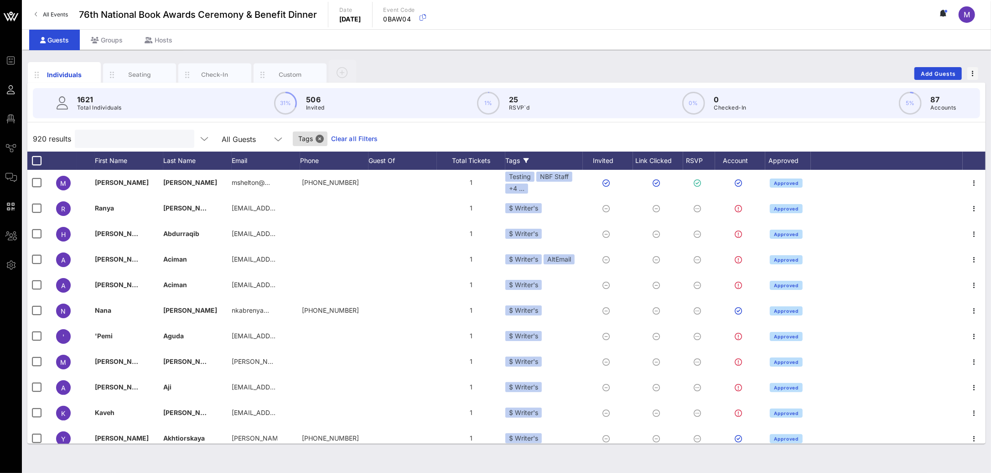
click at [111, 134] on input "text" at bounding box center [133, 139] width 107 height 12
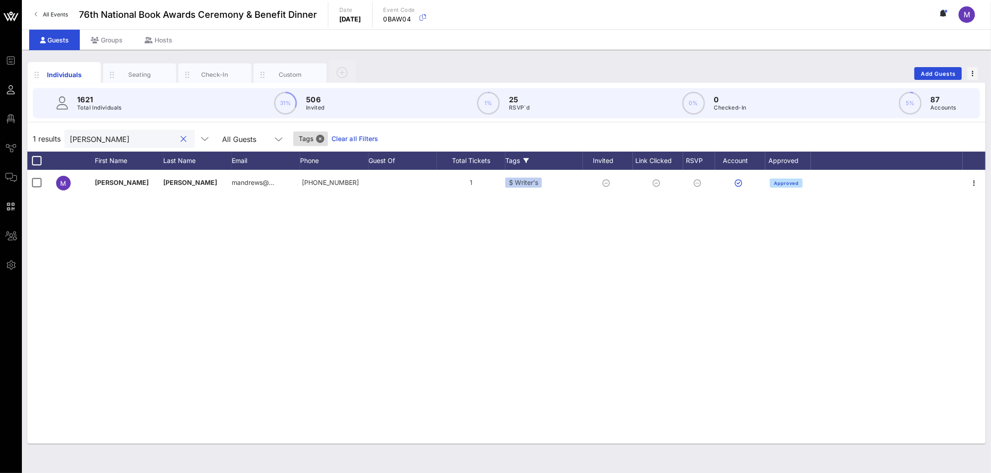
click at [94, 140] on input "meredith" at bounding box center [123, 139] width 107 height 12
paste input ".andrews@gmail.com"
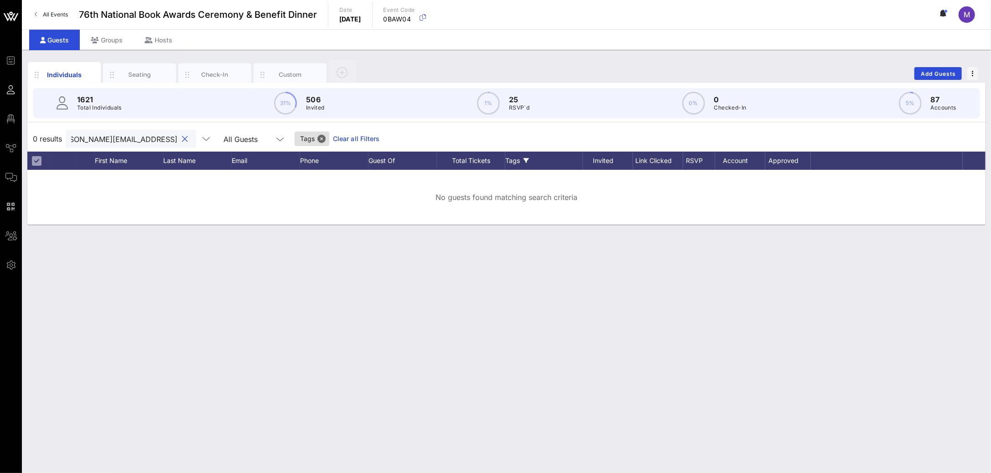
click at [118, 140] on input "meredith.andrews@gmail.com" at bounding box center [124, 139] width 107 height 12
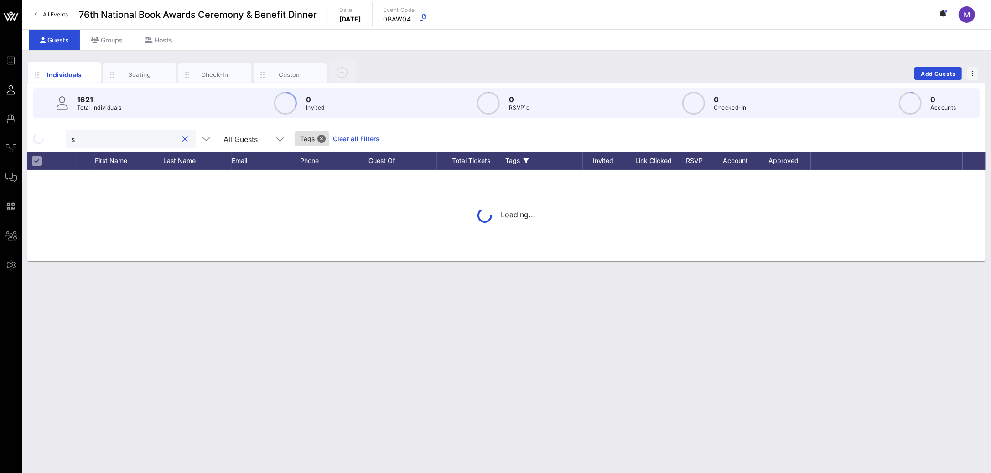
scroll to position [0, 0]
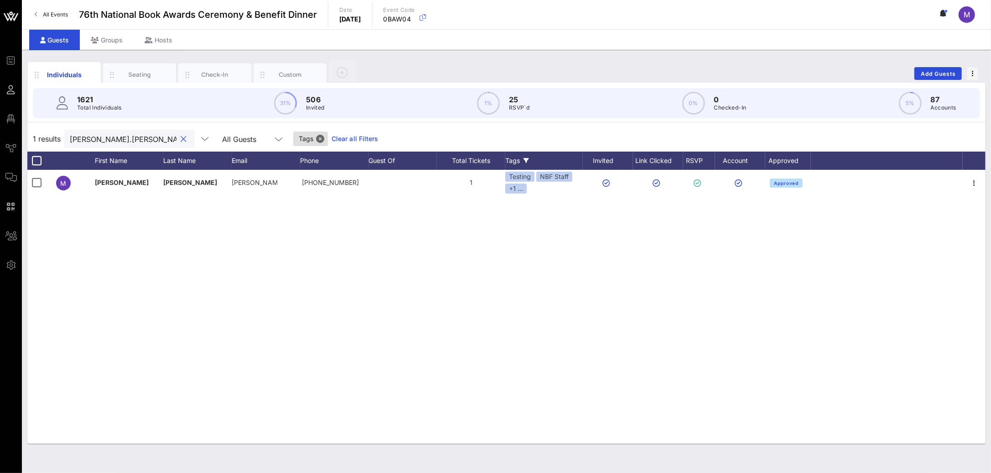
click at [130, 140] on input "shelton.madeleine" at bounding box center [123, 139] width 107 height 12
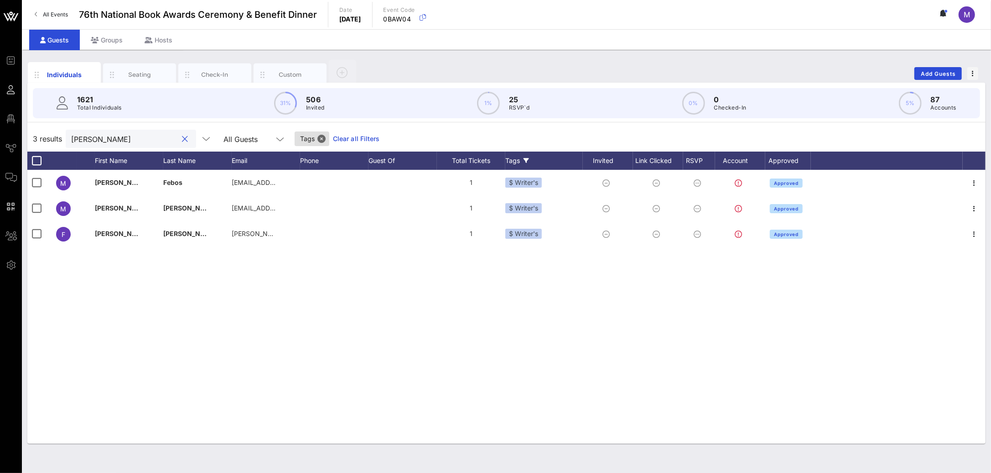
click at [527, 156] on div "Tags" at bounding box center [544, 160] width 78 height 18
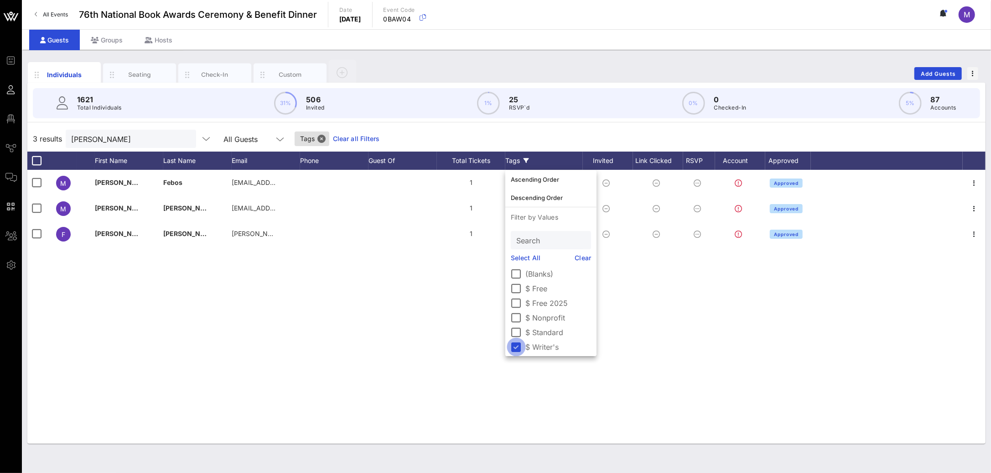
click at [520, 349] on div at bounding box center [517, 347] width 16 height 16
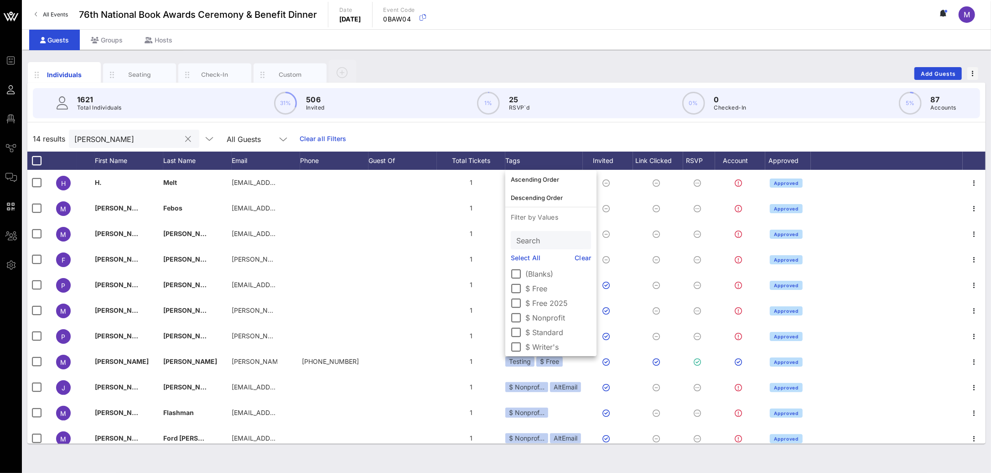
click at [134, 142] on input "mel" at bounding box center [127, 139] width 107 height 12
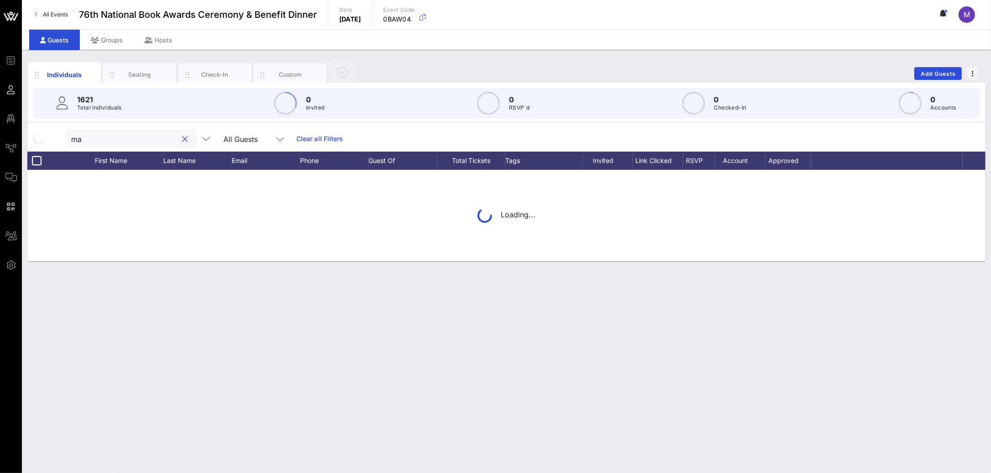
type input "m"
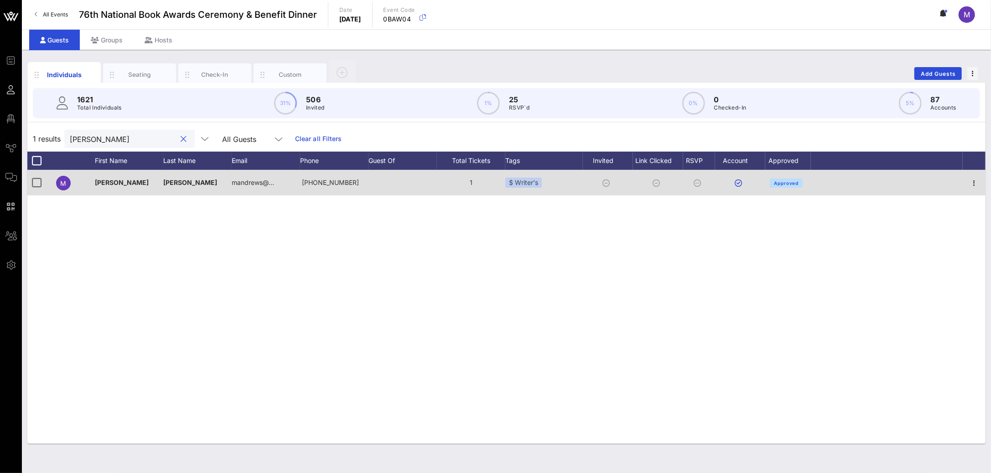
type input "meredith andrews"
click at [187, 182] on span "Andrews" at bounding box center [190, 182] width 54 height 8
click at [976, 185] on icon "button" at bounding box center [974, 182] width 11 height 11
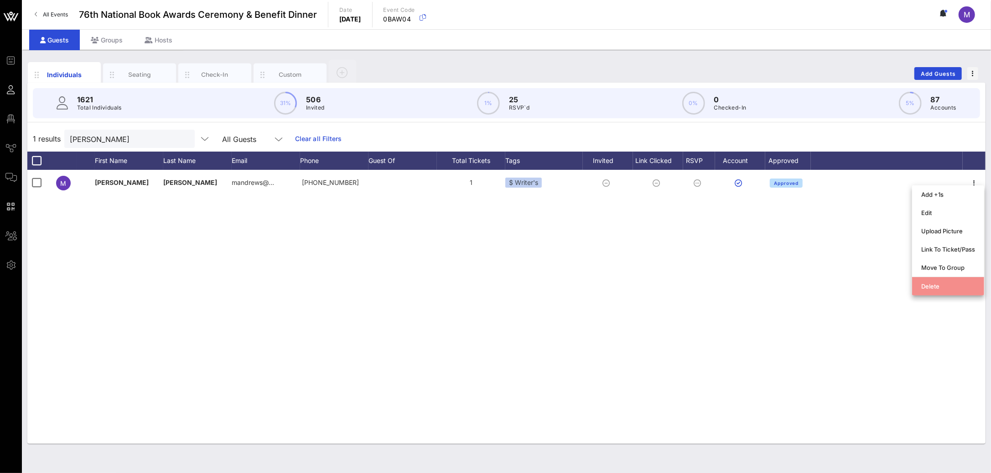
click at [954, 287] on div "Delete" at bounding box center [948, 285] width 54 height 7
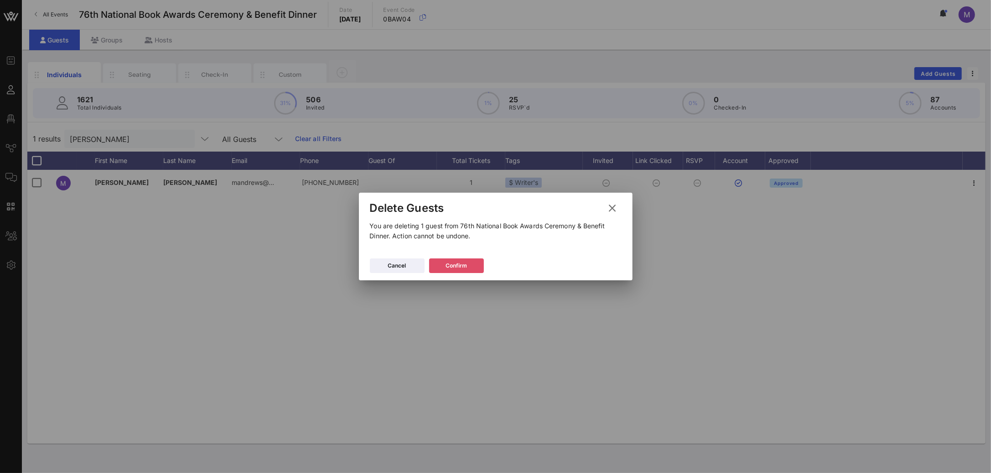
click at [458, 264] on icon at bounding box center [456, 265] width 6 height 5
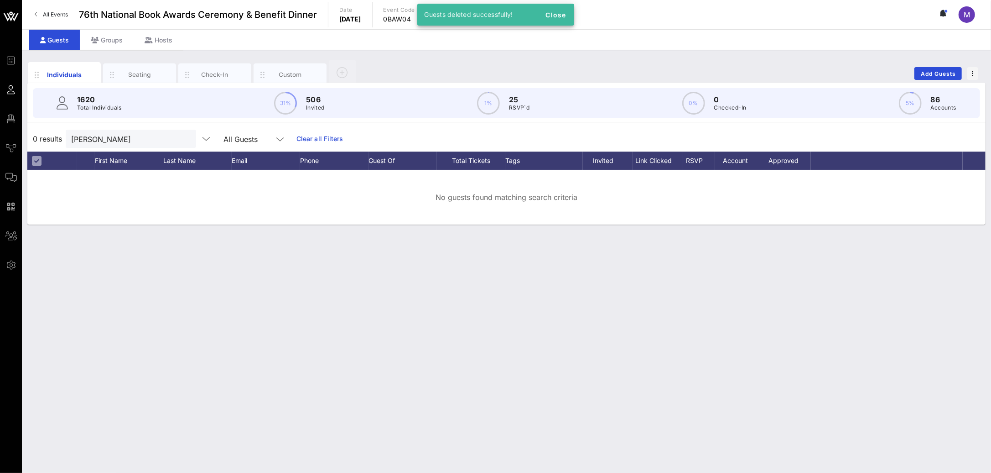
click at [33, 161] on div at bounding box center [36, 160] width 11 height 11
click at [475, 142] on div "0 results meredith andrews All Guests Clear all Filters" at bounding box center [506, 139] width 958 height 26
click at [182, 138] on button "clear icon" at bounding box center [185, 139] width 6 height 9
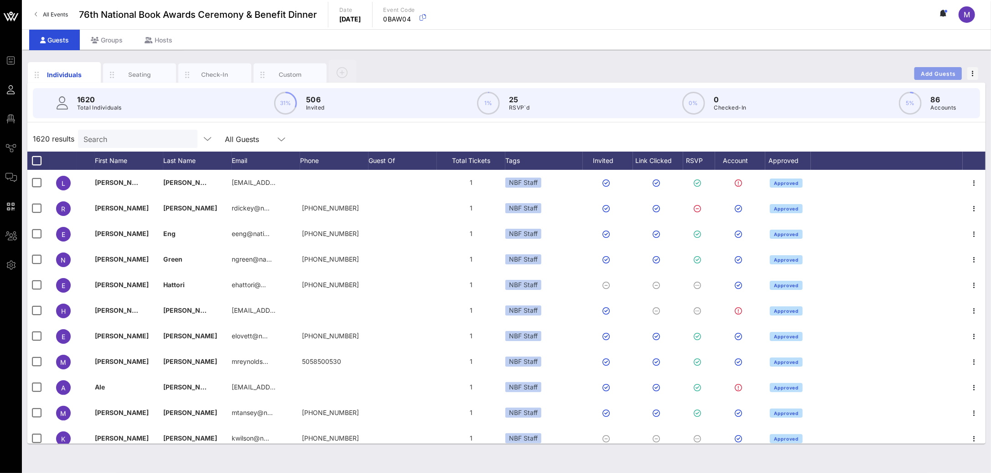
click at [953, 76] on span "Add Guests" at bounding box center [939, 73] width 36 height 7
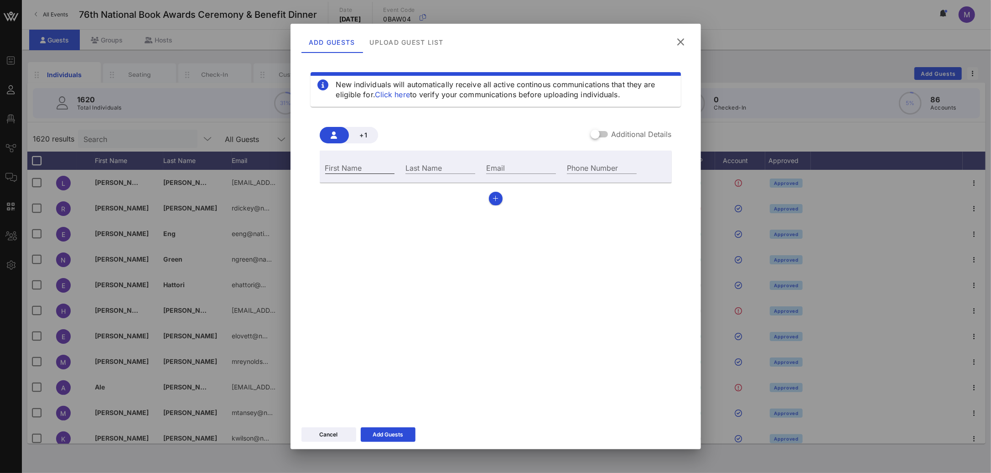
click at [377, 163] on input "First Name" at bounding box center [360, 167] width 70 height 12
type input "Meredith"
type input "Andrews"
click at [498, 168] on div "Email" at bounding box center [521, 167] width 70 height 12
paste input "meredith.andrews@gmail.com"
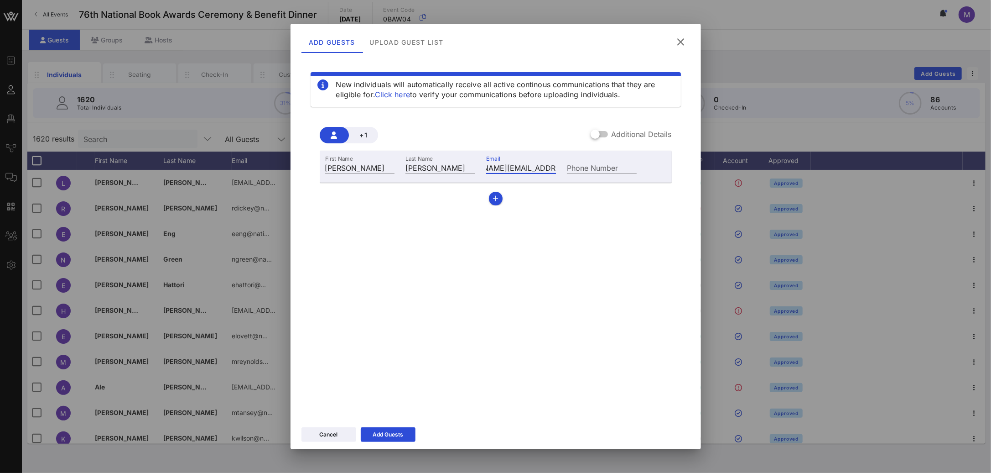
scroll to position [0, 37]
type input "meredith.andrews@gmail.com"
click at [391, 439] on button "Add Guests" at bounding box center [388, 434] width 55 height 15
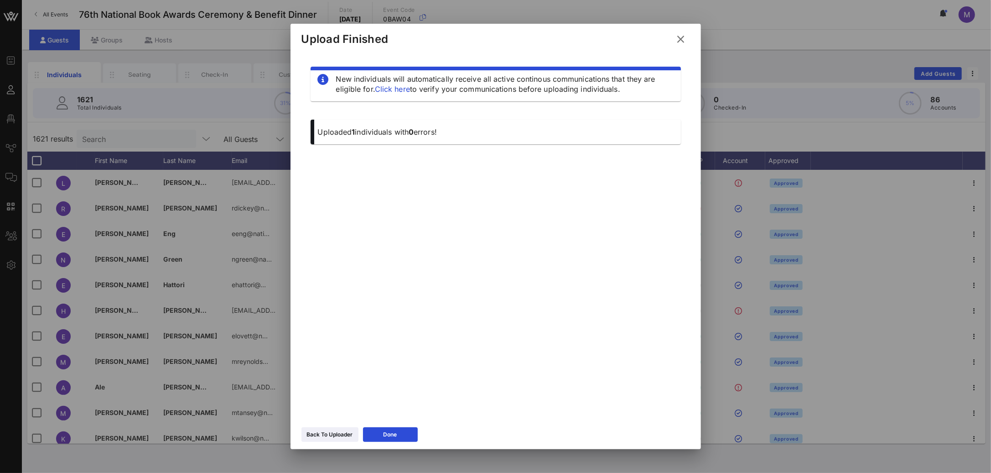
click at [676, 37] on icon at bounding box center [681, 39] width 12 height 11
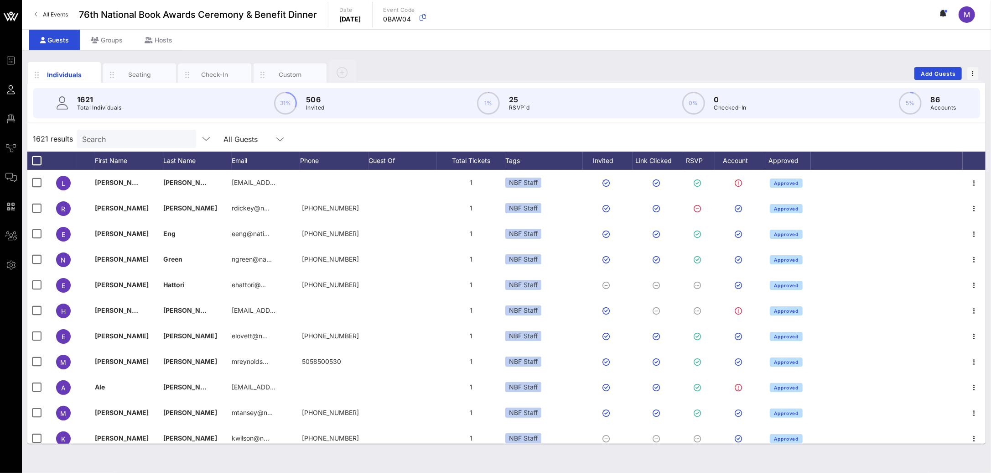
click at [127, 138] on input "Search" at bounding box center [135, 139] width 107 height 12
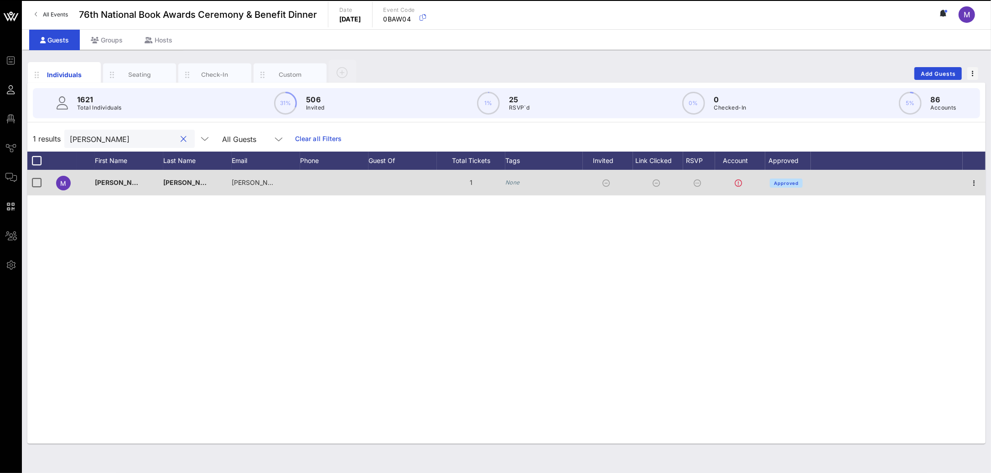
type input "meredith"
click at [515, 183] on icon "None" at bounding box center [512, 182] width 15 height 7
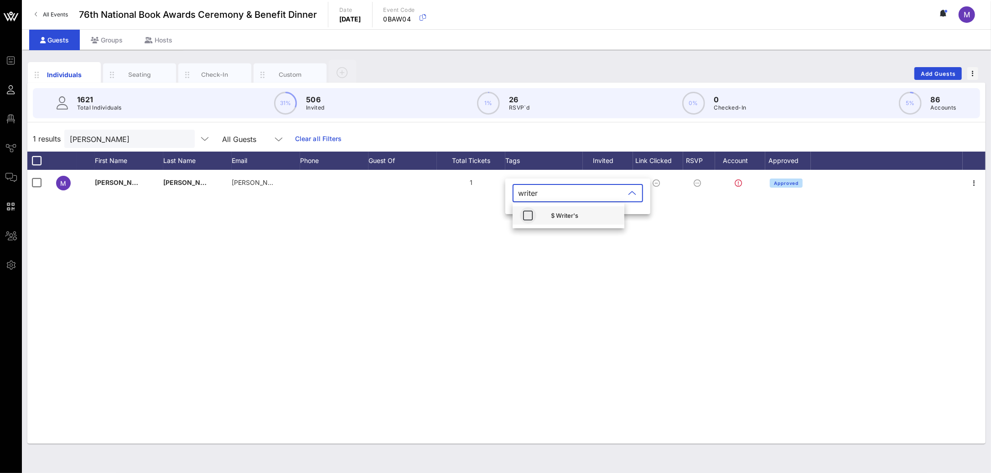
type input "writer"
click at [526, 216] on icon "button" at bounding box center [528, 215] width 11 height 11
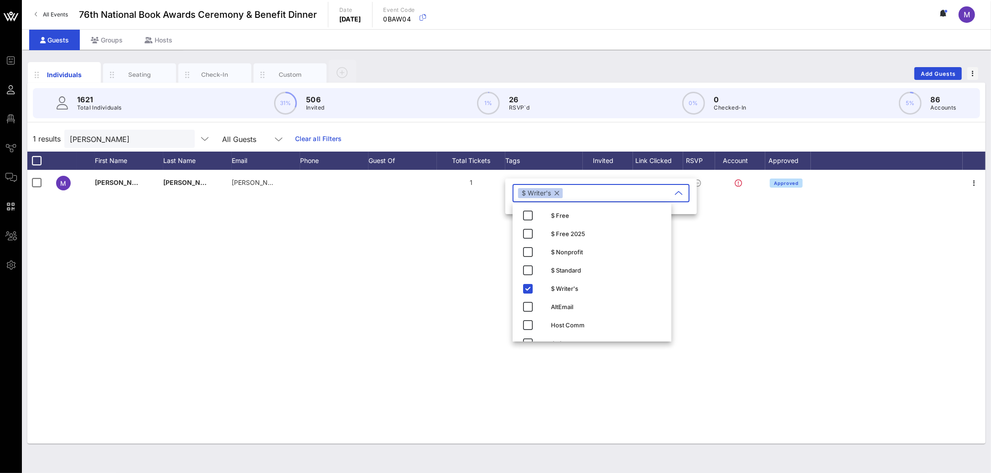
click at [390, 255] on div "M Meredith Andrews meredith.andrews@gmail.com 1 None Approved" at bounding box center [506, 307] width 958 height 274
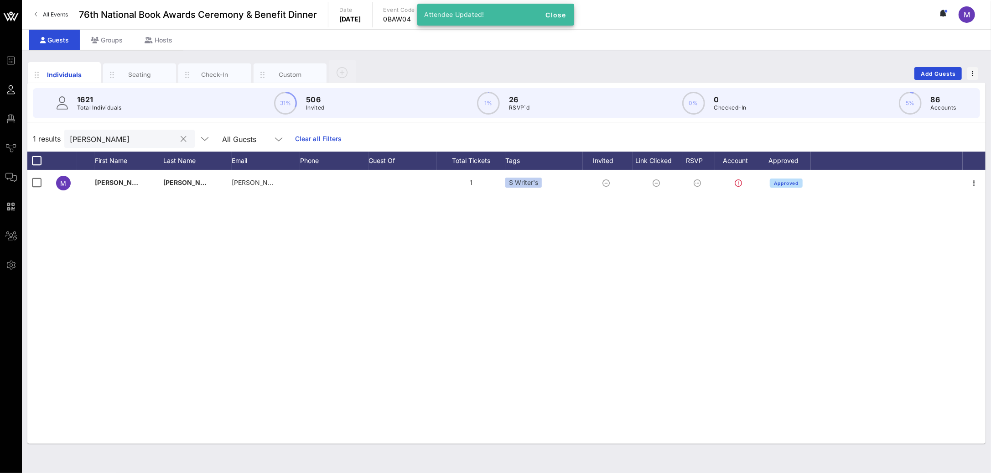
click at [134, 138] on input "meredith" at bounding box center [123, 139] width 107 height 12
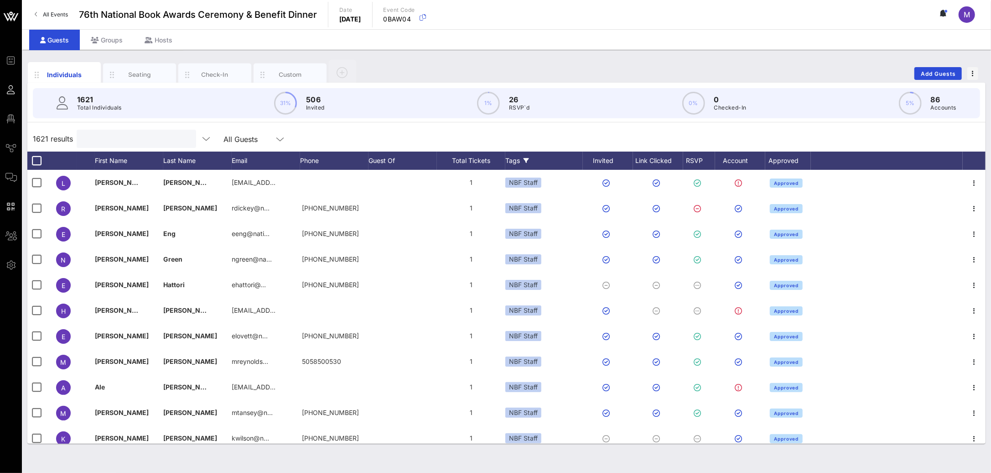
click at [520, 155] on div "Tags" at bounding box center [544, 160] width 78 height 18
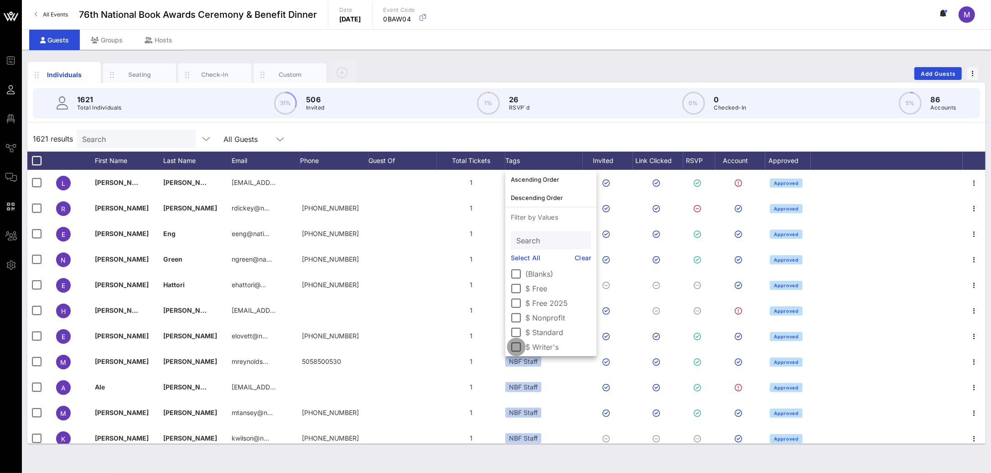
click at [513, 345] on div at bounding box center [517, 347] width 16 height 16
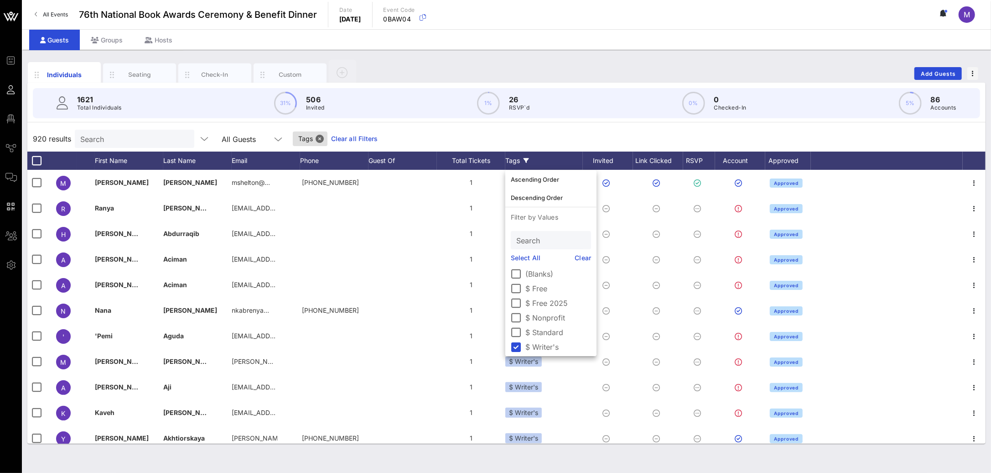
click at [555, 118] on div "1621 Total Individuals 31% 506 Invited 1% 26 RSVP`d 0% 0 Checked-In 5% 86 Accou…" at bounding box center [506, 103] width 947 height 30
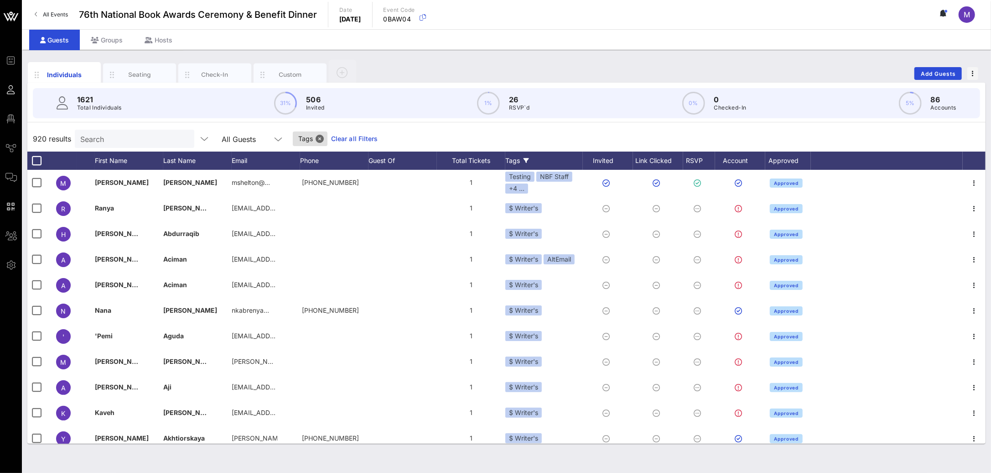
click at [142, 143] on input "Search" at bounding box center [133, 139] width 107 height 12
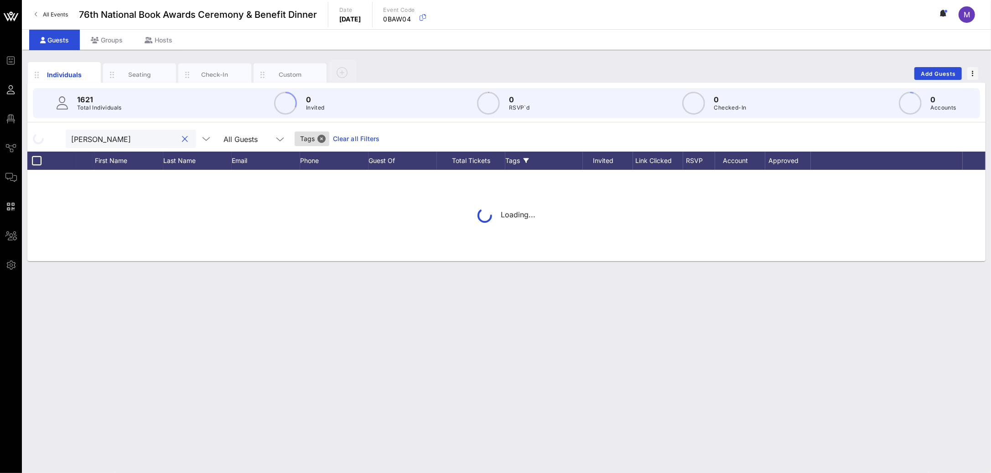
type input "madeleine"
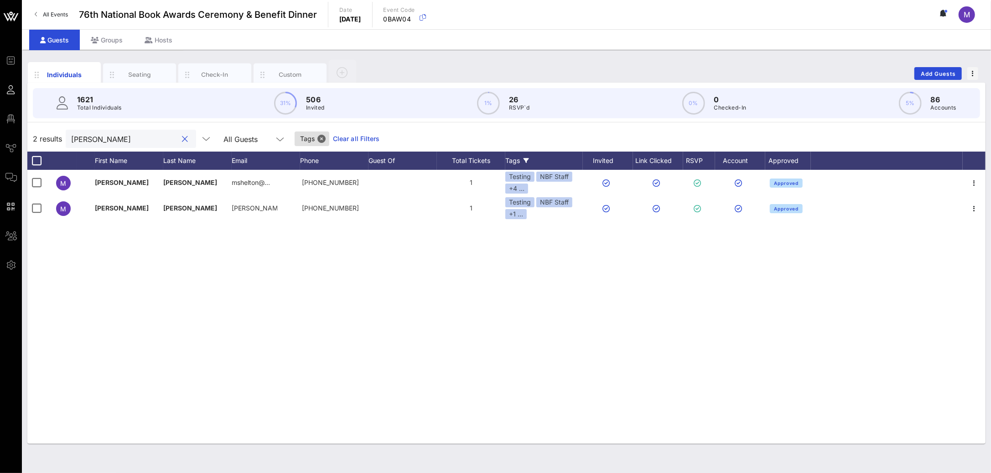
click at [182, 138] on button "clear icon" at bounding box center [185, 139] width 6 height 9
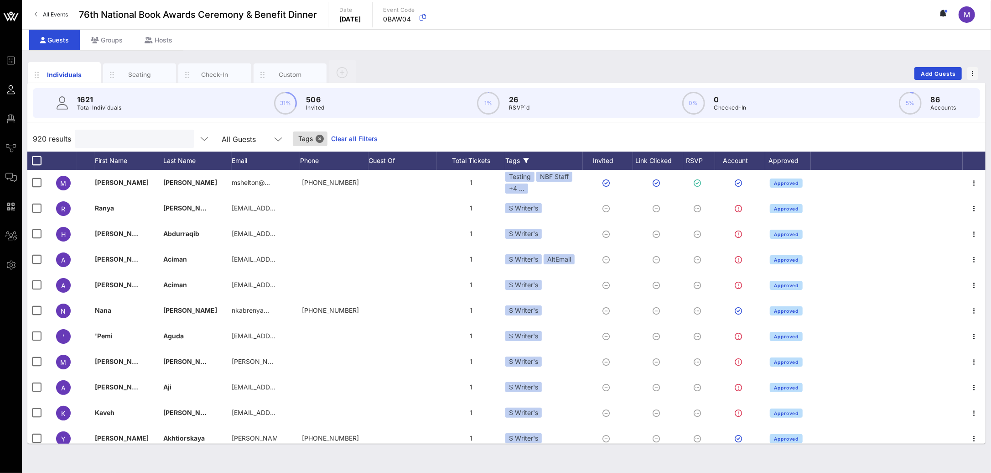
type input "w"
click at [529, 161] on icon at bounding box center [526, 160] width 5 height 5
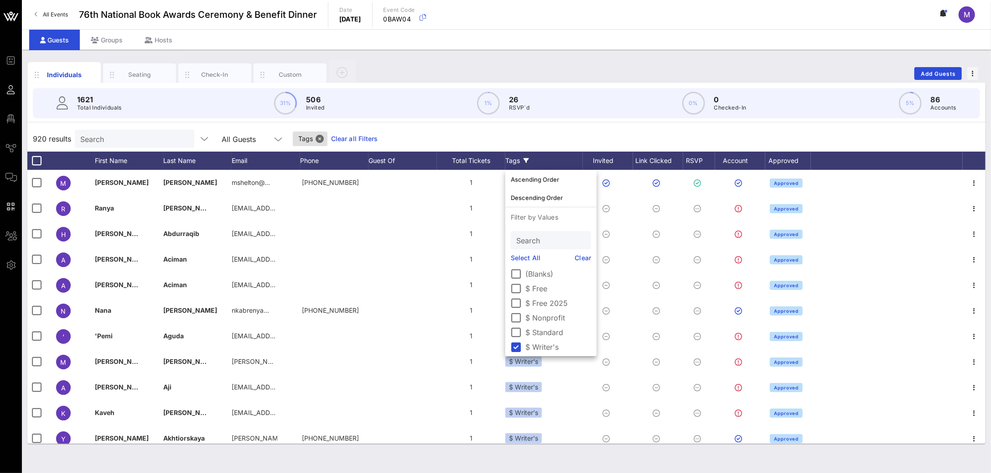
click at [467, 143] on div "920 results Search All Guests Tags Clear all Filters" at bounding box center [506, 139] width 958 height 26
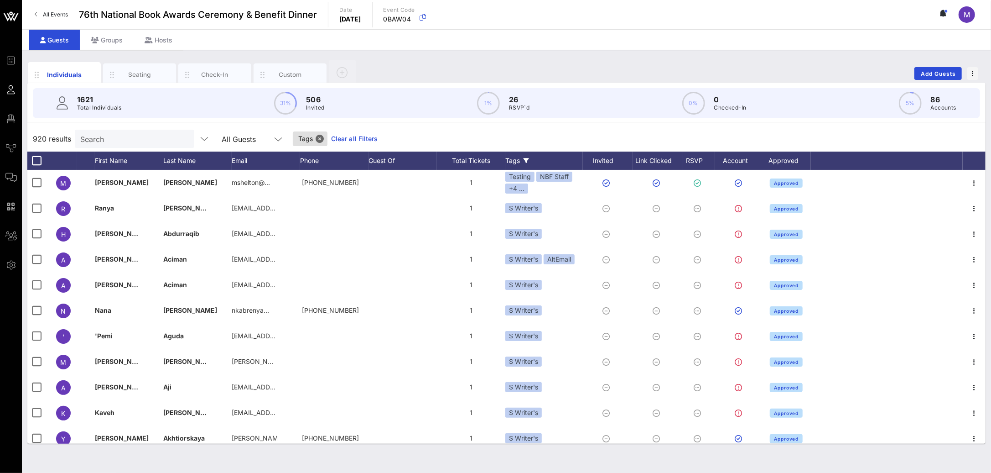
click at [157, 138] on input "Search" at bounding box center [133, 139] width 107 height 12
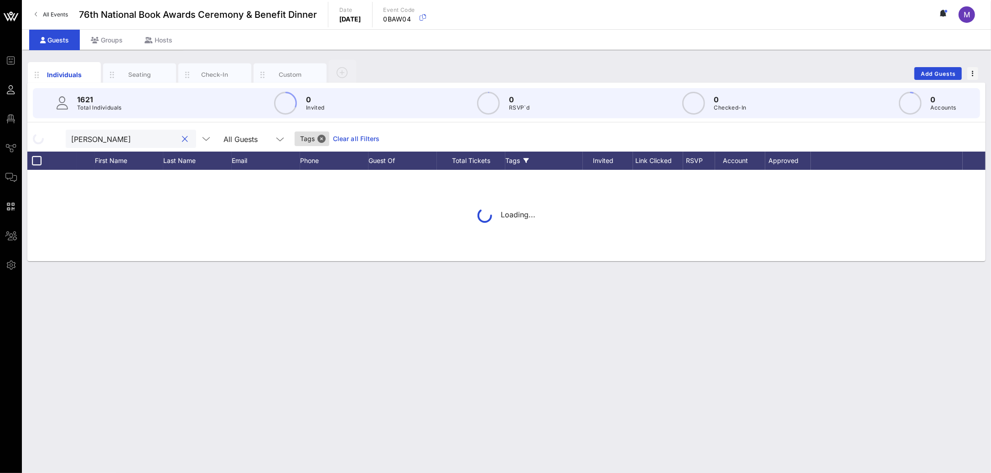
type input "madeleine"
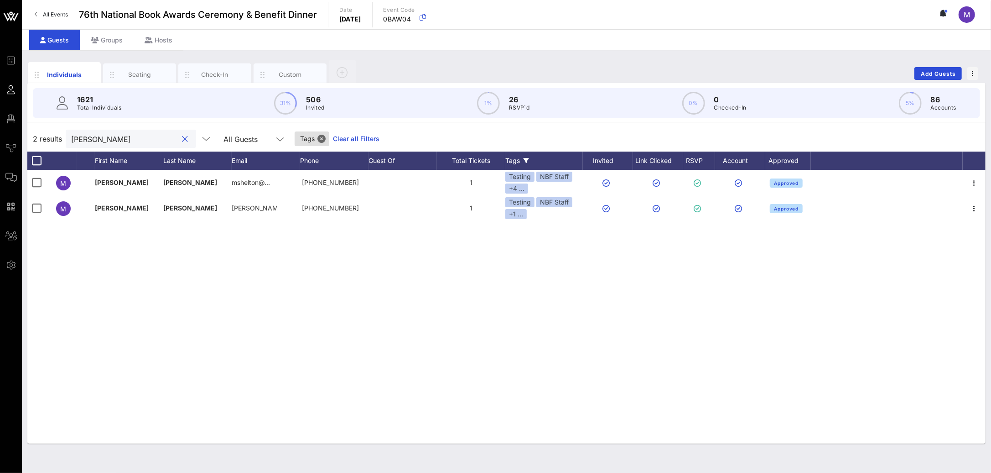
click at [182, 139] on button "clear icon" at bounding box center [185, 139] width 6 height 9
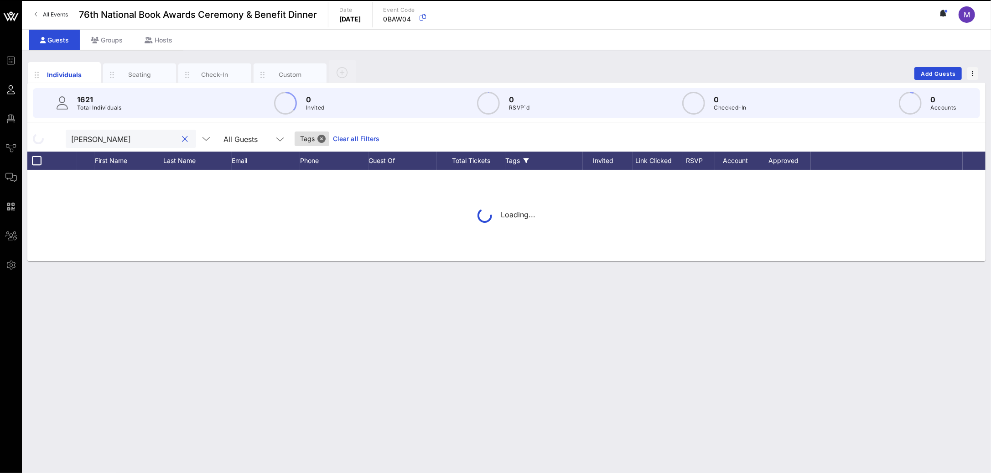
type input "madeleine"
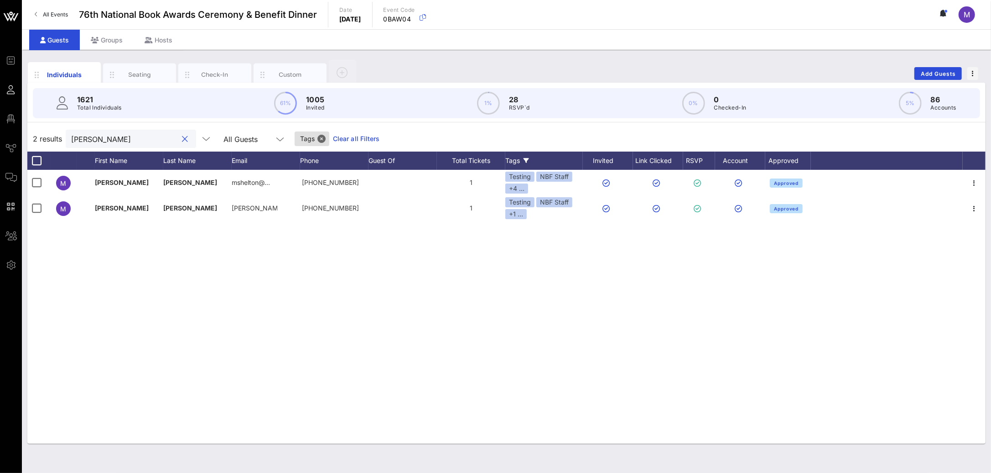
click at [182, 139] on button "clear icon" at bounding box center [185, 139] width 6 height 9
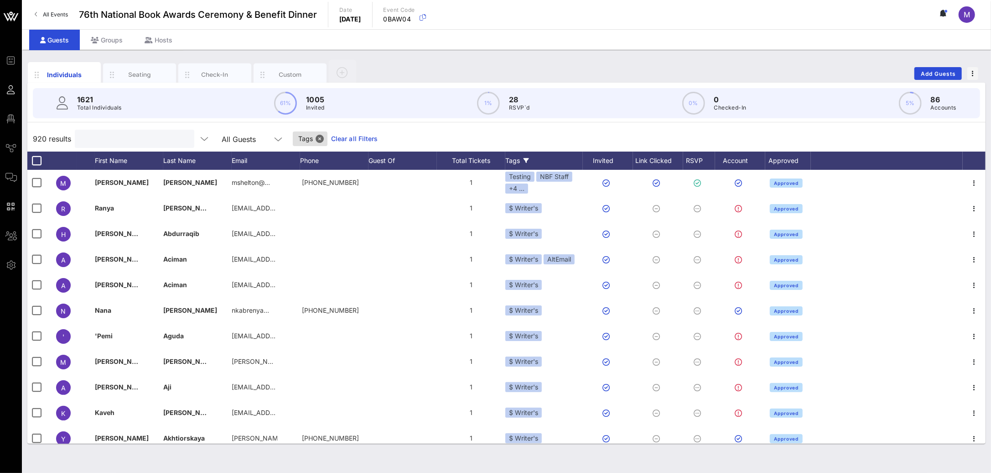
click at [530, 156] on div "Tags" at bounding box center [544, 160] width 78 height 18
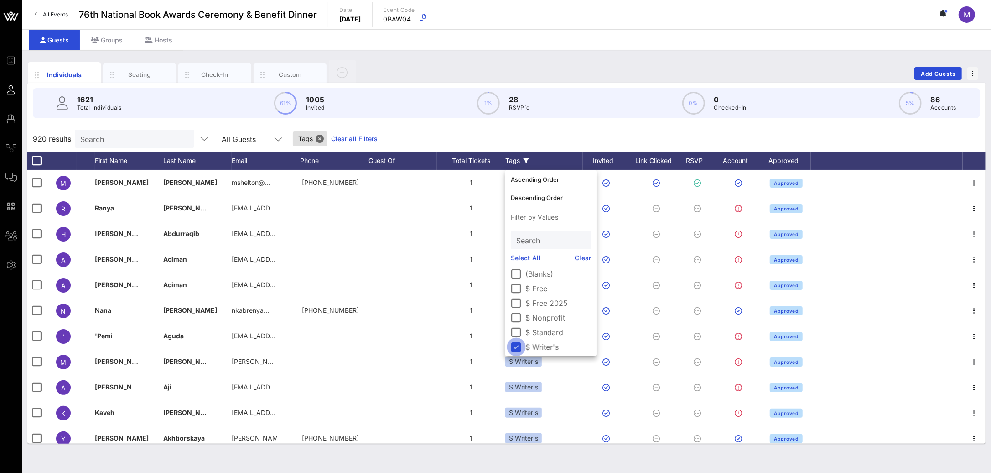
click at [517, 348] on div at bounding box center [517, 347] width 16 height 16
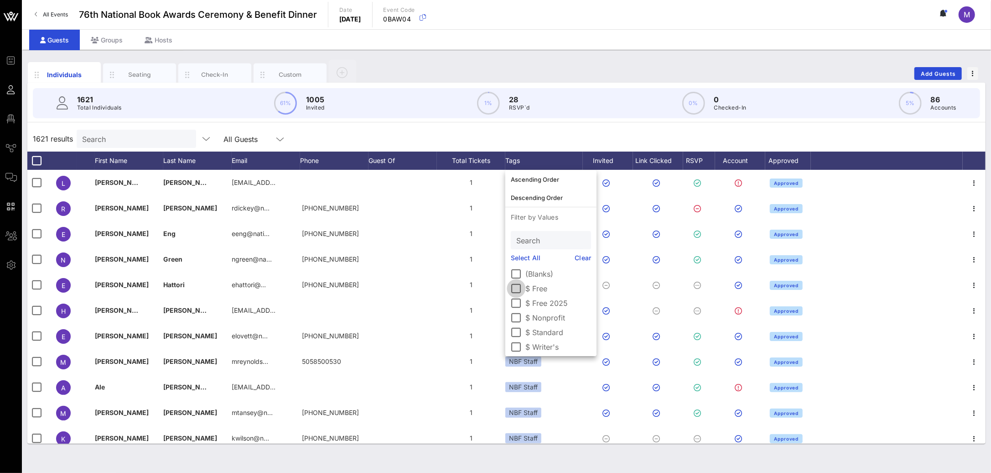
click at [518, 289] on div at bounding box center [517, 289] width 16 height 16
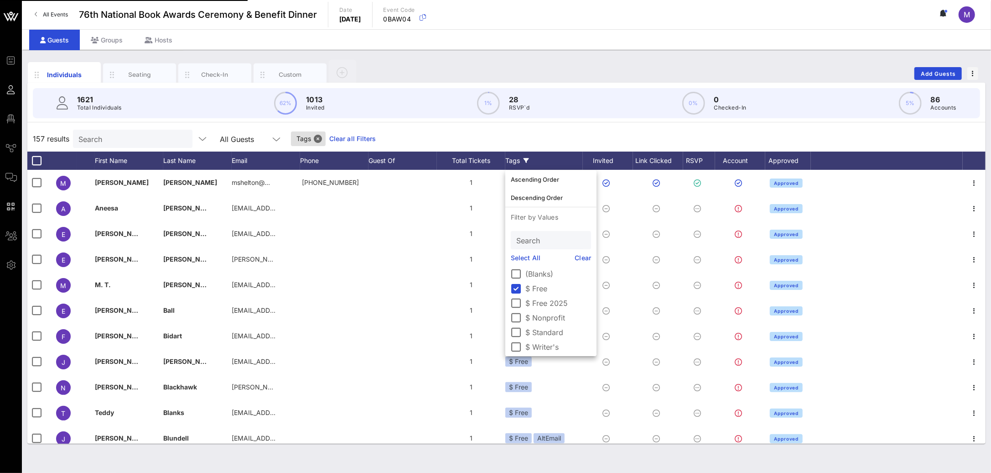
click at [471, 136] on div "157 results Search All Guests Tags Clear all Filters" at bounding box center [506, 139] width 958 height 26
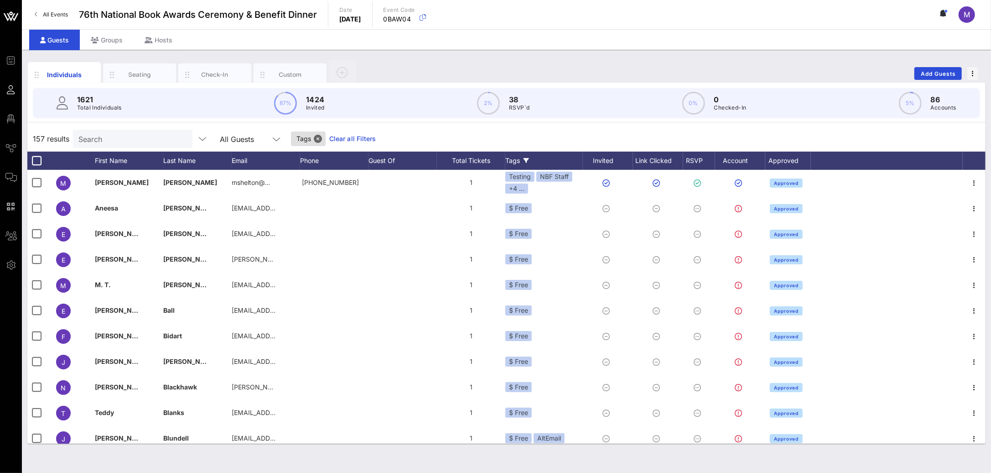
click at [511, 161] on div "Tags" at bounding box center [544, 160] width 78 height 18
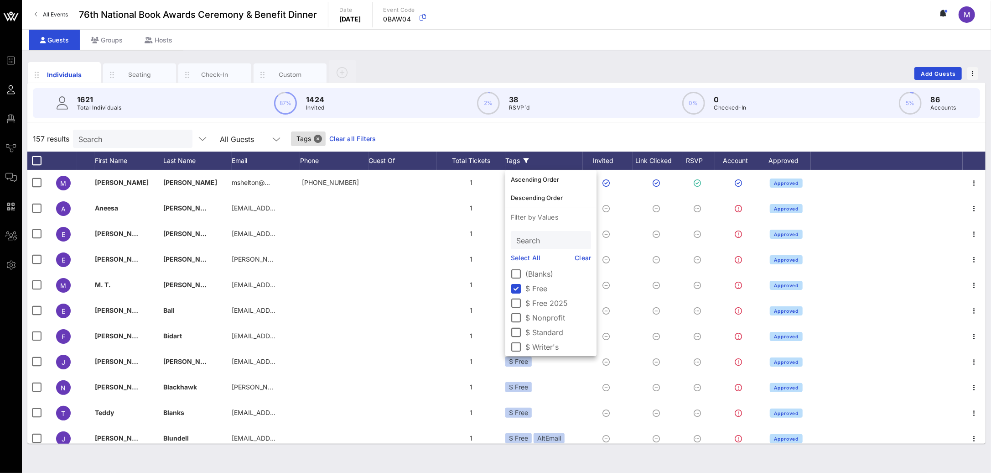
click at [558, 130] on div "157 results Search All Guests Tags Clear all Filters" at bounding box center [506, 139] width 958 height 26
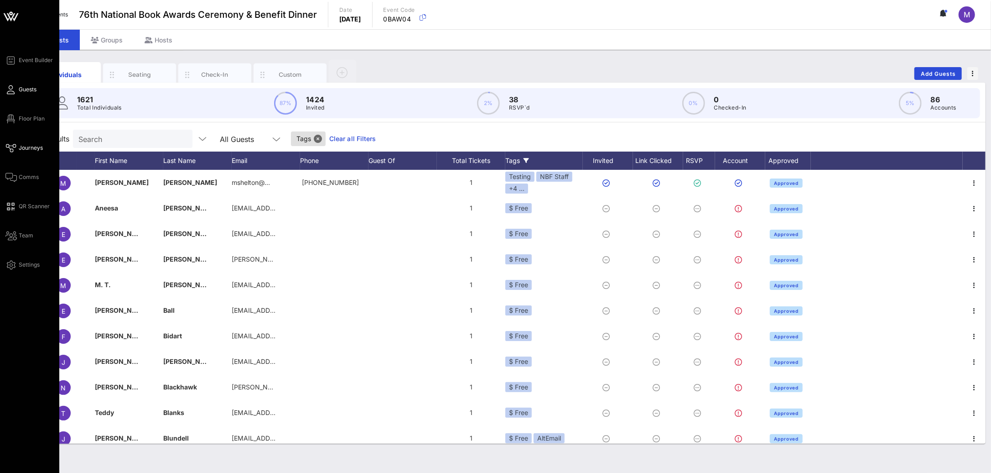
click at [24, 144] on span "Journeys" at bounding box center [31, 148] width 24 height 8
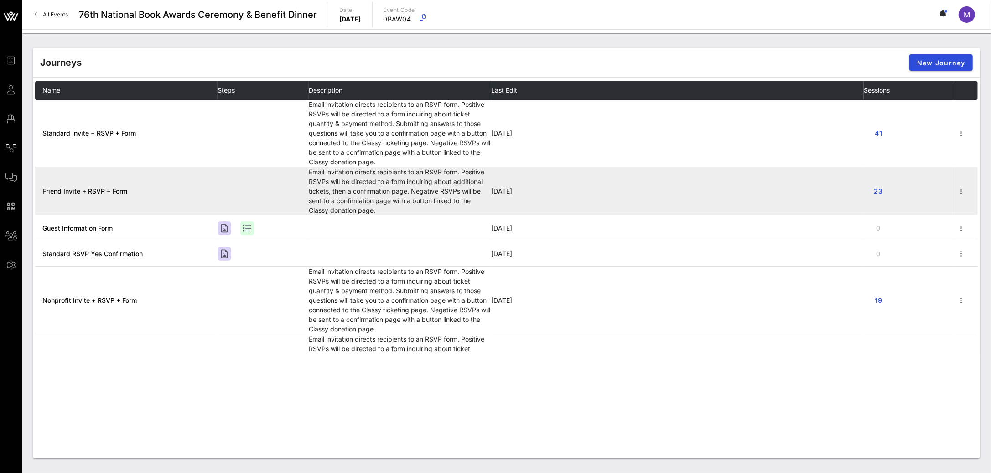
click at [117, 190] on span "Friend Invite + RSVP + Form" at bounding box center [84, 191] width 85 height 8
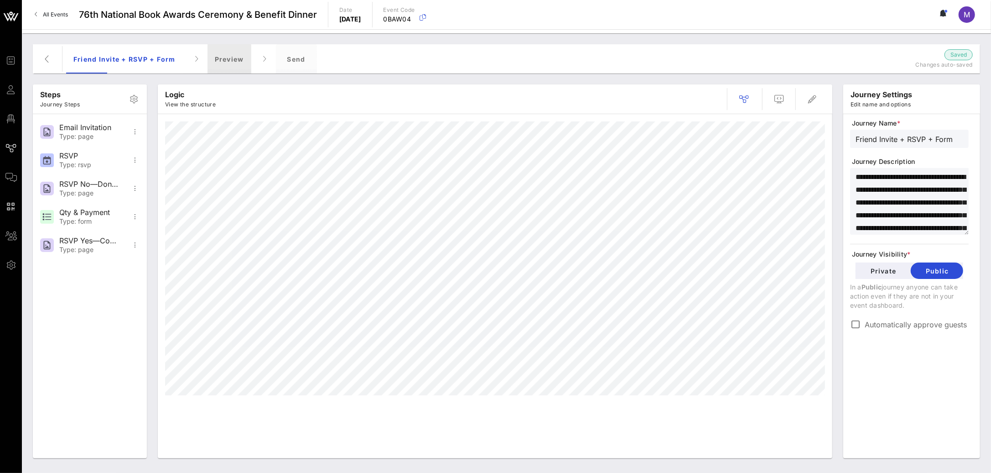
click at [227, 52] on div "Preview" at bounding box center [230, 58] width 44 height 29
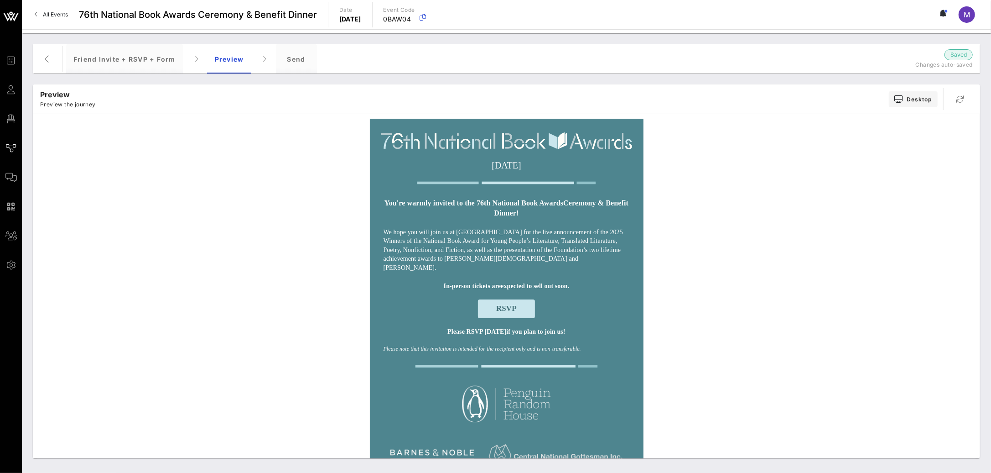
click at [497, 304] on span "RSVP" at bounding box center [506, 308] width 21 height 9
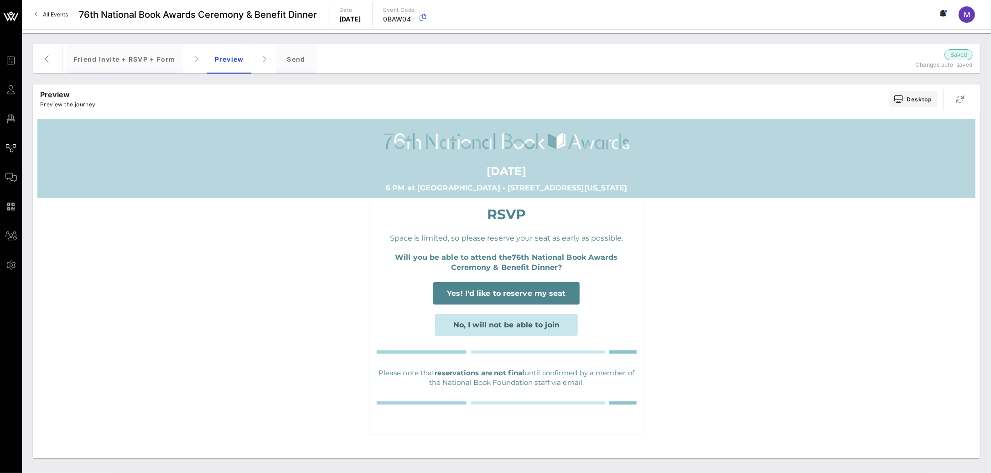
click at [536, 292] on span "Yes! I'd like to reserve my seat" at bounding box center [506, 293] width 119 height 9
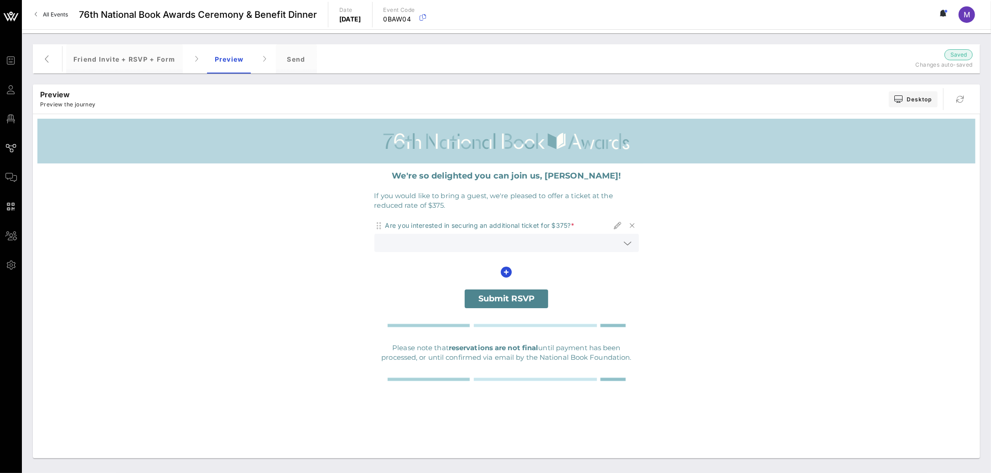
click at [628, 244] on icon at bounding box center [628, 243] width 8 height 11
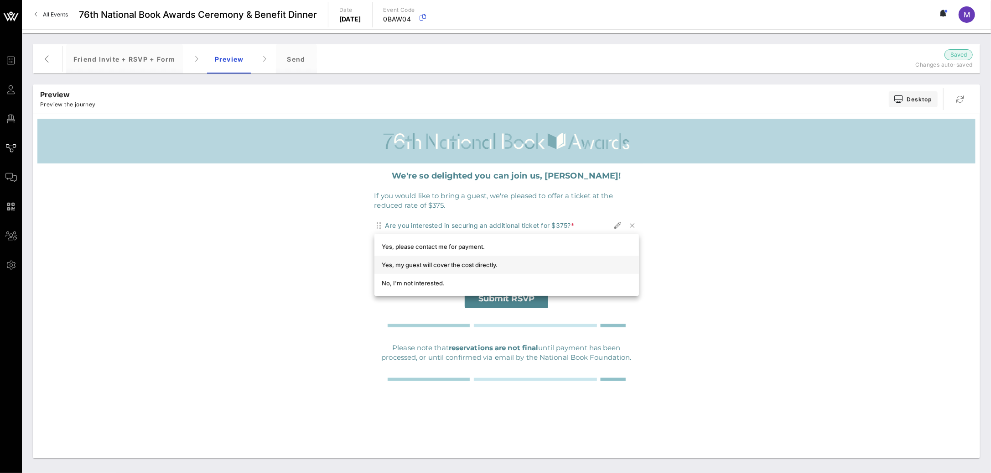
click at [530, 270] on div "Yes, my guest will cover the cost directly." at bounding box center [507, 264] width 250 height 15
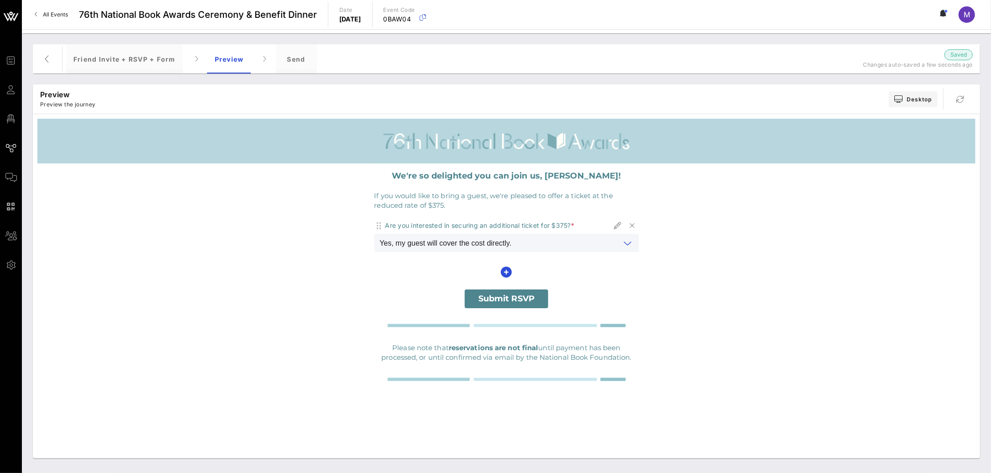
click at [523, 299] on span "Submit RSVP" at bounding box center [507, 298] width 56 height 10
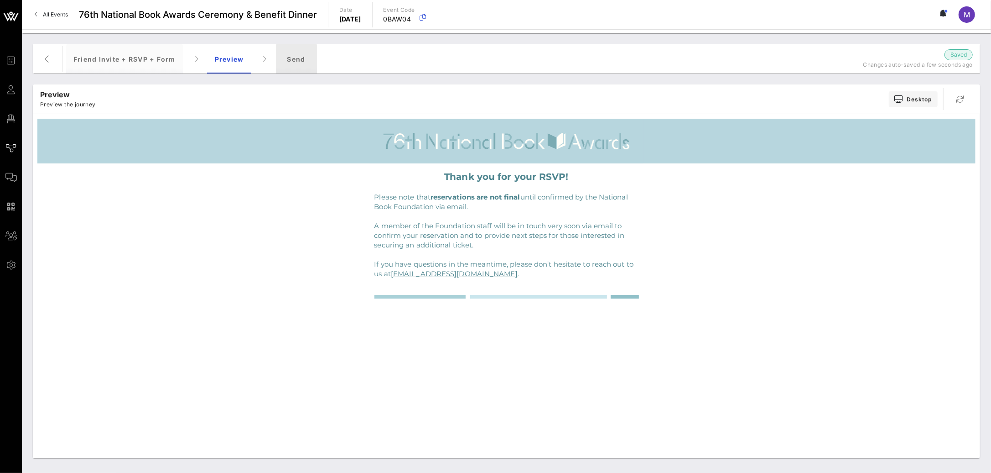
click at [288, 59] on div "Send" at bounding box center [296, 58] width 41 height 29
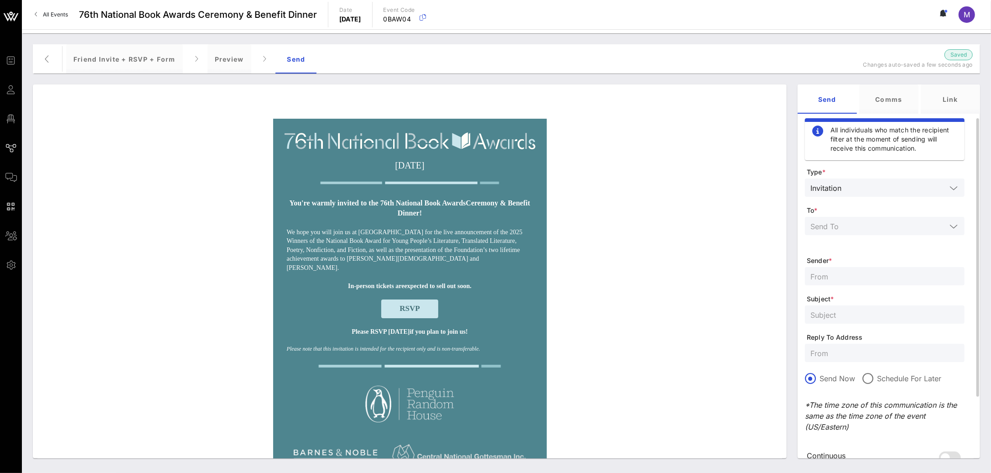
click at [891, 219] on div at bounding box center [885, 226] width 149 height 18
click at [875, 297] on div "Selected Tags" at bounding box center [884, 302] width 145 height 15
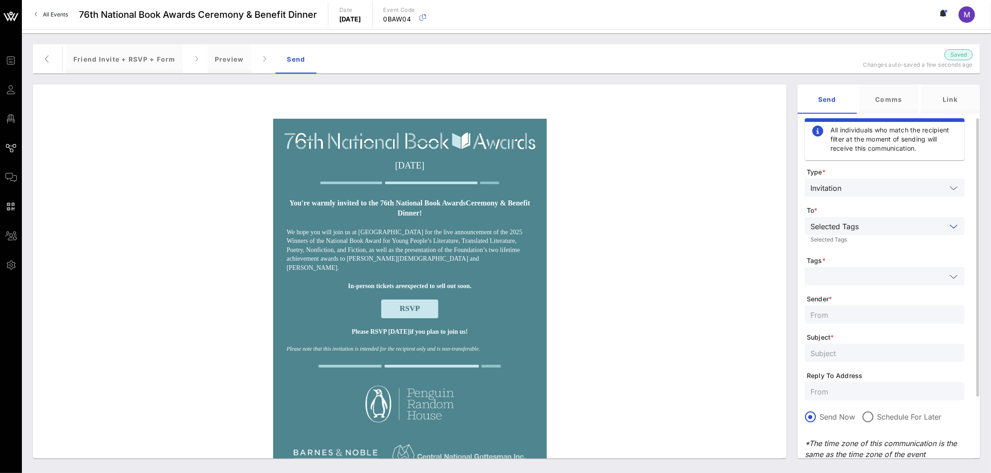
click at [872, 279] on input "text" at bounding box center [879, 276] width 136 height 12
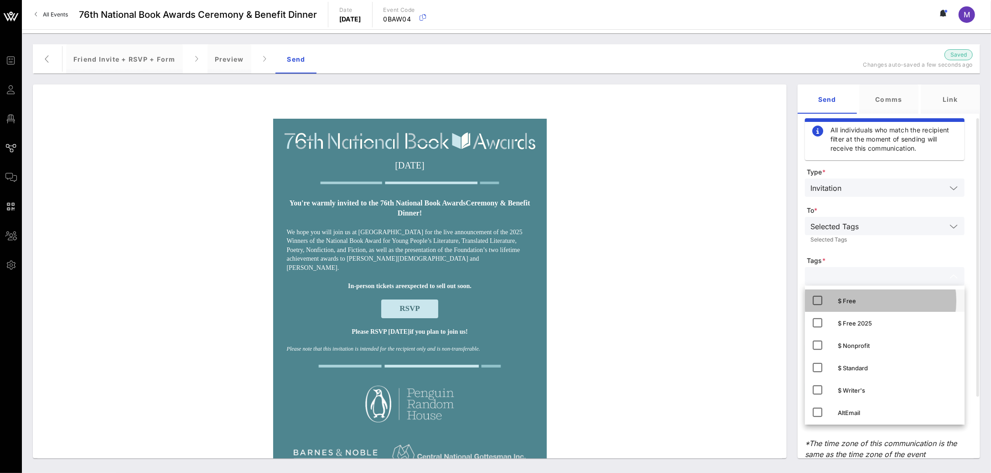
click at [814, 296] on icon at bounding box center [817, 300] width 11 height 11
click at [867, 246] on div "Selected Tags Selected Tags" at bounding box center [885, 232] width 160 height 30
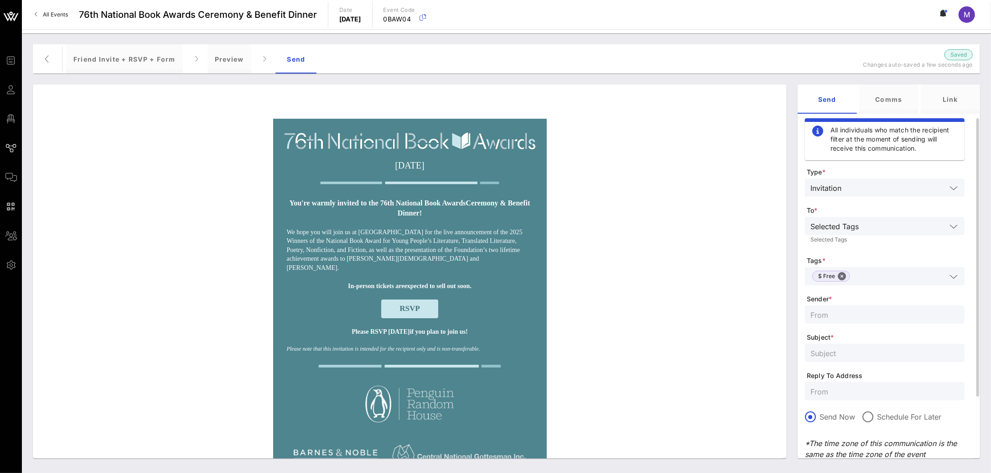
click at [825, 310] on input "text" at bounding box center [885, 314] width 149 height 12
paste input "National Book Foundation"
type input "National Book Foundation"
click at [838, 348] on input "text" at bounding box center [885, 353] width 149 height 12
paste input "You’re invited to the 76th National Book Awards!"
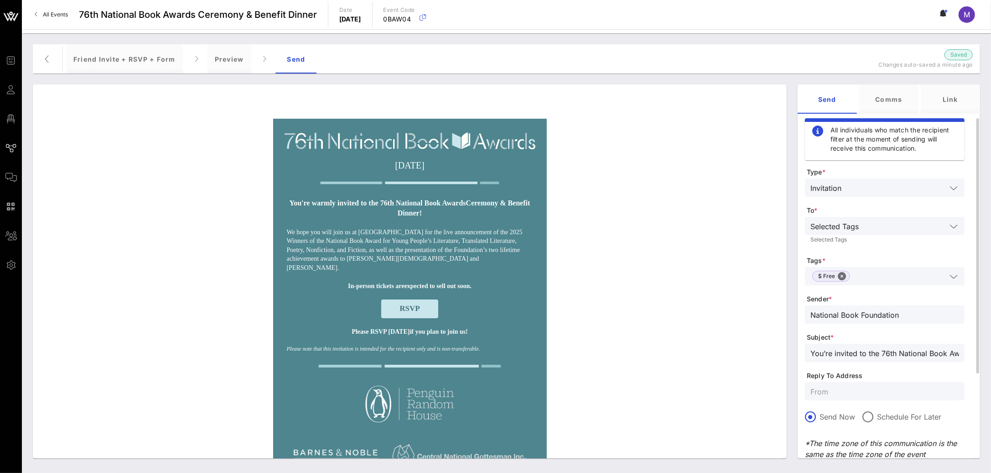
scroll to position [0, 16]
type input "You’re invited to the 76th National Book Awards!"
click at [840, 335] on span "Subject *" at bounding box center [886, 337] width 158 height 9
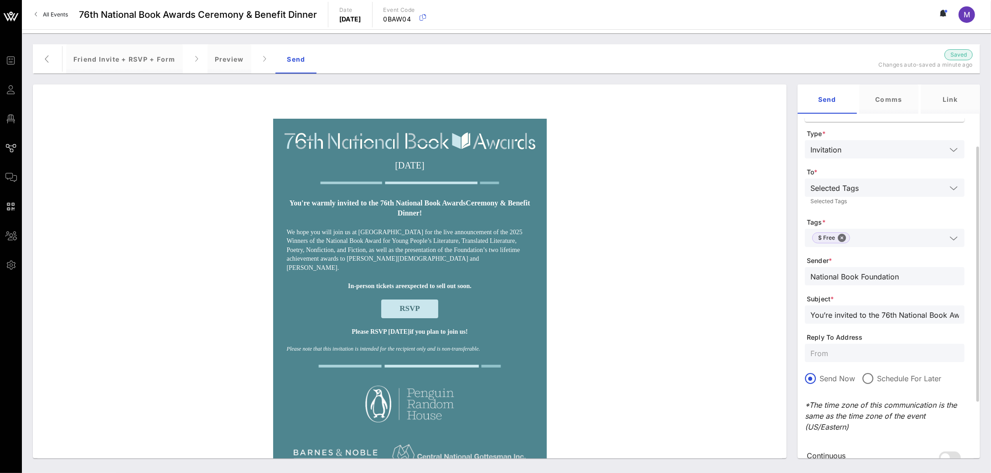
scroll to position [52, 0]
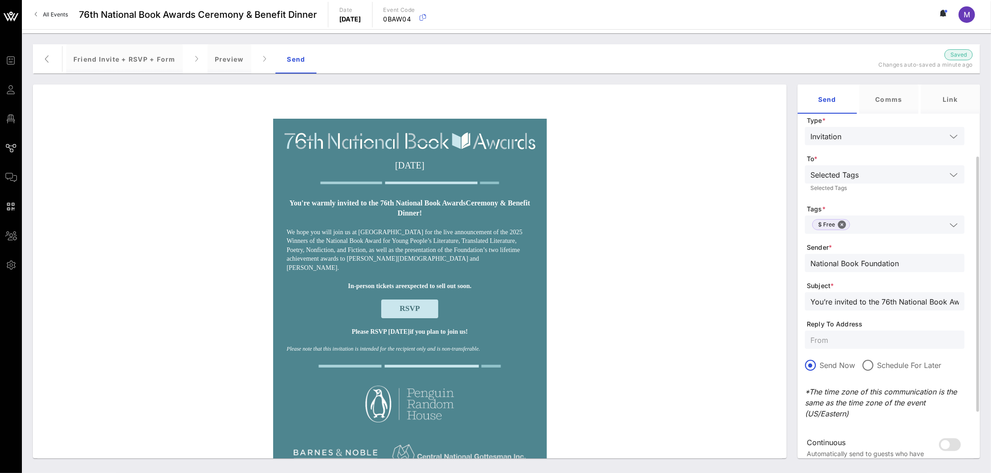
click at [885, 346] on div at bounding box center [885, 339] width 149 height 18
paste input "awards@nationalbook.org"
type input "awards@nationalbook.org"
click at [935, 371] on div "Send Now Schedule For Later" at bounding box center [885, 369] width 160 height 21
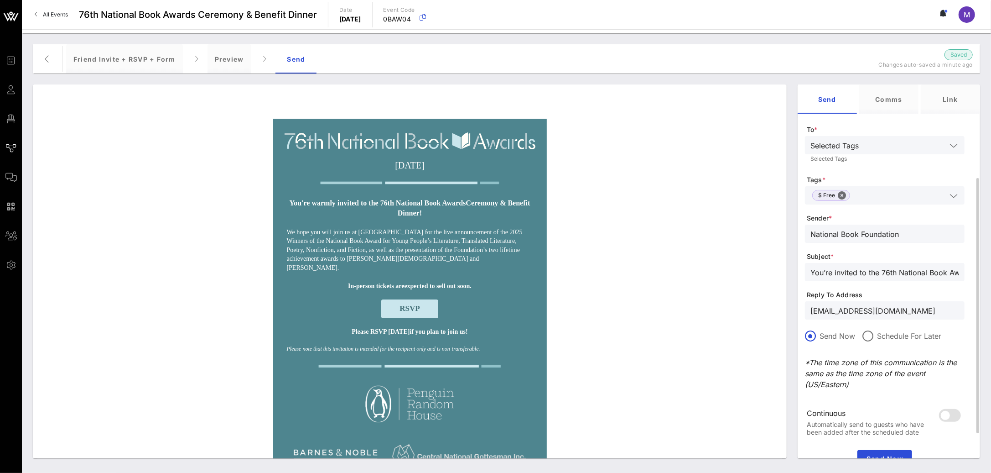
click at [852, 373] on p "*The time zone of this communication is the same as the time zone of the event …" at bounding box center [885, 373] width 160 height 33
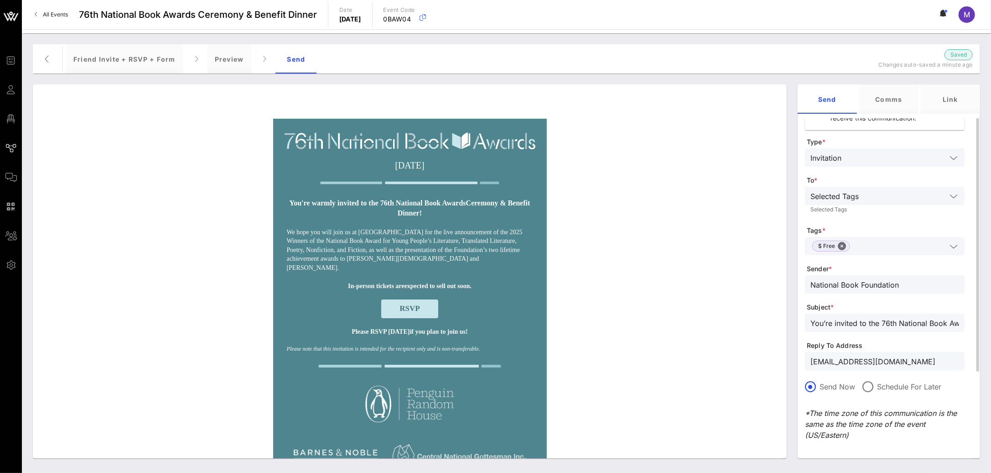
scroll to position [120, 0]
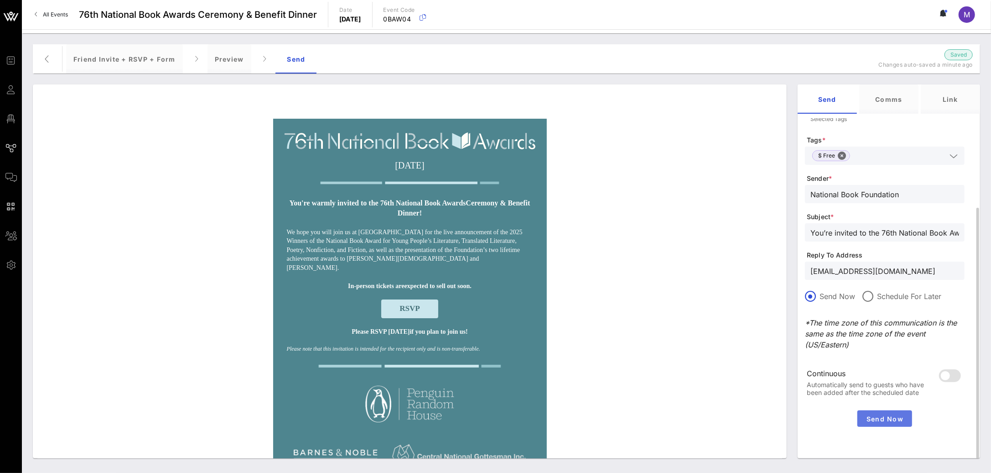
click at [894, 423] on button "Send Now" at bounding box center [885, 418] width 55 height 16
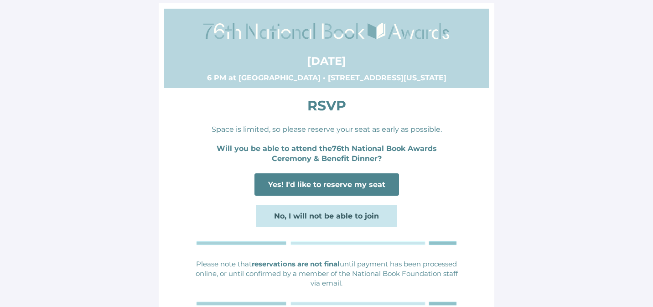
scroll to position [11, 0]
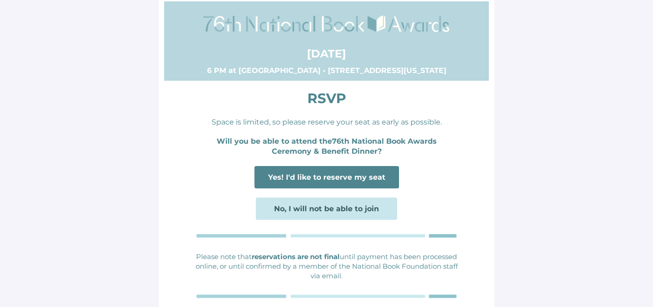
click at [353, 180] on span "Yes! I'd like to reserve my seat" at bounding box center [326, 177] width 117 height 9
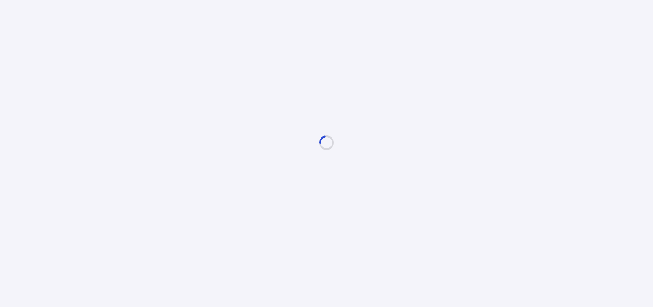
scroll to position [0, 0]
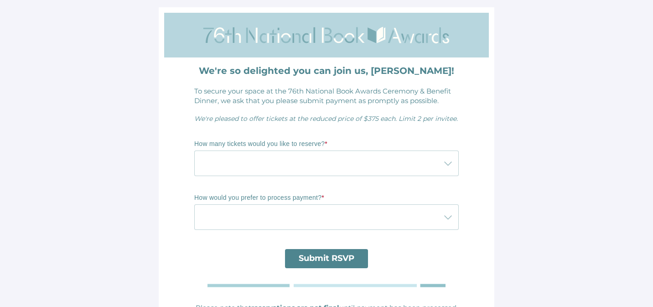
click at [365, 169] on div at bounding box center [317, 164] width 246 height 26
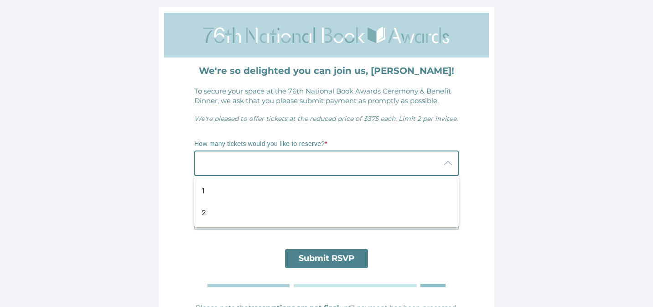
click at [388, 142] on p "How many tickets would you like to reserve? *" at bounding box center [326, 144] width 265 height 9
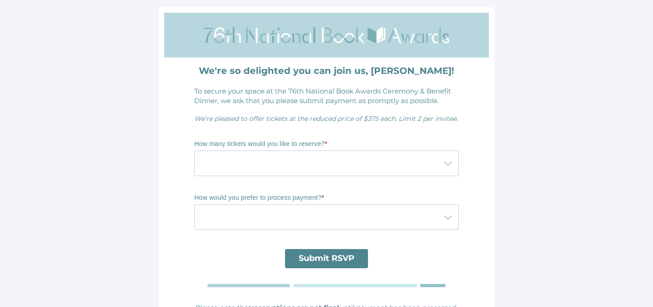
click at [415, 217] on div at bounding box center [317, 217] width 246 height 26
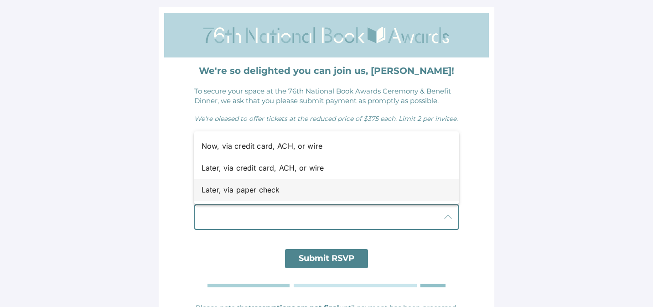
click at [373, 193] on div "Later, via paper check" at bounding box center [323, 189] width 243 height 11
type input "Later, via paper check"
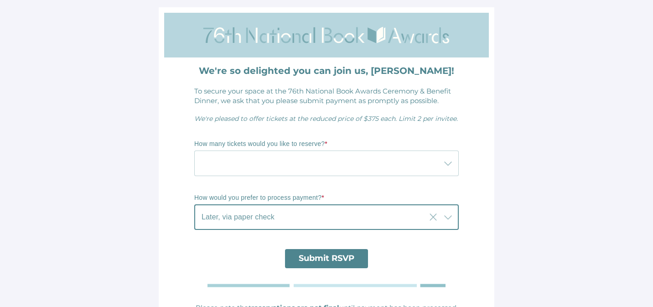
click at [363, 167] on div at bounding box center [317, 164] width 246 height 26
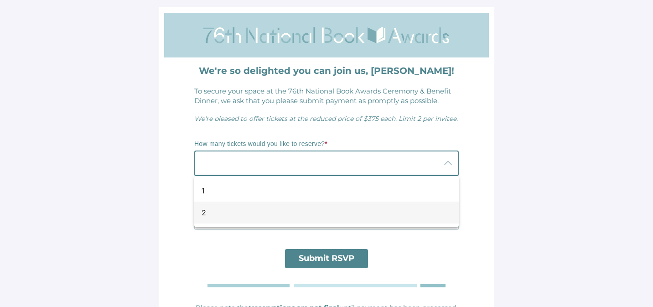
click at [331, 213] on div "2" at bounding box center [323, 212] width 243 height 11
type input "2"
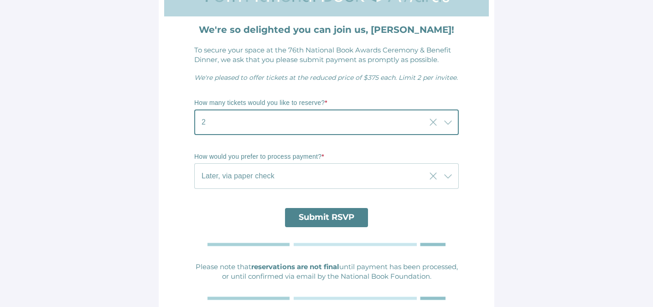
scroll to position [76, 0]
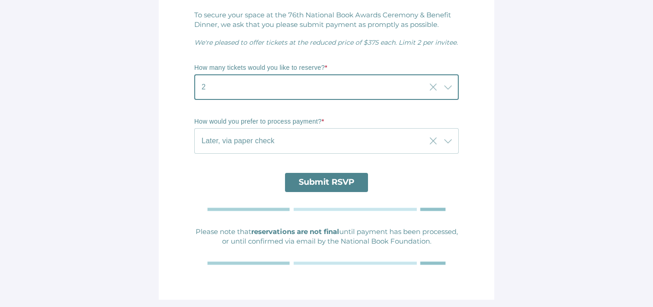
click at [356, 180] on span "Submit RSVP" at bounding box center [326, 182] width 83 height 19
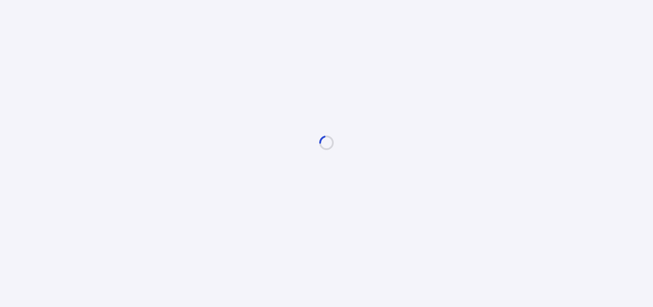
scroll to position [0, 0]
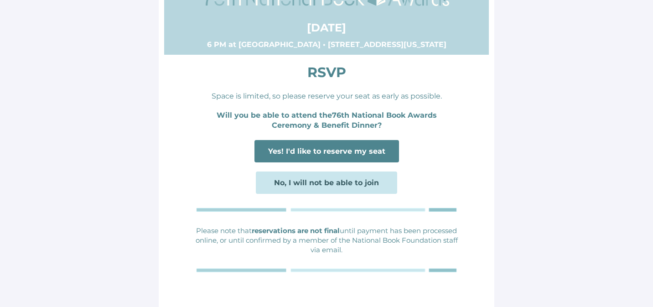
scroll to position [45, 0]
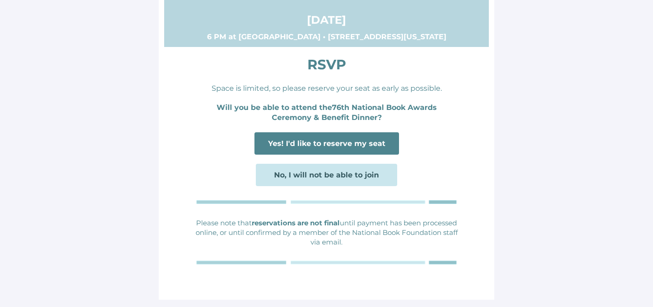
click at [381, 141] on span "Yes! I'd like to reserve my seat" at bounding box center [326, 143] width 117 height 9
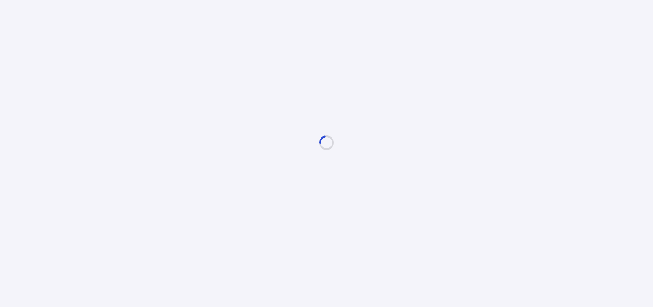
scroll to position [0, 0]
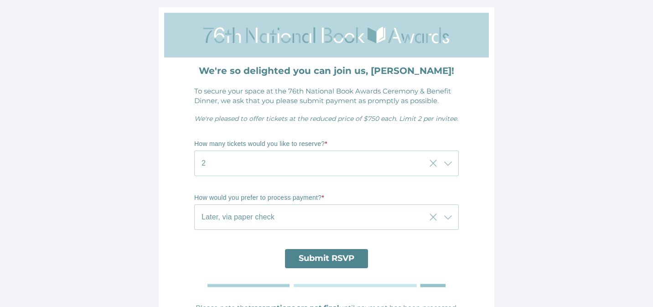
click at [339, 251] on span "Submit RSVP" at bounding box center [326, 258] width 83 height 19
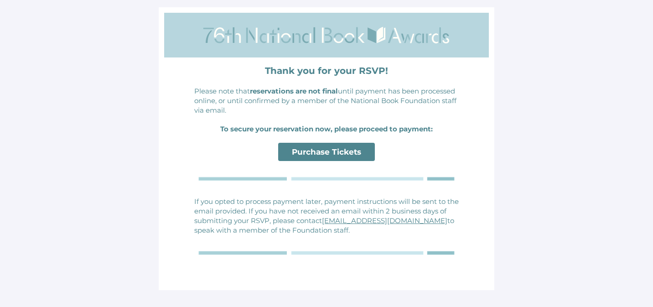
click at [343, 152] on span "Purchase Tickets" at bounding box center [326, 151] width 69 height 9
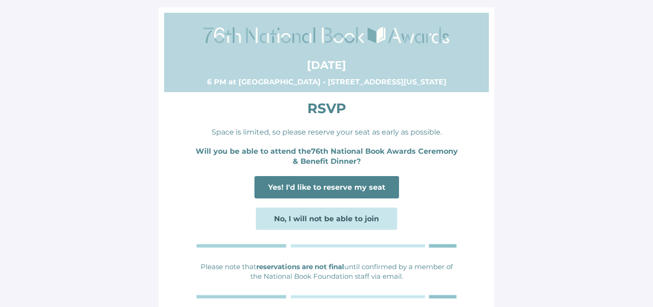
click at [378, 183] on span "Yes! I'd like to reserve my seat" at bounding box center [326, 187] width 117 height 9
click at [344, 184] on span "Yes! I'd like to reserve my seat" at bounding box center [326, 187] width 117 height 9
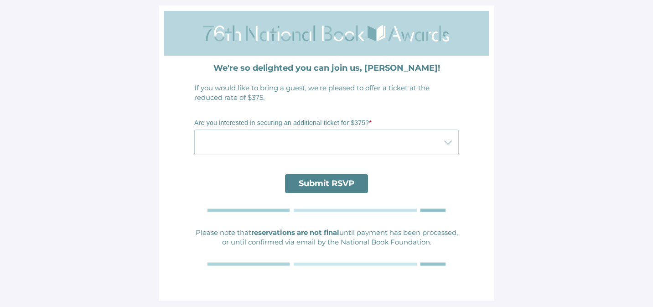
scroll to position [3, 0]
click at [437, 143] on div at bounding box center [317, 142] width 246 height 26
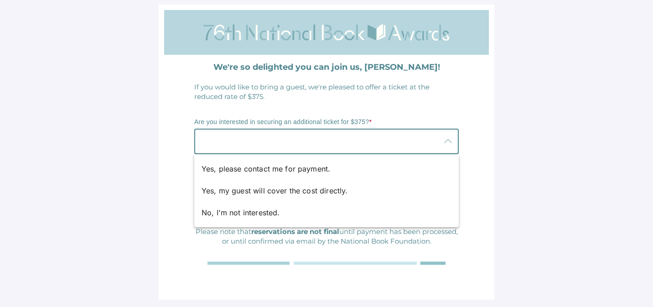
click at [480, 136] on div "We're so delighted you can join us, Madeleine! If you would like to bring a gue…" at bounding box center [326, 175] width 325 height 240
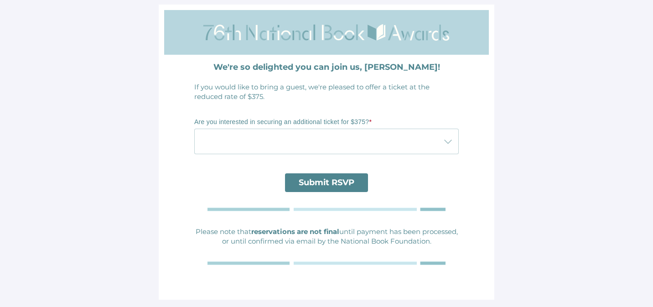
click at [392, 143] on div at bounding box center [317, 142] width 246 height 26
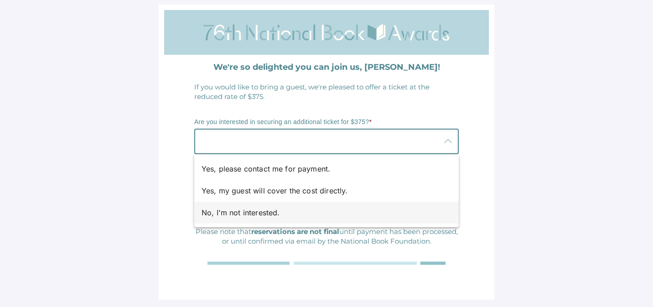
click at [343, 209] on div "No, I'm not interested." at bounding box center [323, 212] width 243 height 11
type input "No, I'm not interested."
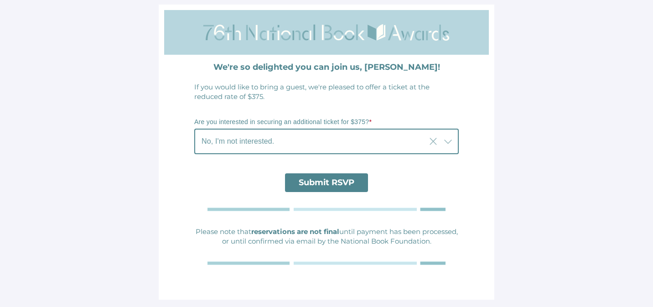
click at [359, 185] on span "Submit RSVP" at bounding box center [326, 182] width 83 height 19
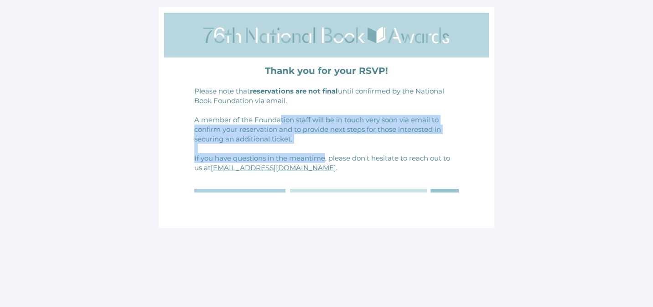
drag, startPoint x: 282, startPoint y: 121, endPoint x: 324, endPoint y: 156, distance: 54.7
click at [324, 156] on div "Please note that reservations are not final until confirmed by the National Boo…" at bounding box center [326, 129] width 265 height 86
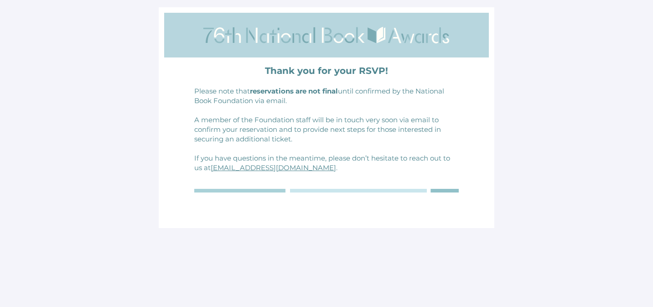
click at [347, 163] on p "If you have questions in the meantime, please don’t hesitate to reach out to us…" at bounding box center [326, 162] width 265 height 19
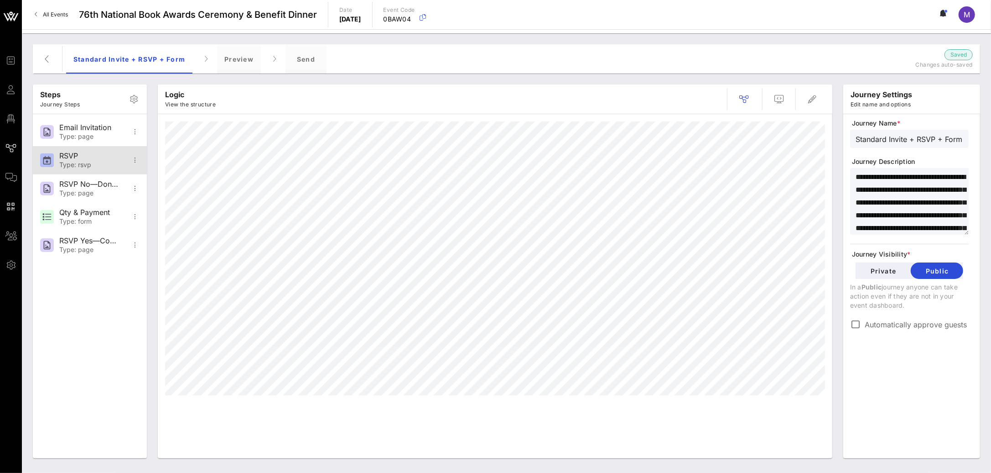
click at [106, 157] on div "RSVP" at bounding box center [89, 155] width 60 height 9
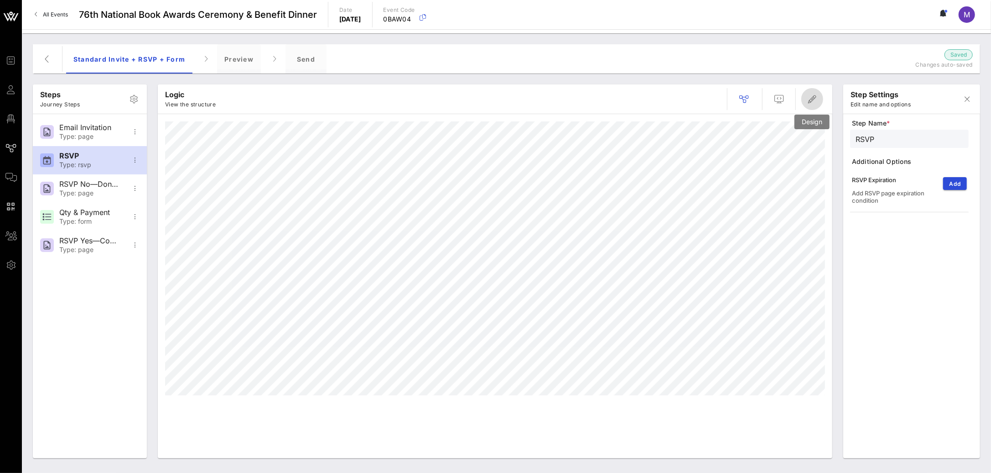
click at [808, 103] on icon "button" at bounding box center [812, 99] width 11 height 11
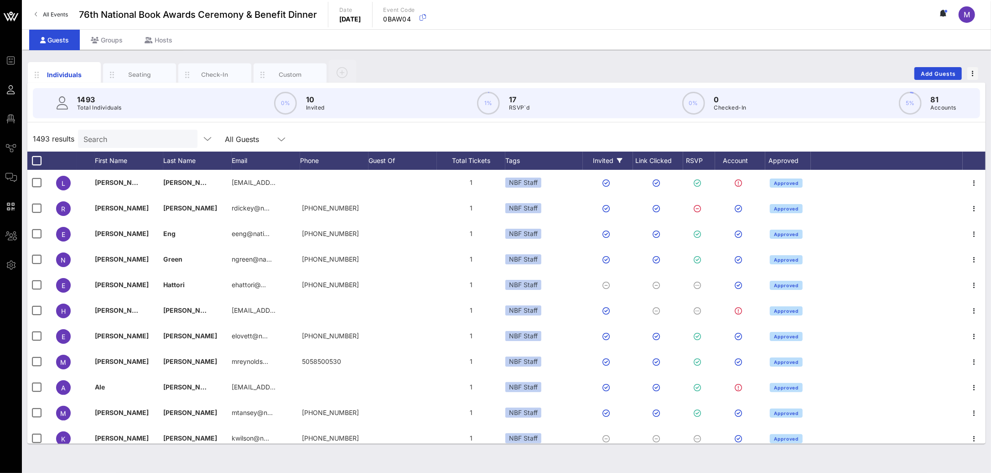
click at [611, 162] on div "Invited" at bounding box center [608, 160] width 50 height 18
click at [596, 286] on div at bounding box center [594, 289] width 16 height 16
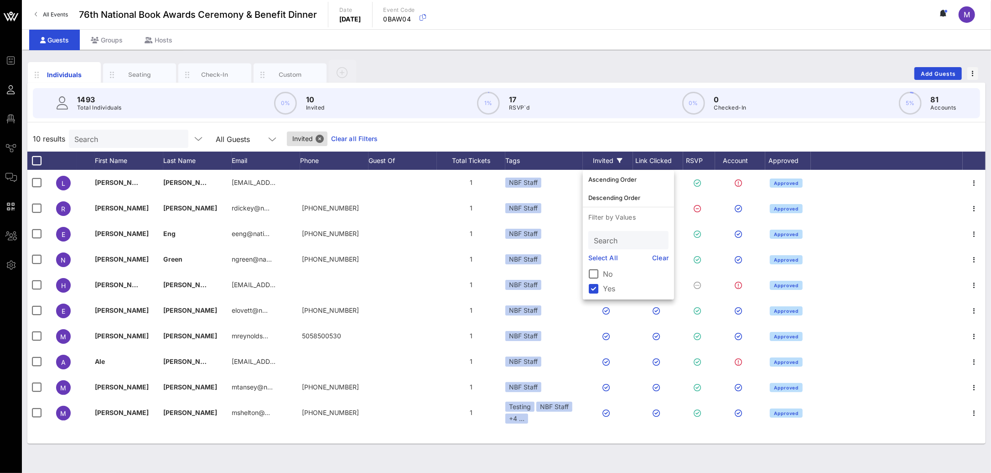
click at [611, 140] on div "10 results Search All Guests Invited Clear all Filters" at bounding box center [506, 139] width 958 height 26
click at [617, 157] on div "Invited" at bounding box center [608, 160] width 50 height 18
click at [660, 257] on link "Clear" at bounding box center [661, 258] width 16 height 10
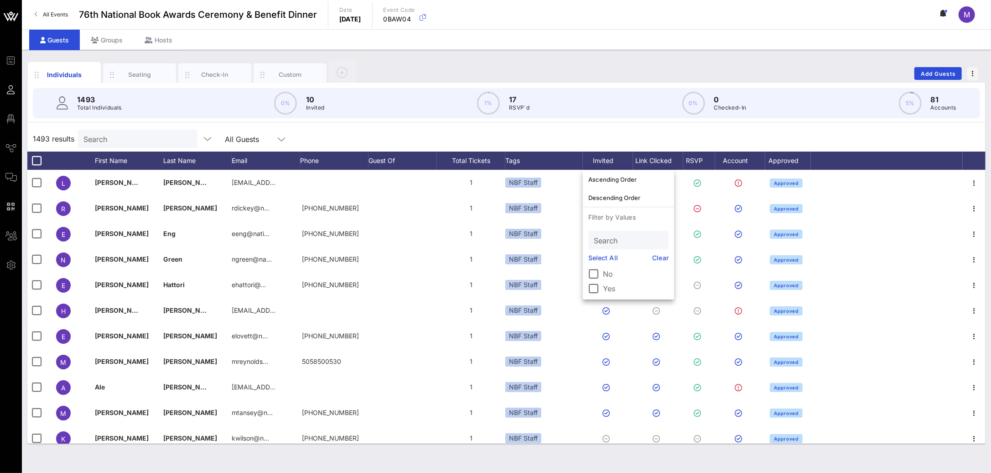
click at [605, 286] on label "Yes" at bounding box center [636, 288] width 66 height 9
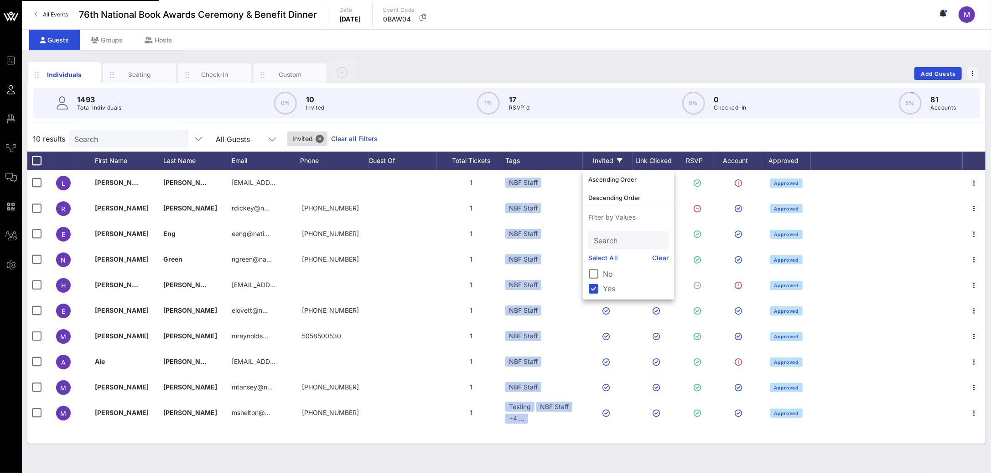
click at [609, 249] on div "Search" at bounding box center [628, 240] width 68 height 18
click at [614, 255] on link "Select All" at bounding box center [603, 258] width 30 height 10
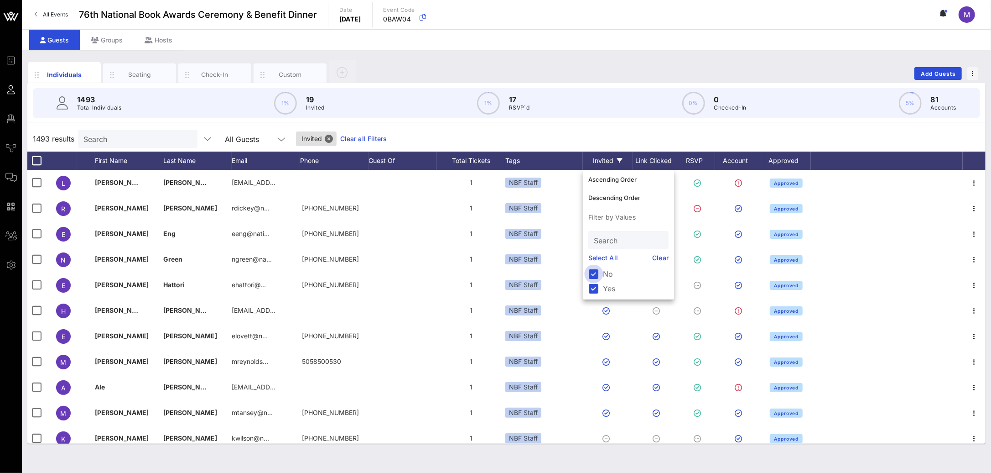
click at [595, 272] on div at bounding box center [594, 274] width 16 height 16
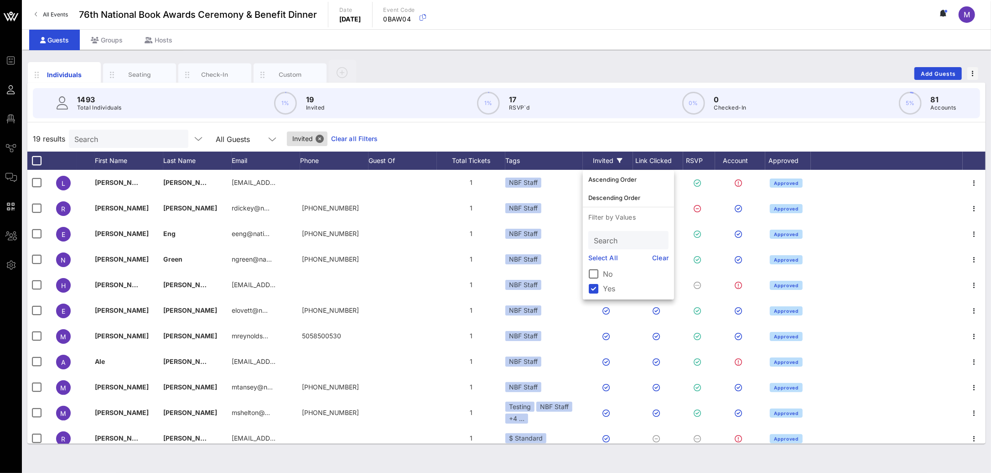
click at [666, 255] on link "Clear" at bounding box center [661, 258] width 16 height 10
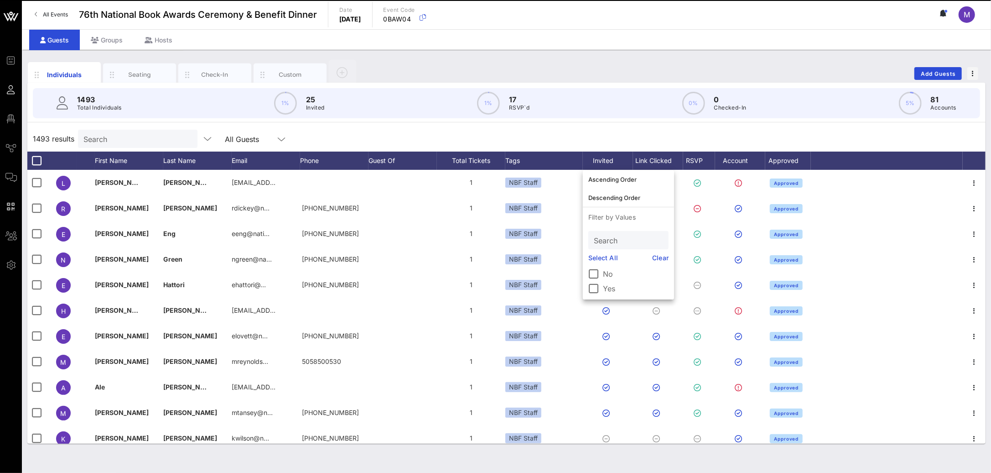
click at [623, 135] on div "1493 results Search All Guests" at bounding box center [506, 139] width 958 height 26
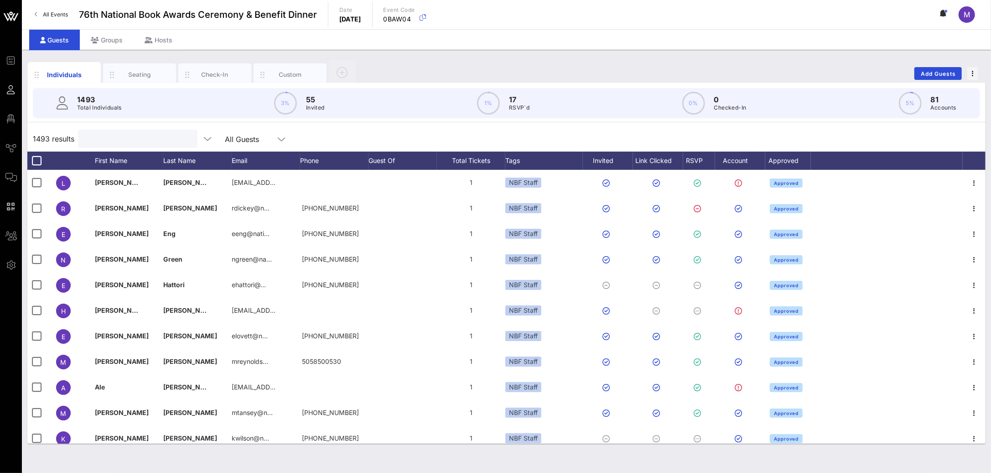
click at [134, 133] on input "text" at bounding box center [136, 139] width 107 height 12
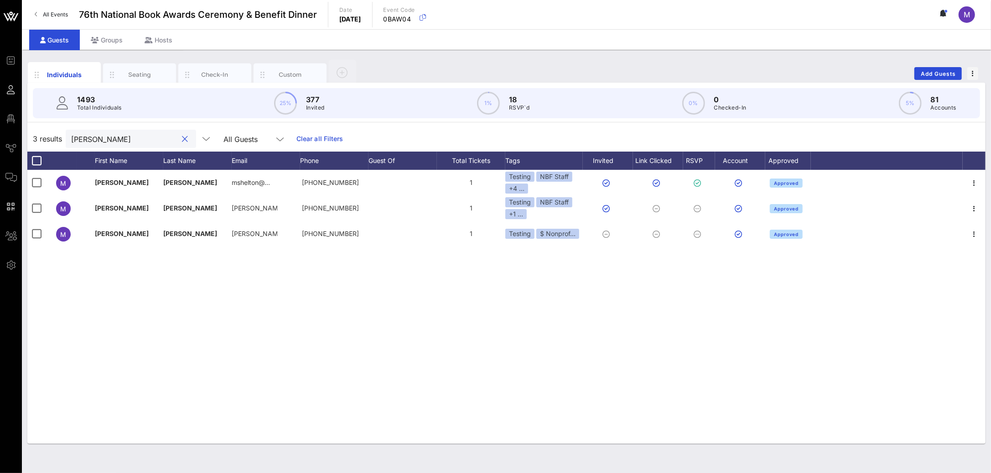
type input "madeleine"
click at [182, 137] on button "clear icon" at bounding box center [185, 139] width 6 height 9
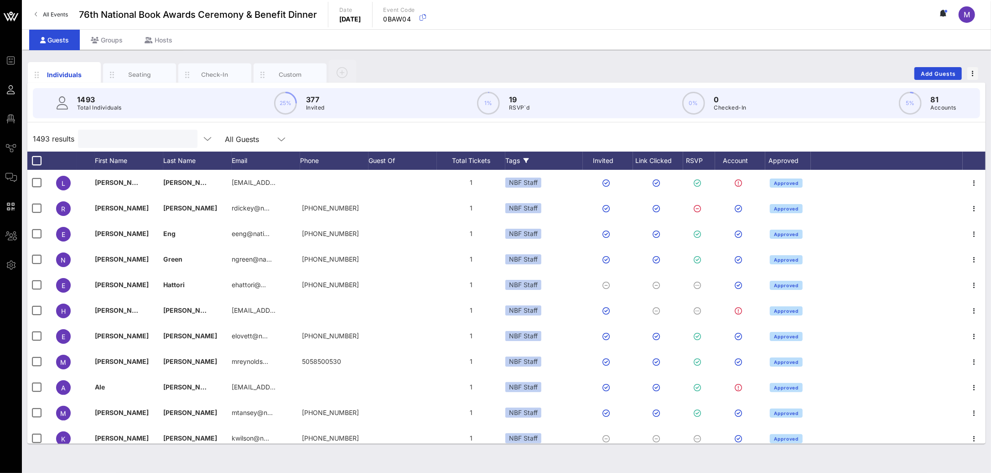
click at [524, 161] on icon at bounding box center [526, 160] width 5 height 5
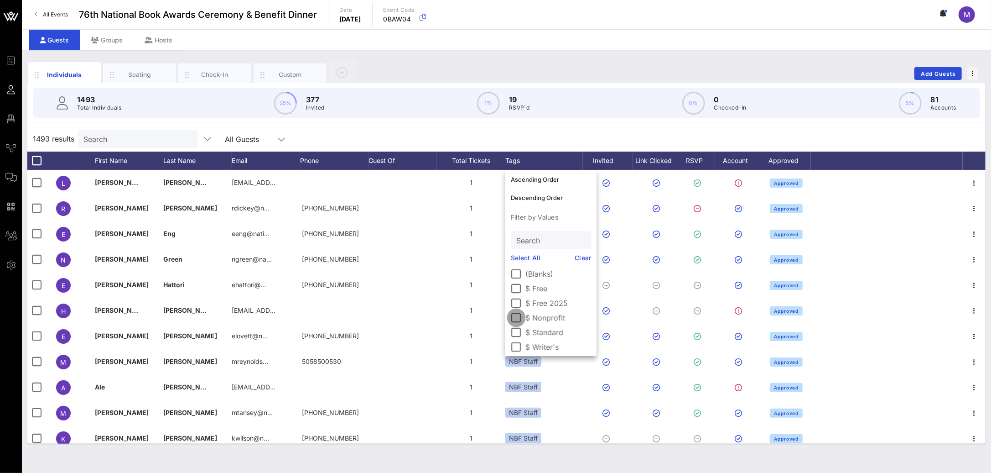
click at [517, 317] on div at bounding box center [517, 318] width 16 height 16
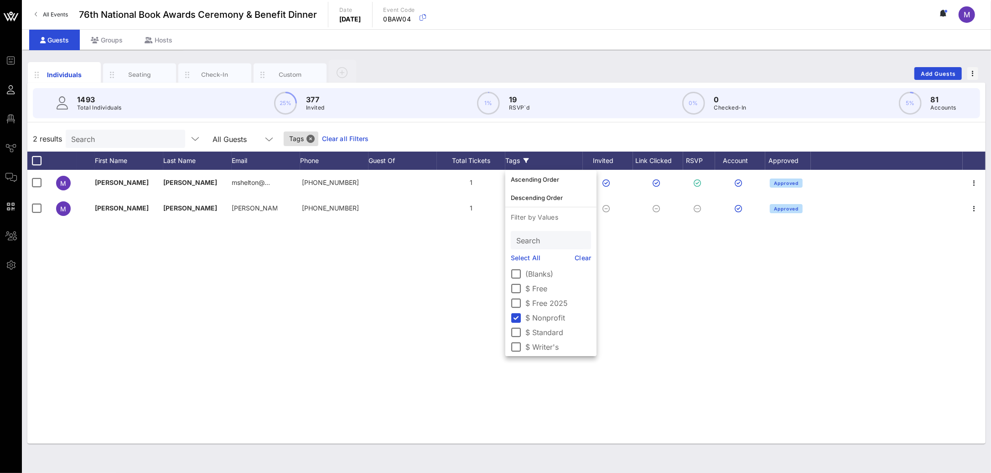
click at [378, 136] on div "2 results Search All Guests Tags Clear all Filters" at bounding box center [506, 139] width 958 height 26
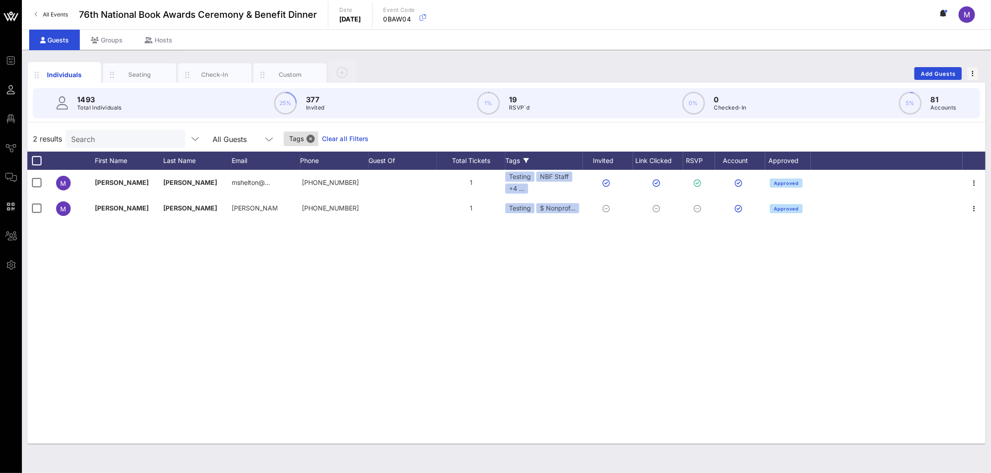
click at [525, 160] on icon at bounding box center [526, 160] width 5 height 5
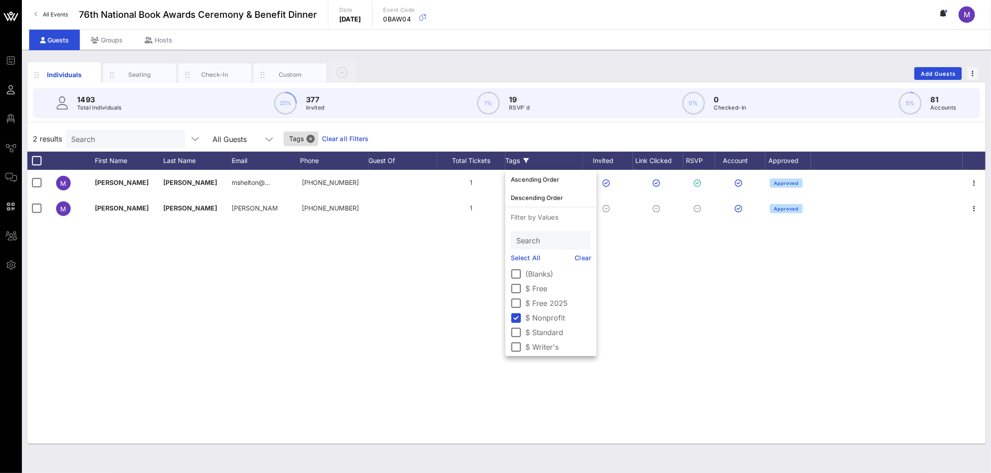
click at [579, 254] on link "Clear" at bounding box center [583, 258] width 16 height 10
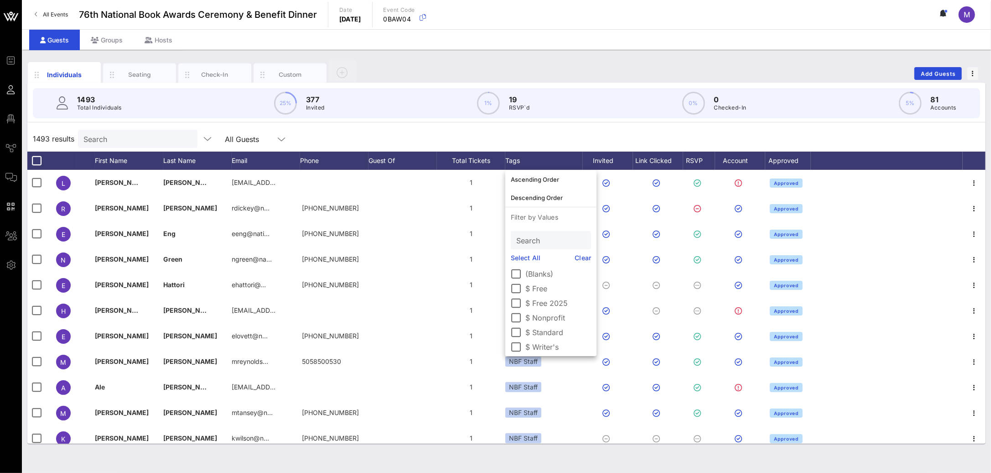
click at [404, 138] on div "1493 results Search All Guests" at bounding box center [506, 139] width 958 height 26
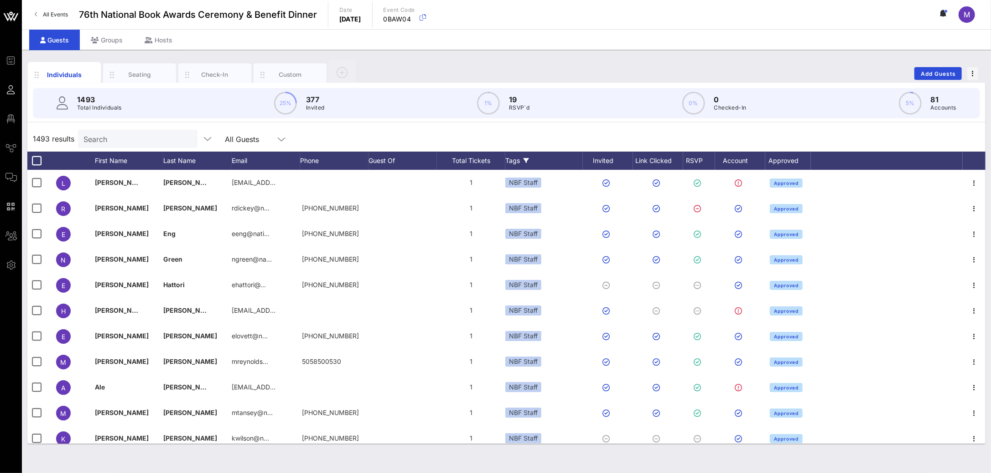
click at [520, 158] on div "Tags" at bounding box center [544, 160] width 78 height 18
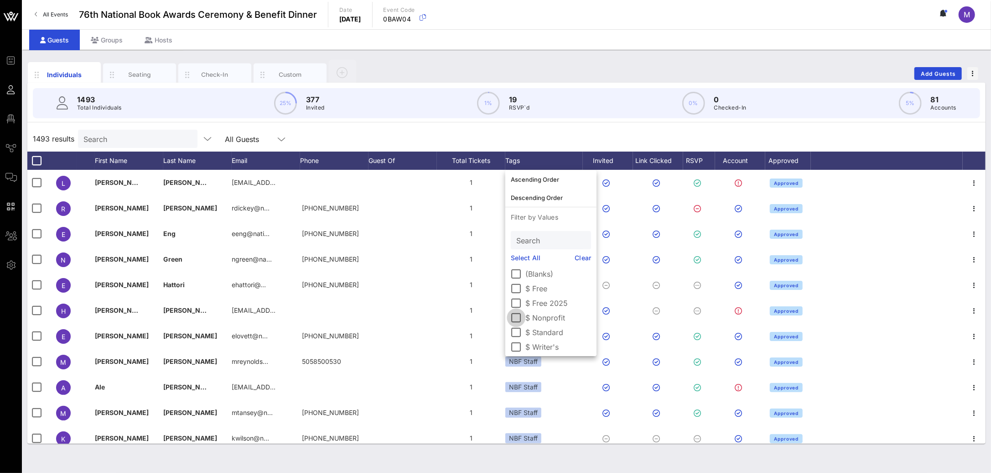
click at [518, 317] on div at bounding box center [517, 318] width 16 height 16
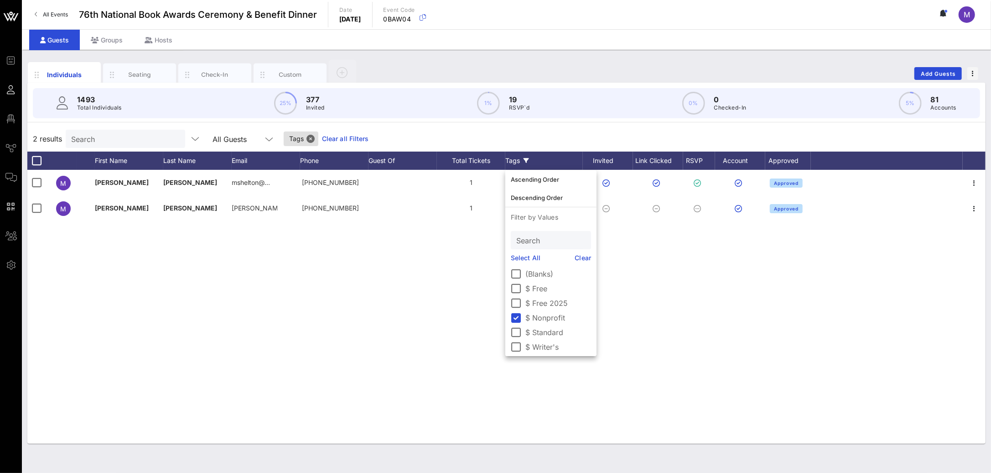
click at [327, 142] on link "Clear all Filters" at bounding box center [345, 139] width 47 height 10
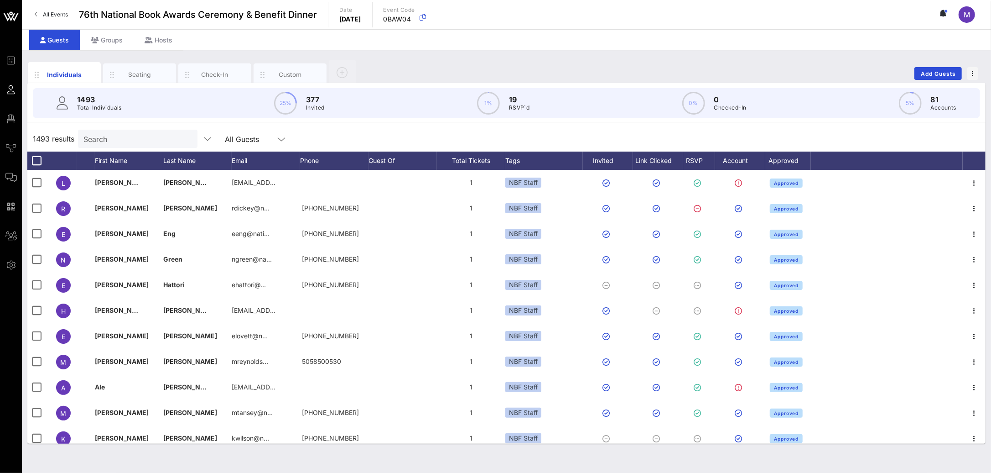
click at [115, 140] on input "Search" at bounding box center [136, 139] width 107 height 12
click at [172, 136] on div at bounding box center [138, 139] width 120 height 18
click at [67, 70] on div "Individuals" at bounding box center [64, 75] width 41 height 10
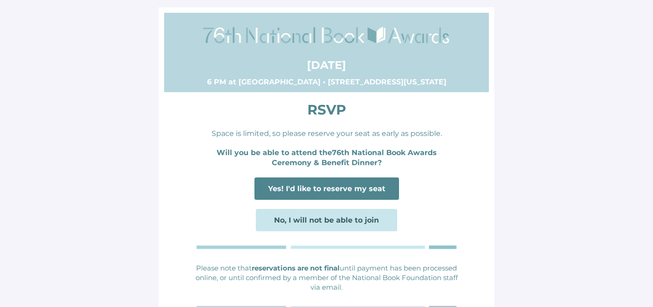
click at [362, 183] on span "Yes! I'd like to reserve my seat" at bounding box center [327, 188] width 145 height 22
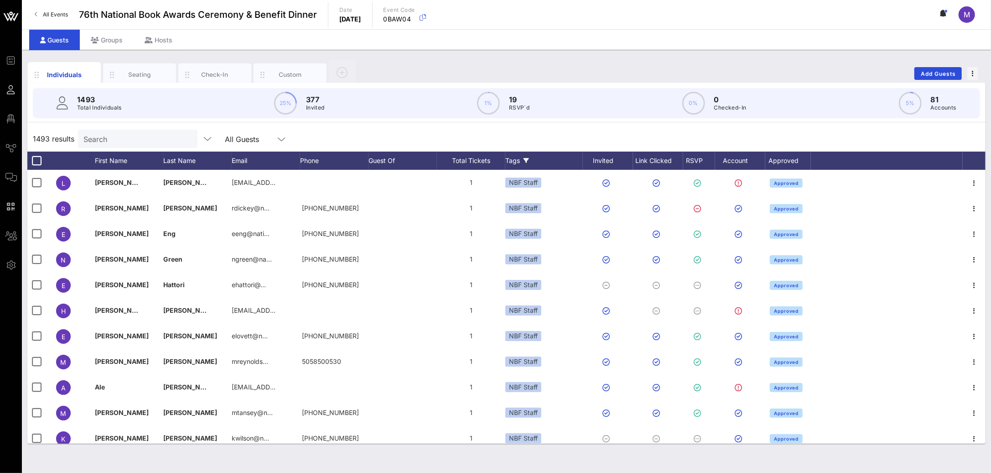
click at [531, 158] on div "Tags" at bounding box center [544, 160] width 78 height 18
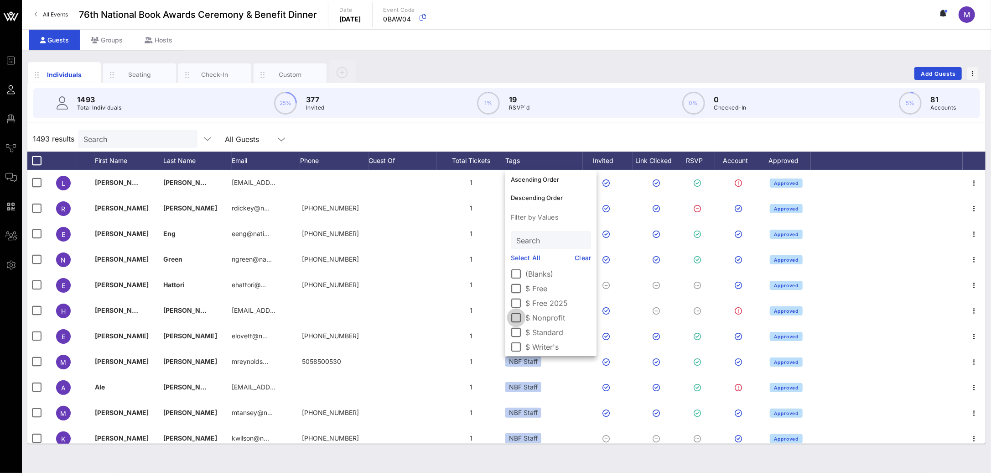
click at [514, 319] on div at bounding box center [517, 318] width 16 height 16
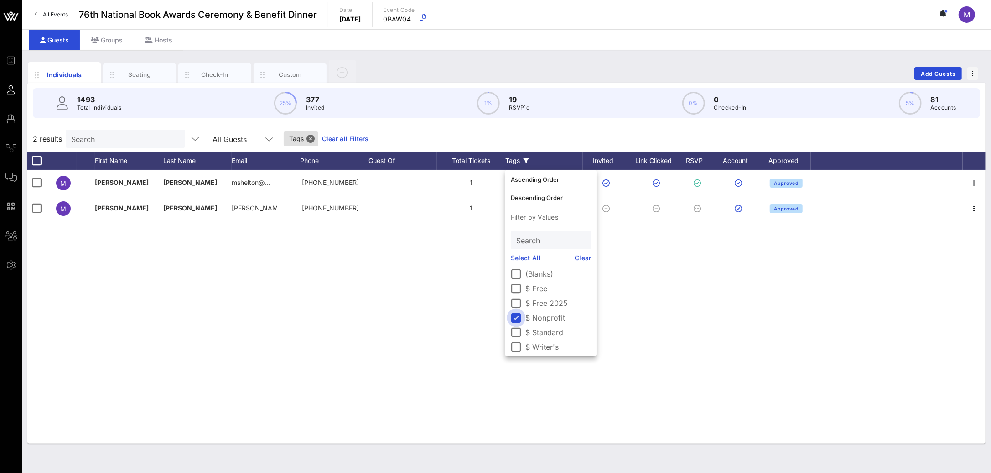
click at [514, 319] on div at bounding box center [517, 318] width 16 height 16
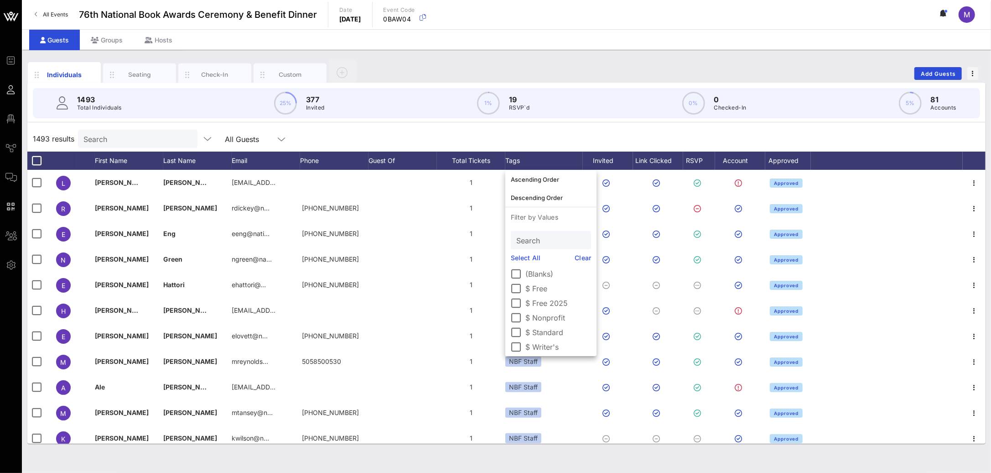
click at [345, 128] on div "1493 results Search All Guests" at bounding box center [506, 139] width 958 height 26
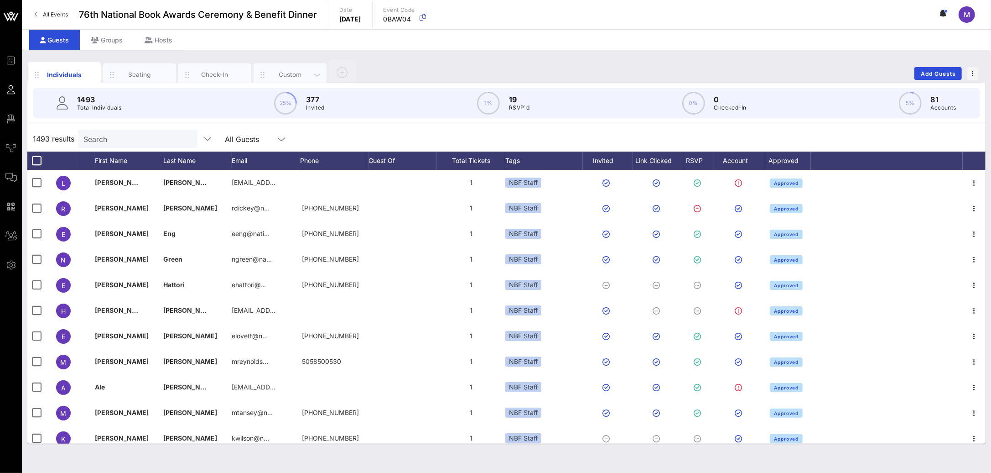
click at [275, 72] on div "Custom" at bounding box center [290, 74] width 41 height 9
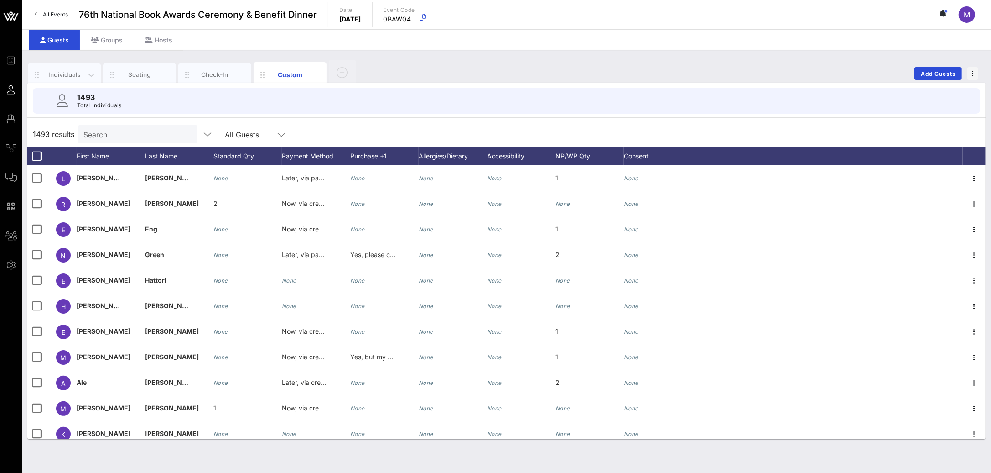
click at [72, 74] on div "Individuals" at bounding box center [64, 74] width 41 height 9
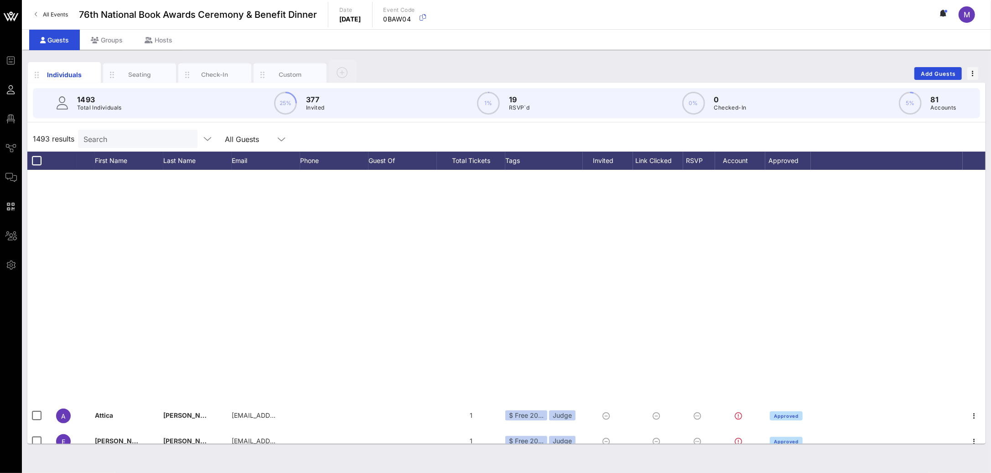
scroll to position [986, 0]
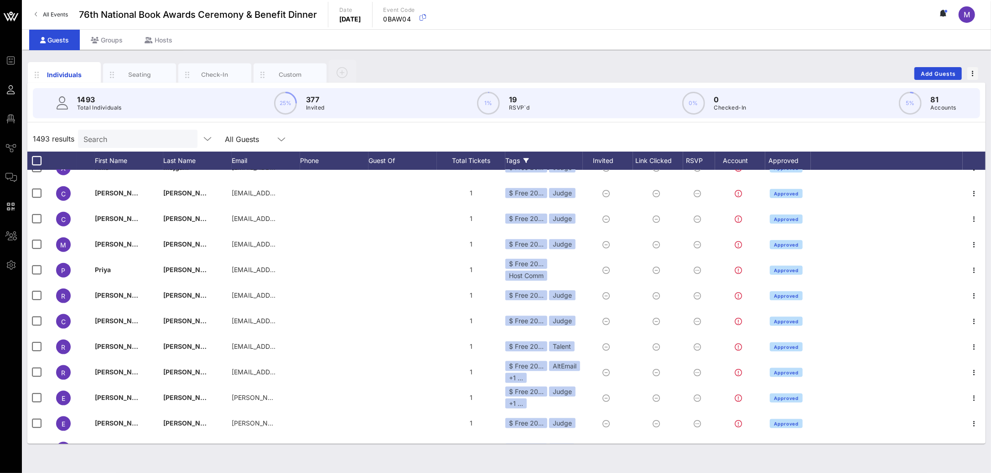
click at [525, 161] on icon at bounding box center [526, 160] width 5 height 5
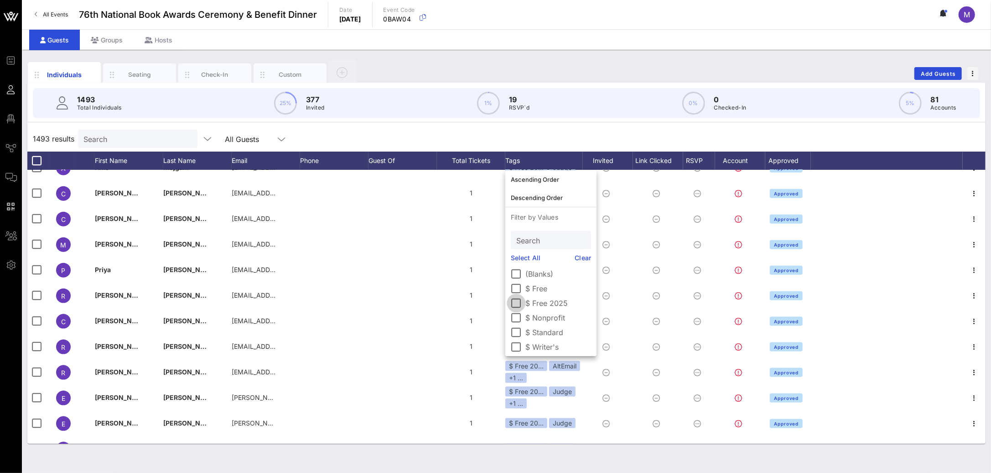
click at [519, 303] on div at bounding box center [517, 303] width 16 height 16
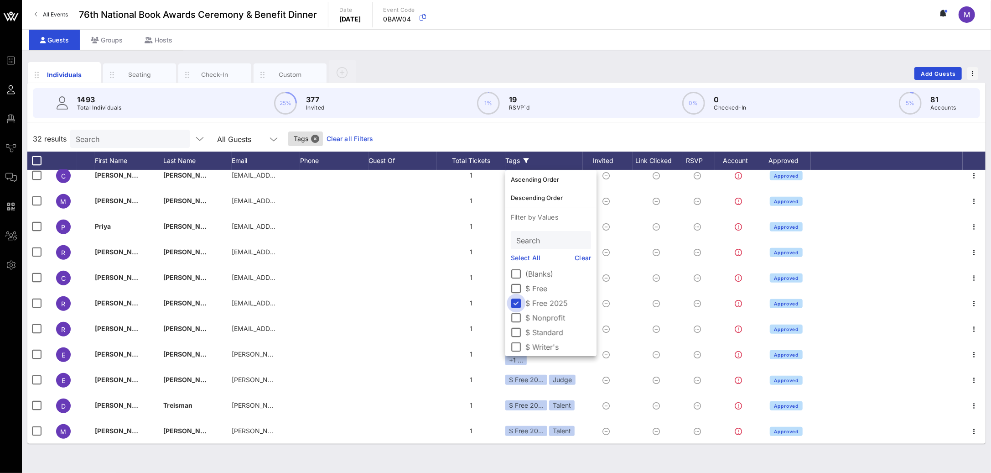
scroll to position [544, 0]
click at [521, 302] on div at bounding box center [517, 303] width 16 height 16
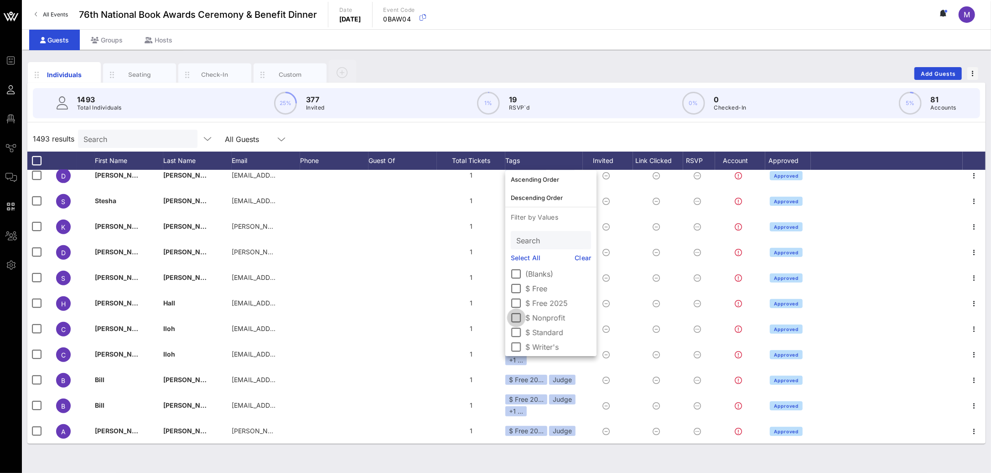
click at [519, 319] on div at bounding box center [517, 318] width 16 height 16
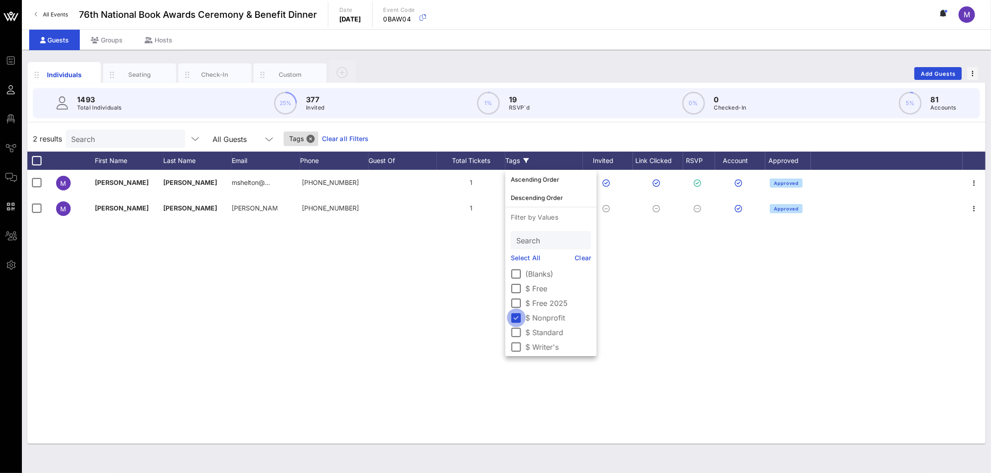
scroll to position [0, 0]
click at [519, 319] on div at bounding box center [517, 318] width 16 height 16
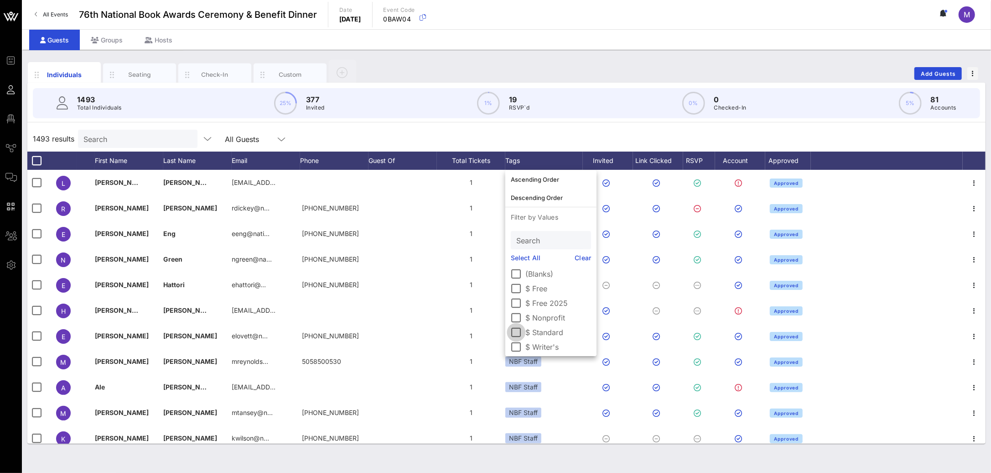
click at [518, 329] on div at bounding box center [517, 332] width 16 height 16
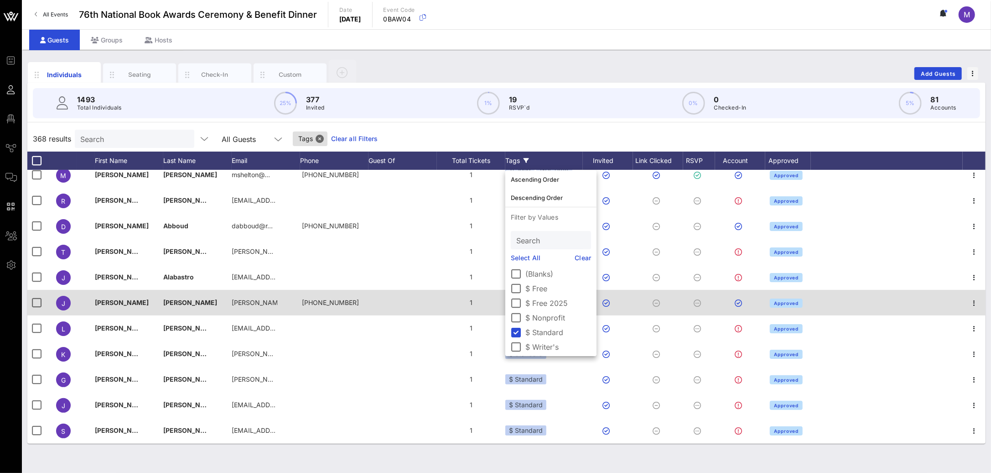
scroll to position [16, 0]
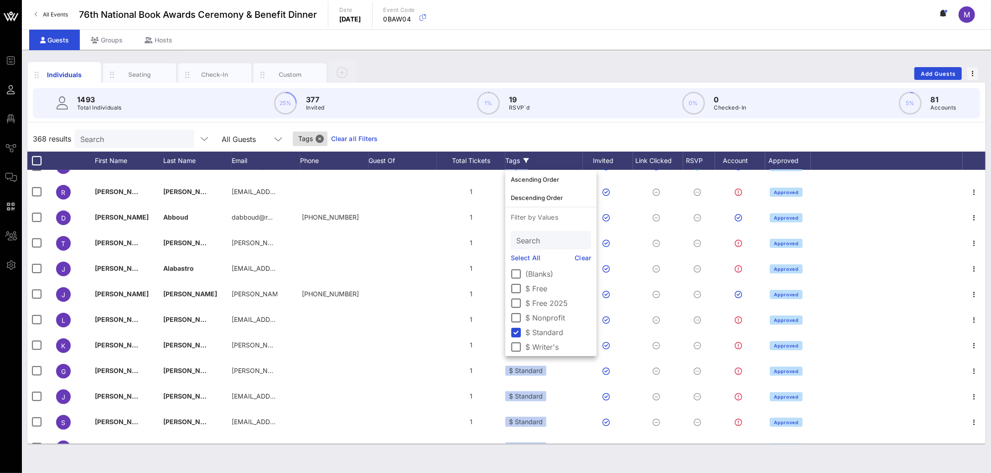
click at [541, 121] on div "1493 Total Individuals 25% 377 Invited 1% 19 RSVP`d 0% 0 Checked-In 5% 81 Accou…" at bounding box center [506, 103] width 969 height 41
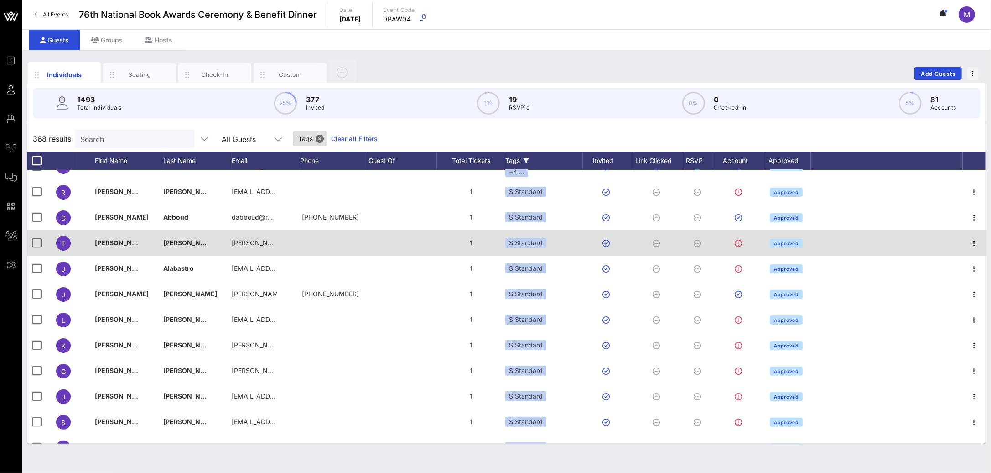
scroll to position [0, 0]
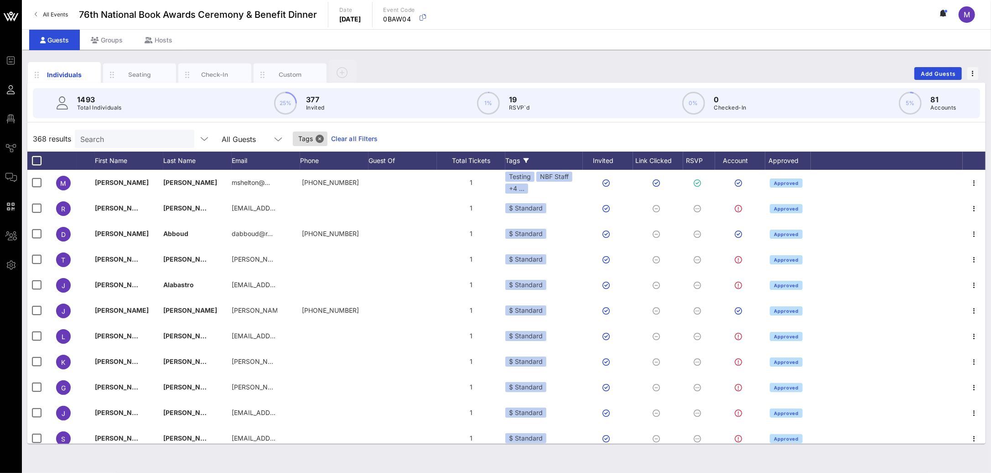
click at [529, 166] on div "Tags" at bounding box center [544, 160] width 78 height 18
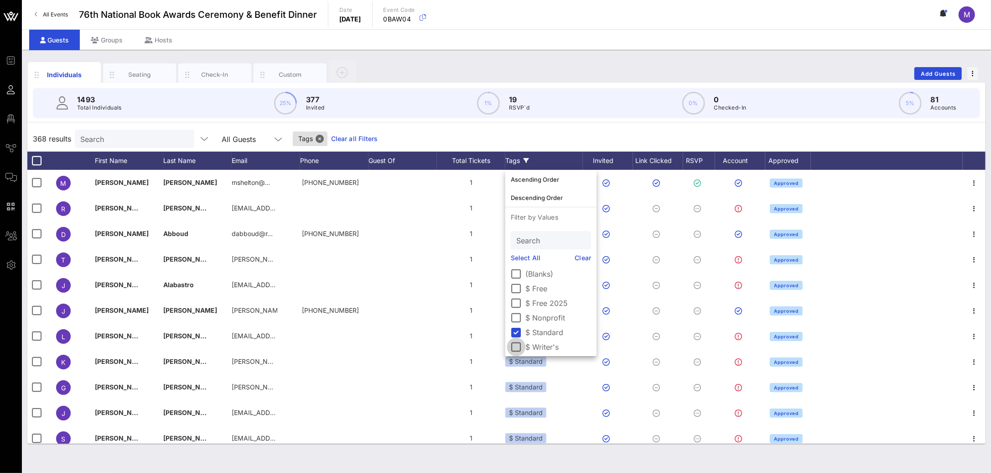
click at [514, 333] on div at bounding box center [517, 332] width 16 height 16
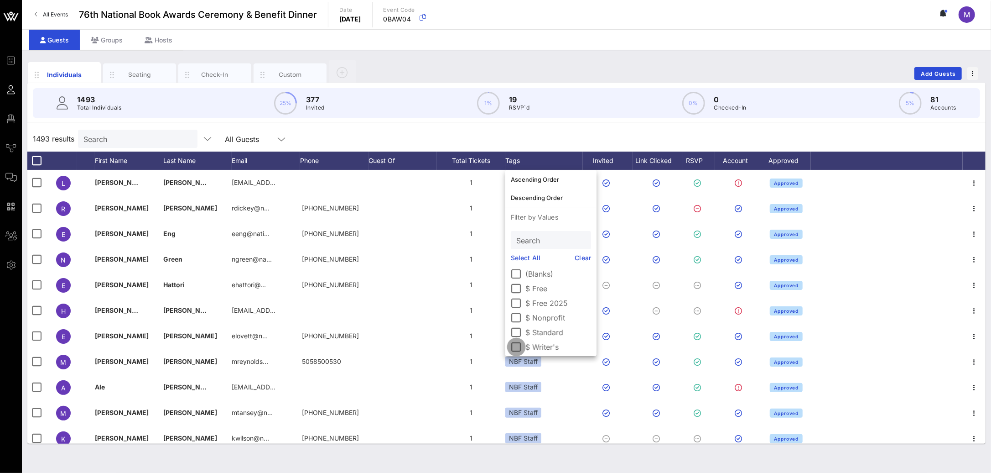
click at [515, 344] on div at bounding box center [517, 347] width 16 height 16
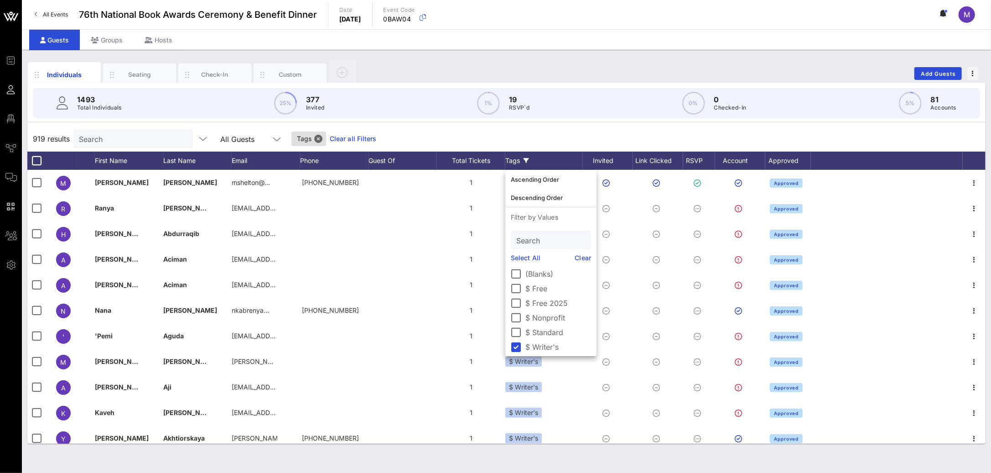
click at [494, 137] on div "919 results Search All Guests Tags Clear all Filters" at bounding box center [506, 139] width 958 height 26
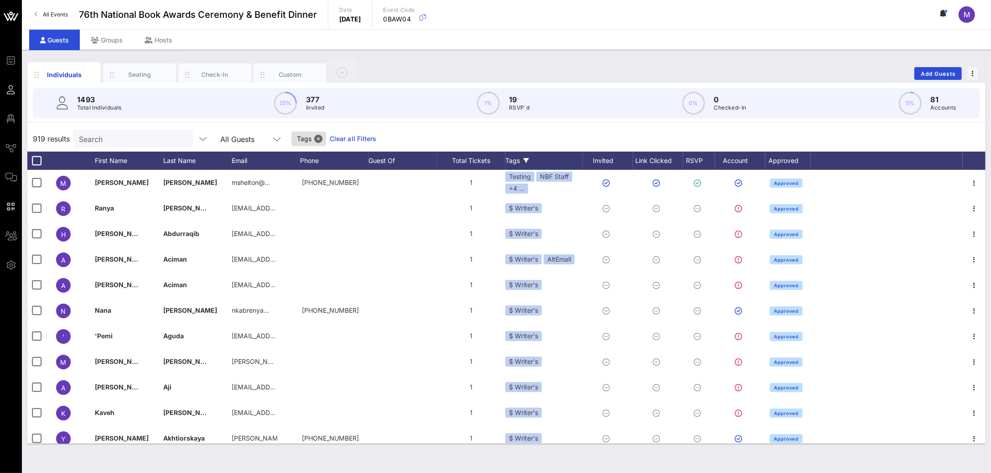
click at [524, 159] on icon at bounding box center [526, 160] width 5 height 5
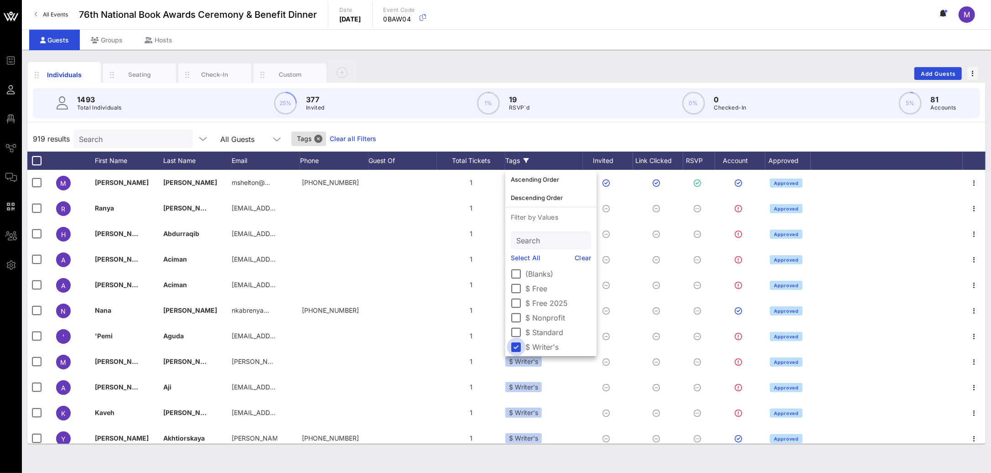
click at [518, 346] on div at bounding box center [517, 347] width 16 height 16
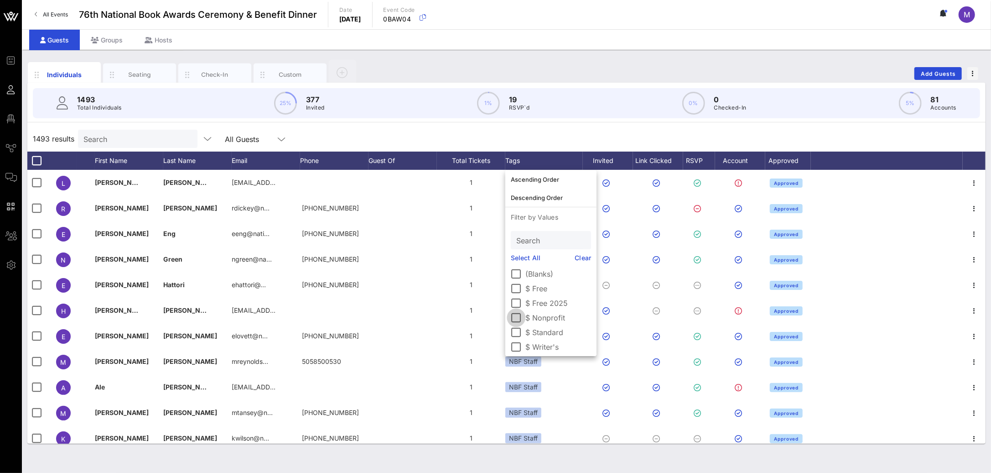
click at [517, 317] on div at bounding box center [517, 318] width 16 height 16
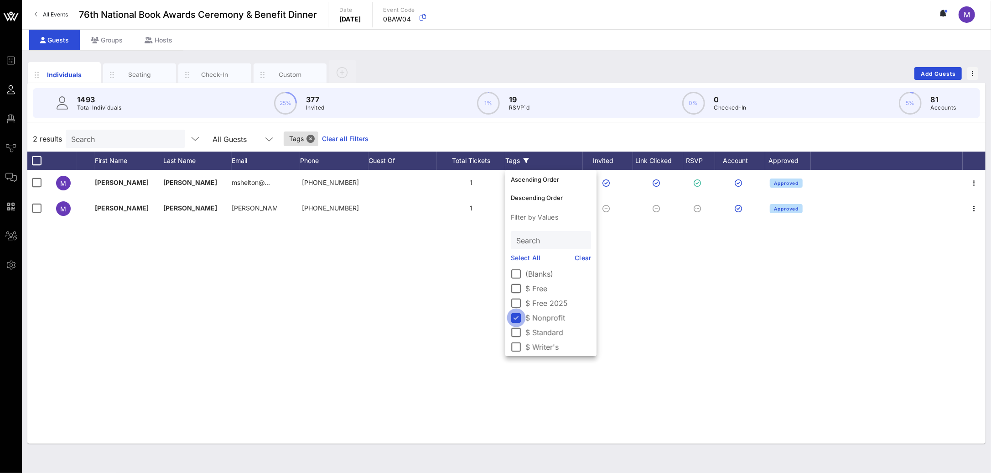
click at [517, 317] on div at bounding box center [517, 318] width 16 height 16
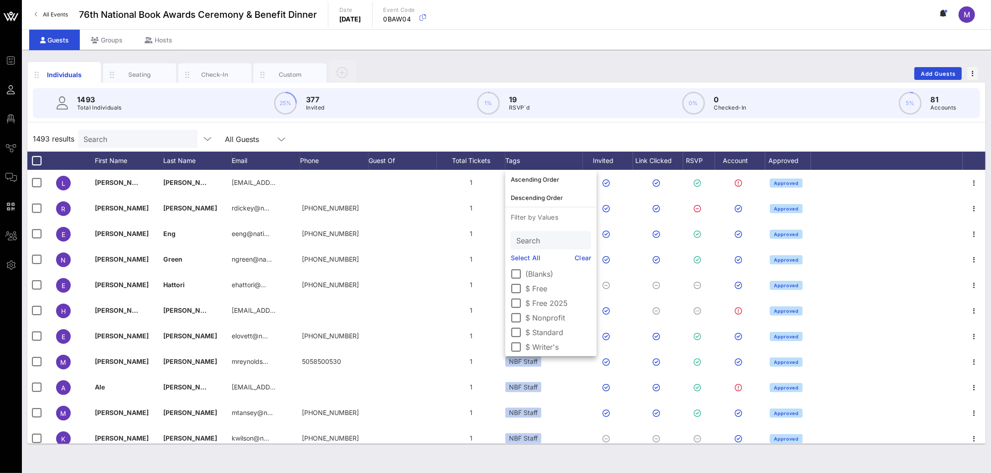
click at [493, 136] on div "1493 results Search All Guests" at bounding box center [506, 139] width 958 height 26
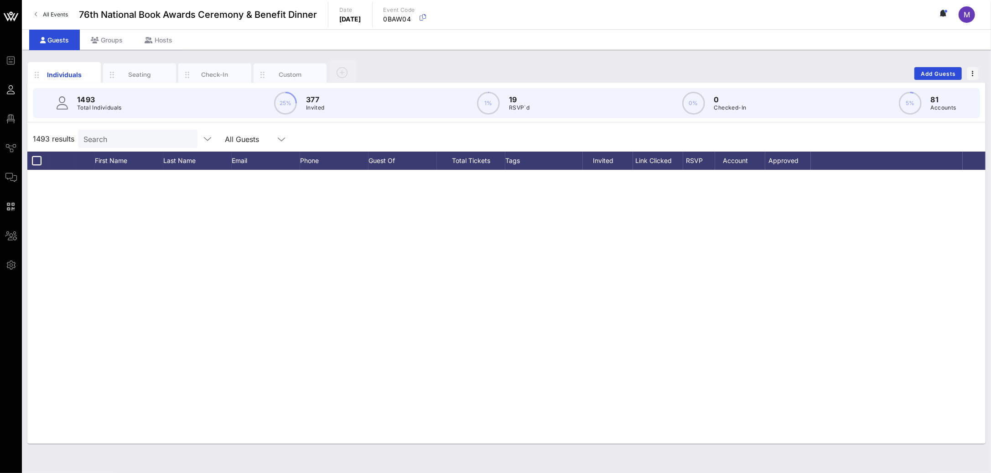
scroll to position [21225, 0]
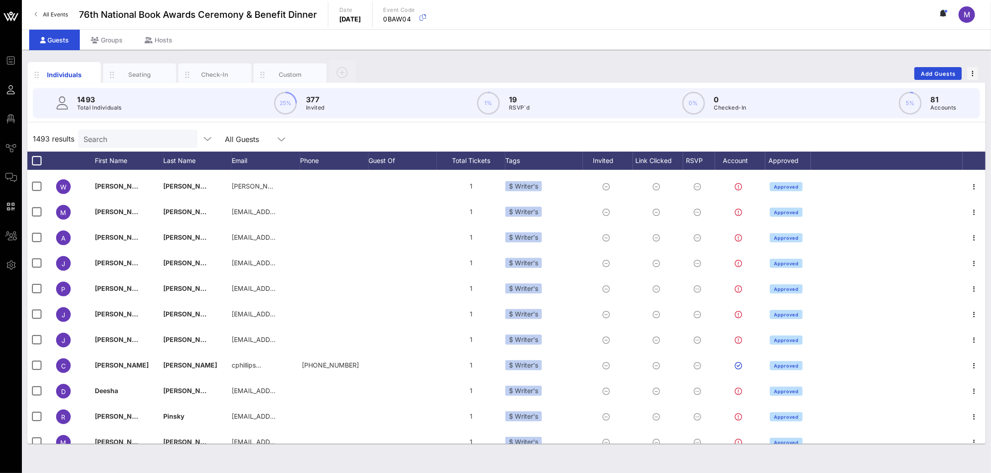
click at [114, 141] on input "Search" at bounding box center [136, 139] width 107 height 12
paste input "Aielli"
type input "Aielli"
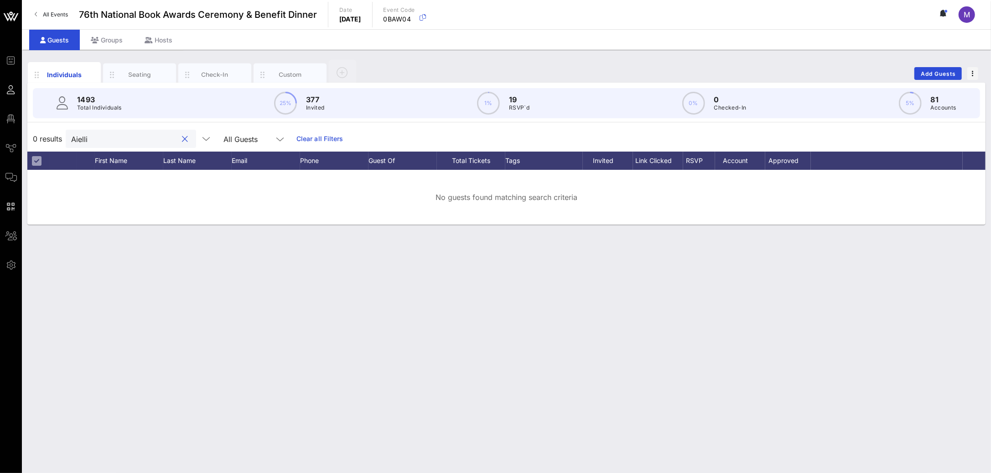
drag, startPoint x: 113, startPoint y: 141, endPoint x: 66, endPoint y: 140, distance: 47.0
click at [66, 140] on div "Aielli" at bounding box center [131, 139] width 130 height 18
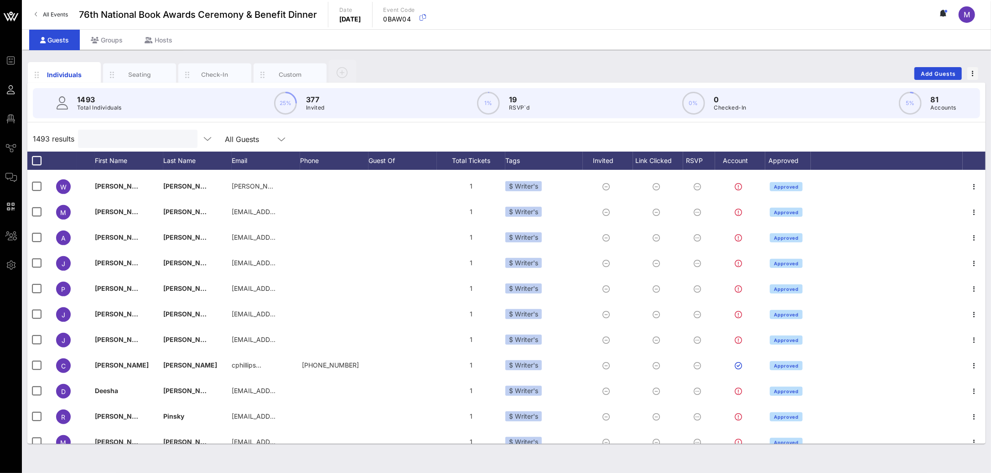
paste input "Blackstock"
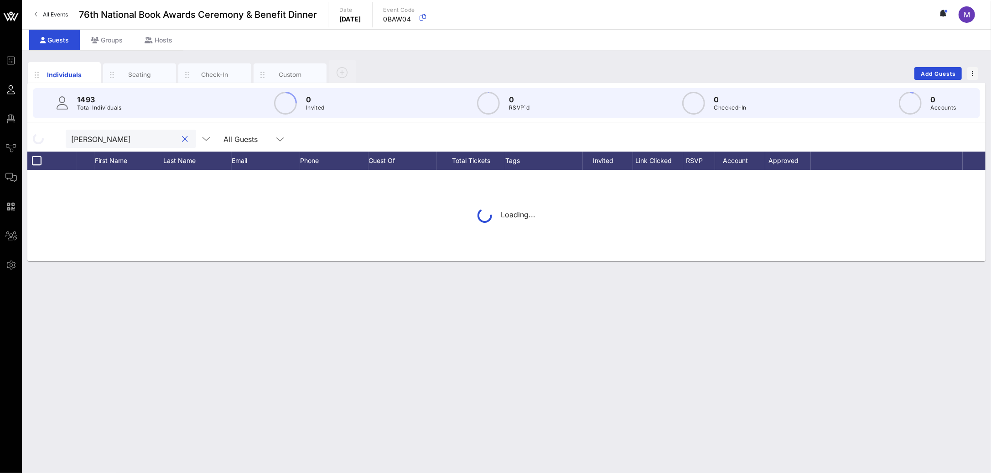
type input "Blackstock"
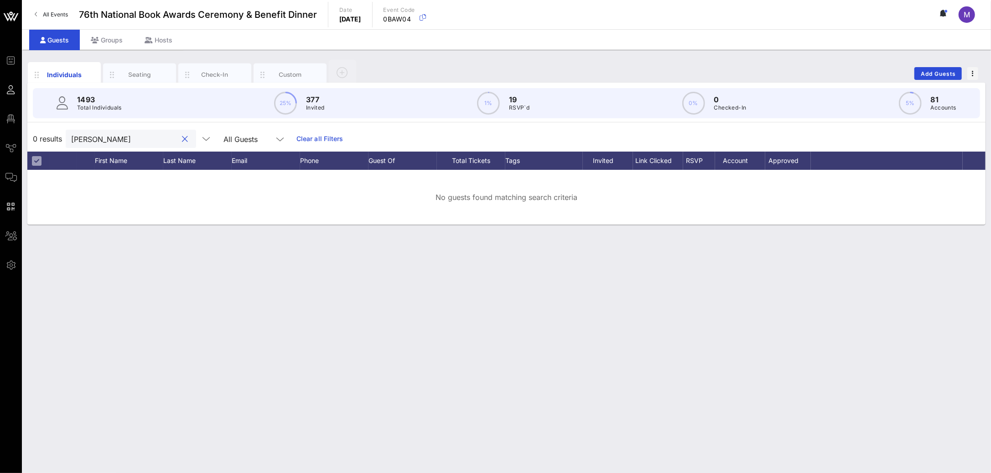
click at [182, 140] on button "clear icon" at bounding box center [185, 139] width 6 height 9
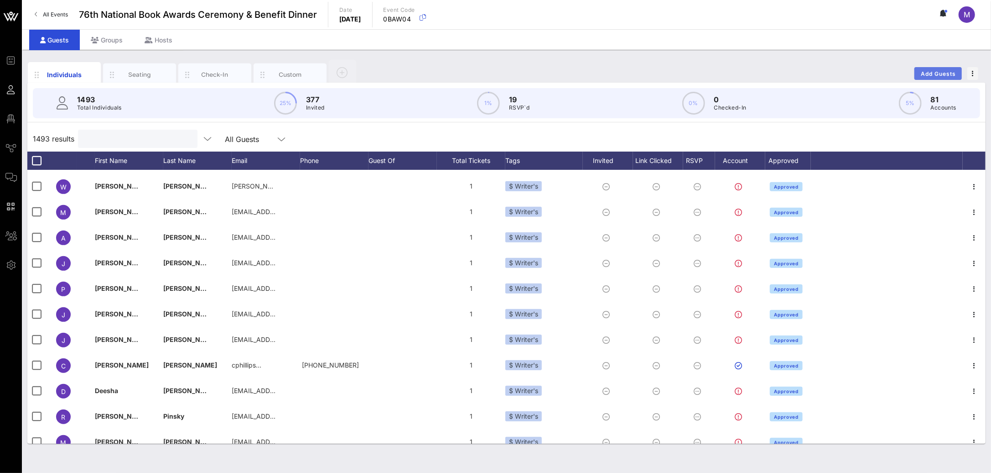
click at [946, 73] on span "Add Guests" at bounding box center [939, 73] width 36 height 7
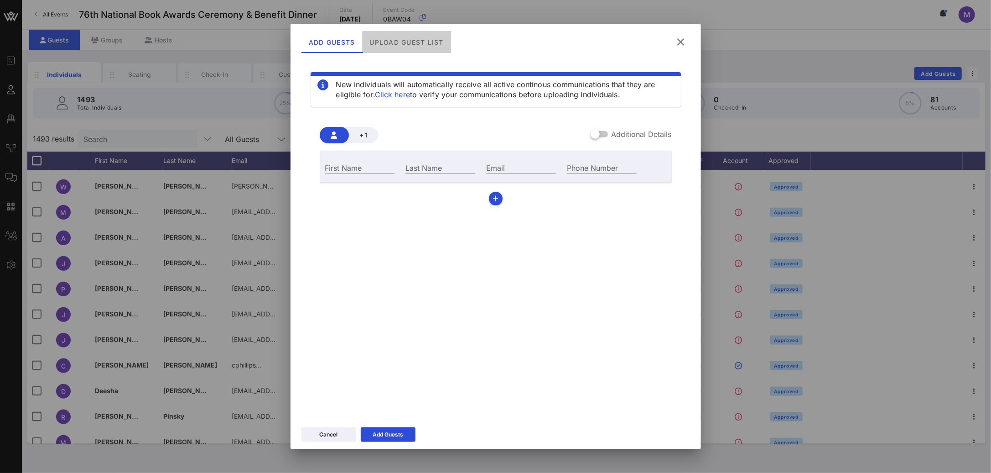
click at [428, 47] on div "Upload Guest List" at bounding box center [406, 42] width 88 height 22
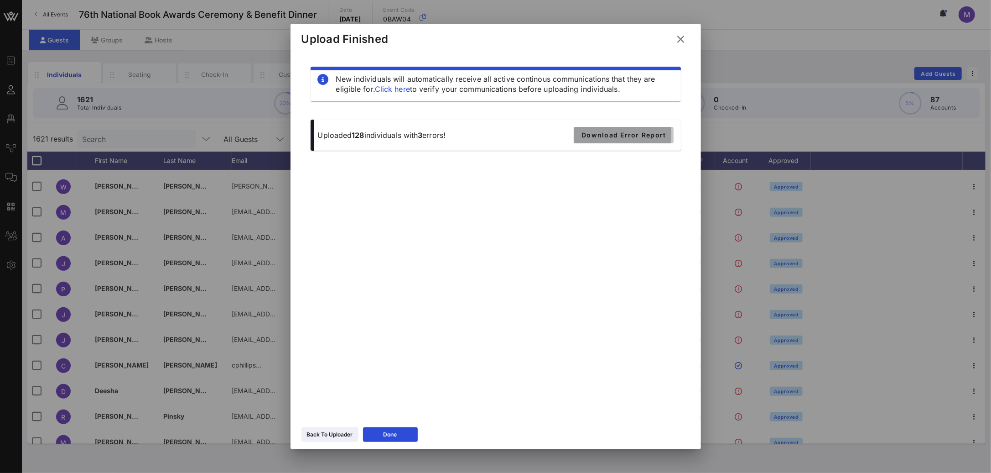
click at [596, 135] on span "Download Error Report" at bounding box center [623, 135] width 85 height 8
click at [679, 38] on icon at bounding box center [681, 38] width 16 height 15
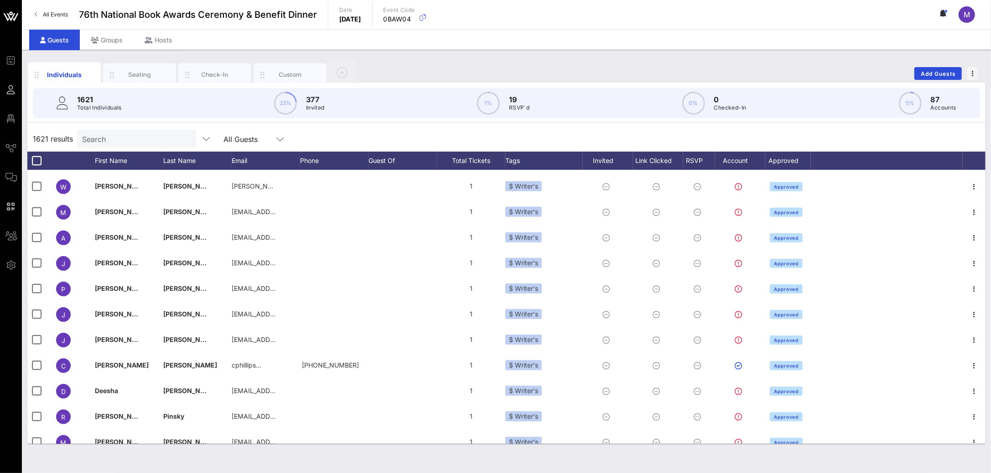
click at [120, 137] on input "Search" at bounding box center [135, 139] width 107 height 12
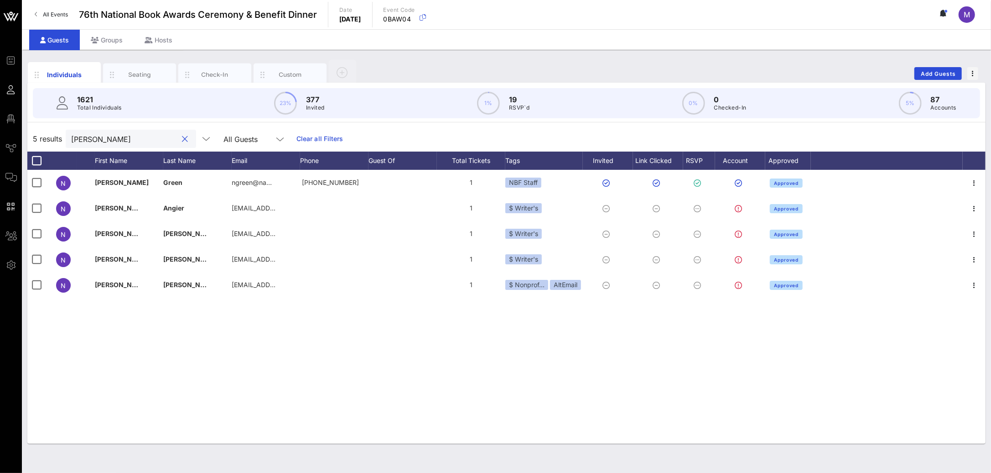
scroll to position [0, 0]
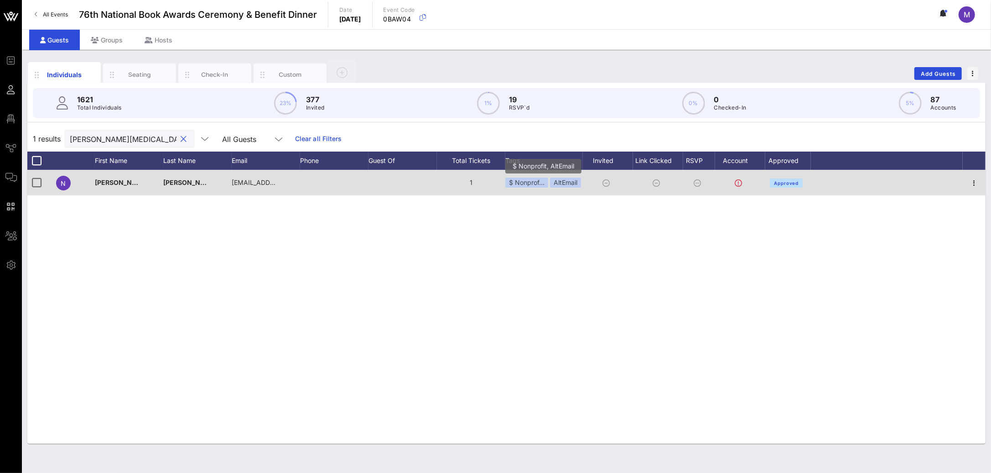
type input "natalie caul"
click at [549, 187] on div "$ Nonprof… AltEmail" at bounding box center [543, 182] width 76 height 10
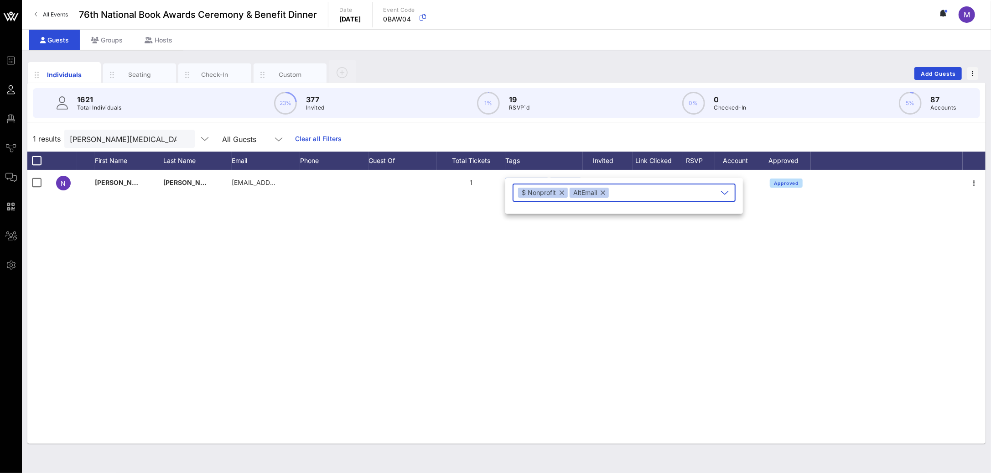
click at [349, 239] on div "N Natalie Caula Hauff hauffn@ccpl.org 1 $ Nonprof… AltEmail Approved" at bounding box center [506, 307] width 958 height 274
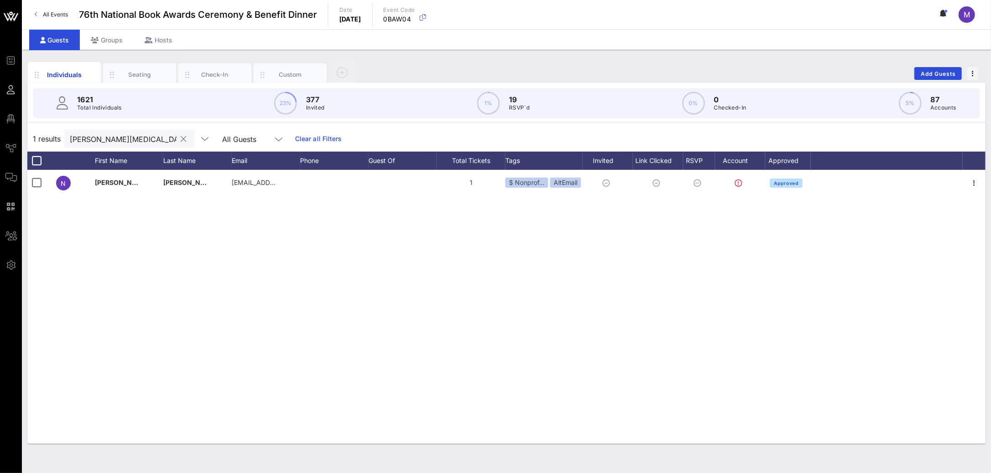
click at [125, 136] on input "natalie caul" at bounding box center [123, 139] width 107 height 12
click at [181, 140] on button "clear icon" at bounding box center [184, 139] width 6 height 9
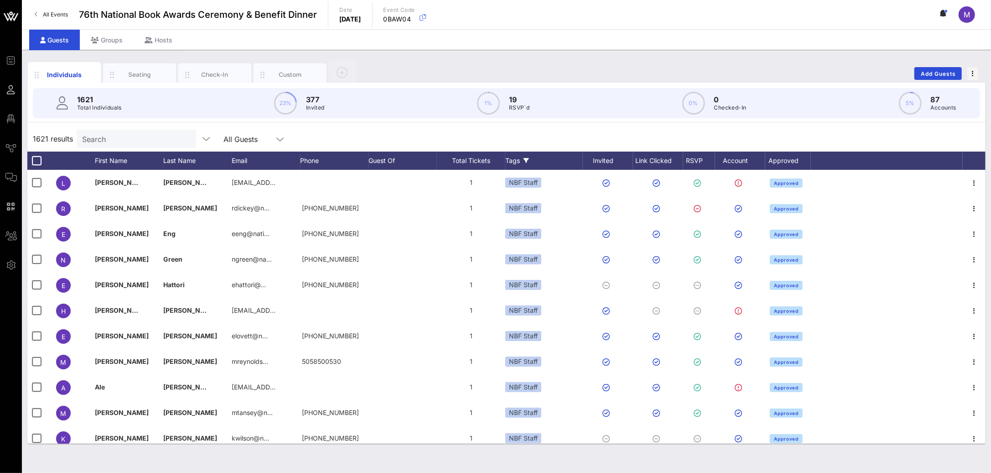
click at [533, 159] on div "Tags" at bounding box center [544, 160] width 78 height 18
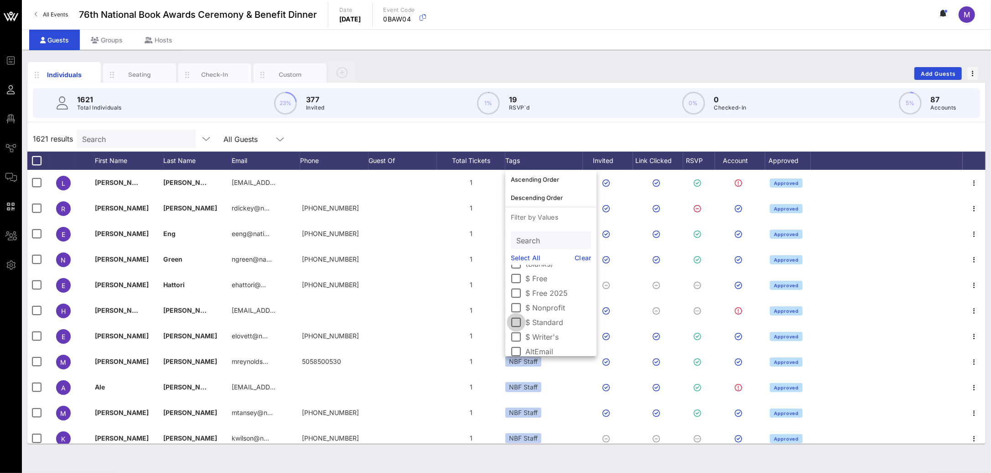
scroll to position [22, 0]
click at [519, 299] on div at bounding box center [517, 296] width 16 height 16
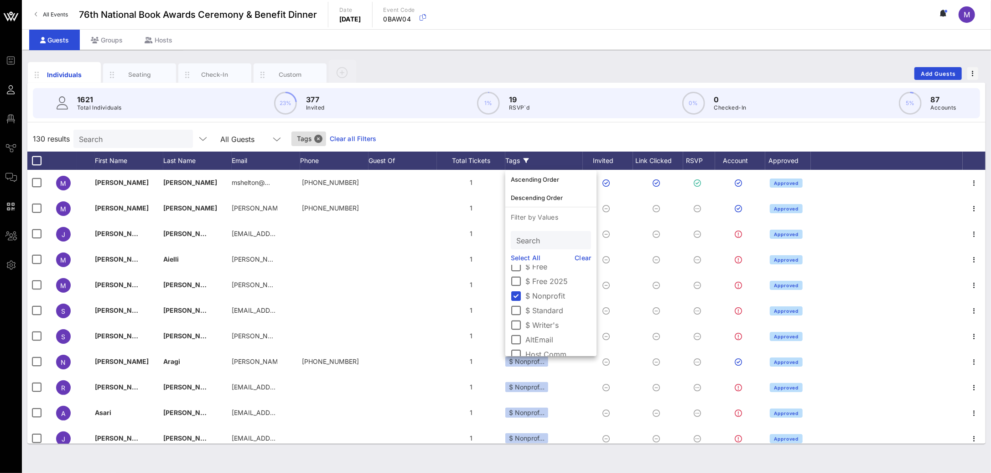
click at [562, 140] on div "130 results Search All Guests Tags Clear all Filters" at bounding box center [506, 139] width 958 height 26
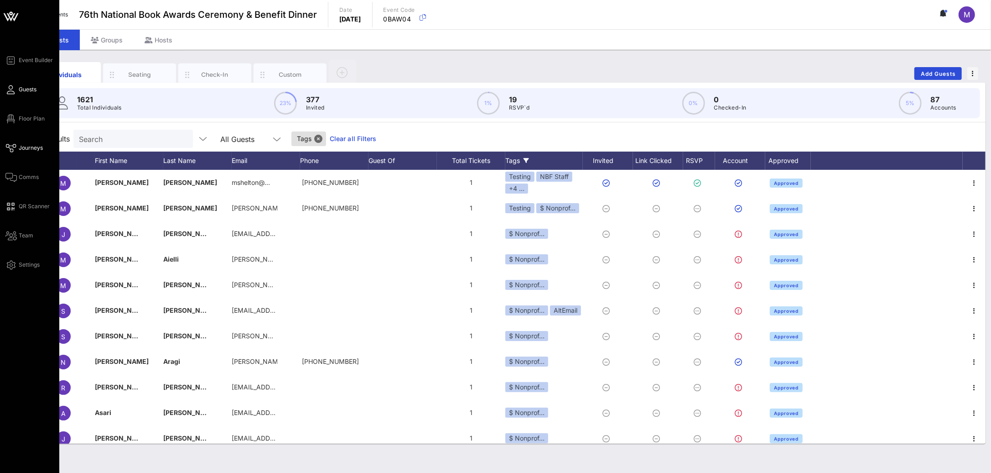
click at [25, 147] on span "Journeys" at bounding box center [31, 148] width 24 height 8
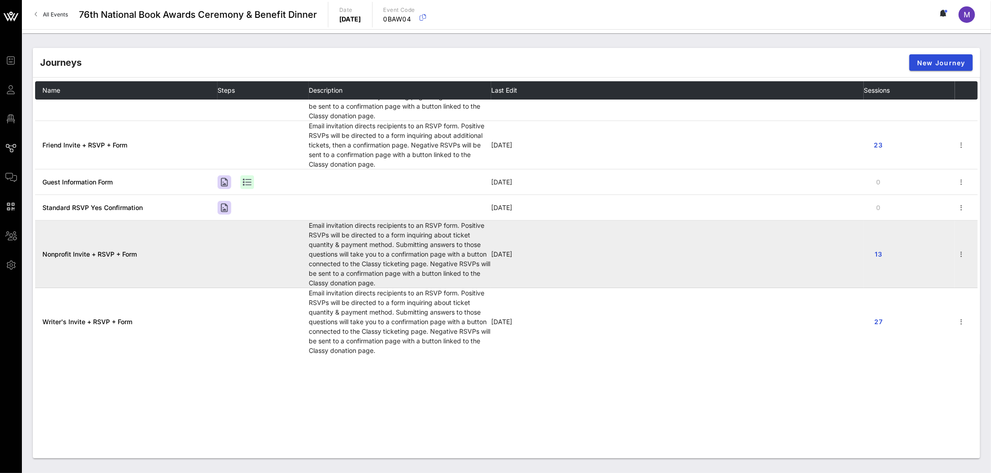
scroll to position [47, 0]
click at [110, 250] on span "Nonprofit Invite + RSVP + Form" at bounding box center [89, 254] width 94 height 8
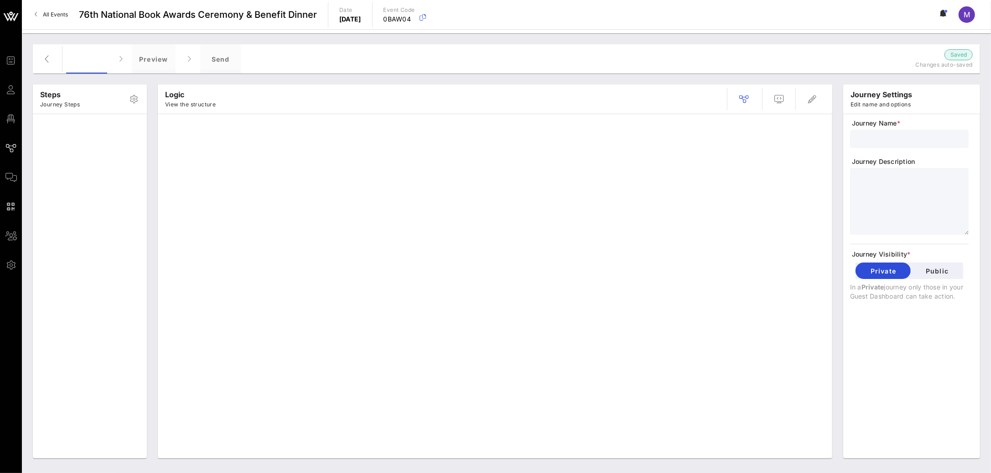
type input "Nonprofit Invite + RSVP + Form"
type textarea "**********"
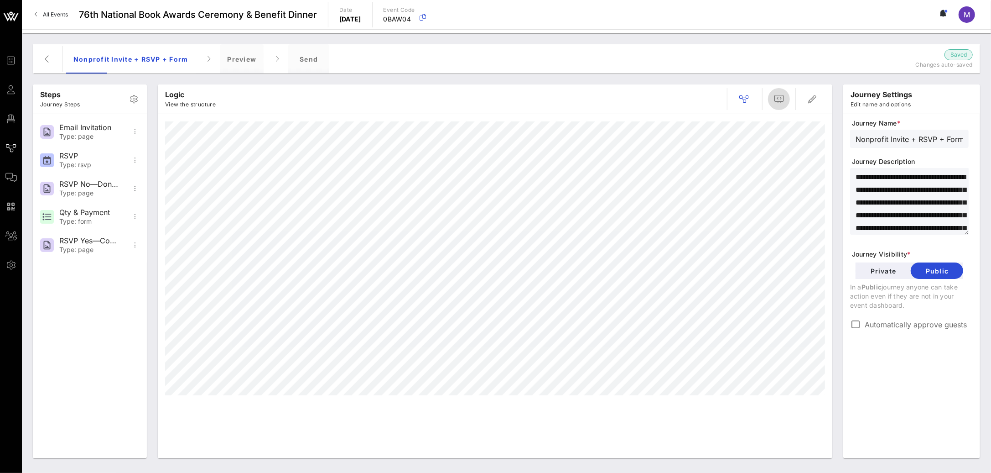
click at [779, 97] on icon "button" at bounding box center [779, 99] width 11 height 11
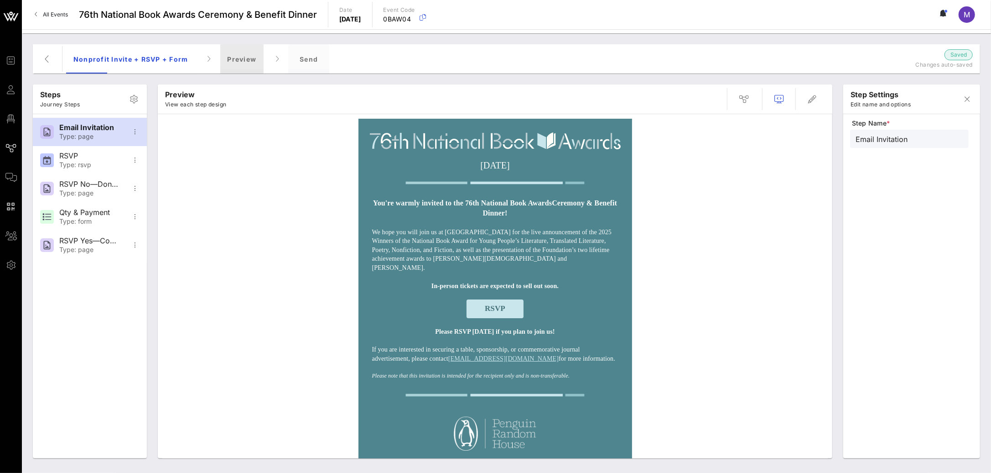
click at [235, 57] on div "Preview" at bounding box center [242, 58] width 44 height 29
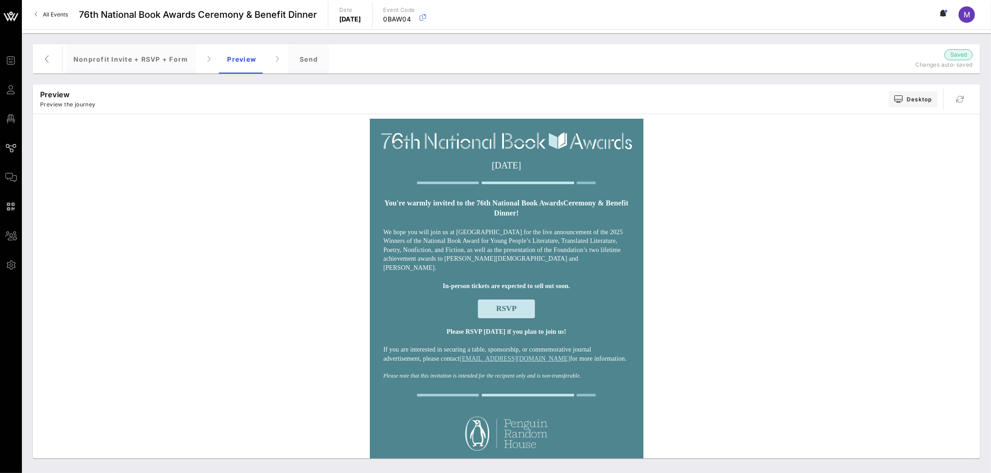
click at [496, 304] on span "RSVP" at bounding box center [506, 308] width 21 height 9
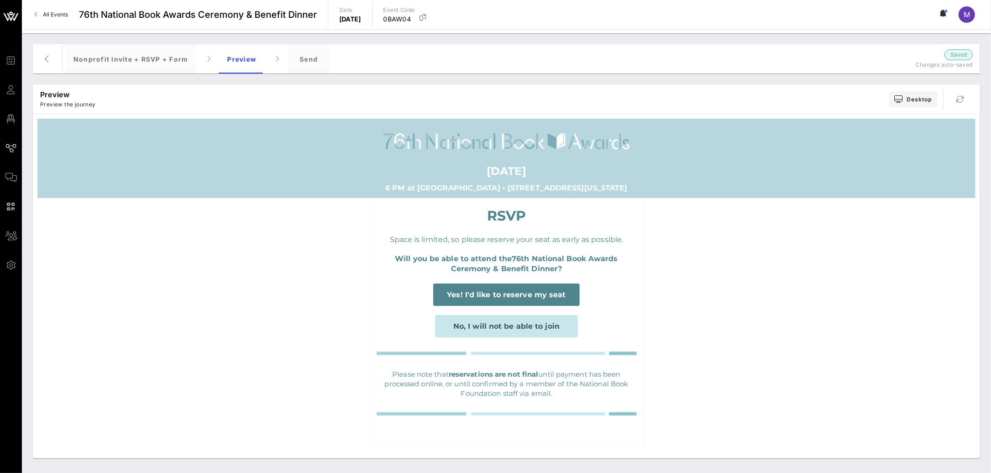
click at [534, 295] on span "Yes! I'd like to reserve my seat" at bounding box center [506, 294] width 119 height 9
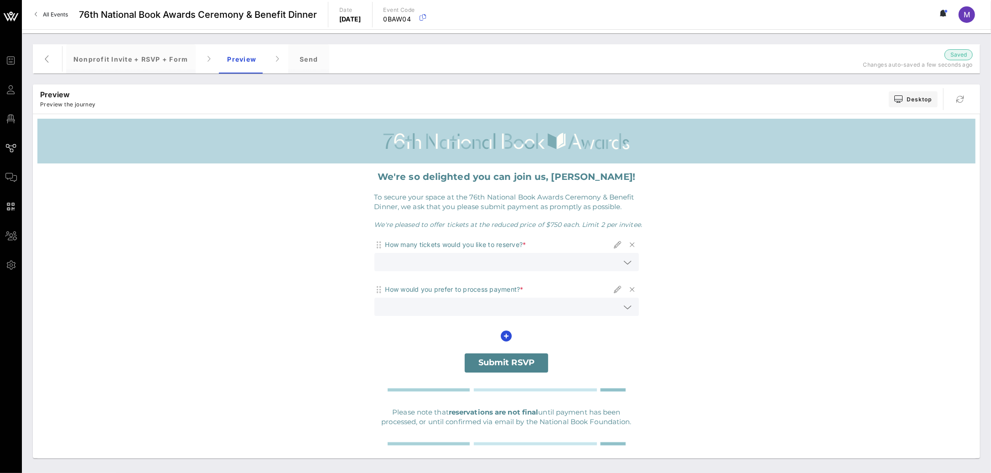
click at [625, 261] on icon at bounding box center [628, 262] width 8 height 11
click at [698, 257] on div "We're so delighted you can join us, Madeleine! To secure your space at the 76th…" at bounding box center [506, 318] width 938 height 311
click at [626, 304] on icon at bounding box center [628, 307] width 8 height 11
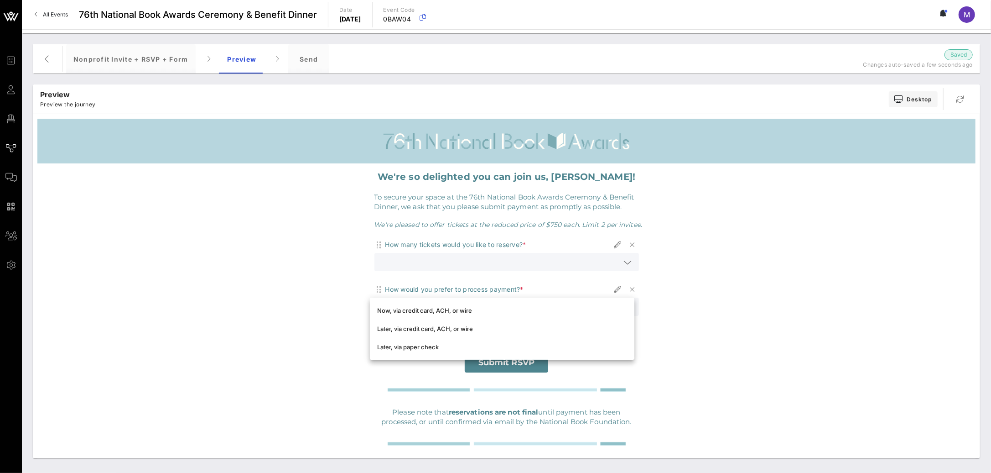
click at [736, 294] on div "We're so delighted you can join us, Madeleine! To secure your space at the 76th…" at bounding box center [506, 318] width 938 height 311
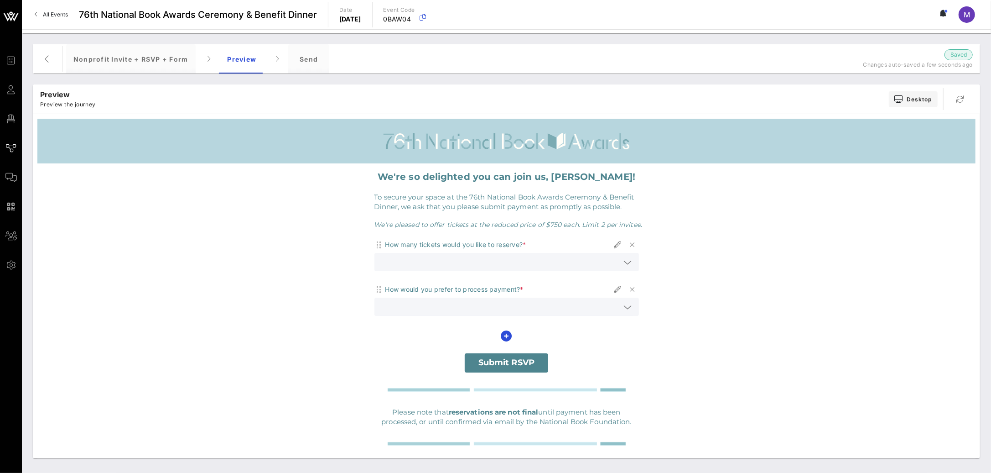
click at [502, 368] on span "Submit RSVP" at bounding box center [506, 362] width 83 height 19
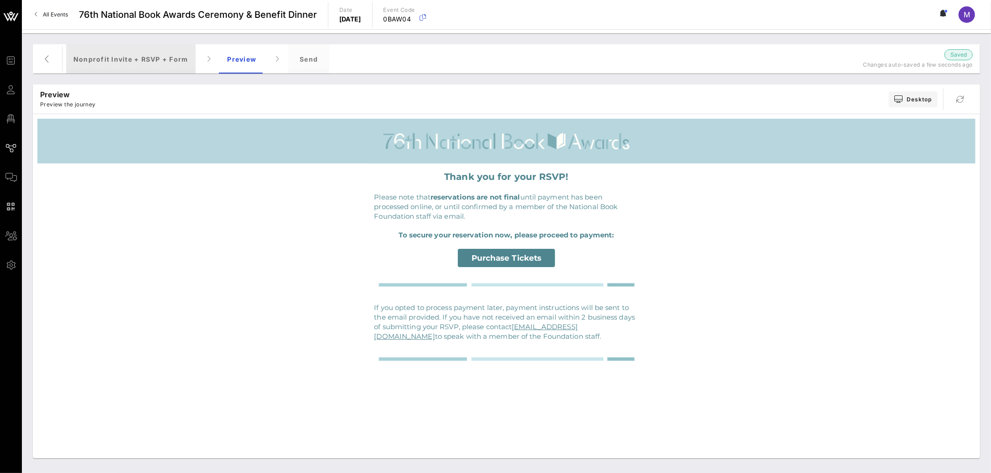
click at [129, 58] on div "Nonprofit Invite + RSVP + Form" at bounding box center [131, 58] width 130 height 29
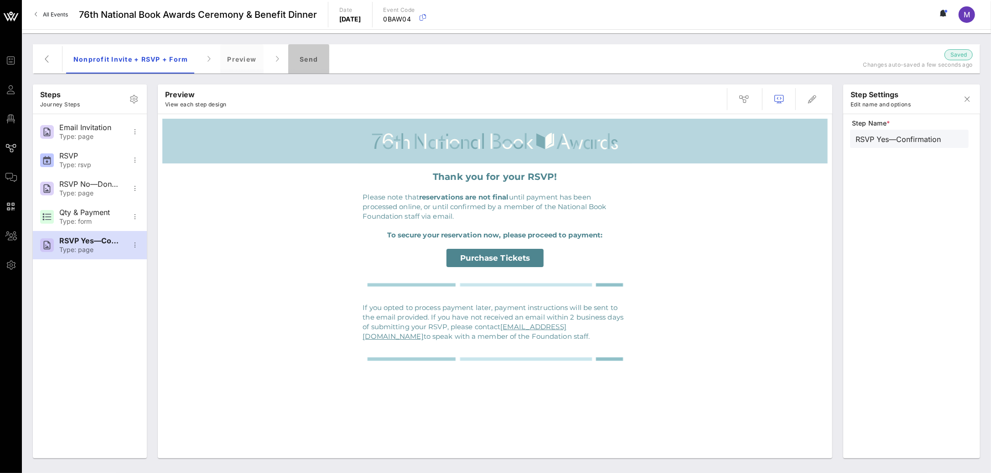
click at [298, 55] on div "Send" at bounding box center [308, 58] width 41 height 29
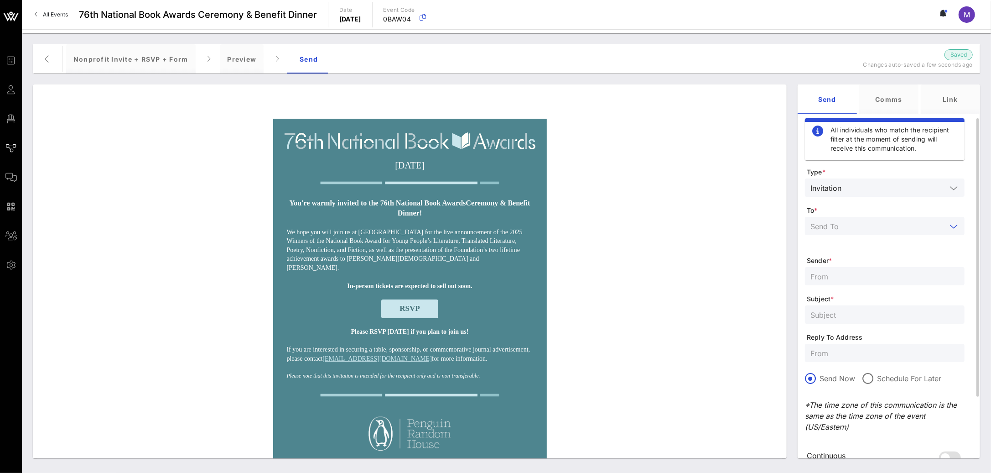
click at [862, 228] on input "text" at bounding box center [879, 226] width 136 height 12
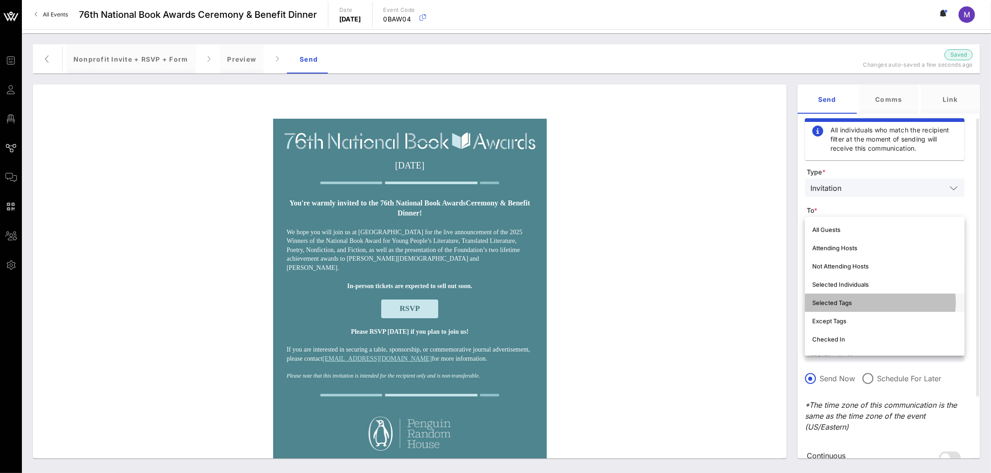
click at [867, 299] on div "Selected Tags" at bounding box center [884, 302] width 145 height 7
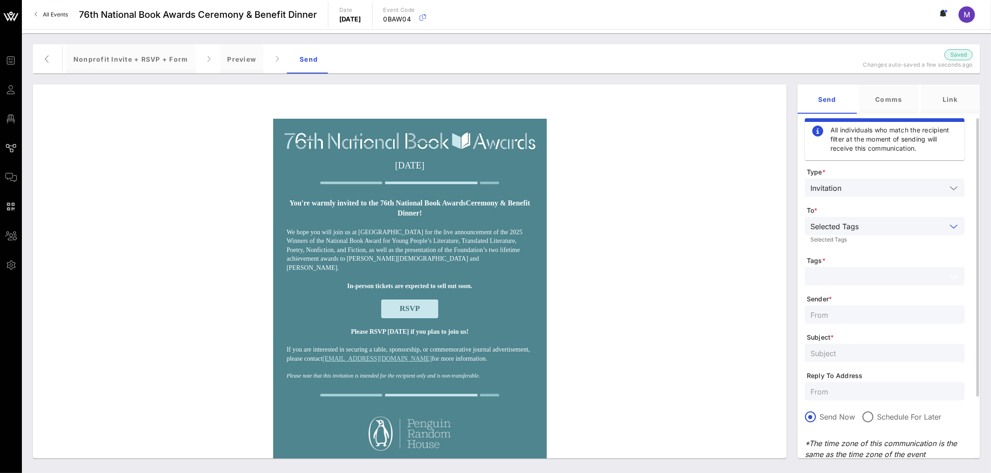
click at [865, 276] on input "text" at bounding box center [879, 276] width 136 height 12
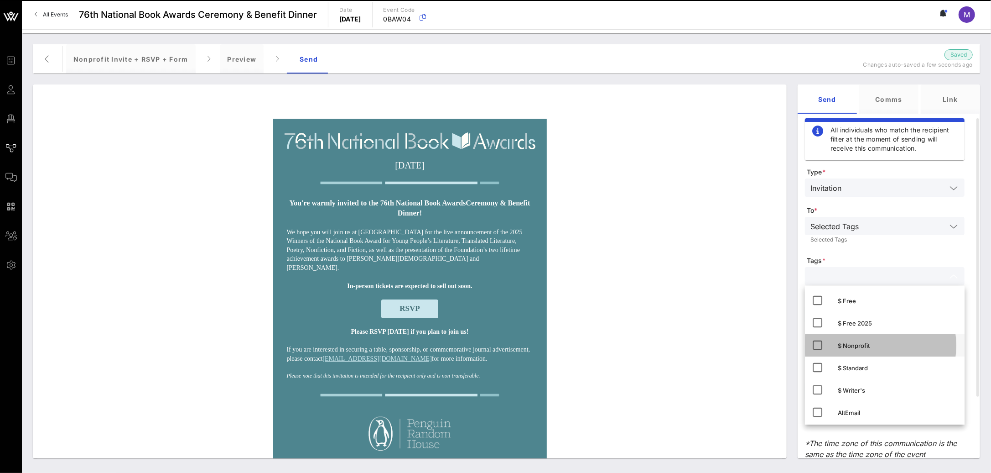
click at [818, 344] on icon at bounding box center [817, 344] width 11 height 11
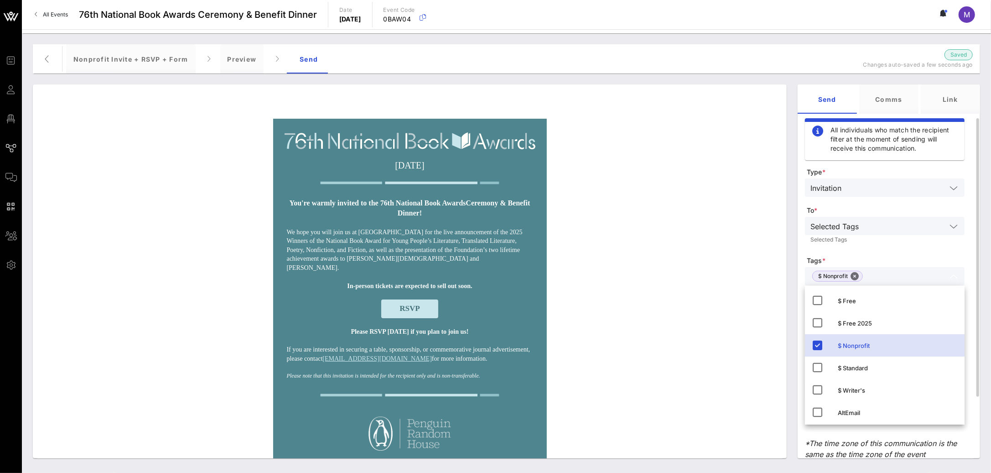
click at [905, 244] on div "Selected Tags Selected Tags" at bounding box center [885, 232] width 160 height 30
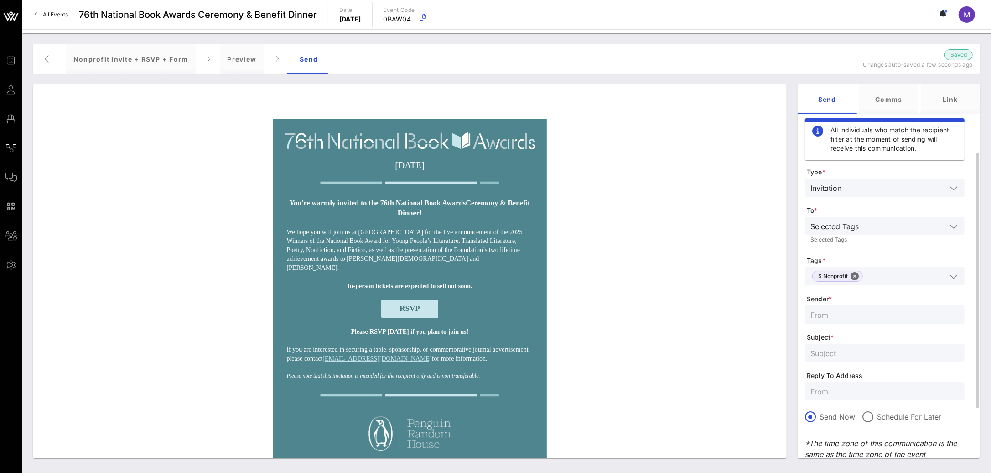
scroll to position [62, 0]
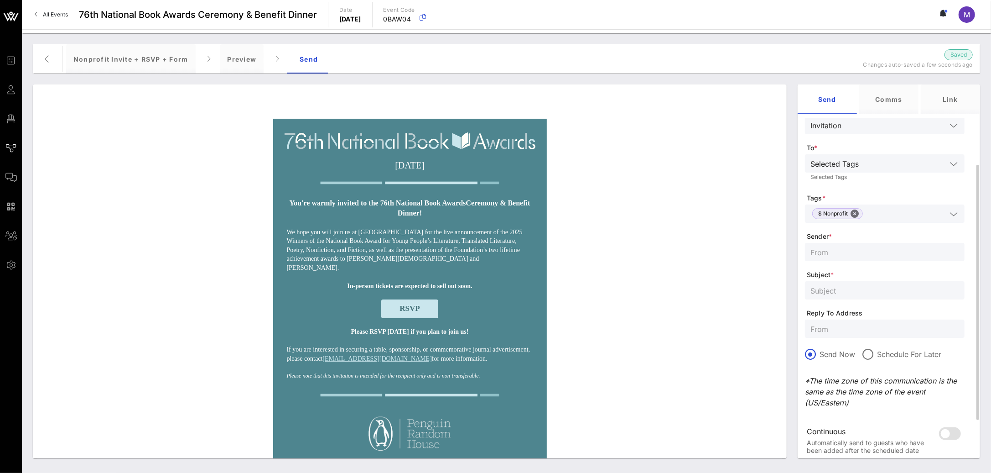
click at [829, 253] on input "text" at bounding box center [885, 252] width 149 height 12
paste input "National Book Foundation"
type input "National Book Foundation"
click at [880, 296] on div at bounding box center [885, 290] width 149 height 18
paste input "You’re invited to the 76th National Book Awards!"
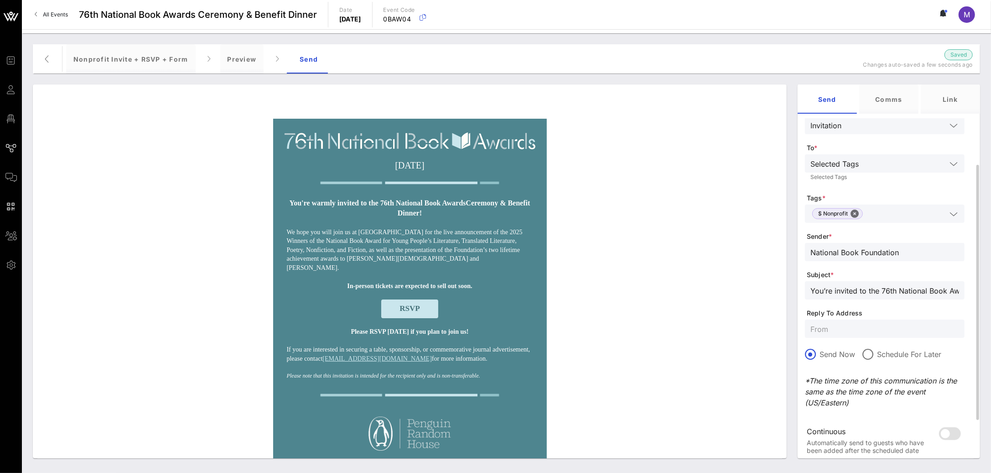
scroll to position [0, 16]
type input "You’re invited to the 76th National Book Awards!"
click at [818, 333] on input "text" at bounding box center [885, 329] width 149 height 12
paste input "awards@nationalbook.org"
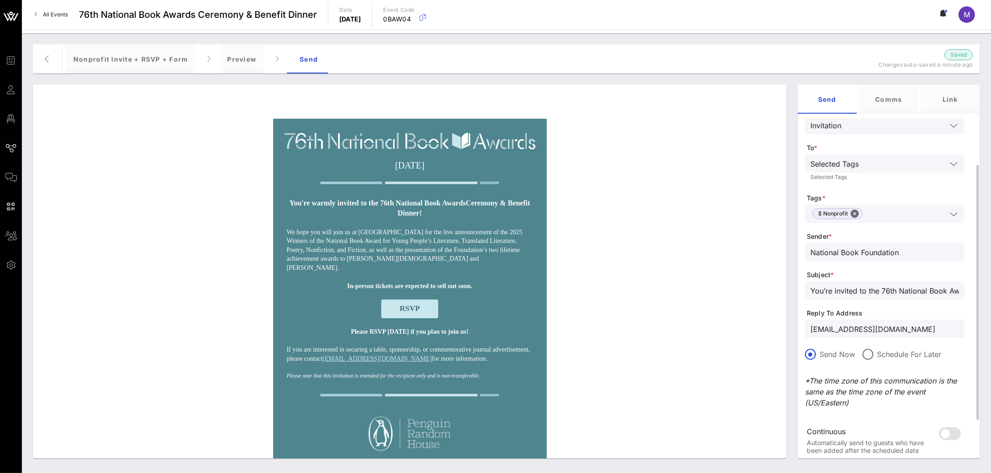
type input "awards@nationalbook.org"
click at [878, 308] on span "Reply To Address" at bounding box center [886, 312] width 158 height 9
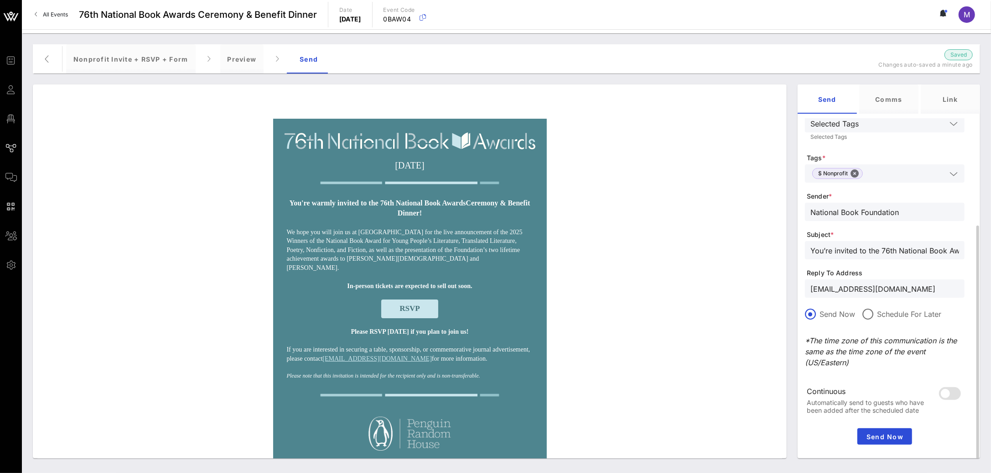
scroll to position [120, 0]
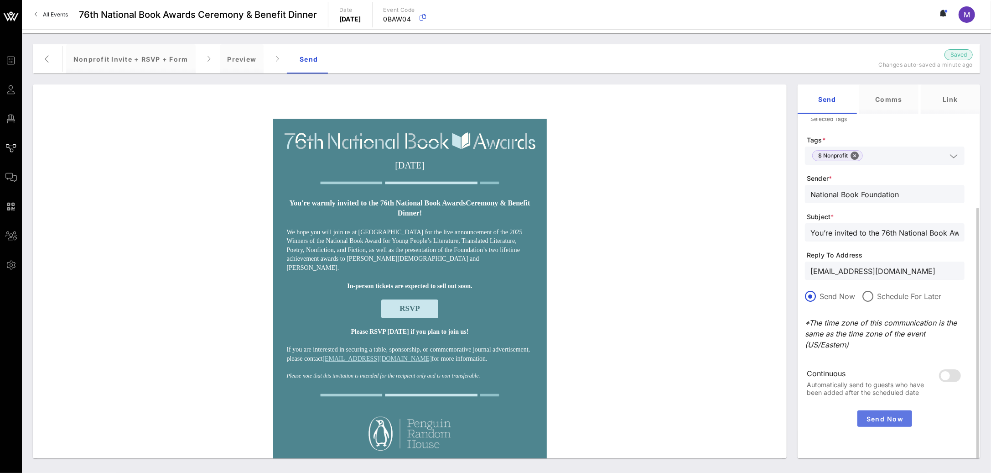
click at [880, 416] on span "Send Now" at bounding box center [884, 419] width 47 height 8
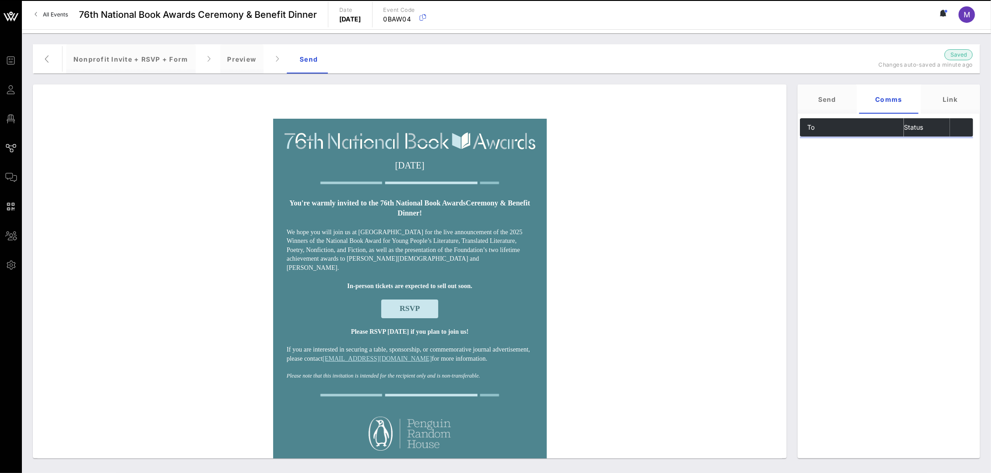
scroll to position [0, 0]
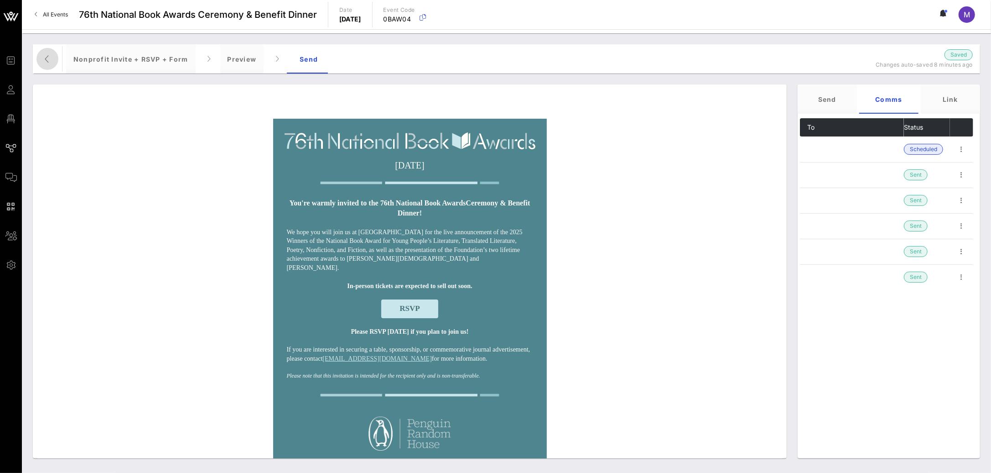
click at [44, 55] on icon "button" at bounding box center [47, 58] width 11 height 11
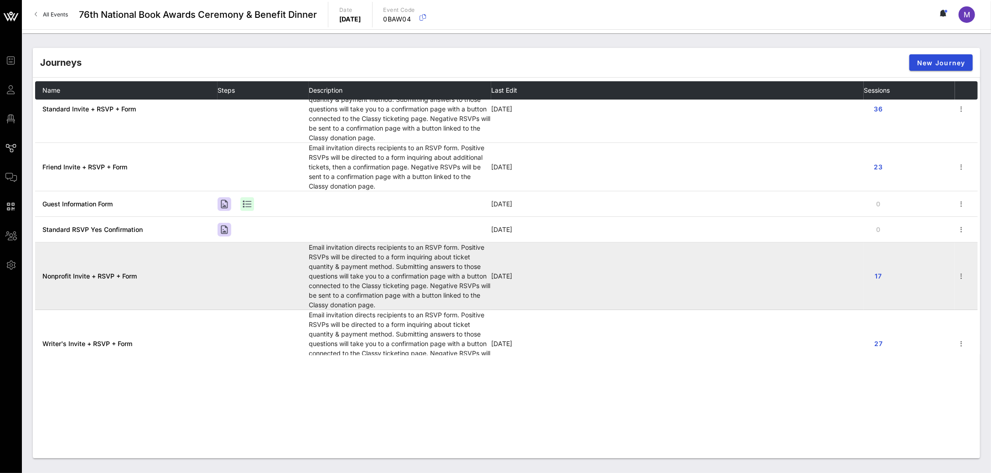
scroll to position [47, 0]
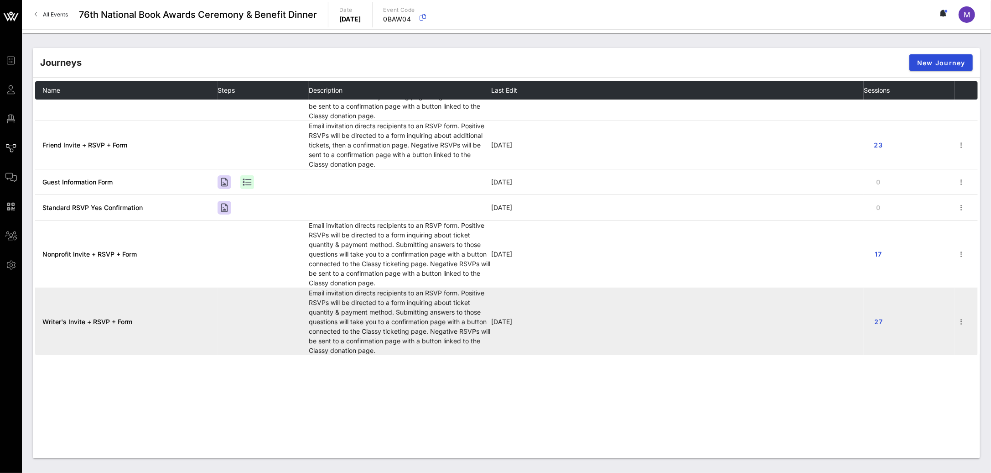
click at [102, 318] on span "Writer's Invite + RSVP + Form" at bounding box center [87, 321] width 90 height 8
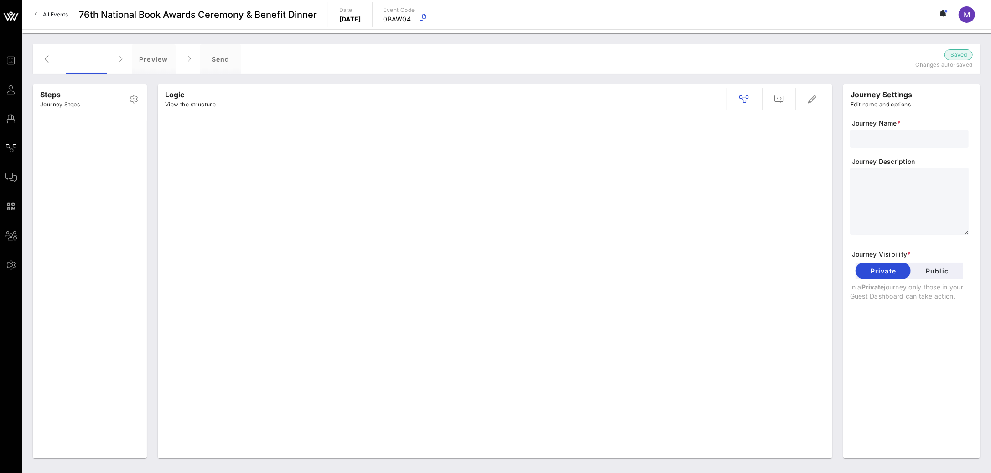
type input "Writer's Invite + RSVP + Form"
type textarea "**********"
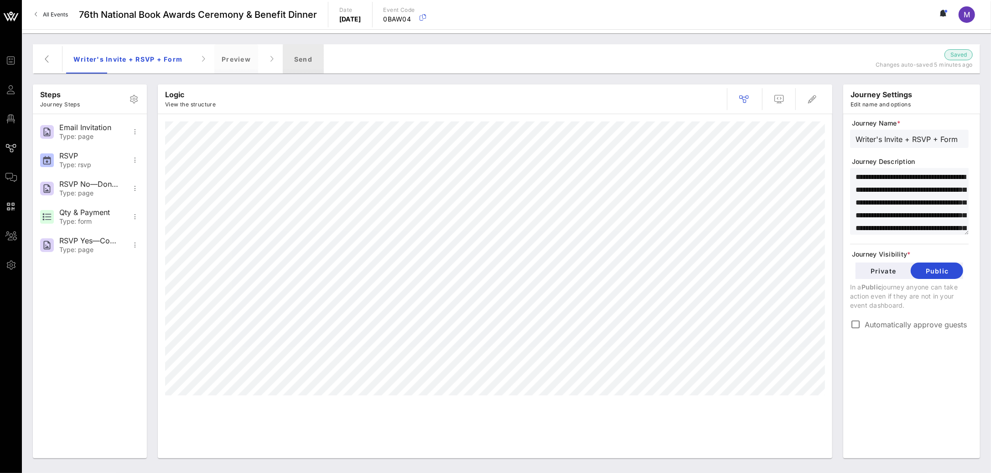
click at [303, 62] on div "Send" at bounding box center [303, 58] width 41 height 29
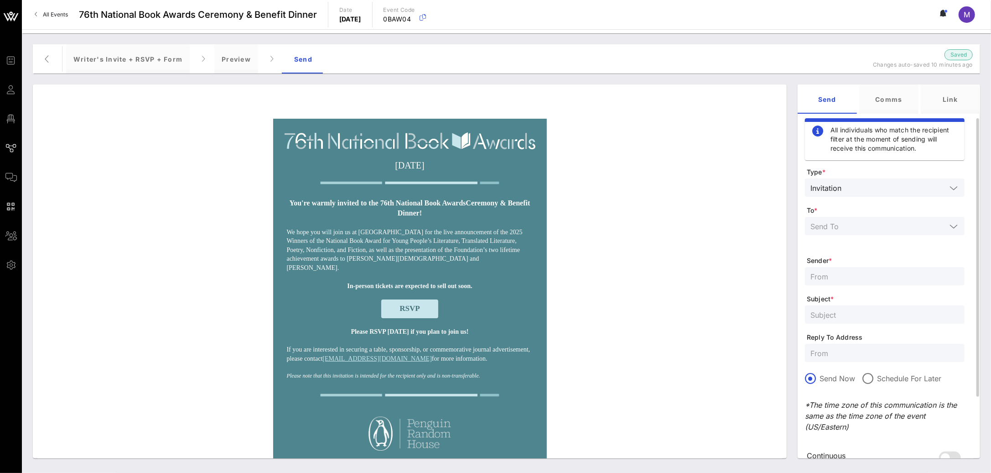
click at [883, 234] on div at bounding box center [885, 226] width 149 height 18
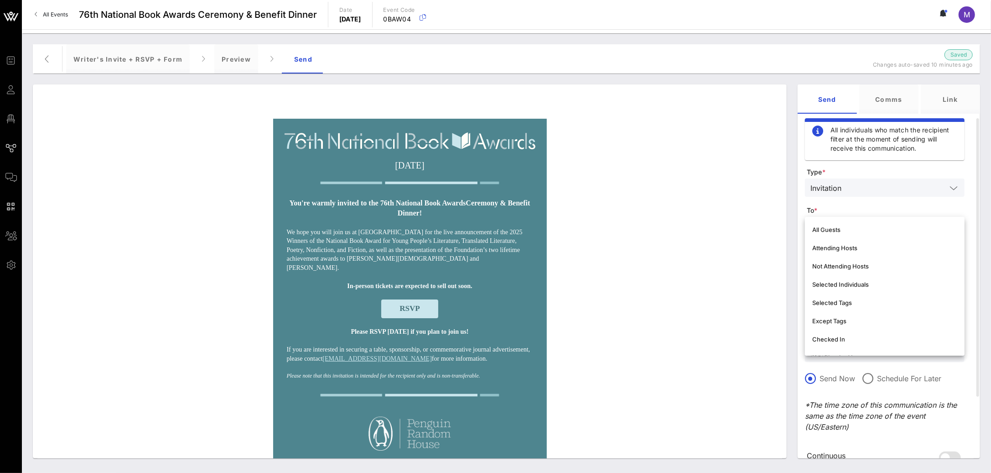
click at [612, 48] on div "Writer's Invite + RSVP + Form Preview Send" at bounding box center [462, 58] width 793 height 29
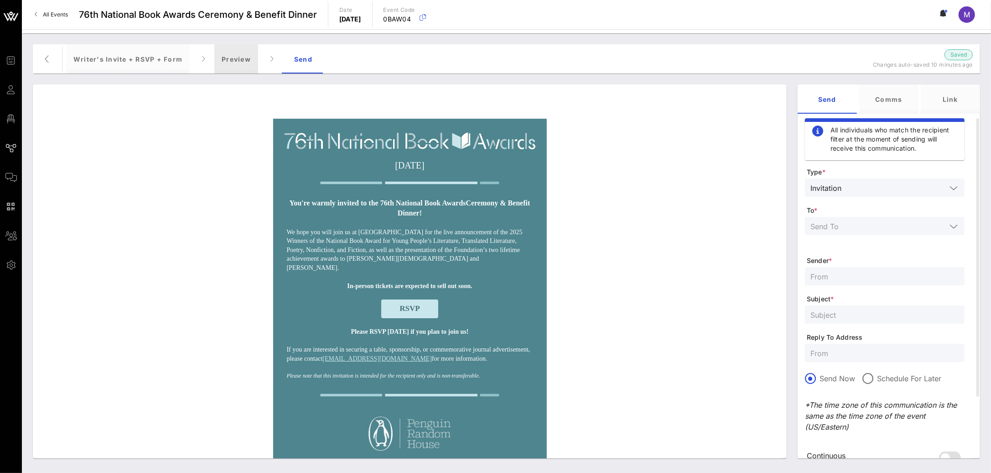
click at [236, 55] on div "Preview" at bounding box center [236, 58] width 44 height 29
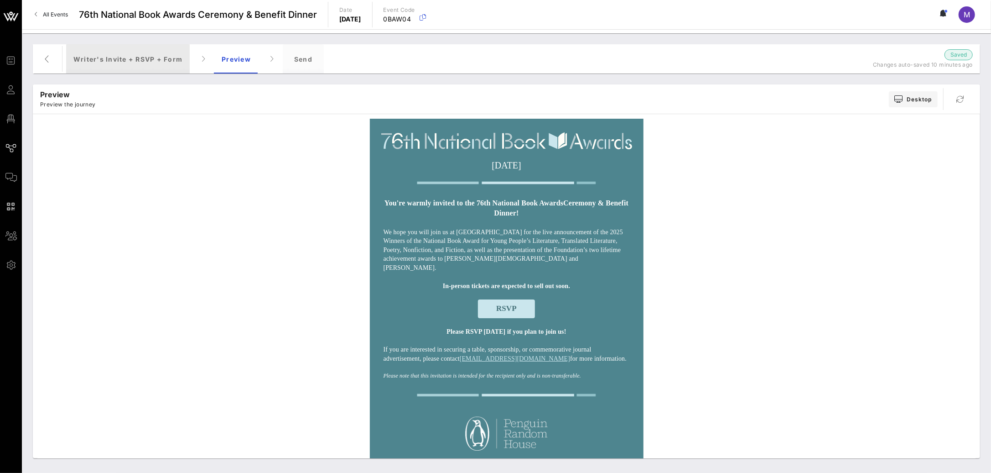
click at [141, 50] on div "Writer's Invite + RSVP + Form" at bounding box center [128, 58] width 124 height 29
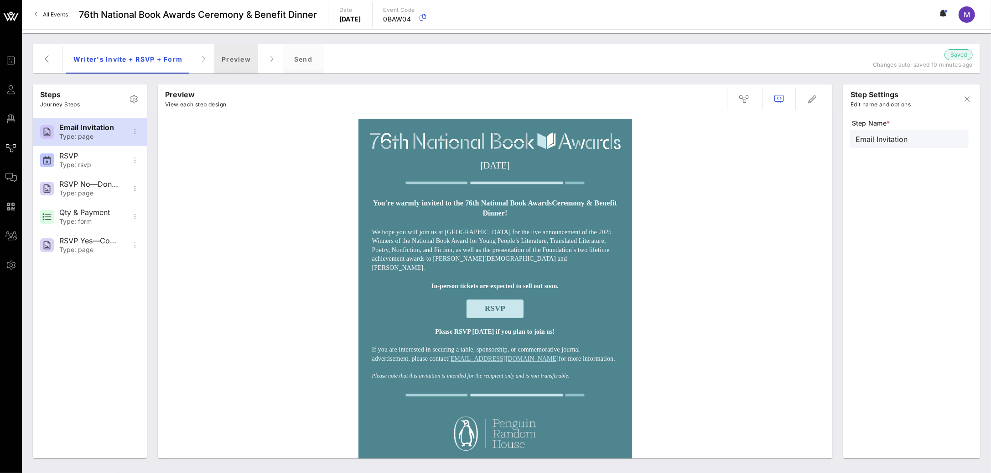
click at [225, 55] on div "Preview" at bounding box center [236, 58] width 44 height 29
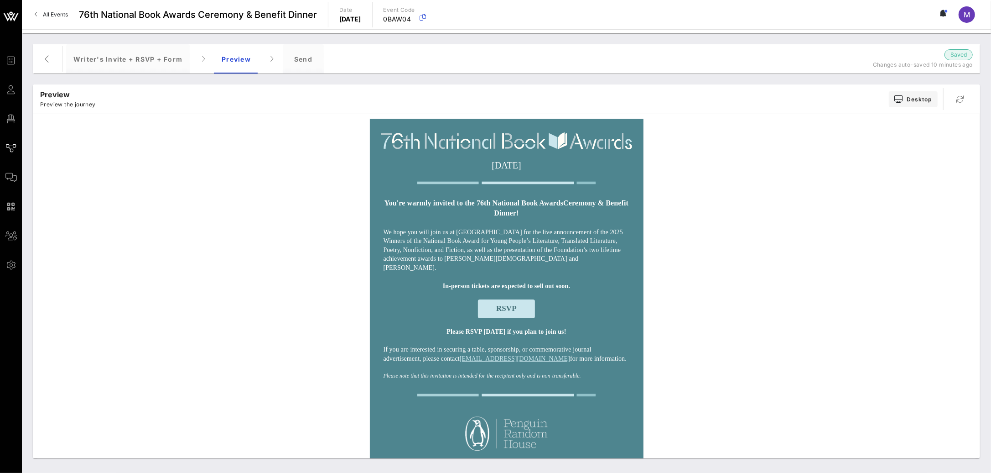
click at [497, 297] on td "RSVP" at bounding box center [506, 308] width 255 height 27
click at [522, 305] on span "RSVP" at bounding box center [506, 308] width 57 height 18
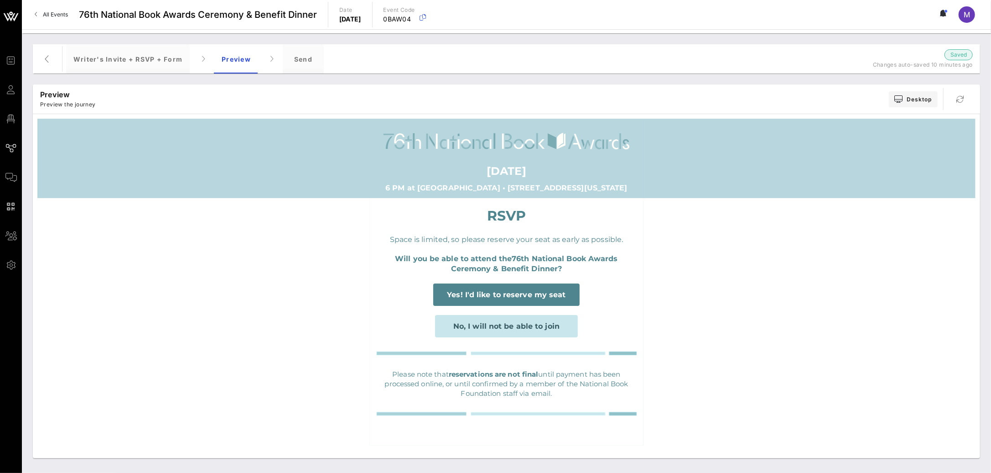
click at [517, 297] on span "Yes! I'd like to reserve my seat" at bounding box center [506, 294] width 119 height 9
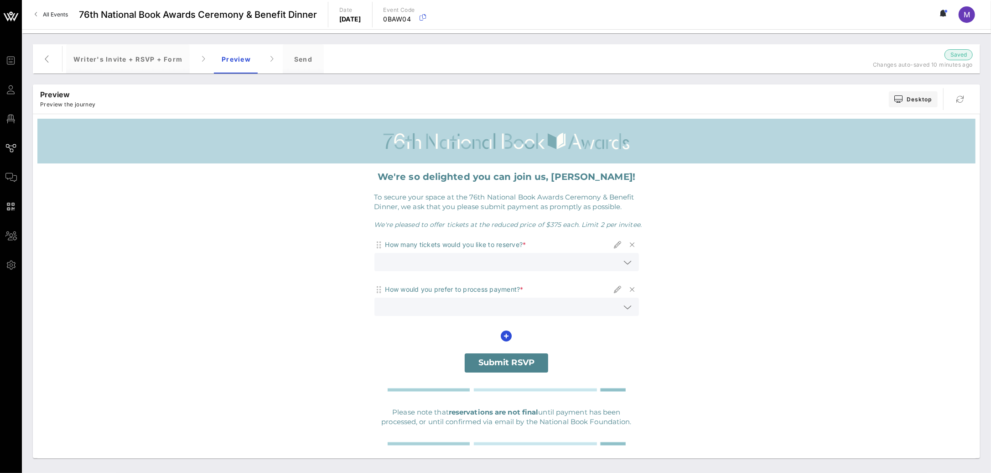
click at [625, 265] on icon at bounding box center [628, 262] width 8 height 11
click at [507, 193] on span "To secure your space at the 76th National Book Awards Ceremony & Benefit Dinner…" at bounding box center [505, 202] width 260 height 18
click at [117, 65] on div "Writer's Invite + RSVP + Form" at bounding box center [128, 58] width 124 height 29
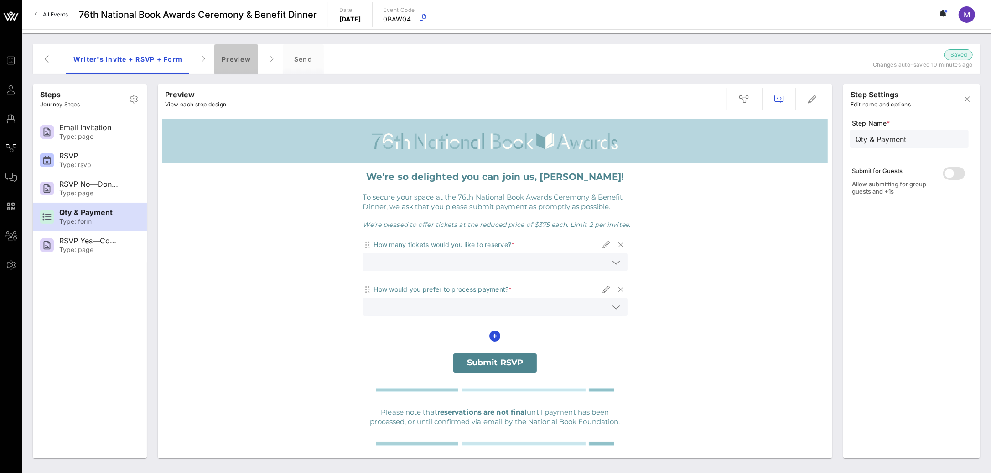
click at [237, 61] on div "Preview" at bounding box center [236, 58] width 44 height 29
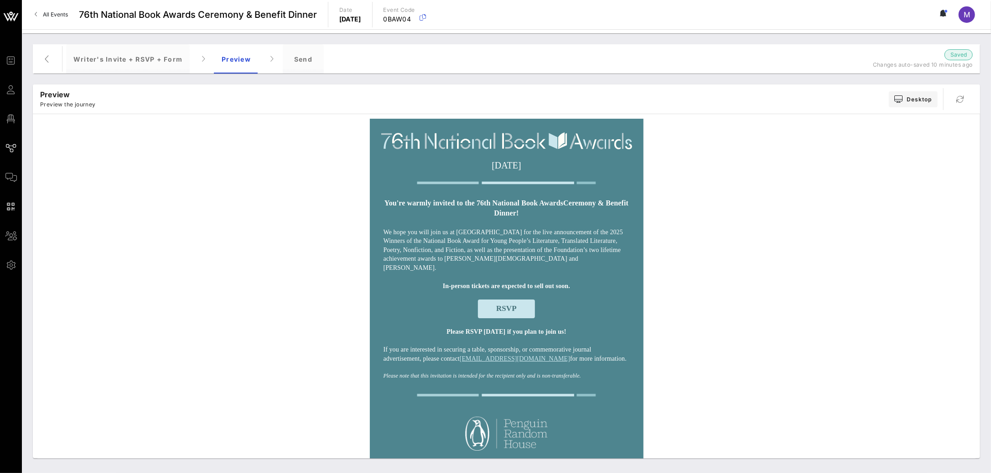
click at [509, 302] on span "RSVP" at bounding box center [506, 308] width 57 height 18
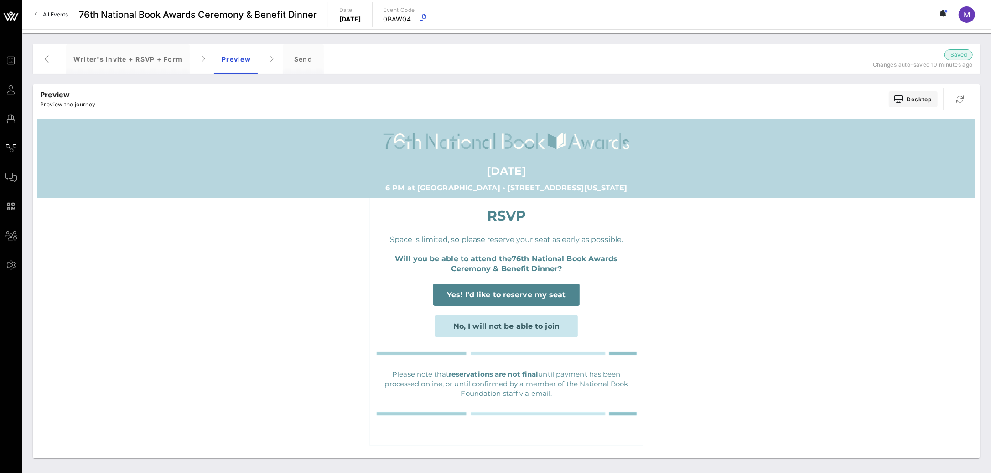
click at [516, 327] on span "No, I will not be able to join" at bounding box center [506, 326] width 106 height 9
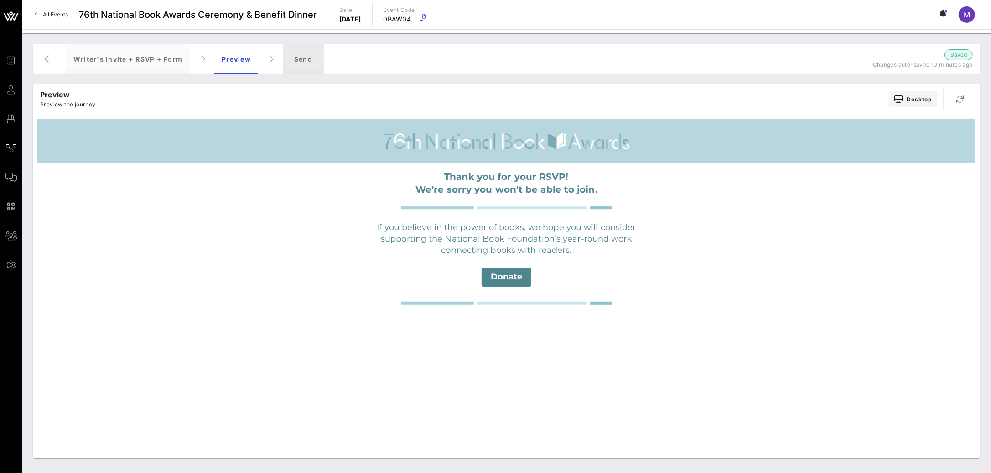
click at [306, 57] on div "Send" at bounding box center [303, 58] width 41 height 29
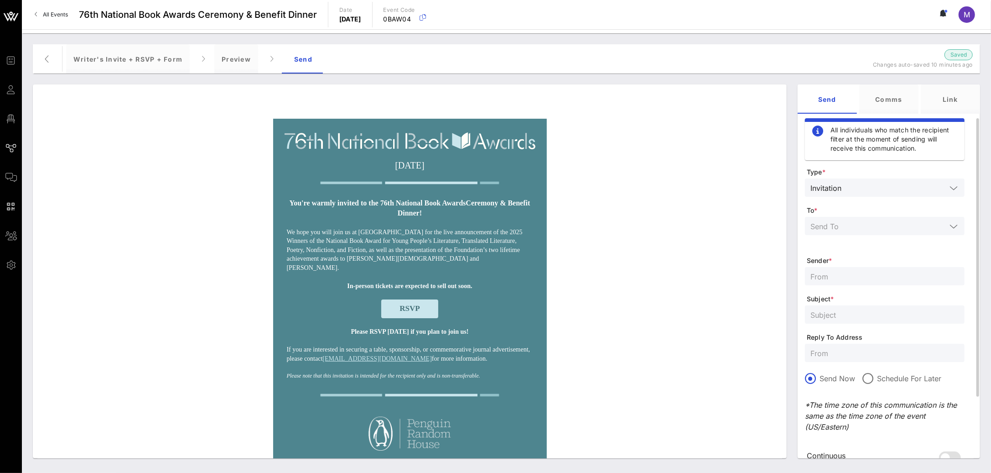
click at [956, 228] on icon at bounding box center [954, 226] width 8 height 11
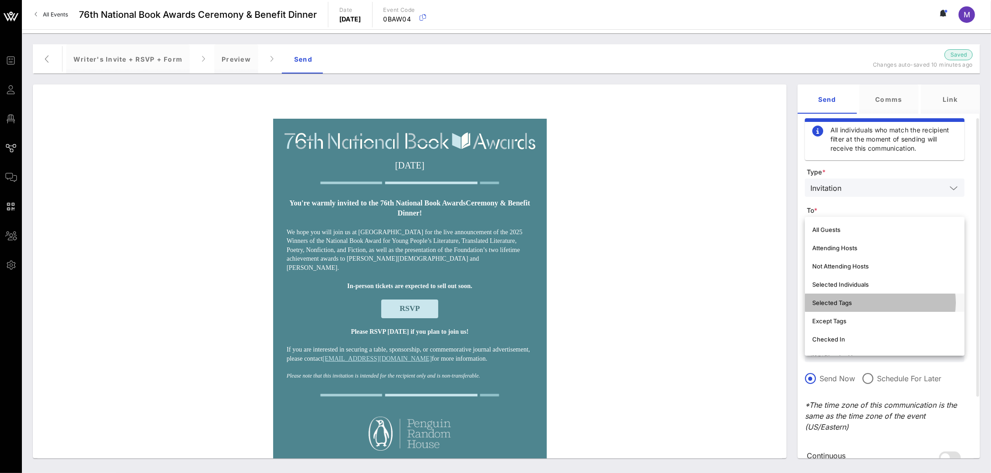
click at [868, 300] on div "Selected Tags" at bounding box center [884, 302] width 145 height 7
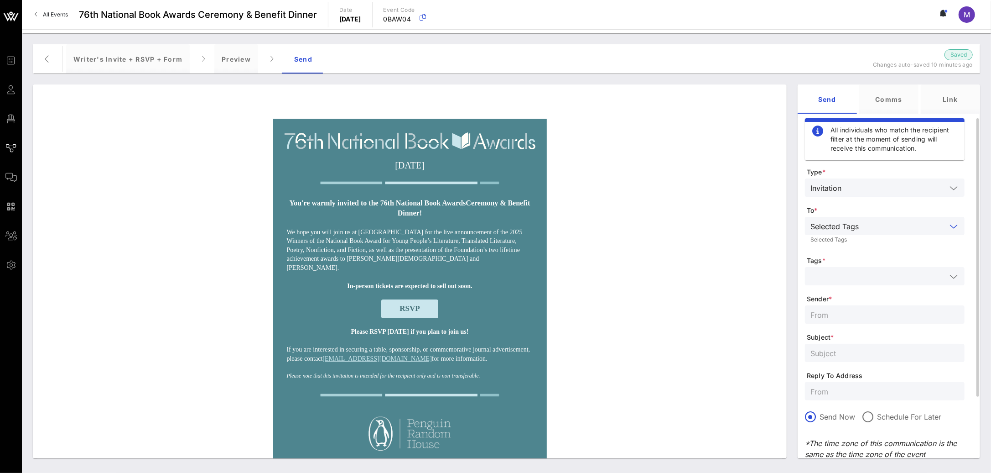
click at [871, 276] on input "text" at bounding box center [879, 276] width 136 height 12
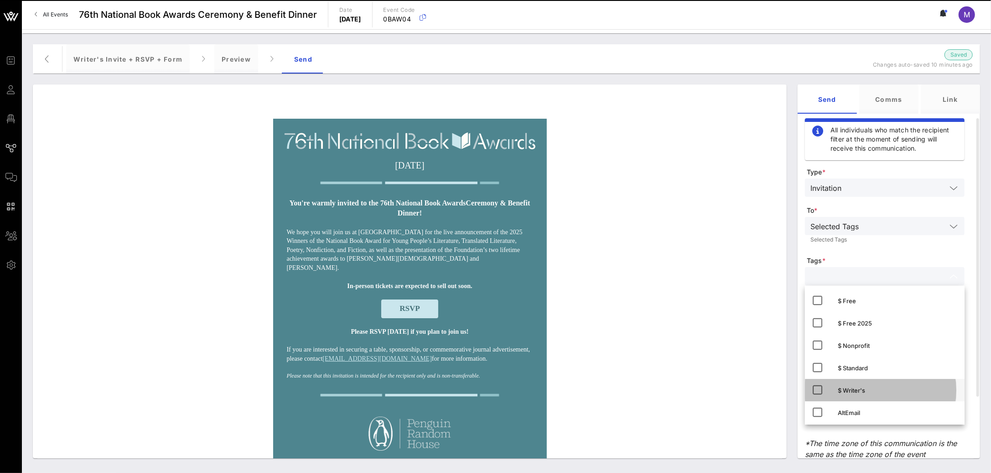
click at [818, 391] on icon at bounding box center [817, 389] width 11 height 11
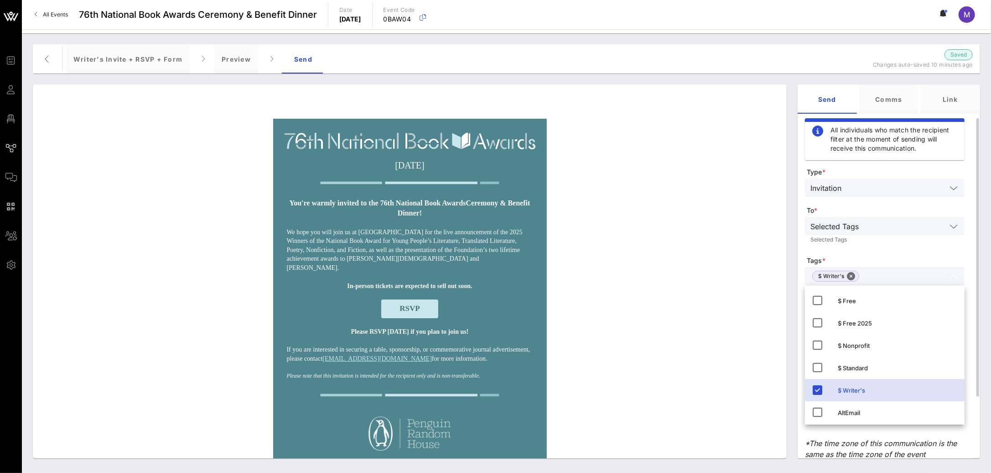
click at [882, 250] on form "Type * Invitation To * Selected Tags Selected Tags Tags * $ Writer's Sender * S…" at bounding box center [885, 346] width 160 height 359
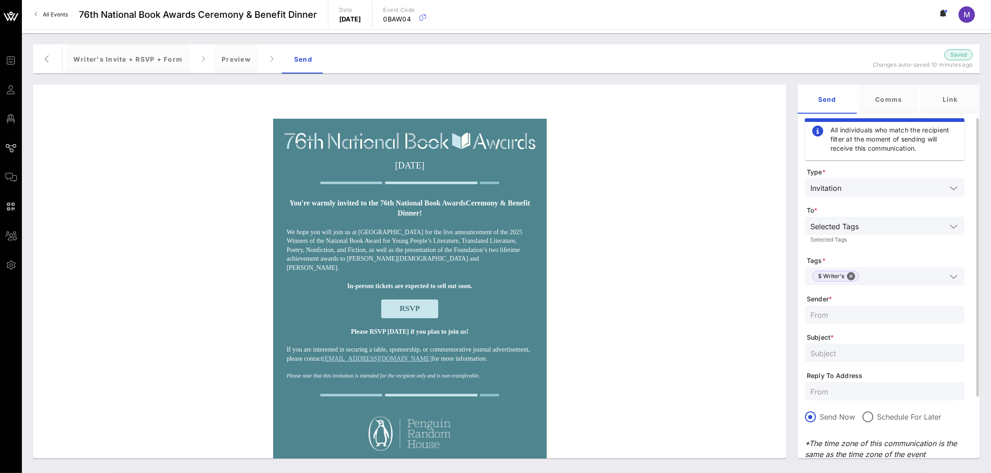
click at [833, 316] on input "text" at bounding box center [885, 314] width 149 height 12
paste input "National Book Foundation"
type input "National Book Foundation"
click at [853, 352] on input "text" at bounding box center [885, 353] width 149 height 12
paste input "You’re invited to the 76th National Book Awards!"
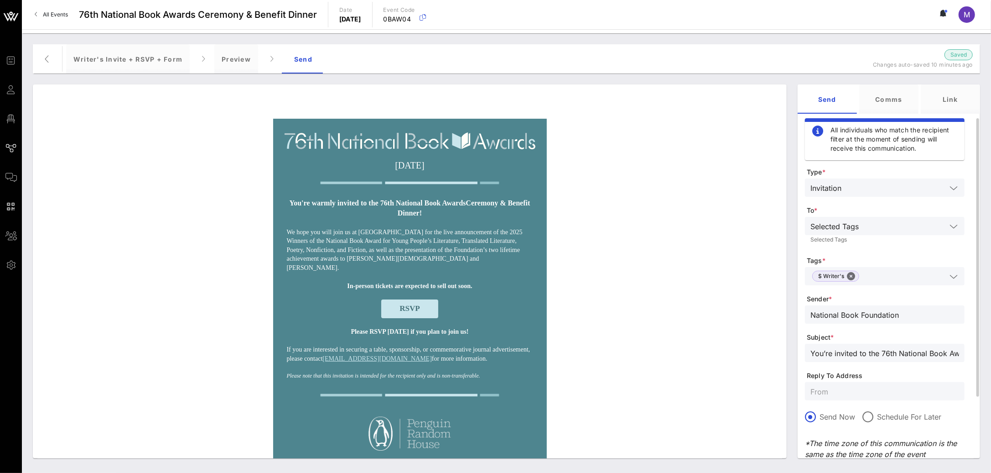
scroll to position [0, 16]
type input "You’re invited to the 76th National Book Awards!"
click at [863, 396] on input "text" at bounding box center [885, 391] width 149 height 12
paste input "awards@nationalbook.org"
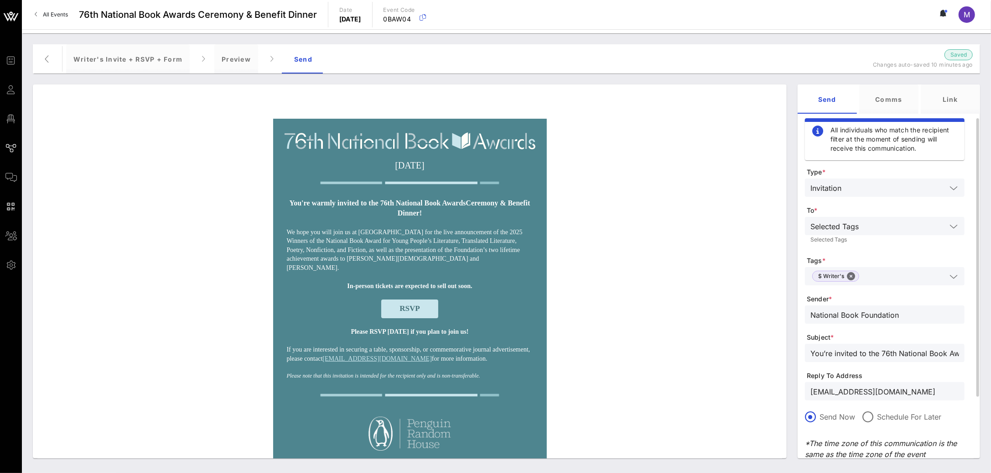
type input "awards@nationalbook.org"
click at [876, 374] on span "Reply To Address" at bounding box center [886, 375] width 158 height 9
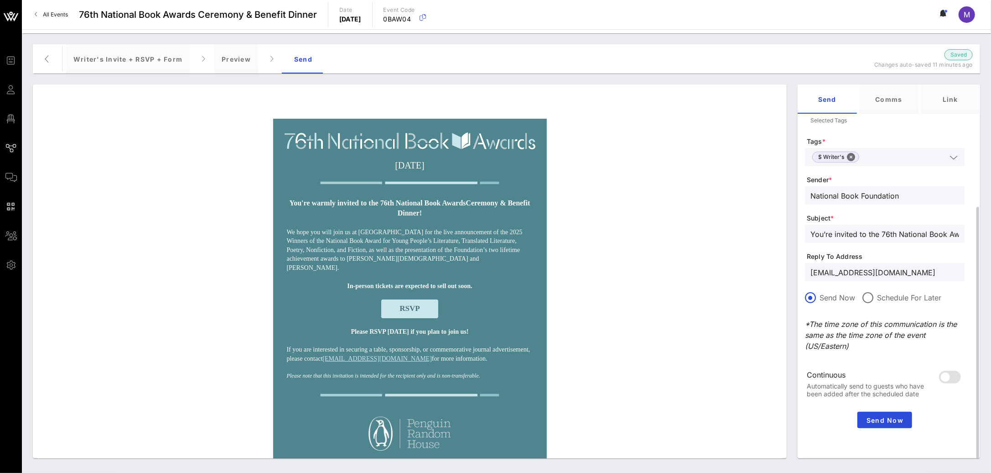
scroll to position [120, 0]
click at [882, 417] on span "Send Now" at bounding box center [884, 419] width 47 height 8
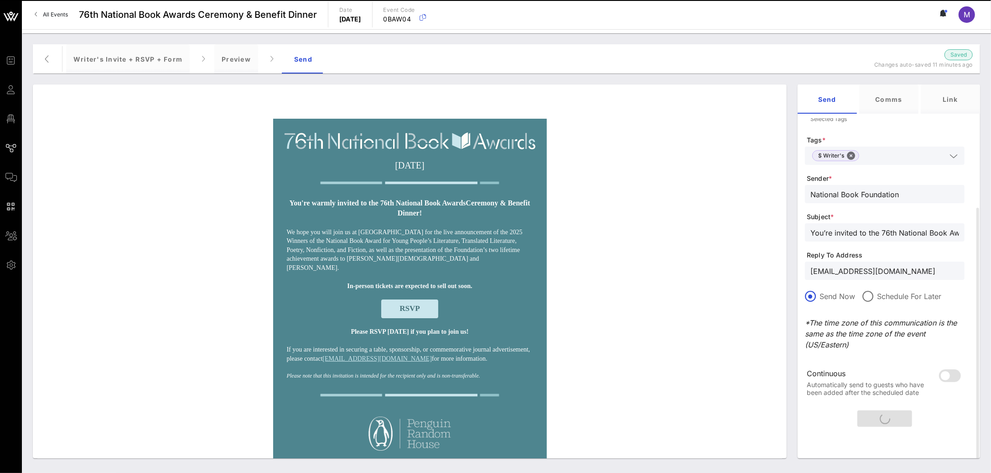
scroll to position [0, 0]
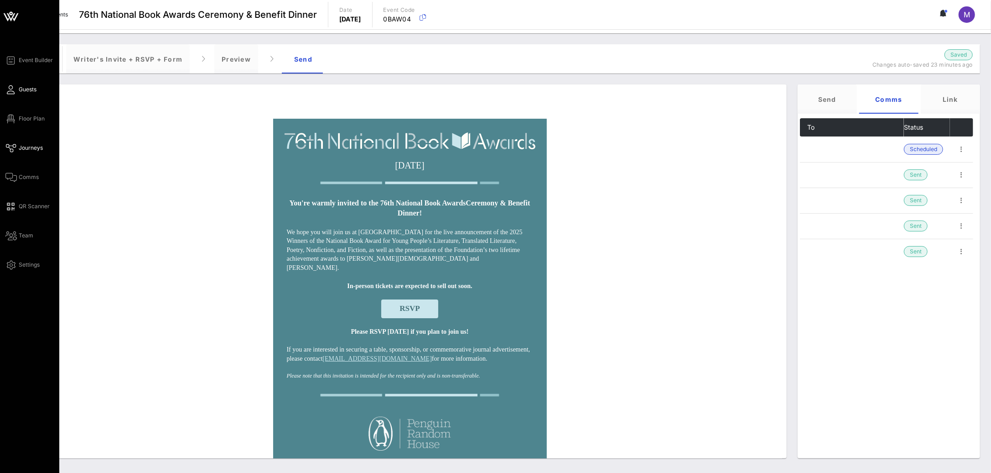
click at [32, 96] on div "Event Builder Guests Floor Plan Journeys Comms QR Scanner Team Settings" at bounding box center [32, 162] width 54 height 215
click at [31, 90] on span "Guests" at bounding box center [28, 89] width 18 height 8
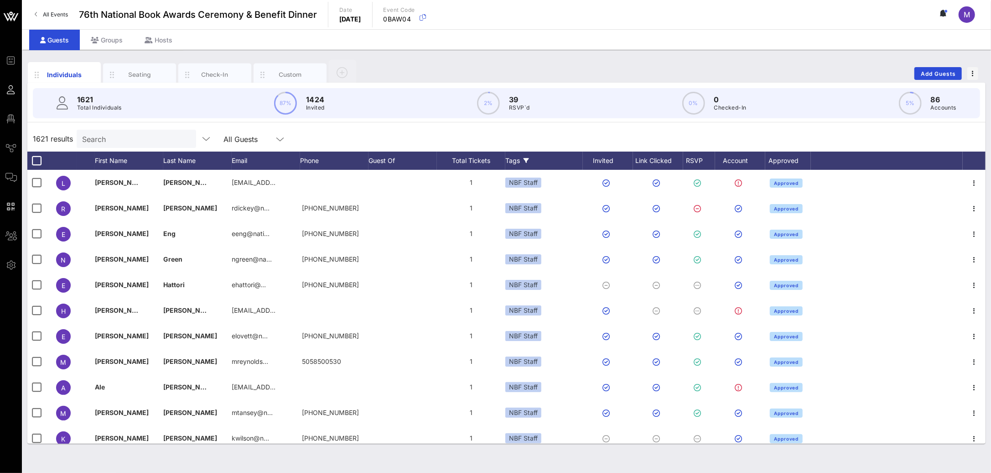
click at [526, 159] on icon at bounding box center [526, 160] width 5 height 5
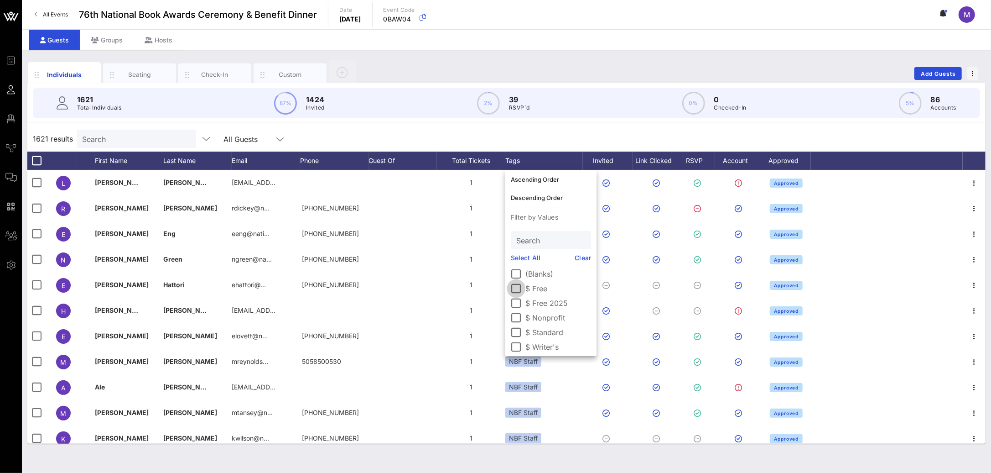
click at [519, 289] on div at bounding box center [517, 289] width 16 height 16
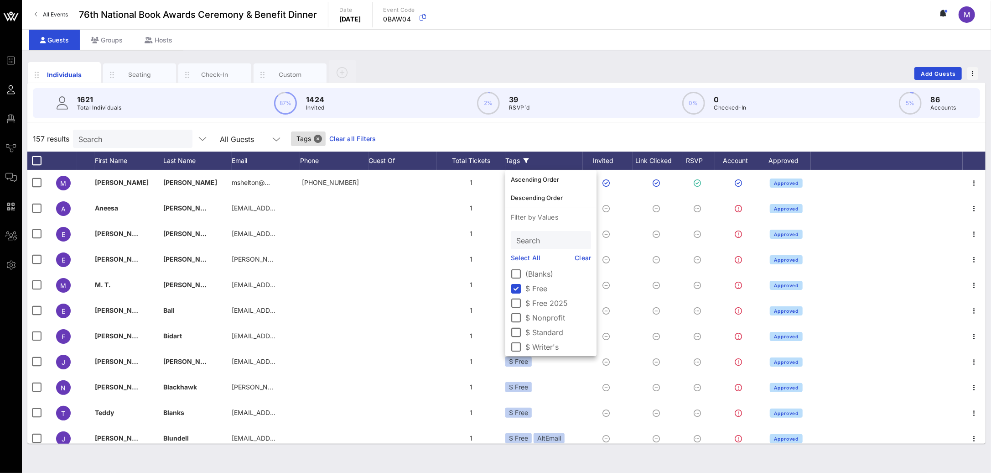
click at [562, 135] on div "157 results Search All Guests Tags Clear all Filters" at bounding box center [506, 139] width 958 height 26
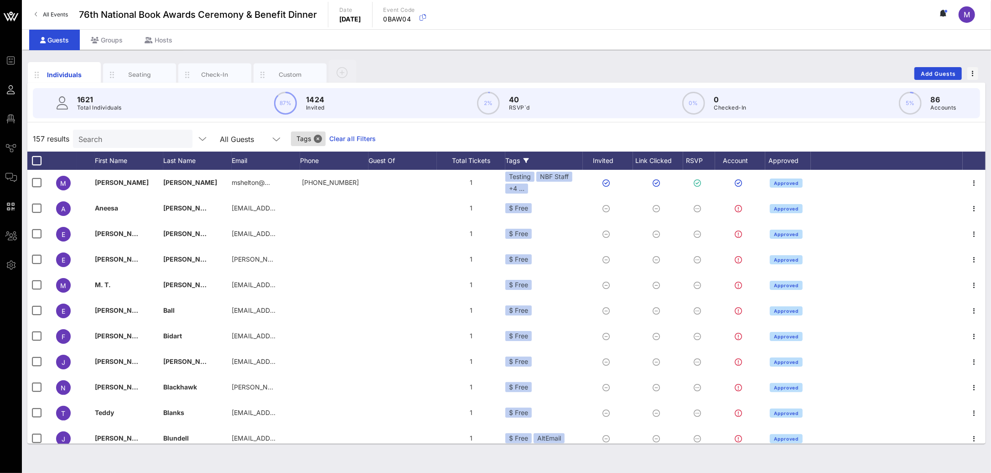
click at [481, 62] on div "Individuals Seating Check-In Custom Add Guests" at bounding box center [506, 73] width 958 height 29
click at [303, 141] on span "Tags" at bounding box center [308, 138] width 35 height 15
click at [314, 141] on button "Close" at bounding box center [318, 139] width 8 height 8
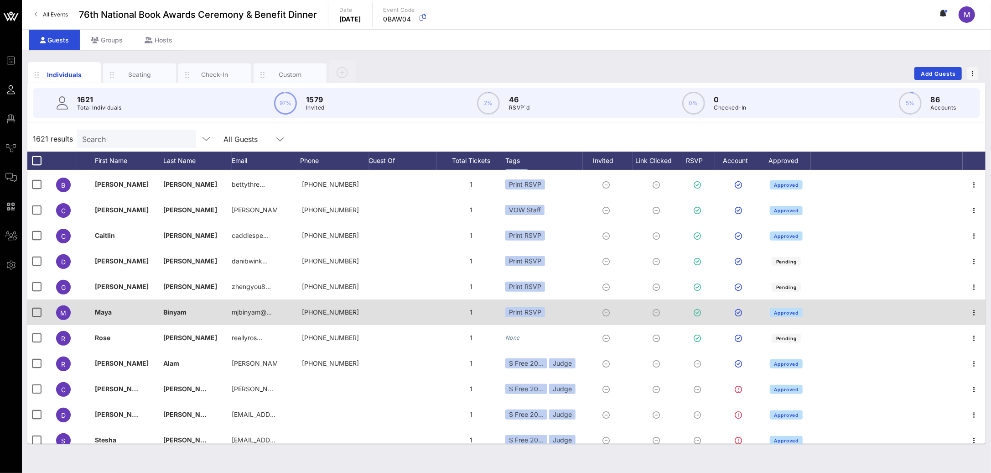
scroll to position [358, 0]
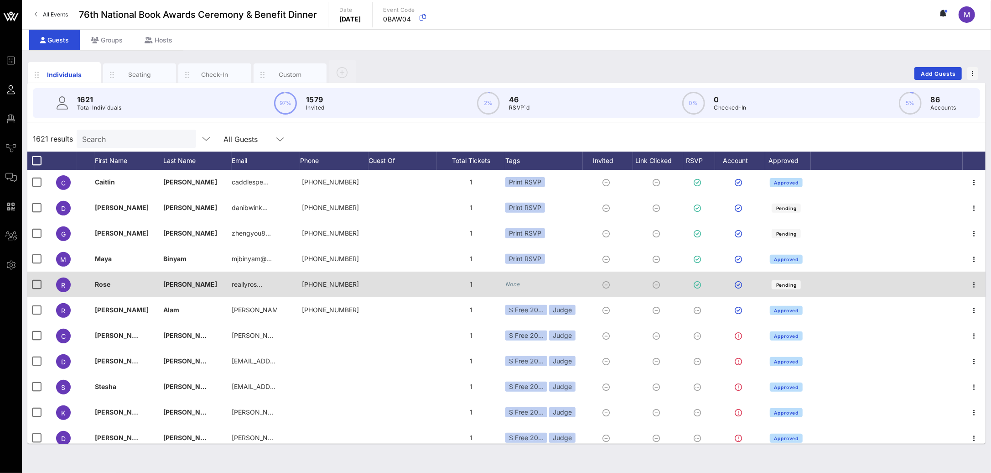
click at [517, 286] on icon "None" at bounding box center [512, 284] width 15 height 7
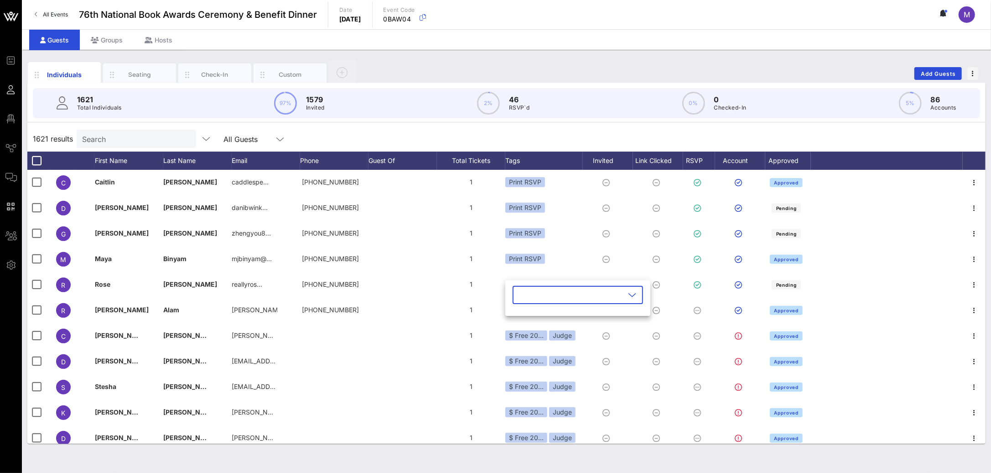
click at [628, 296] on icon at bounding box center [632, 294] width 8 height 11
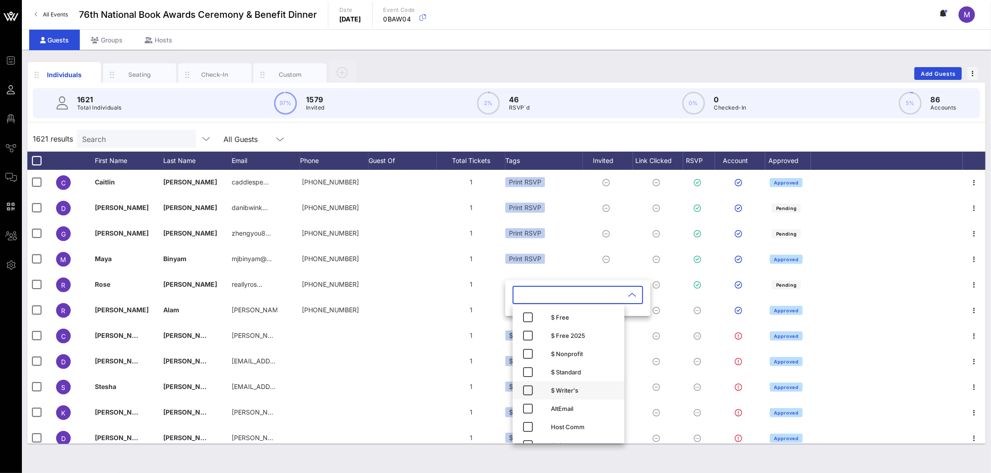
scroll to position [106, 0]
click at [526, 377] on icon "button" at bounding box center [528, 375] width 11 height 11
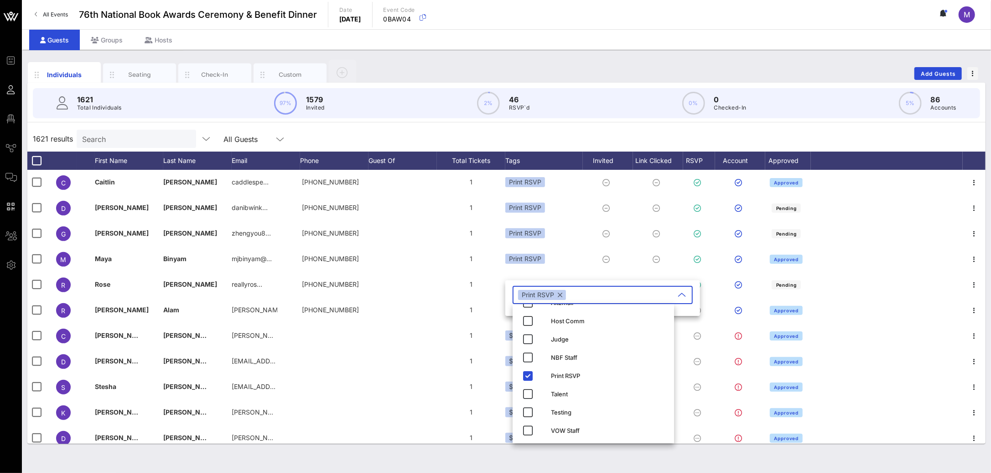
click at [584, 134] on div "1621 results Search All Guests" at bounding box center [506, 139] width 958 height 26
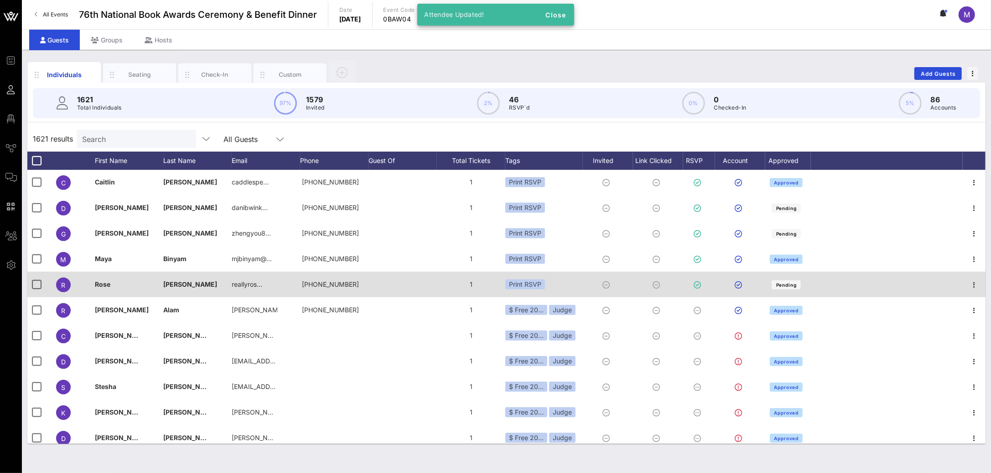
scroll to position [0, 0]
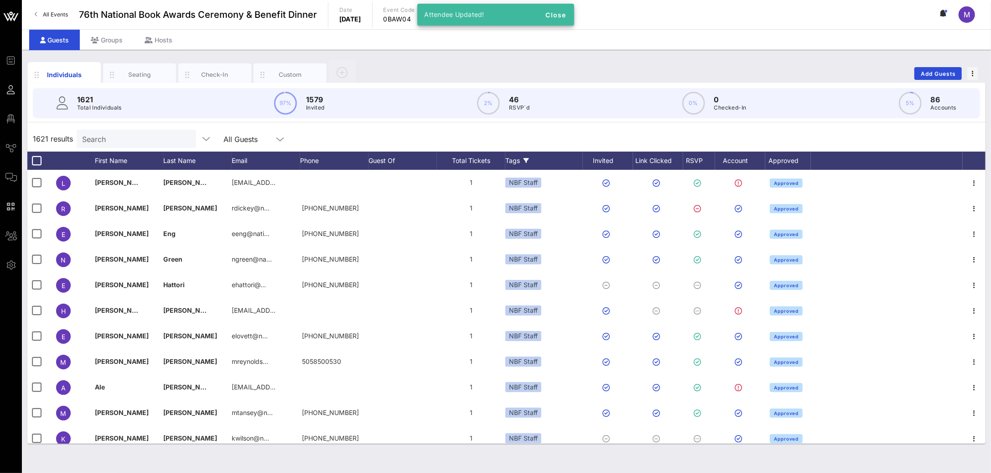
click at [538, 157] on div "Tags" at bounding box center [544, 160] width 78 height 18
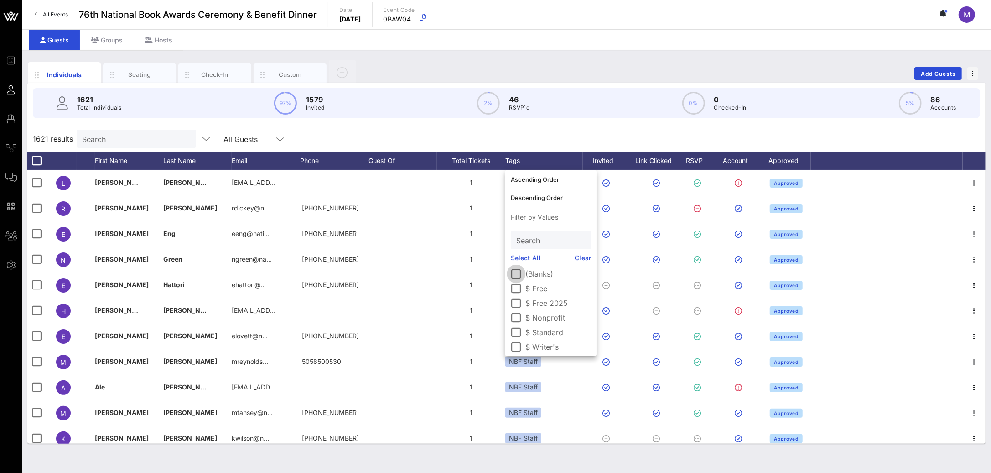
click at [520, 274] on div at bounding box center [517, 274] width 16 height 16
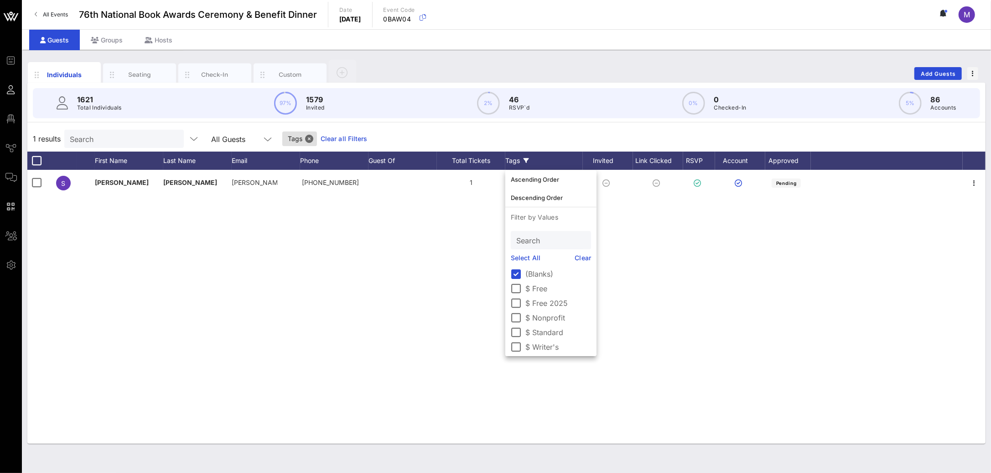
click at [397, 237] on div "S Sabrina McCarthy sabrina.m… +12019066911 1 None Pending" at bounding box center [506, 307] width 958 height 274
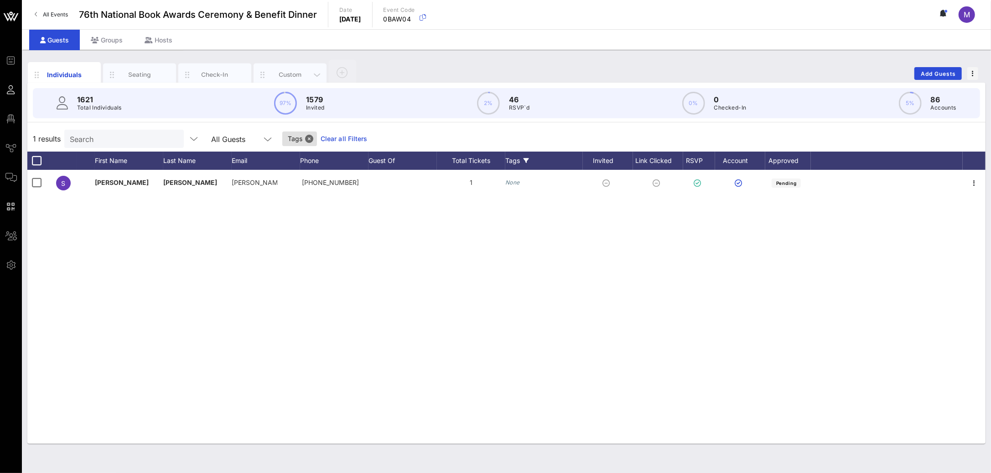
click at [297, 69] on div "Custom" at bounding box center [290, 74] width 73 height 23
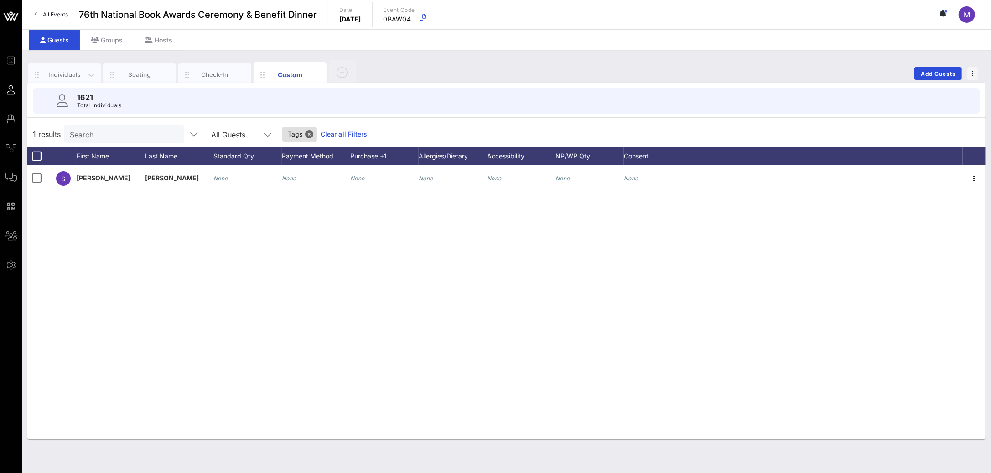
click at [51, 78] on div "Individuals" at bounding box center [64, 74] width 41 height 9
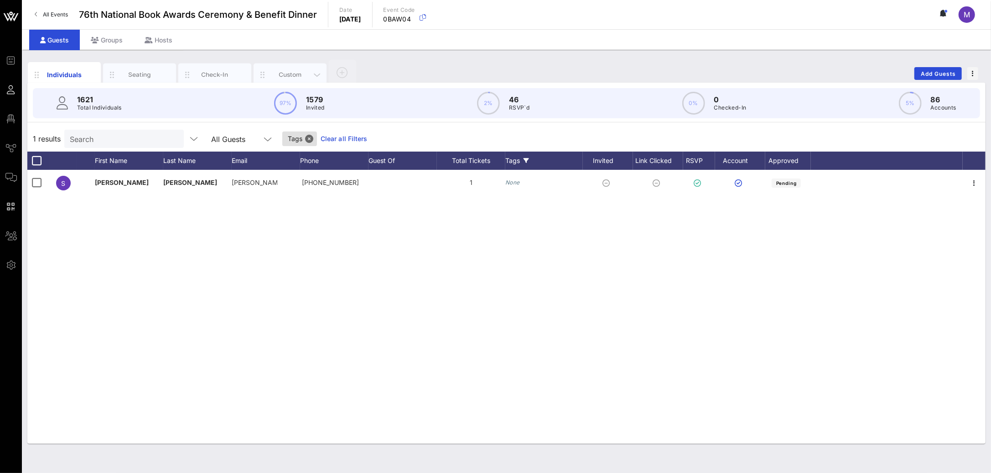
click at [275, 73] on div "Custom" at bounding box center [290, 74] width 41 height 9
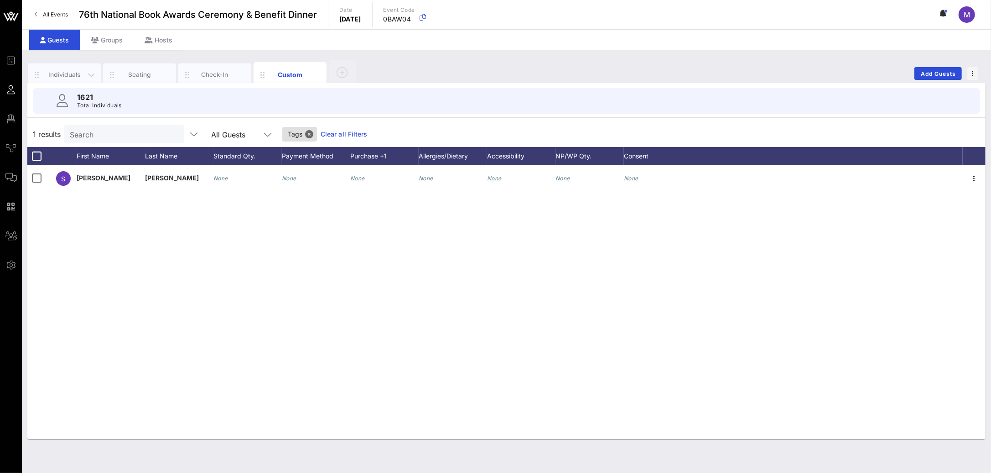
click at [71, 70] on div "Individuals" at bounding box center [64, 74] width 41 height 9
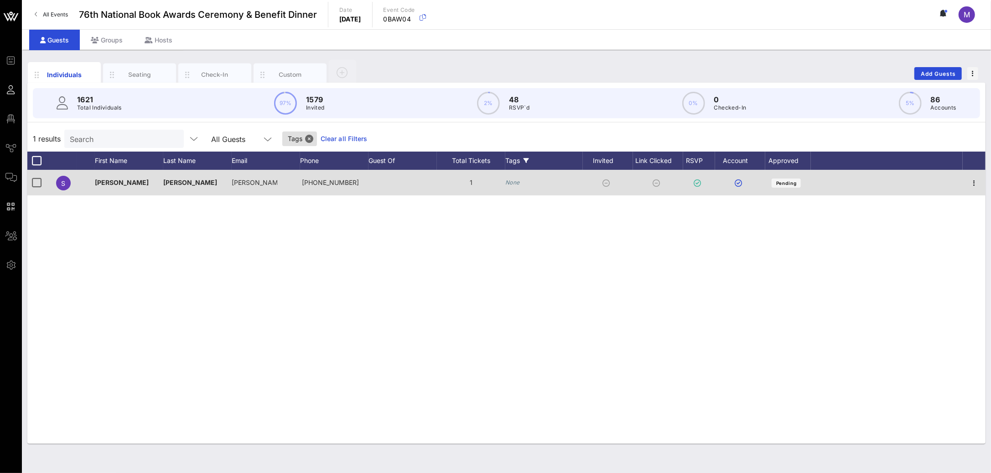
click at [516, 183] on icon "None" at bounding box center [512, 182] width 15 height 7
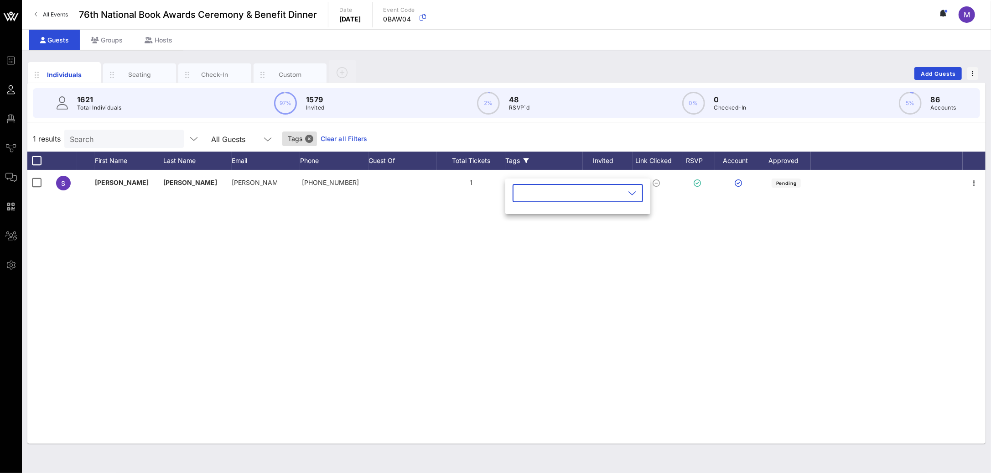
click at [627, 195] on div at bounding box center [632, 192] width 11 height 11
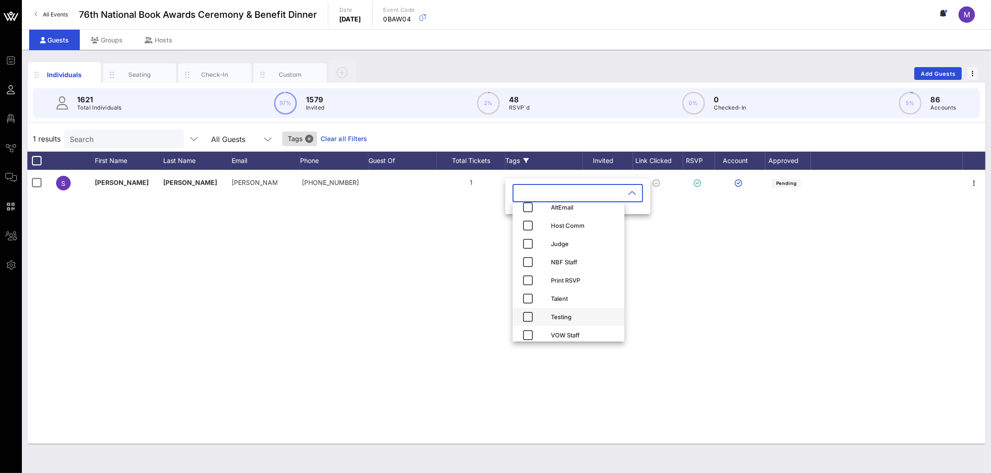
scroll to position [102, 0]
click at [528, 275] on icon "button" at bounding box center [528, 277] width 11 height 11
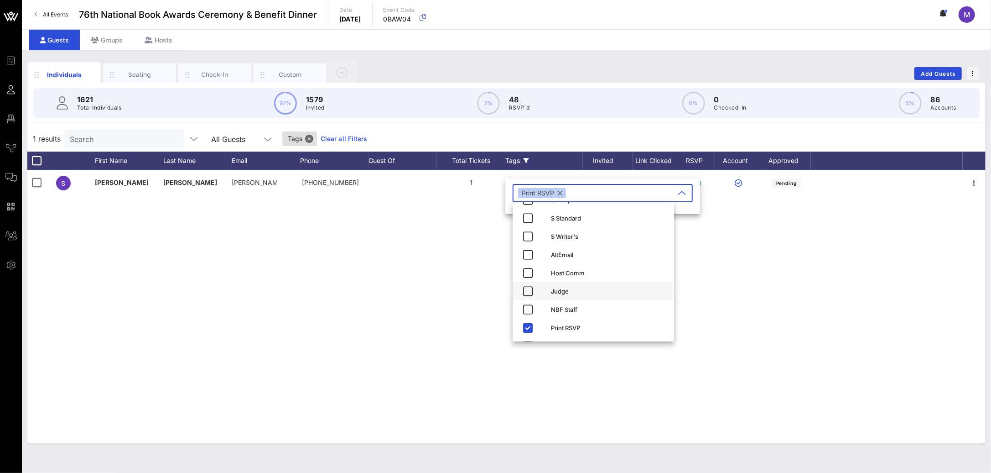
scroll to position [32, 0]
click at [574, 242] on div "$ Standard" at bounding box center [609, 238] width 116 height 15
click at [414, 265] on div "S Sabrina McCarthy sabrina.m… +12019066911 1 None Pending" at bounding box center [506, 307] width 958 height 274
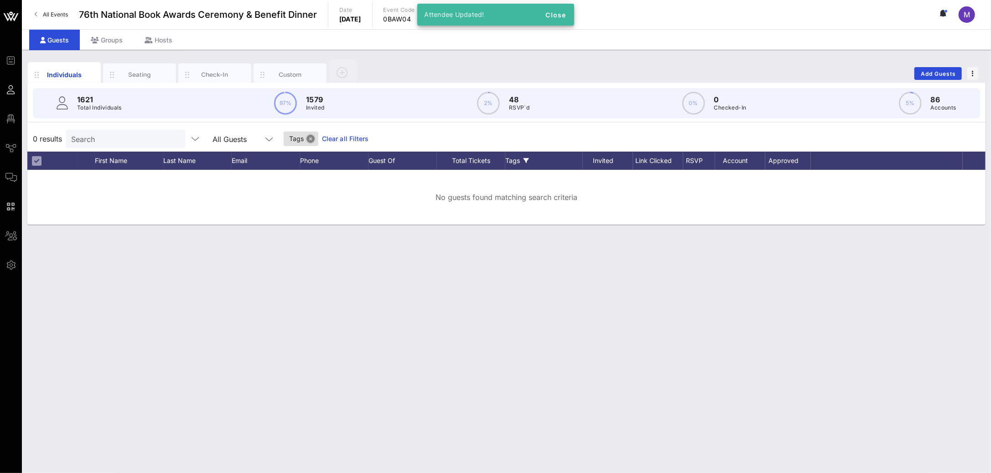
drag, startPoint x: 290, startPoint y: 136, endPoint x: 283, endPoint y: 141, distance: 8.4
click at [307, 136] on button "Close" at bounding box center [311, 139] width 8 height 8
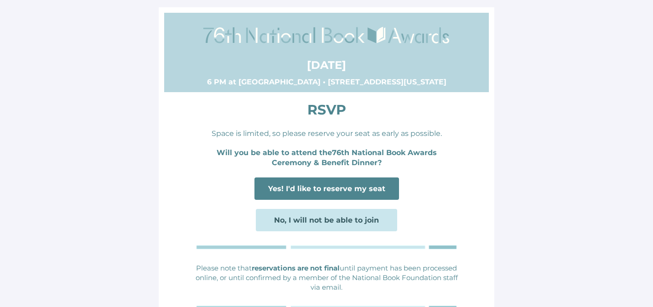
click at [361, 189] on span "Yes! I'd like to reserve my seat" at bounding box center [326, 188] width 117 height 9
click at [345, 189] on span "Yes! I'd like to reserve my seat" at bounding box center [326, 188] width 117 height 9
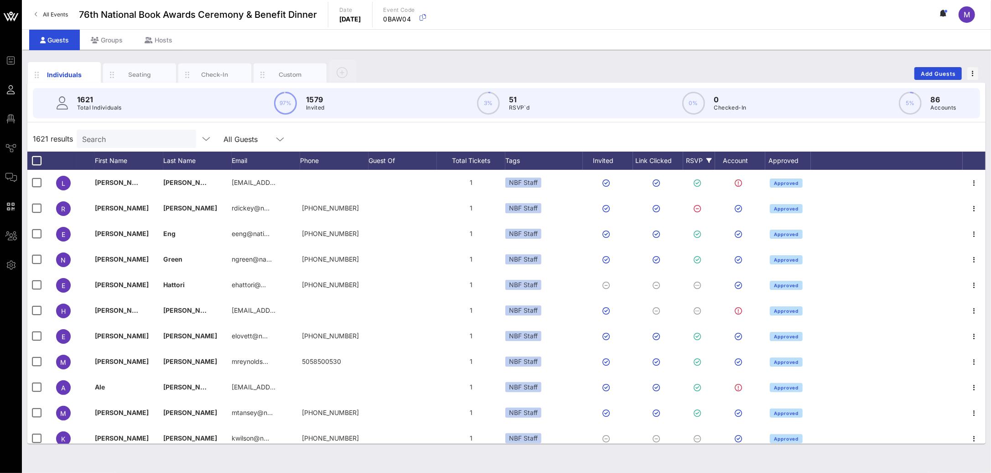
click at [696, 162] on div "RSVP" at bounding box center [699, 160] width 32 height 18
click at [701, 255] on link "Select All" at bounding box center [704, 258] width 30 height 10
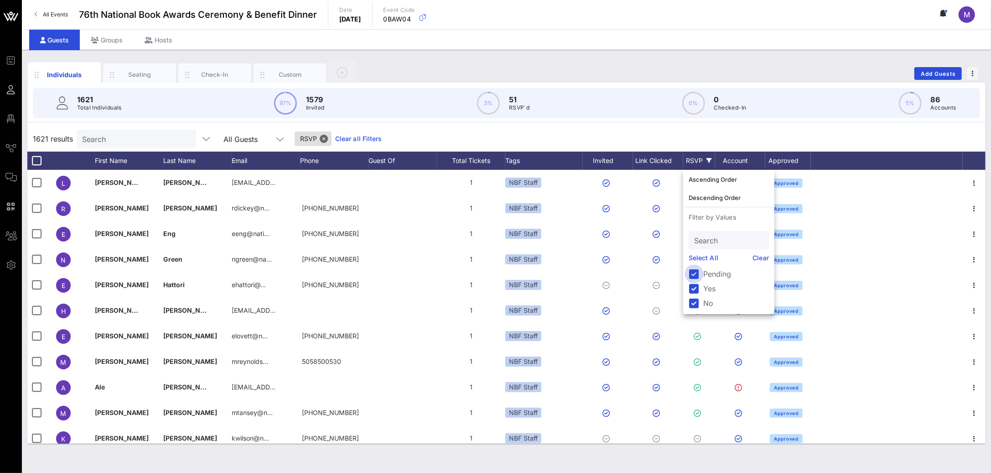
click at [694, 274] on div at bounding box center [695, 274] width 16 height 16
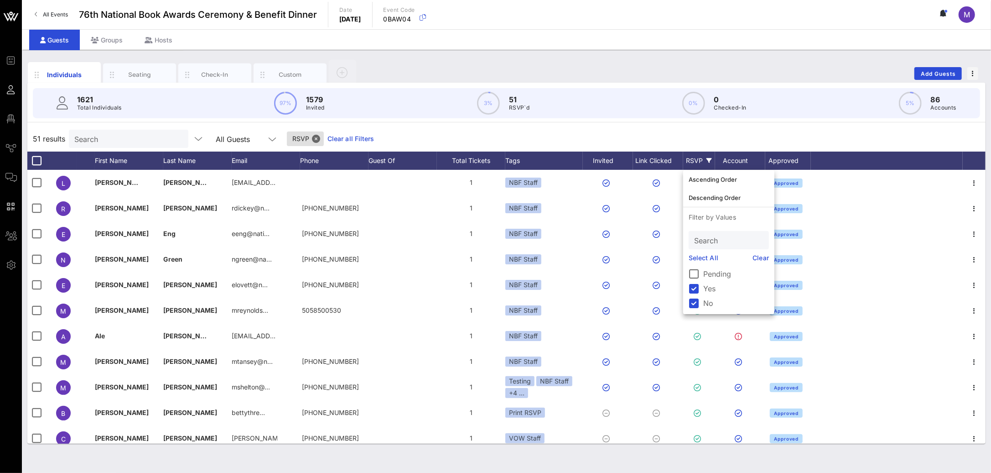
click at [597, 133] on div "51 results Search All Guests RSVP Clear all Filters" at bounding box center [506, 139] width 958 height 26
click at [528, 158] on icon at bounding box center [526, 160] width 5 height 5
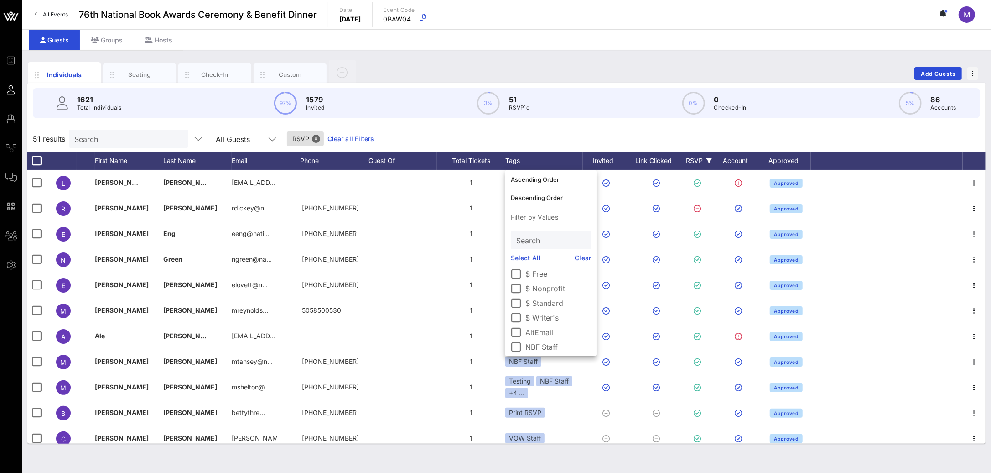
click at [533, 253] on link "Select All" at bounding box center [526, 258] width 30 height 10
click at [516, 306] on div at bounding box center [517, 305] width 16 height 16
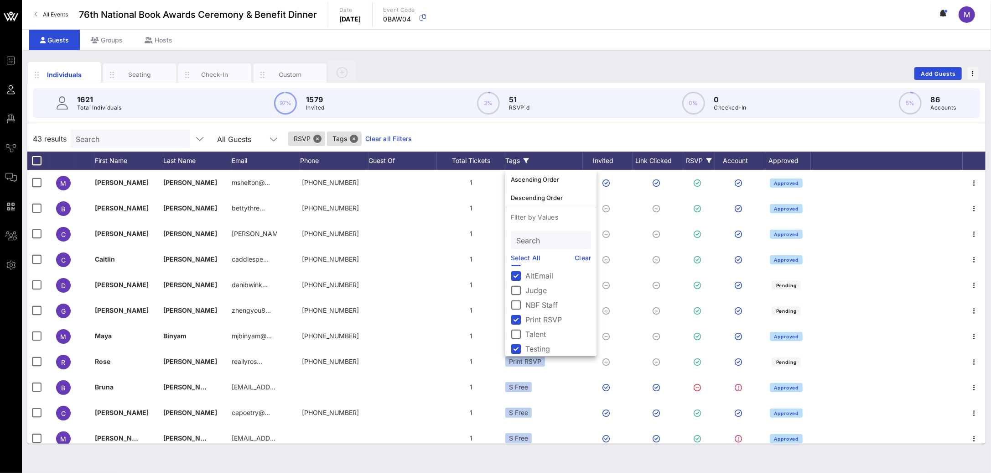
click at [589, 133] on div "43 results Search All Guests RSVP Tags Clear all Filters" at bounding box center [506, 139] width 958 height 26
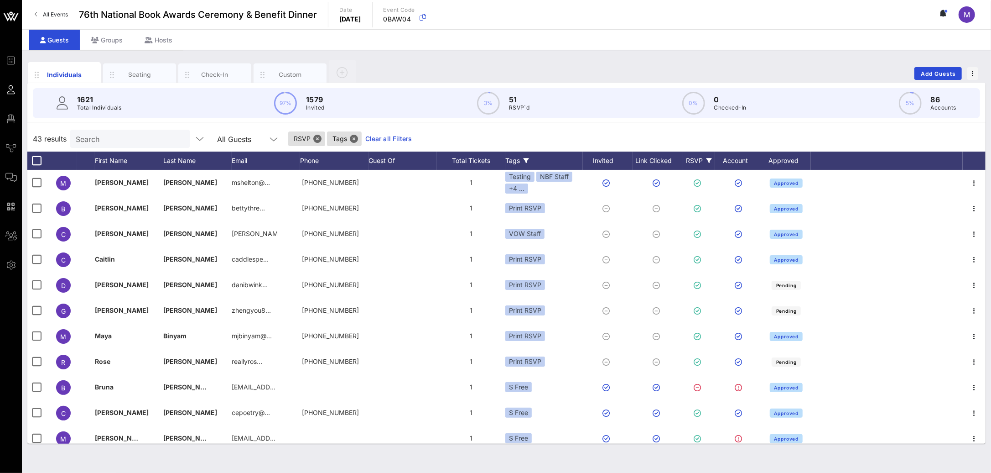
click at [527, 162] on icon at bounding box center [526, 160] width 5 height 5
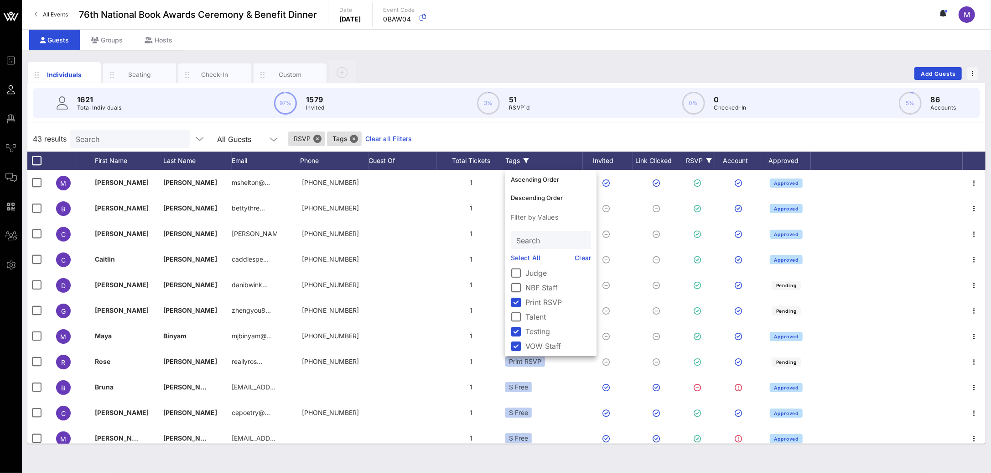
scroll to position [89, 0]
click at [520, 342] on div at bounding box center [517, 345] width 16 height 16
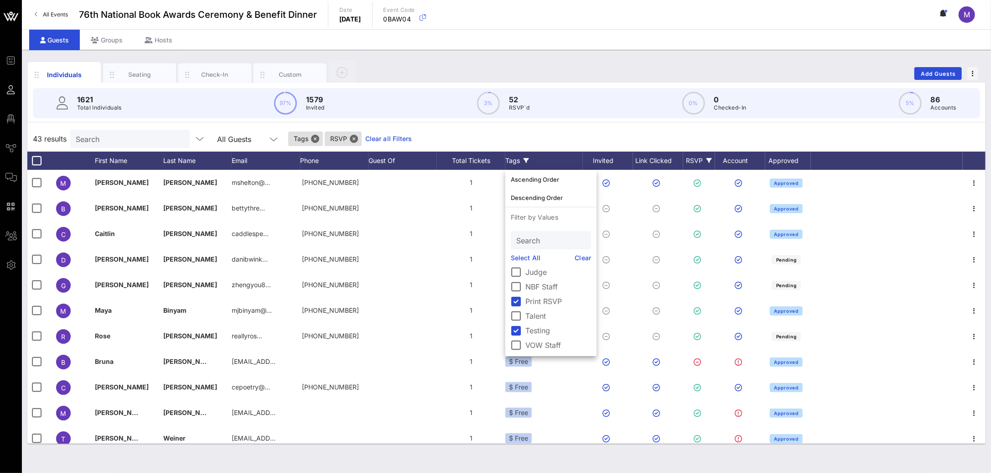
click at [567, 127] on div "43 results Search All Guests Tags RSVP Clear all Filters" at bounding box center [506, 139] width 958 height 26
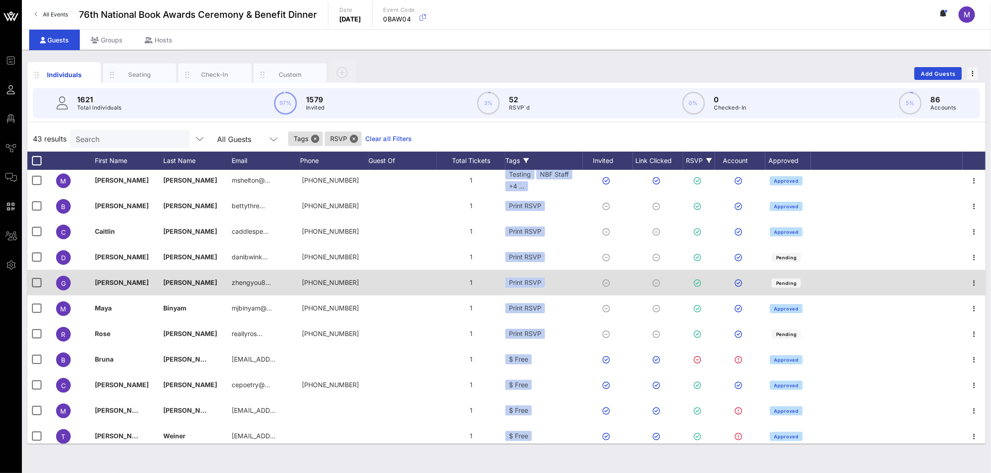
scroll to position [0, 0]
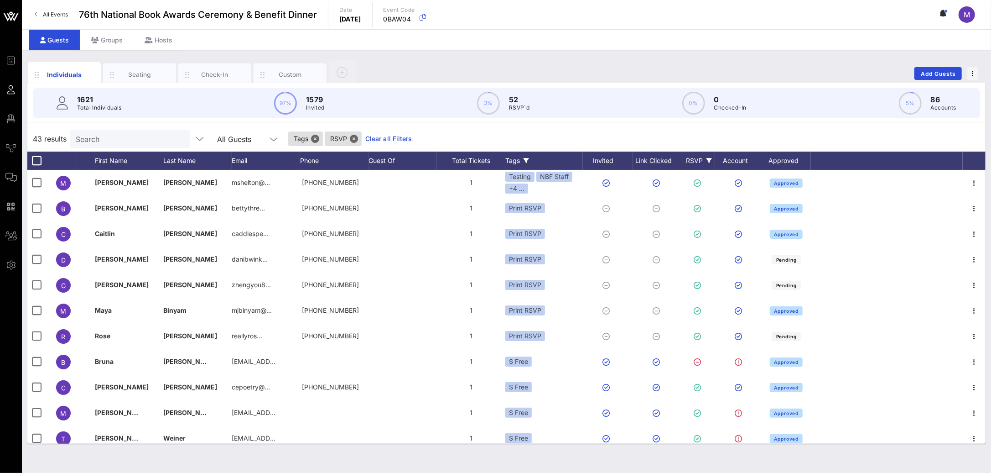
click at [526, 160] on icon at bounding box center [526, 160] width 5 height 5
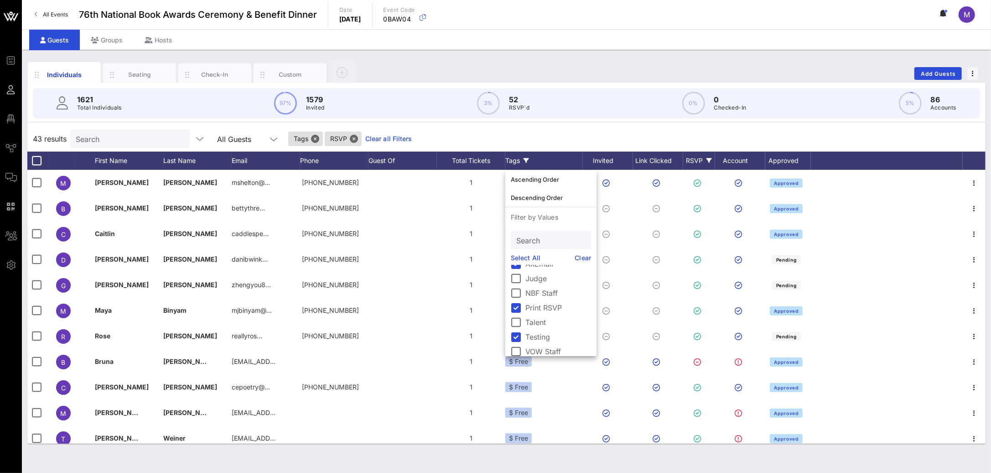
scroll to position [88, 0]
click at [518, 333] on div at bounding box center [517, 332] width 16 height 16
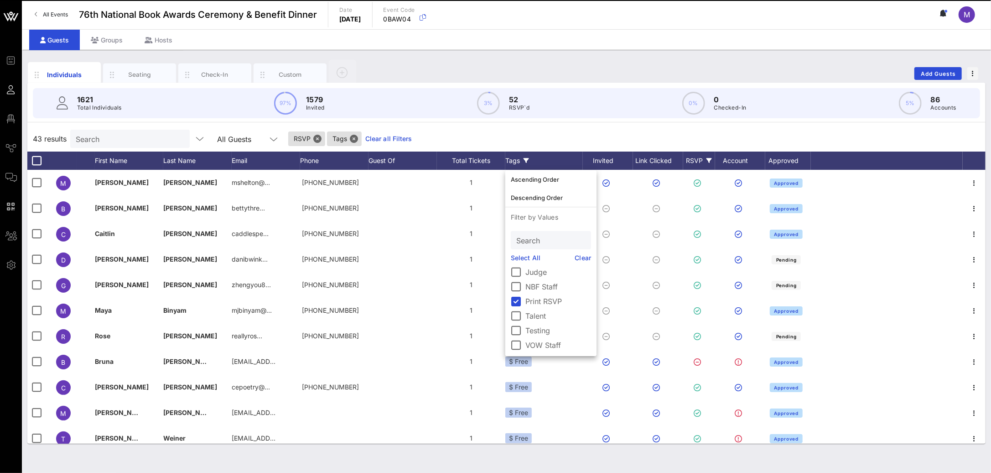
click at [663, 128] on div "43 results Search All Guests RSVP Tags Clear all Filters" at bounding box center [506, 139] width 958 height 26
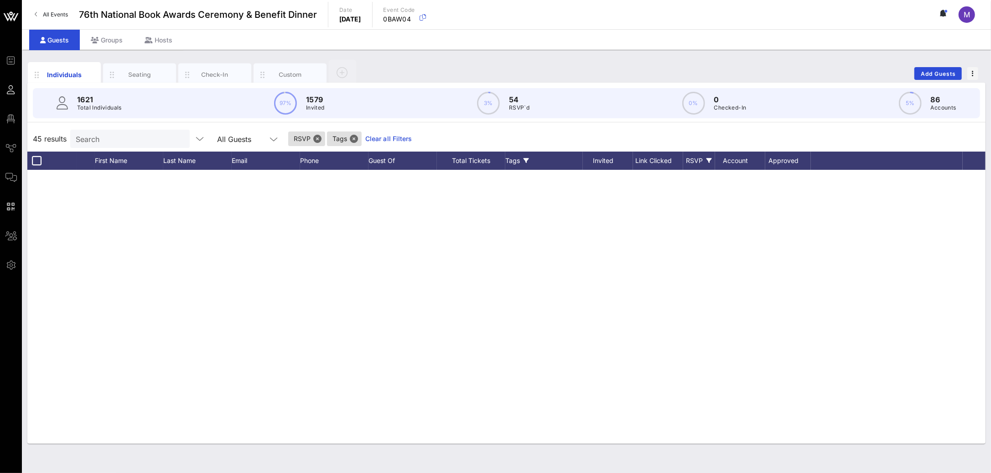
scroll to position [0, 0]
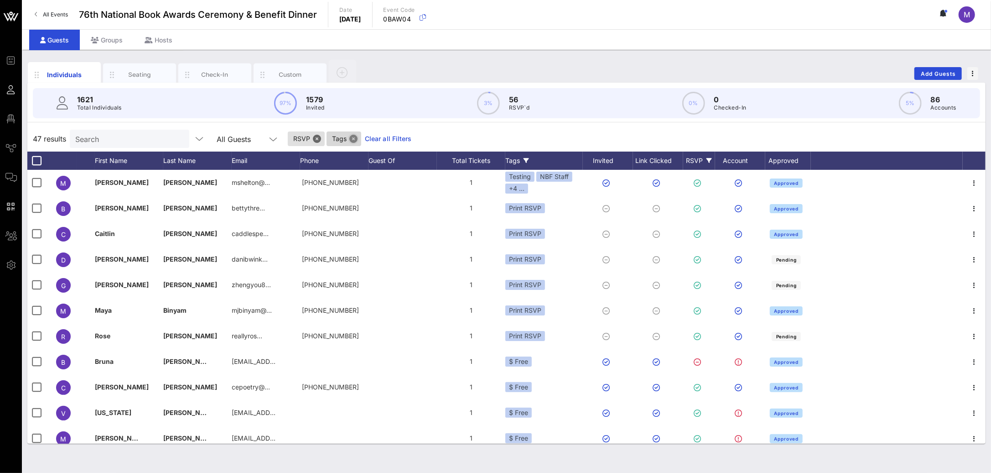
click at [349, 137] on button "Close" at bounding box center [353, 139] width 8 height 8
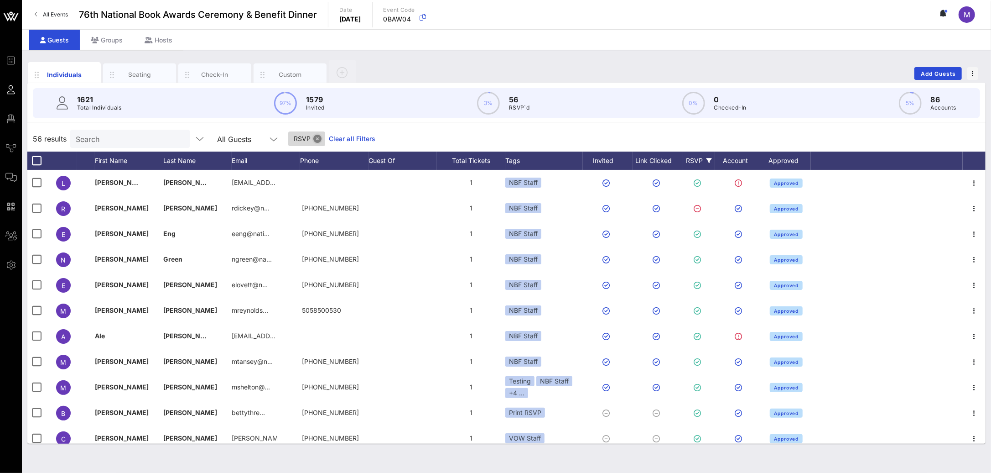
click at [313, 139] on button "Close" at bounding box center [317, 139] width 8 height 8
